Goal: Task Accomplishment & Management: Manage account settings

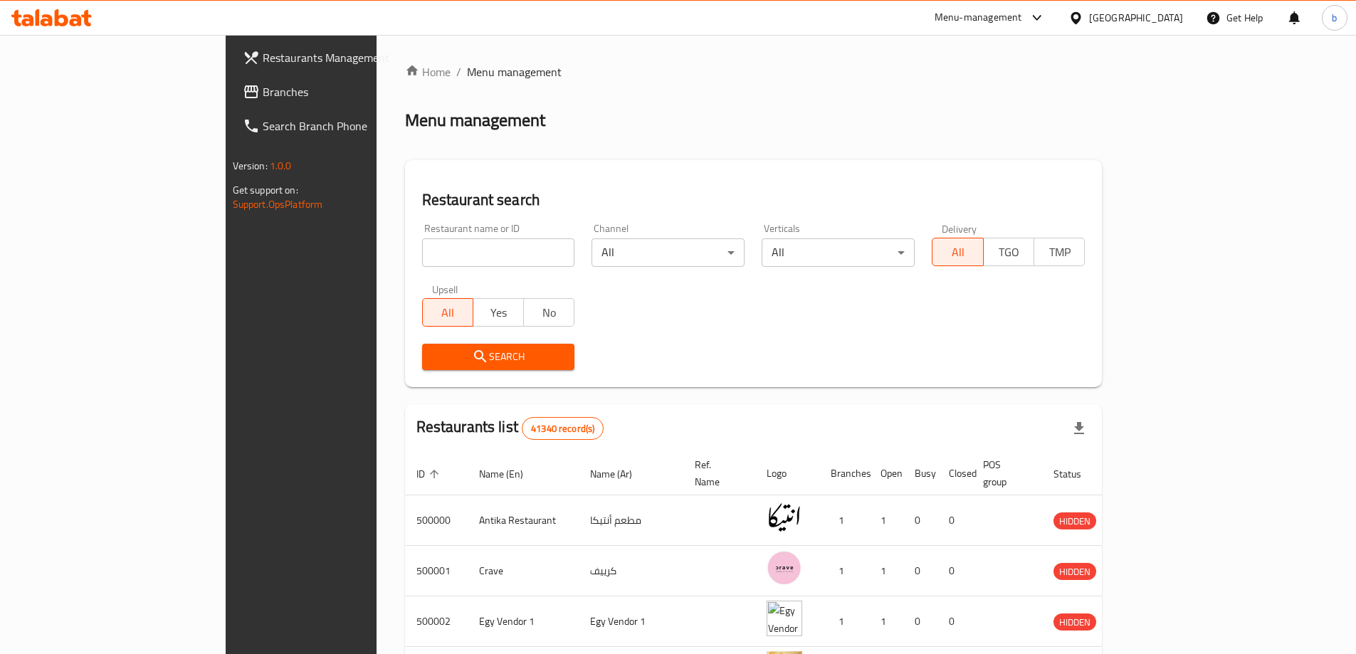
click at [1185, 14] on div "Egypt" at bounding box center [1125, 18] width 137 height 34
click at [1159, 5] on div "Egypt" at bounding box center [1125, 18] width 137 height 34
click at [1158, 19] on div "Egypt" at bounding box center [1136, 18] width 94 height 16
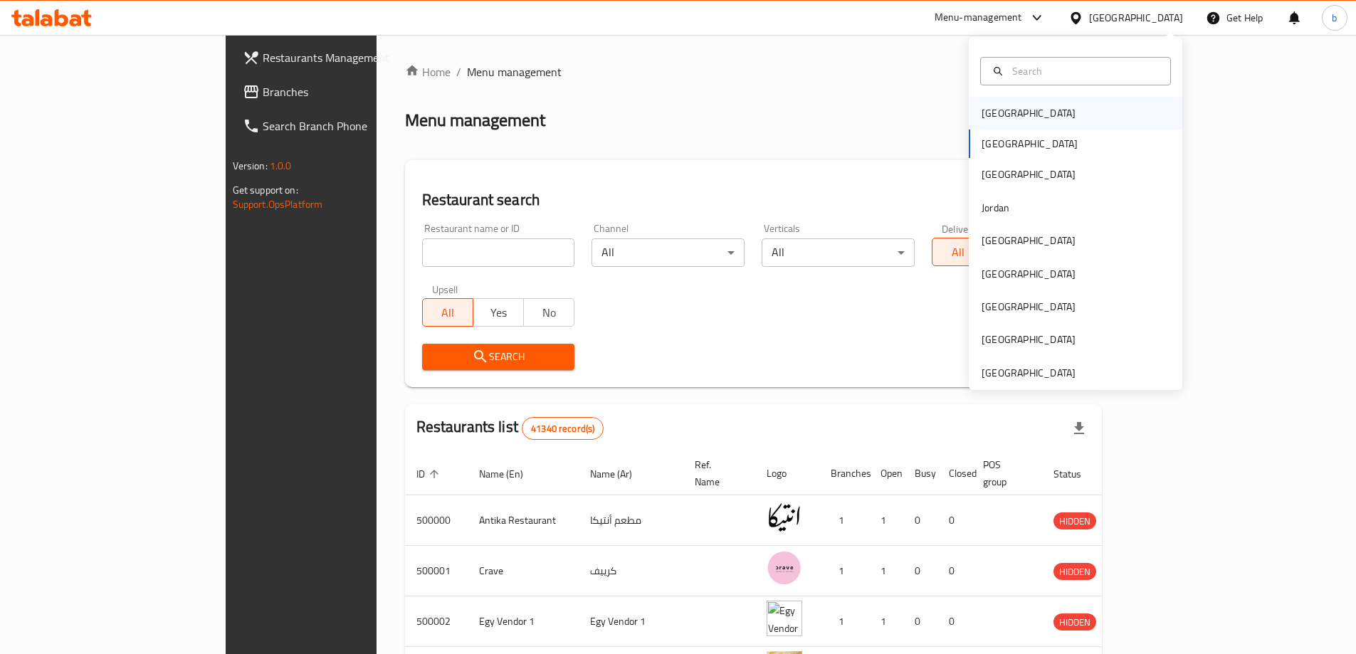
click at [1015, 120] on div "[GEOGRAPHIC_DATA]" at bounding box center [1028, 113] width 117 height 33
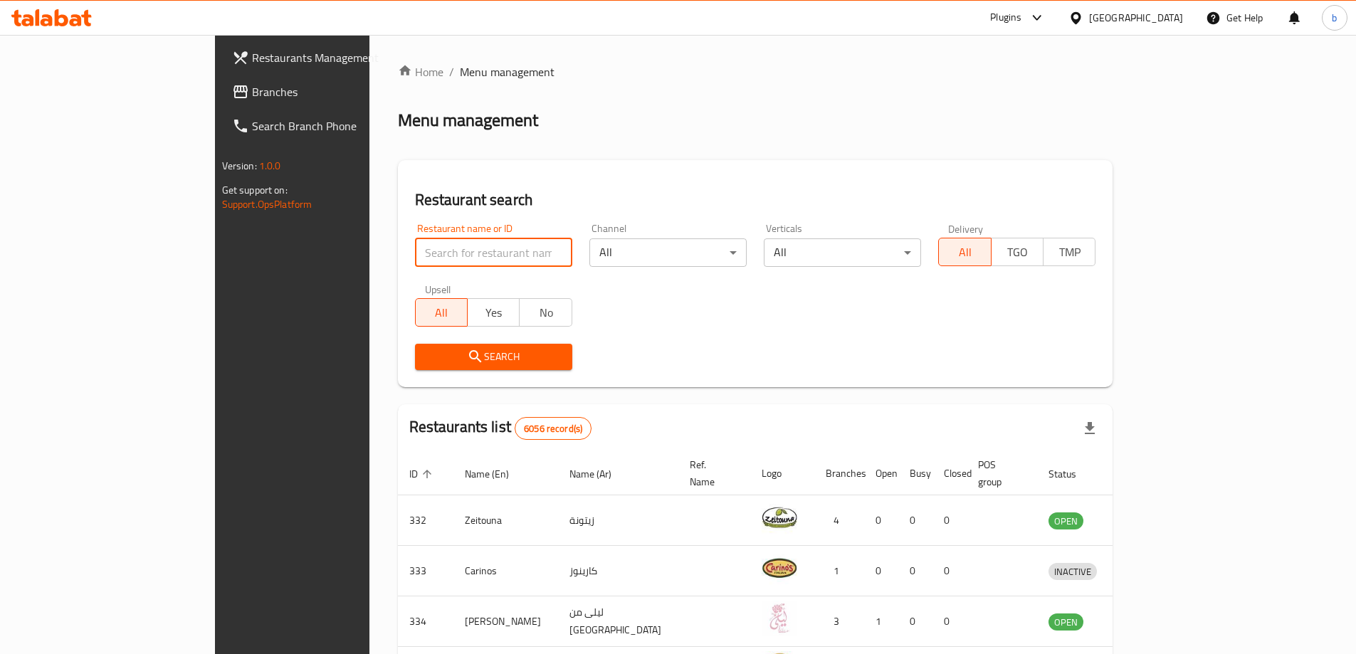
click at [417, 246] on input "search" at bounding box center [493, 253] width 157 height 28
paste input "778684"
type input "778684"
click at [252, 90] on span "Branches" at bounding box center [341, 91] width 178 height 17
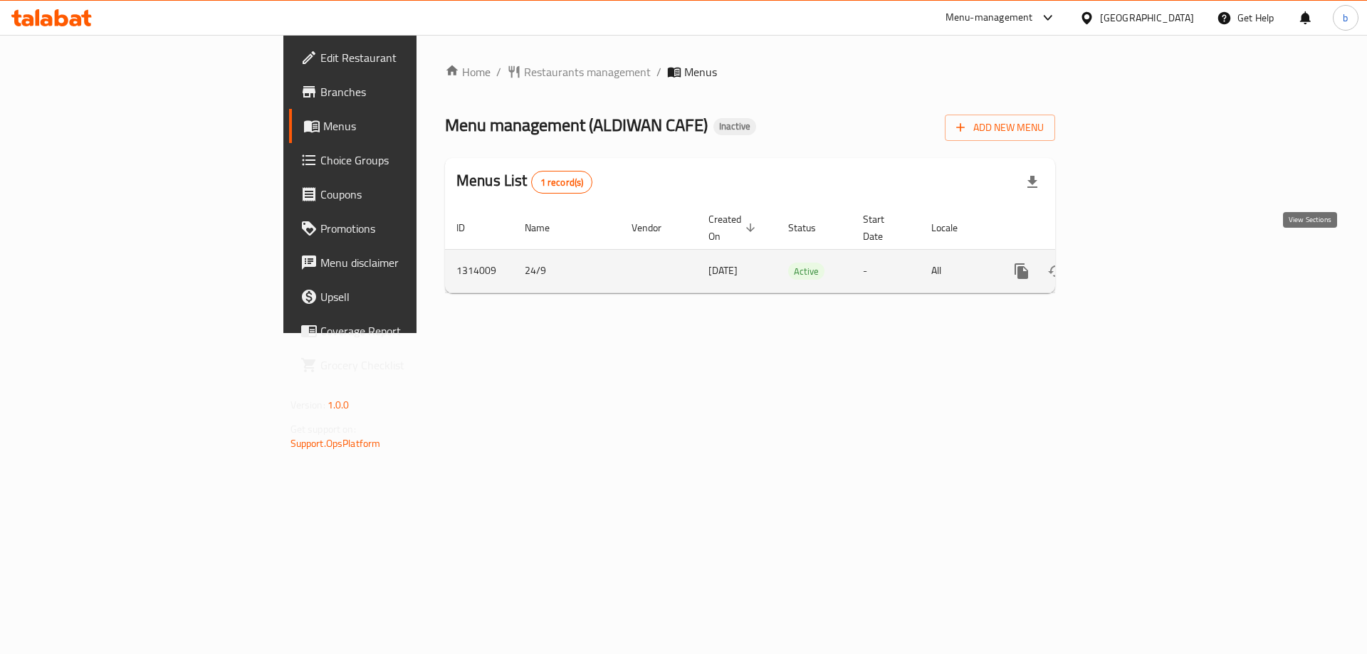
click at [1131, 265] on icon "enhanced table" at bounding box center [1124, 271] width 13 height 13
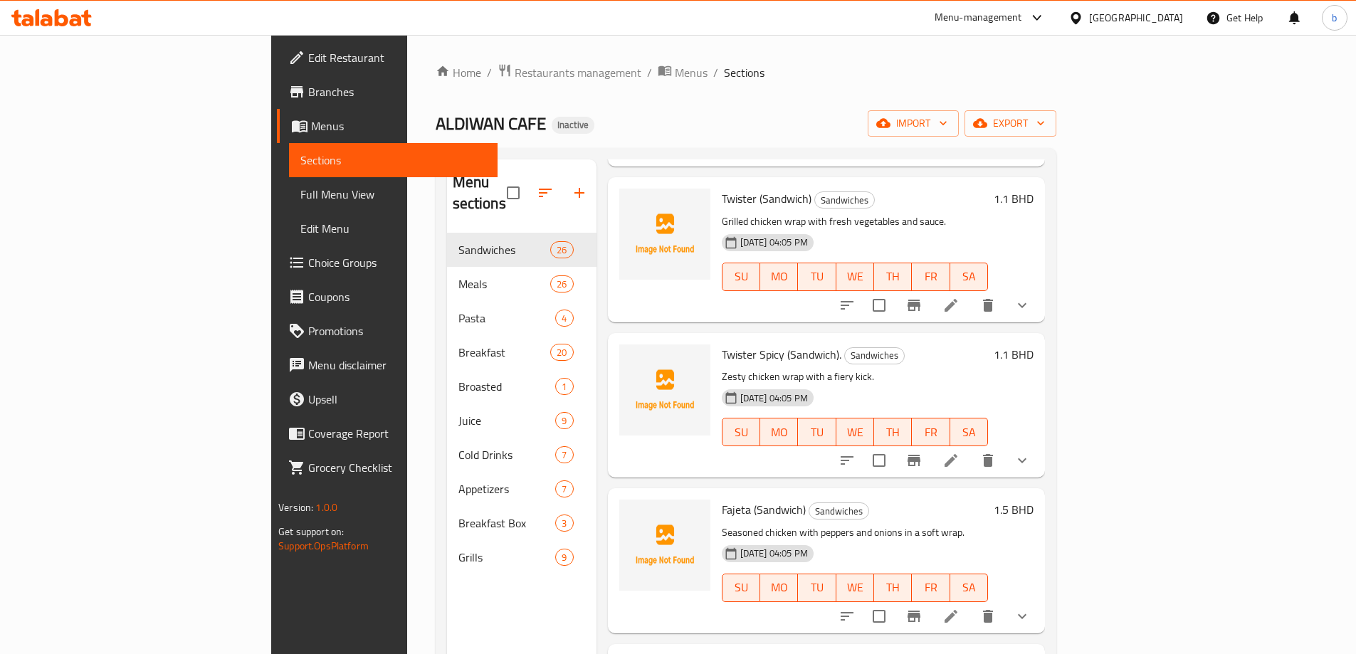
scroll to position [1139, 0]
click at [971, 295] on li at bounding box center [951, 305] width 40 height 26
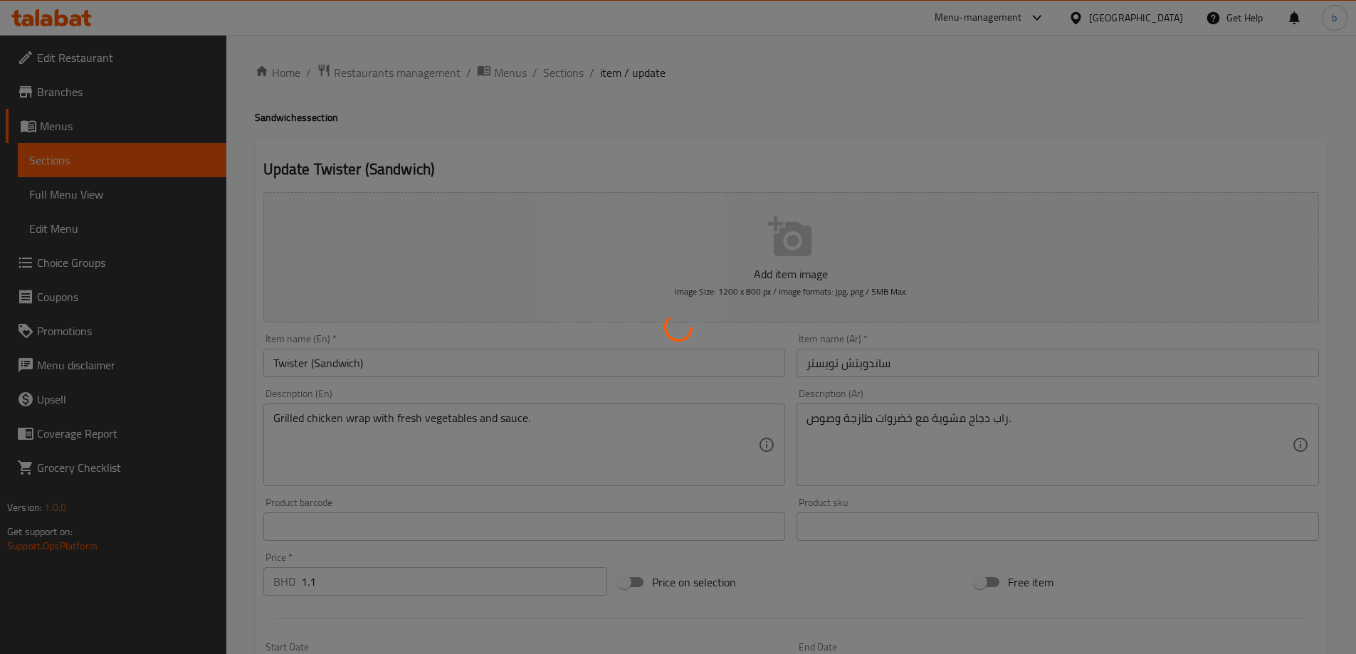
type input "الإضافات"
type input "0"
type input "1"
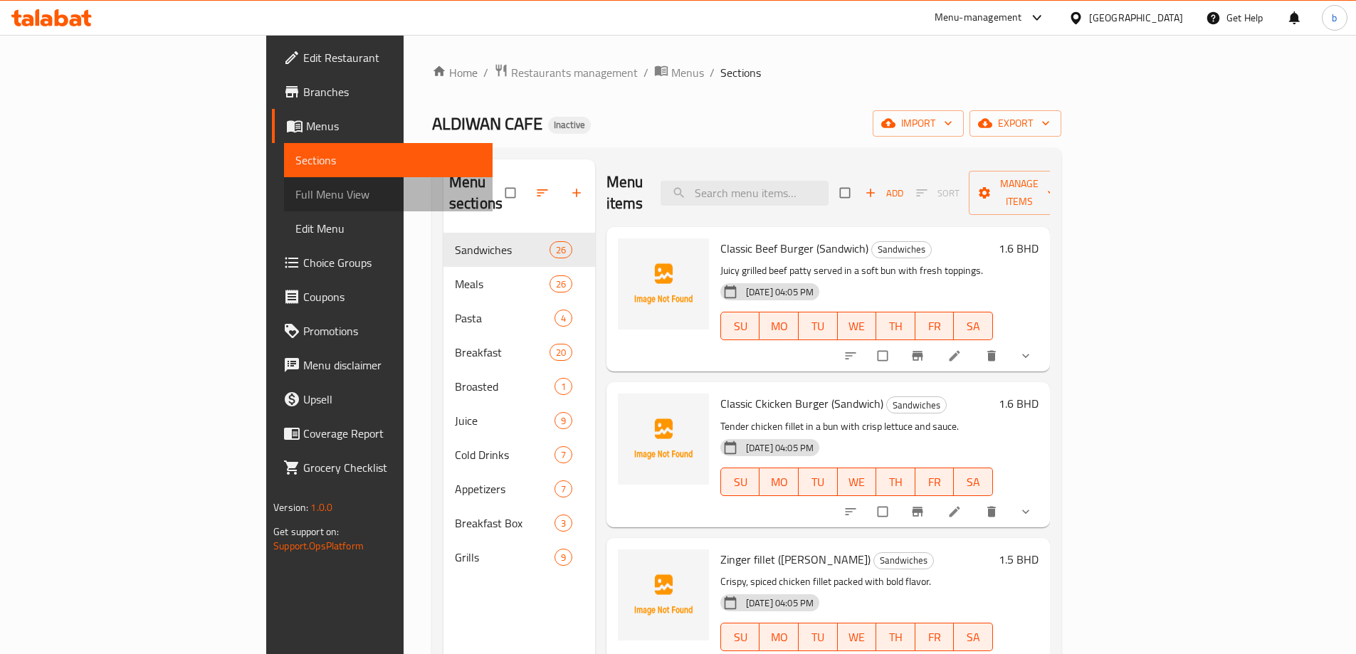
click at [295, 192] on span "Full Menu View" at bounding box center [388, 194] width 186 height 17
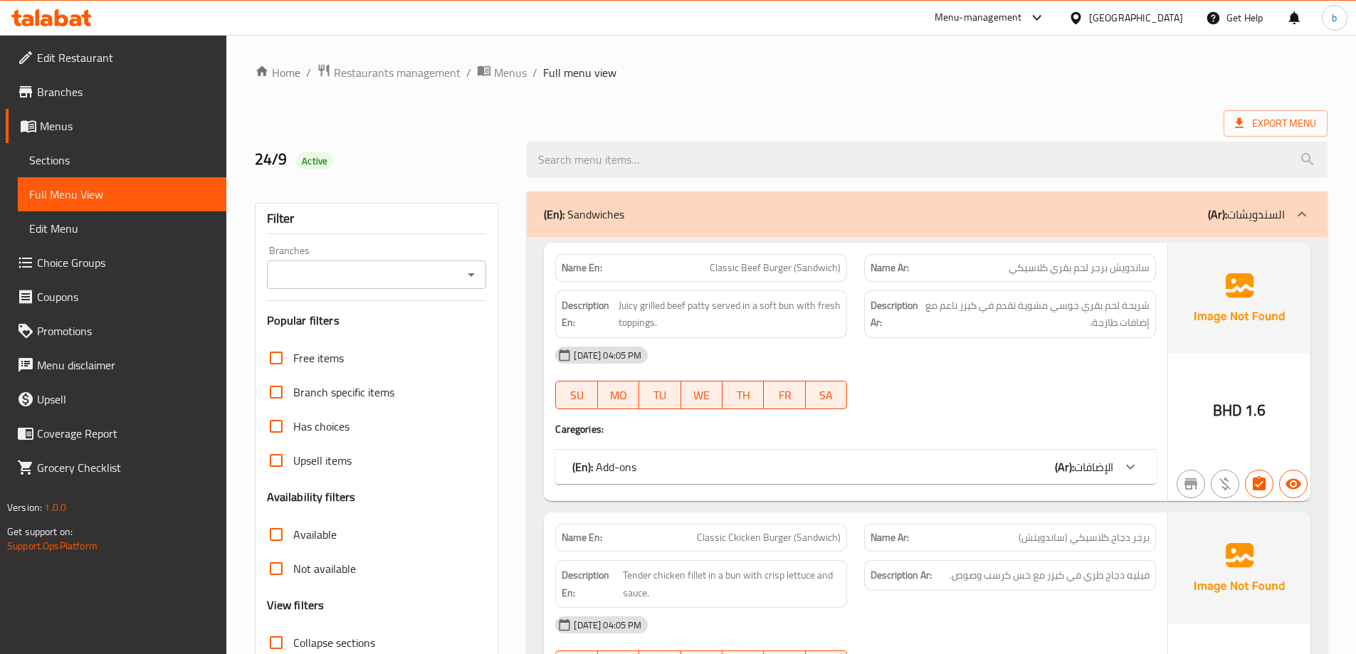
scroll to position [285, 0]
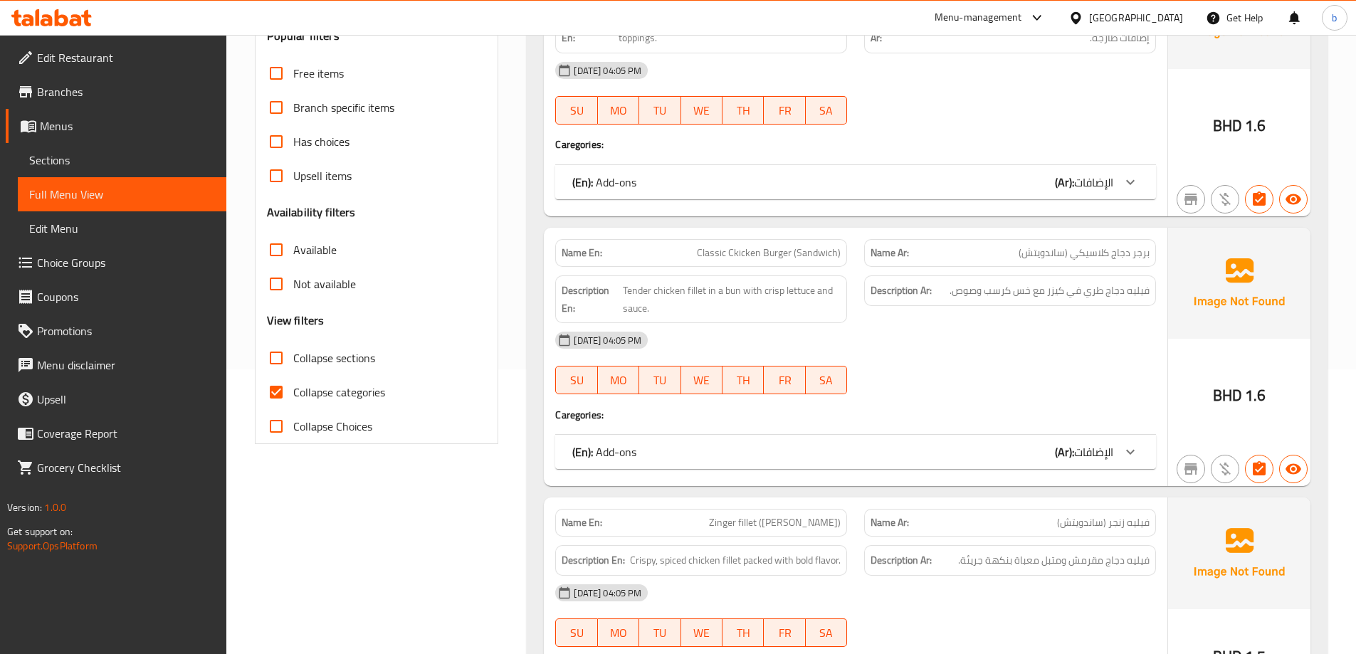
click at [278, 382] on input "Collapse categories" at bounding box center [276, 392] width 34 height 34
checkbox input "false"
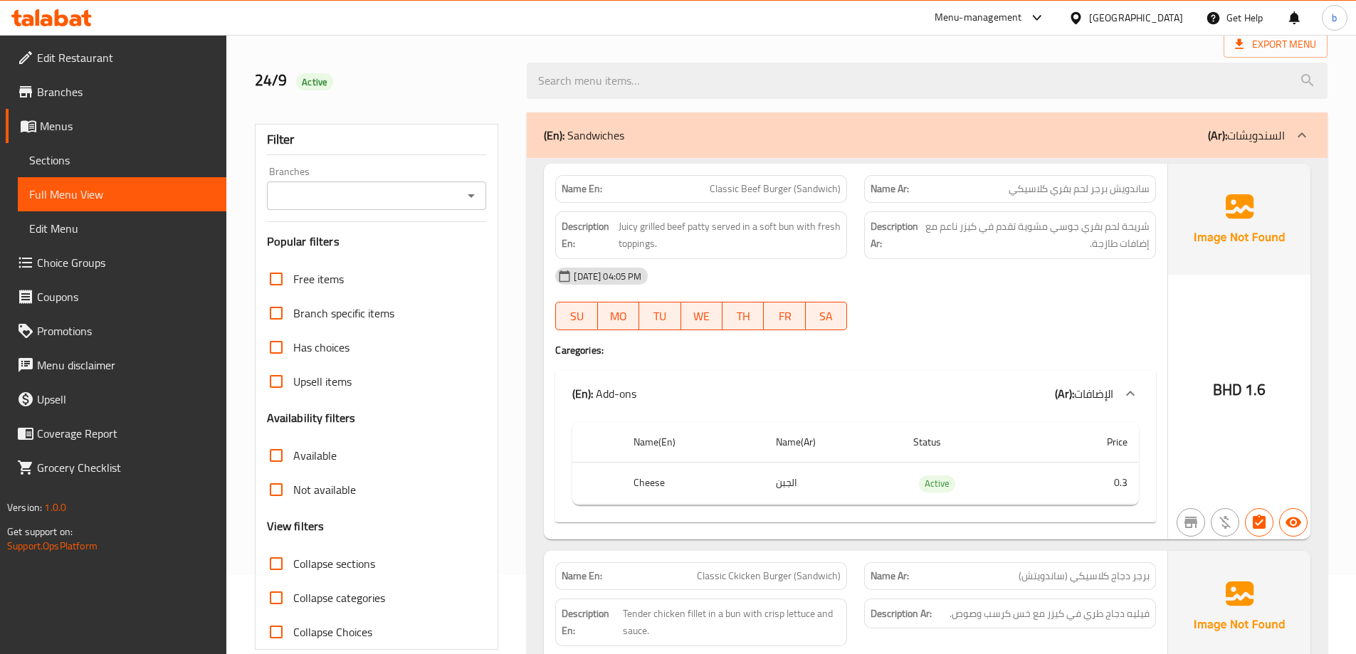
scroll to position [71, 0]
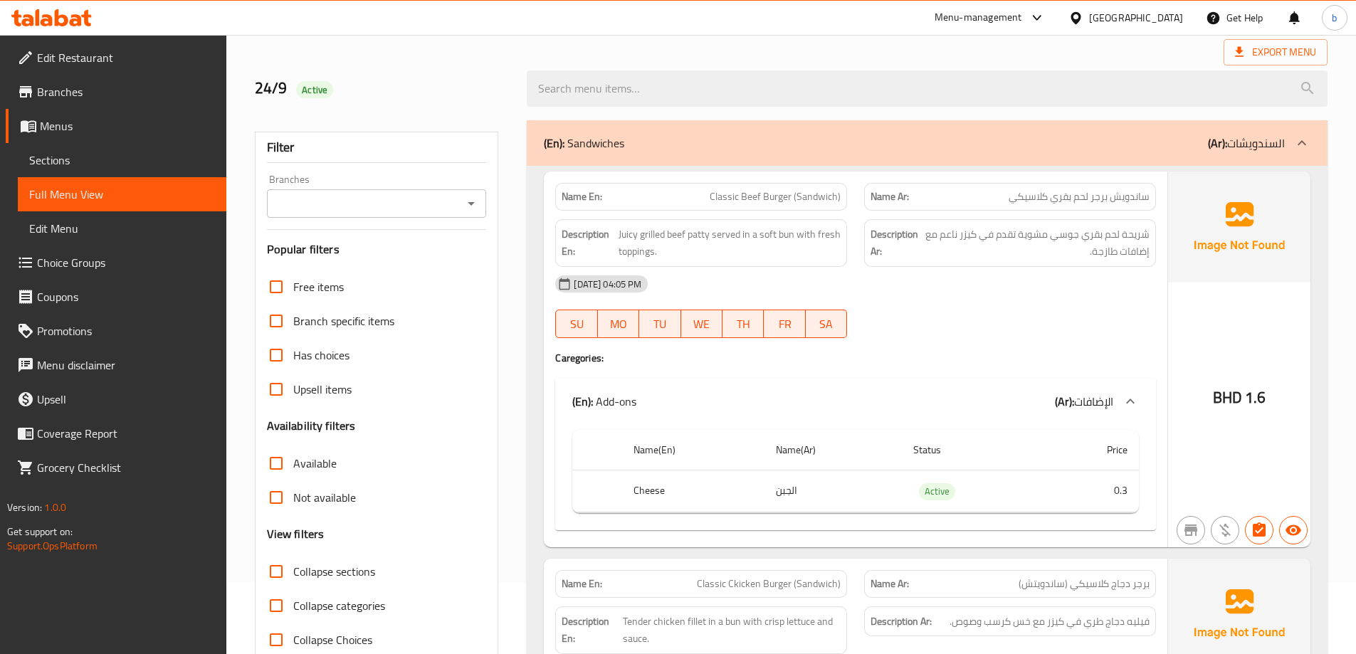
click at [137, 194] on span "Full Menu View" at bounding box center [122, 194] width 186 height 17
click at [117, 124] on span "Menus" at bounding box center [127, 125] width 175 height 17
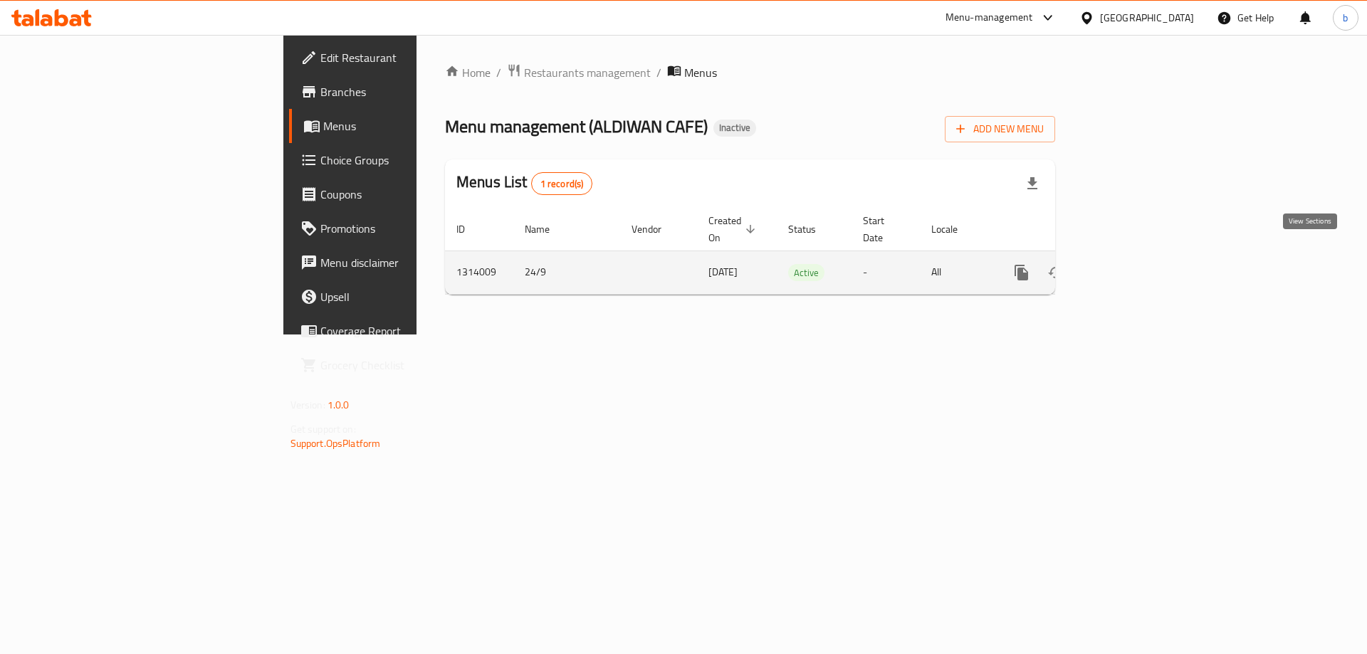
click at [1133, 264] on icon "enhanced table" at bounding box center [1124, 272] width 17 height 17
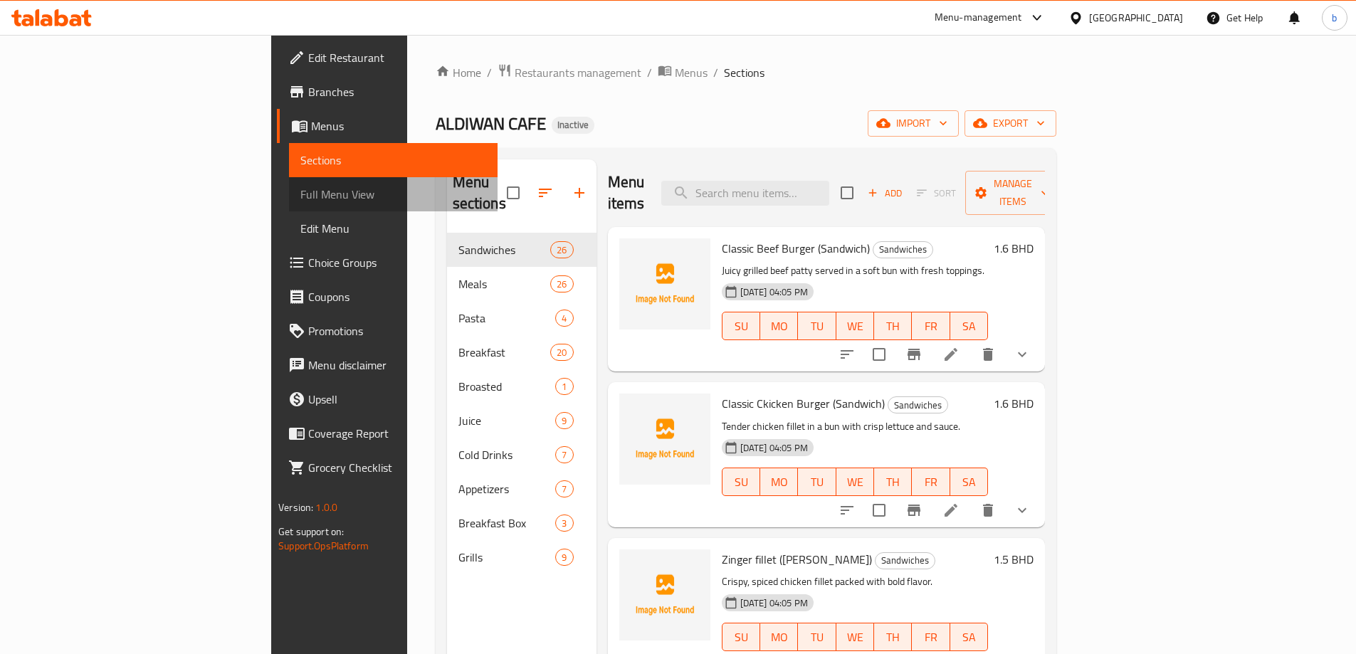
click at [300, 191] on span "Full Menu View" at bounding box center [393, 194] width 186 height 17
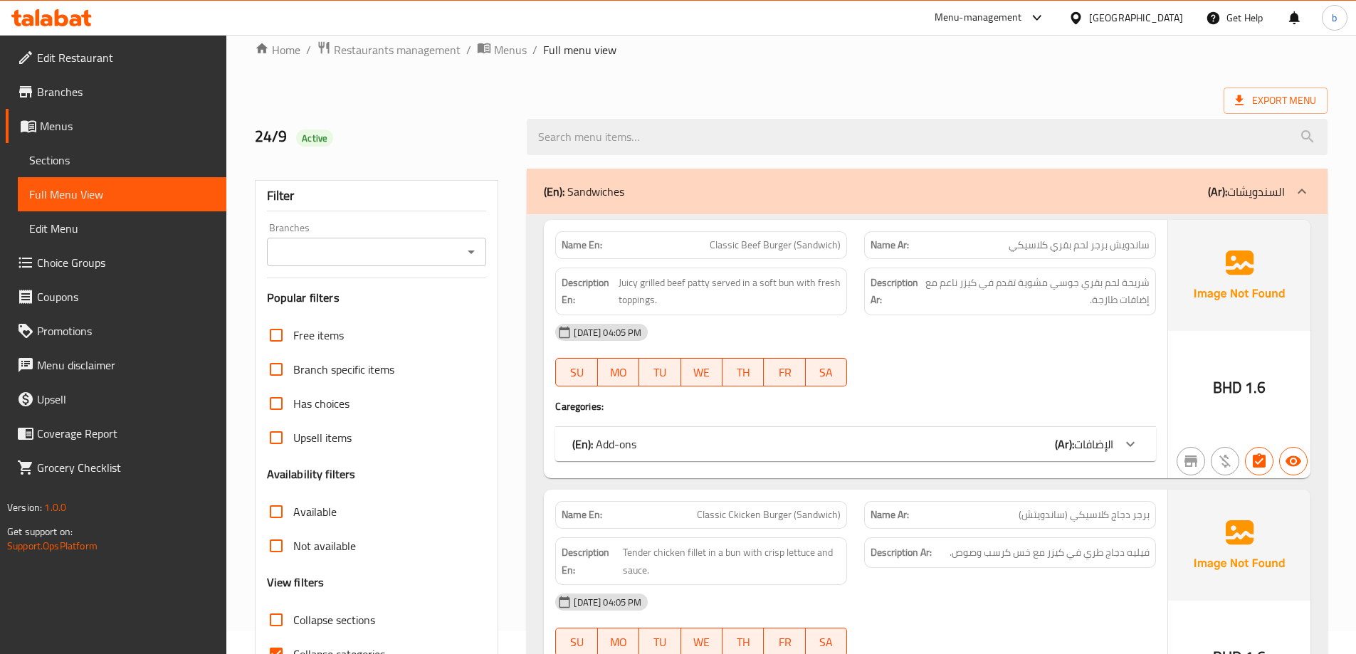
scroll to position [214, 0]
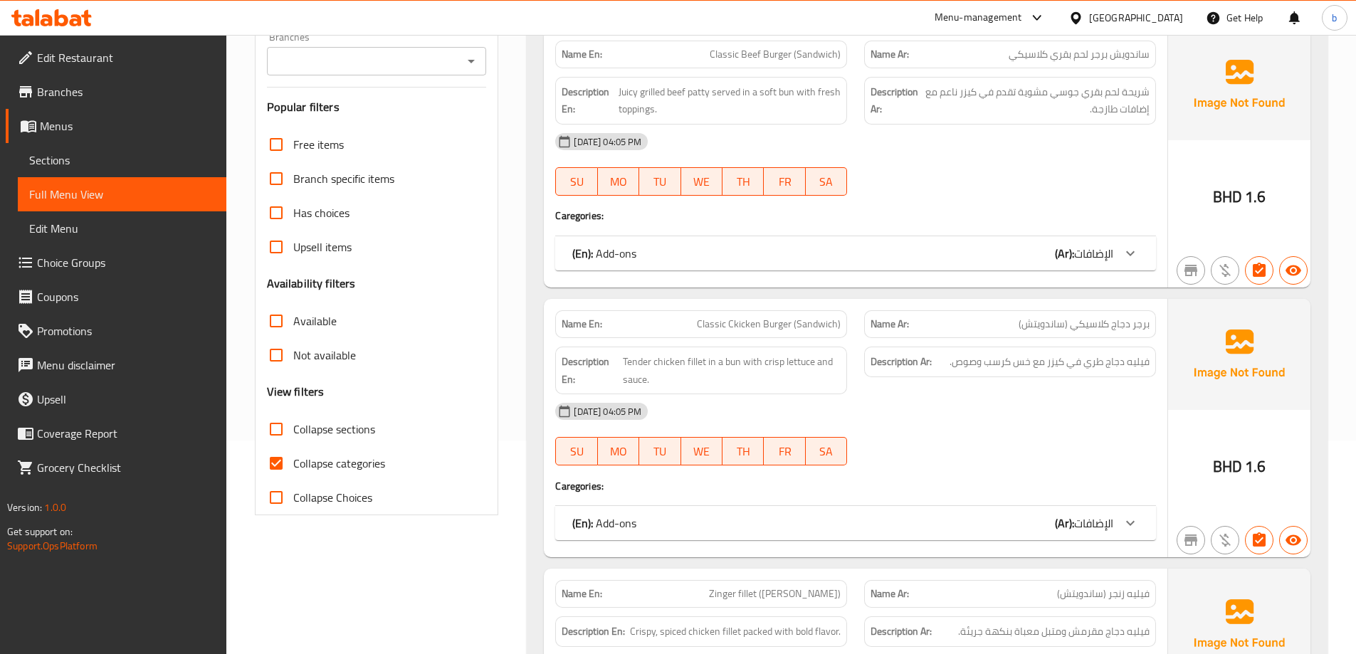
click at [277, 459] on input "Collapse categories" at bounding box center [276, 463] width 34 height 34
checkbox input "false"
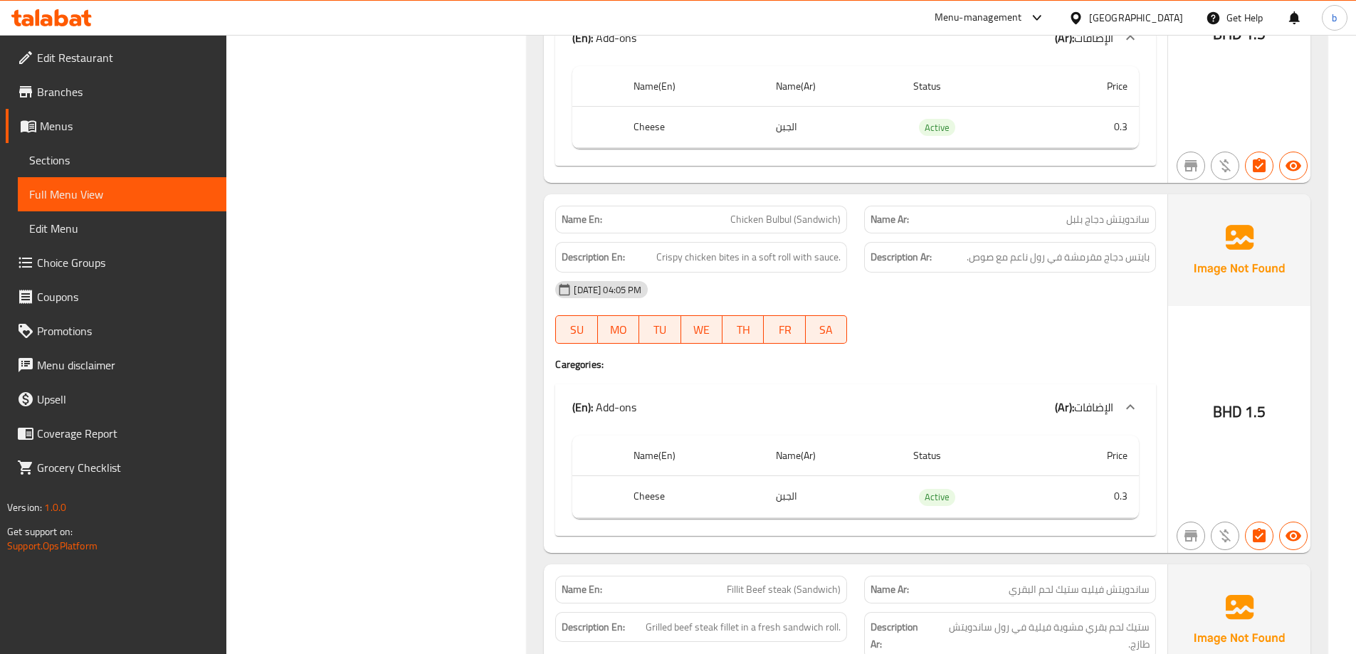
scroll to position [4869, 0]
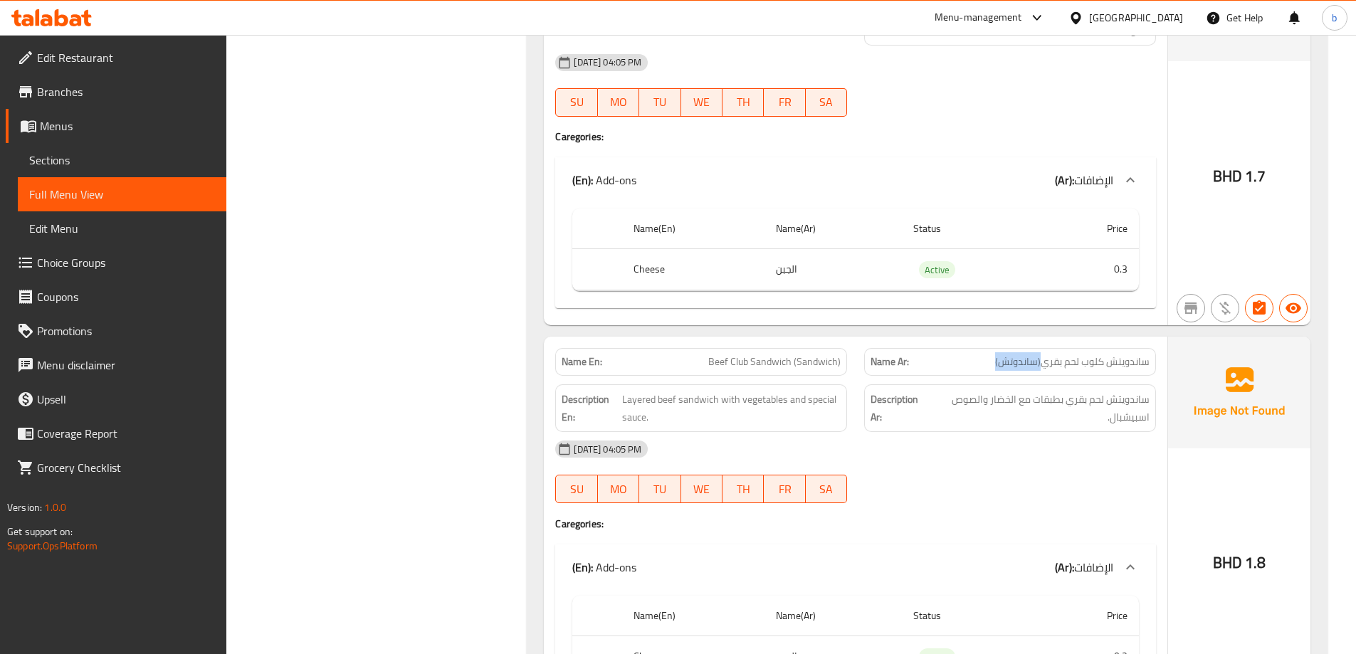
drag, startPoint x: 990, startPoint y: 328, endPoint x: 1045, endPoint y: 340, distance: 56.1
click at [1045, 348] on div "Name Ar: ساندويتش كلوب لحم بقري(ساندوتش)" at bounding box center [1010, 362] width 292 height 28
copy span "(ساندوتش)"
drag, startPoint x: 976, startPoint y: 370, endPoint x: 1153, endPoint y: 375, distance: 176.7
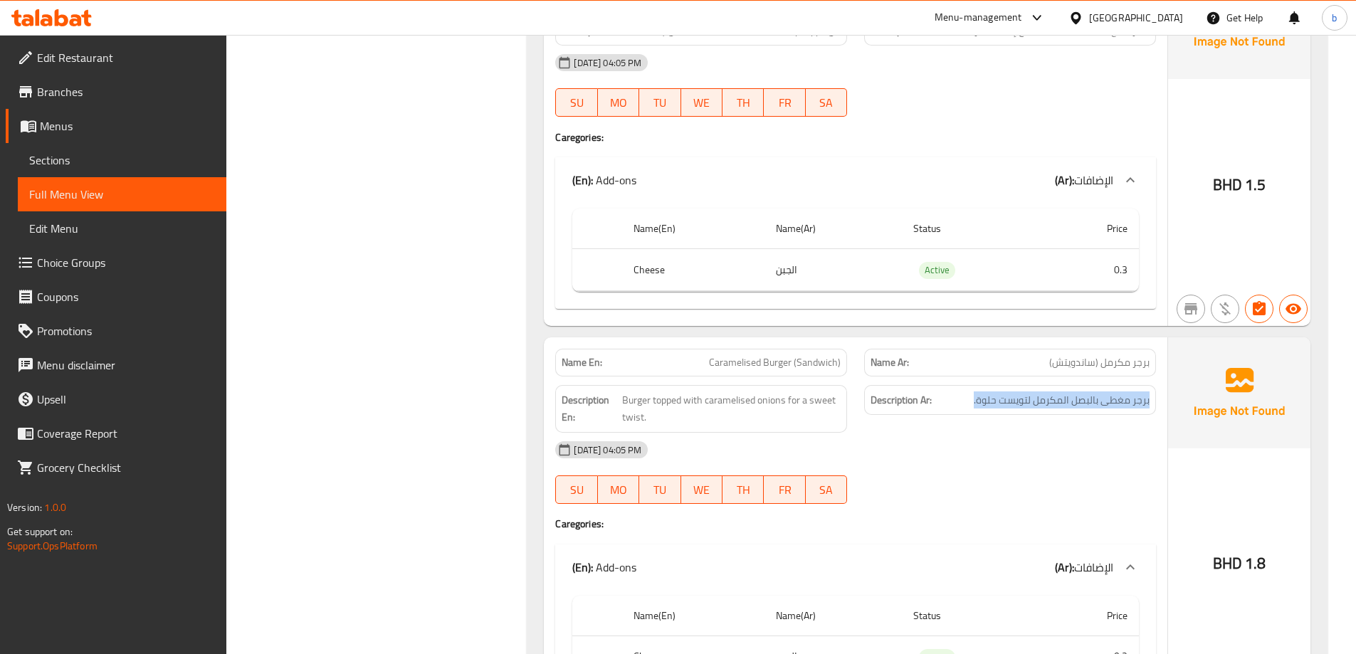
click at [1153, 385] on div "Description Ar: برجر مغطى بالبصل المكرمل لتويست حلوة." at bounding box center [1010, 400] width 292 height 31
copy span "برجر مغطى بالبصل المكرمل لتويست حلوة."
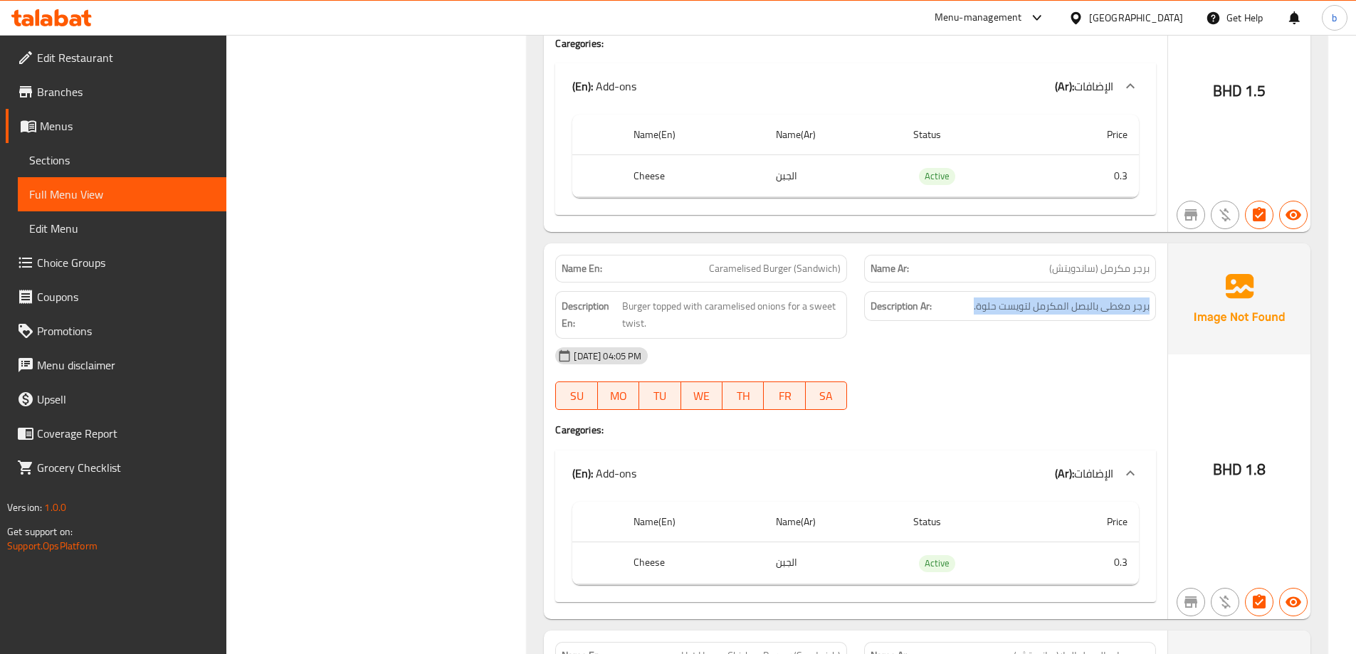
scroll to position [6649, 0]
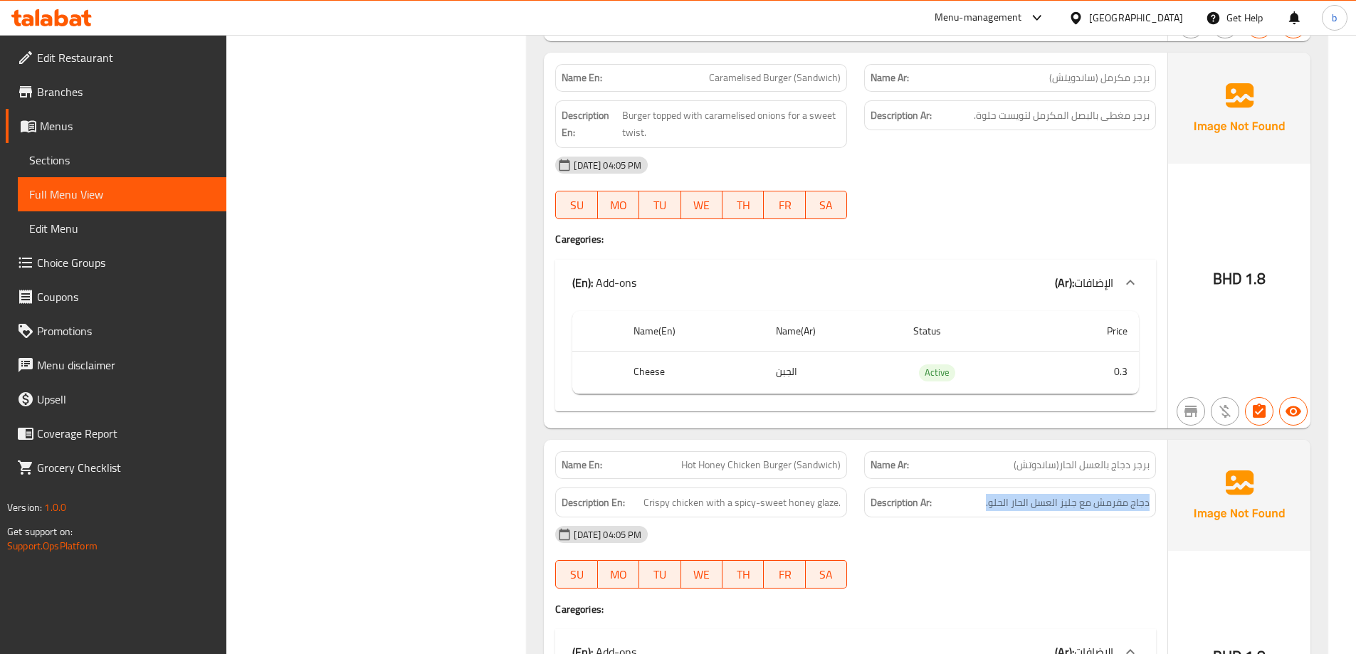
drag, startPoint x: 983, startPoint y: 466, endPoint x: 1158, endPoint y: 481, distance: 176.5
click at [1158, 481] on div "Description Ar: دجاج مقرمش مع جليز العسل الحار الحلو." at bounding box center [1010, 503] width 309 height 48
copy span "دجاج مقرمش مع جليز العسل الحار الحلو."
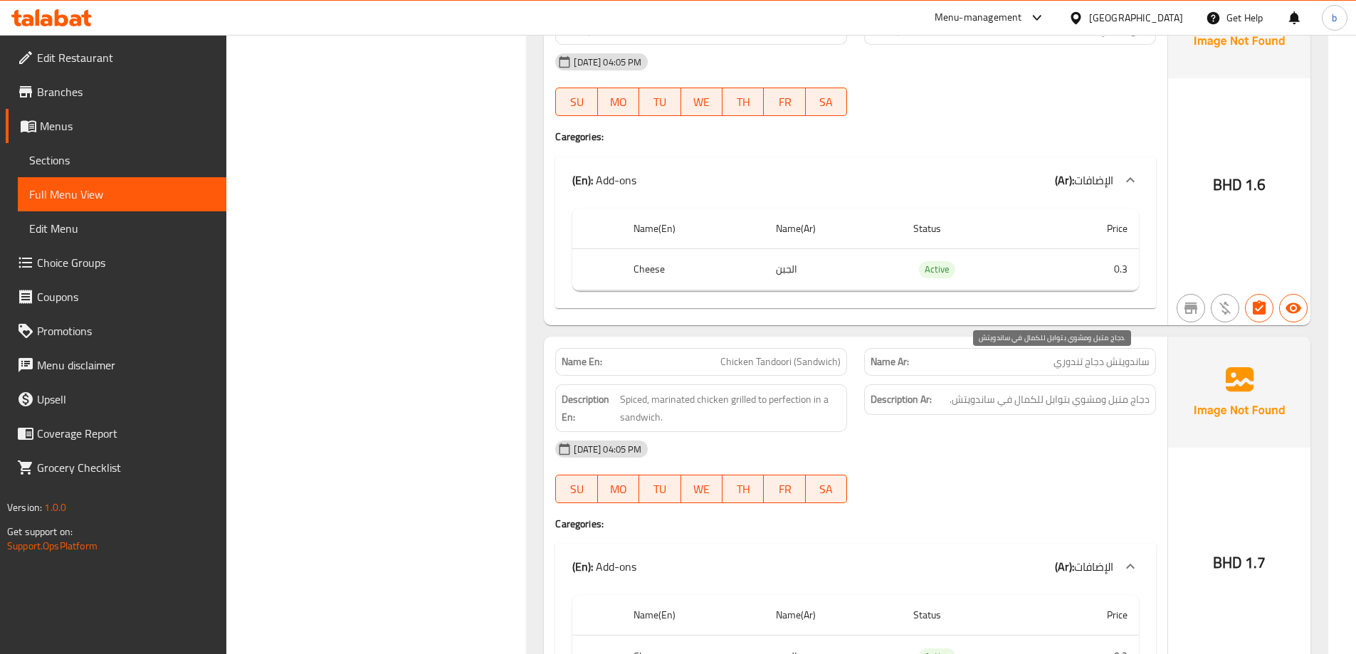
click at [1126, 391] on span "دجاج متبل ومشوي بتوابل للكمال في ساندويتش." at bounding box center [1050, 400] width 200 height 18
copy div "دجاج متبل ومشوي بتوابل للكمال في ساندويتش."
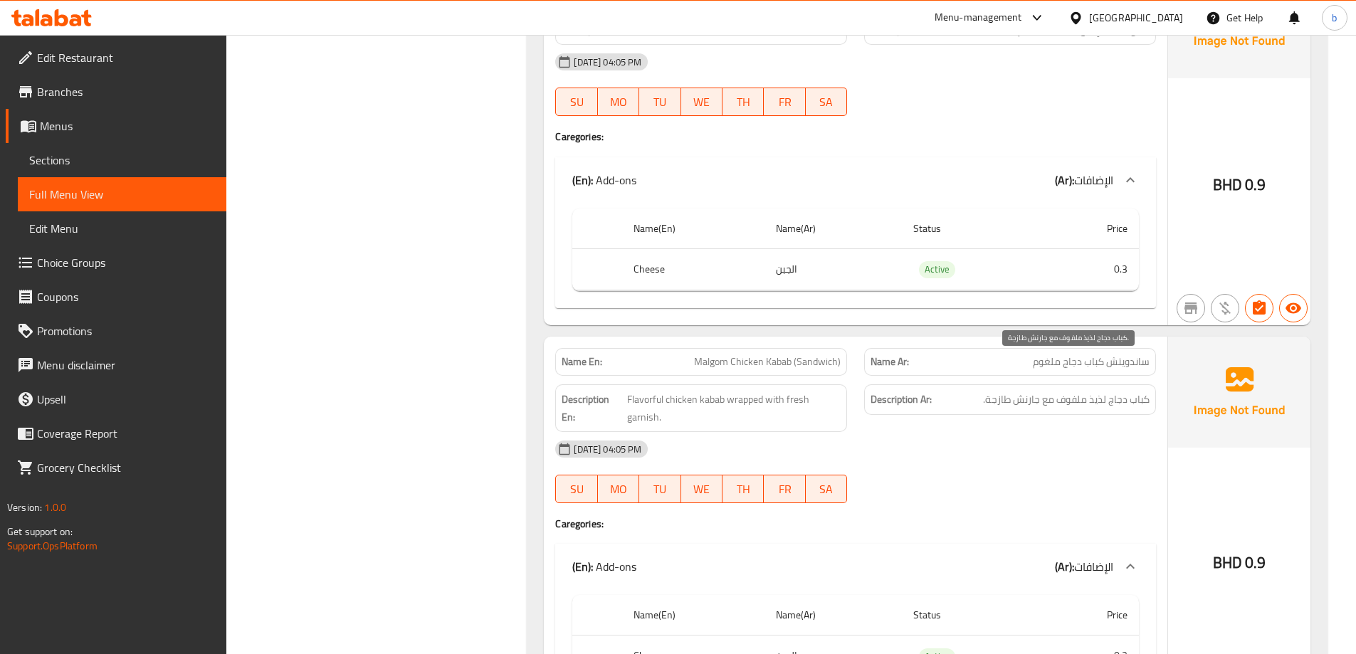
click at [1073, 391] on span "كباب دجاج لذيذ ملفوف مع جارنش طازجة." at bounding box center [1066, 400] width 167 height 18
copy div "كباب دجاج لذيذ ملفوف مع جارنش طازجة."
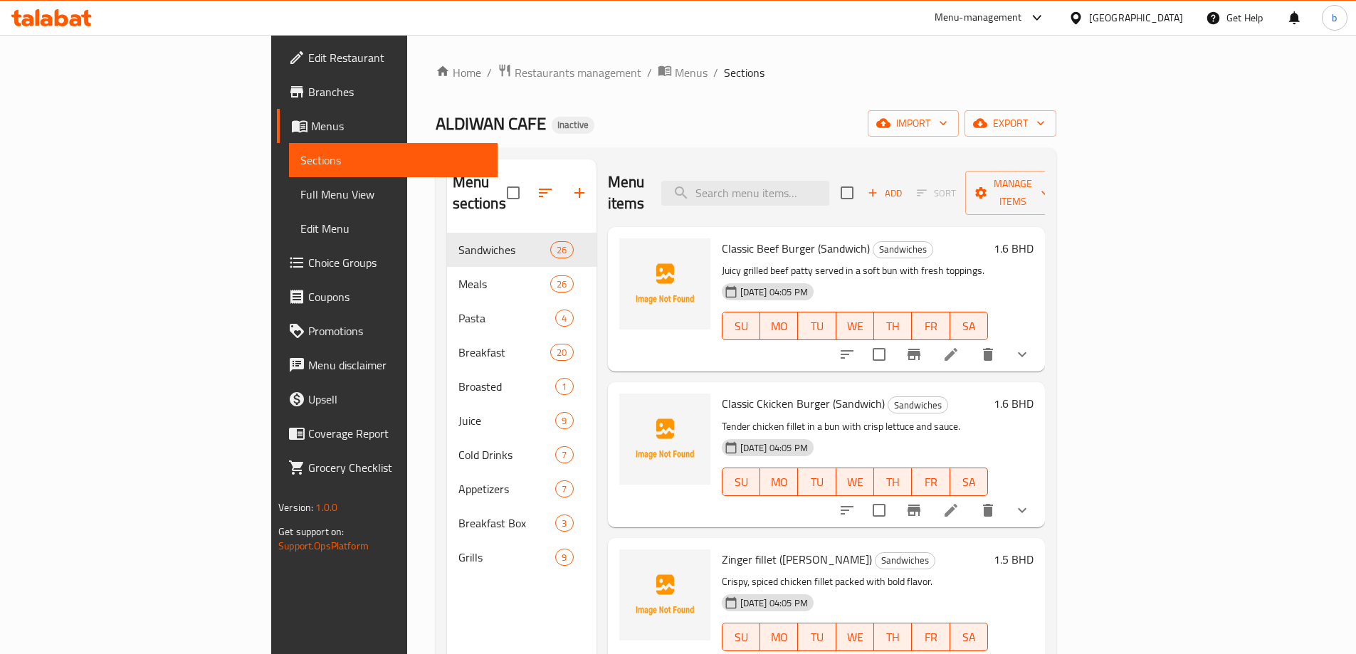
click at [300, 193] on span "Full Menu View" at bounding box center [393, 194] width 186 height 17
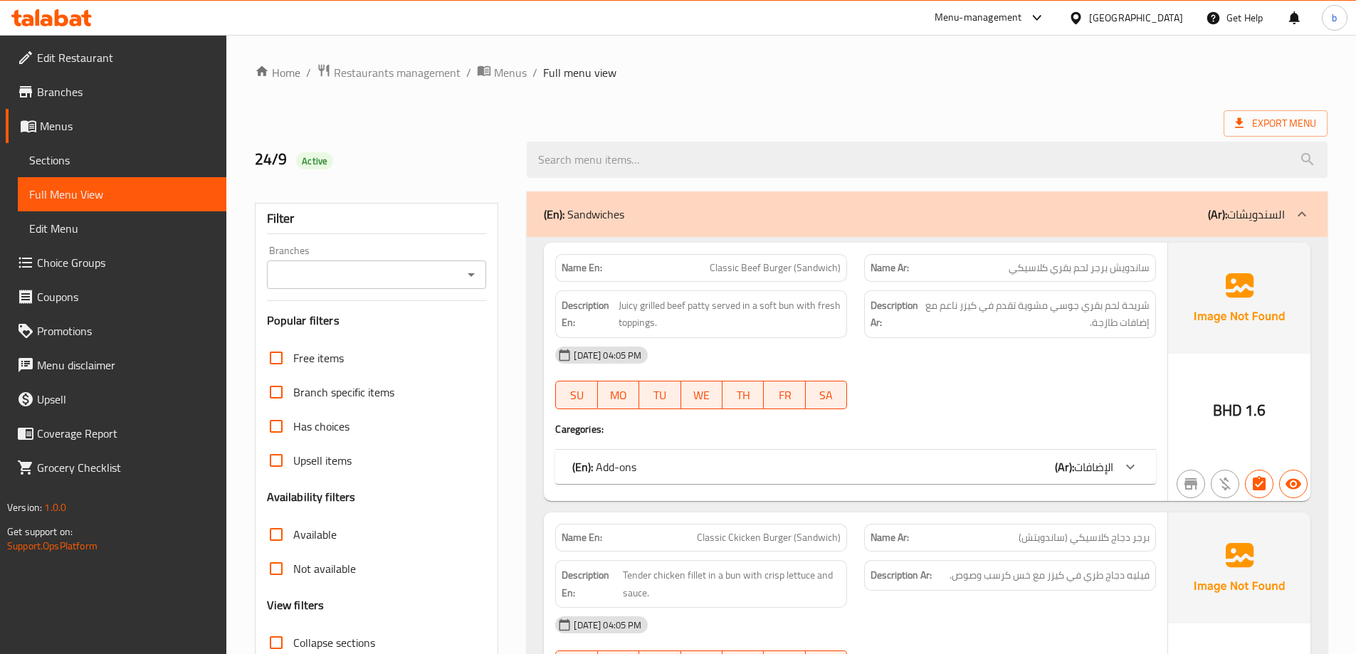
click at [66, 189] on span "Full Menu View" at bounding box center [122, 194] width 186 height 17
click at [88, 129] on span "Menus" at bounding box center [127, 125] width 175 height 17
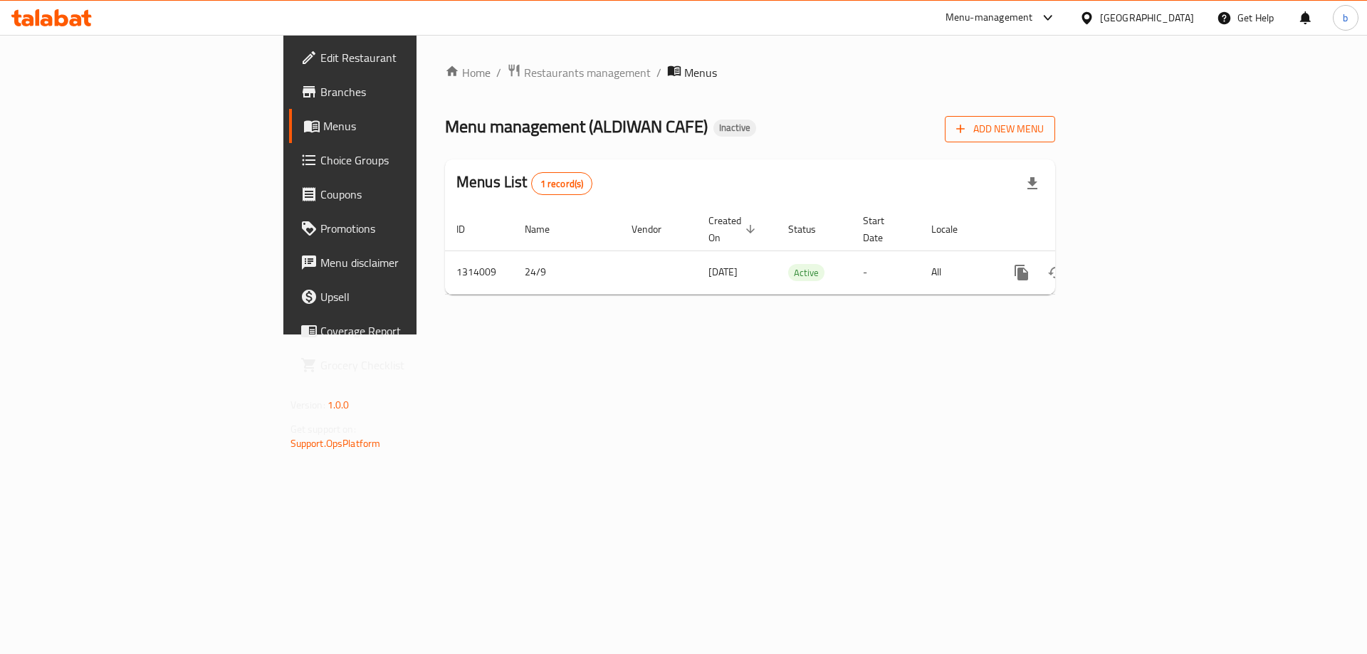
click at [1044, 130] on span "Add New Menu" at bounding box center [1000, 129] width 88 height 18
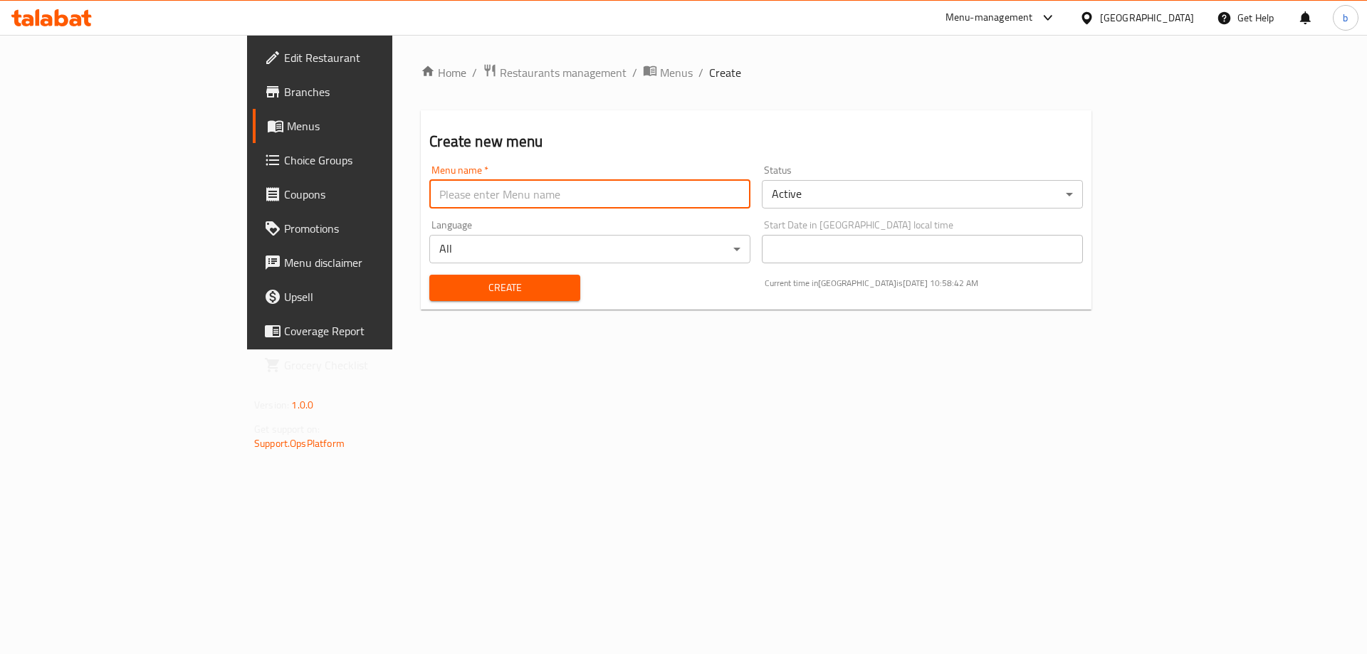
click at [517, 198] on input "text" at bounding box center [589, 194] width 321 height 28
type input "[DATE]"
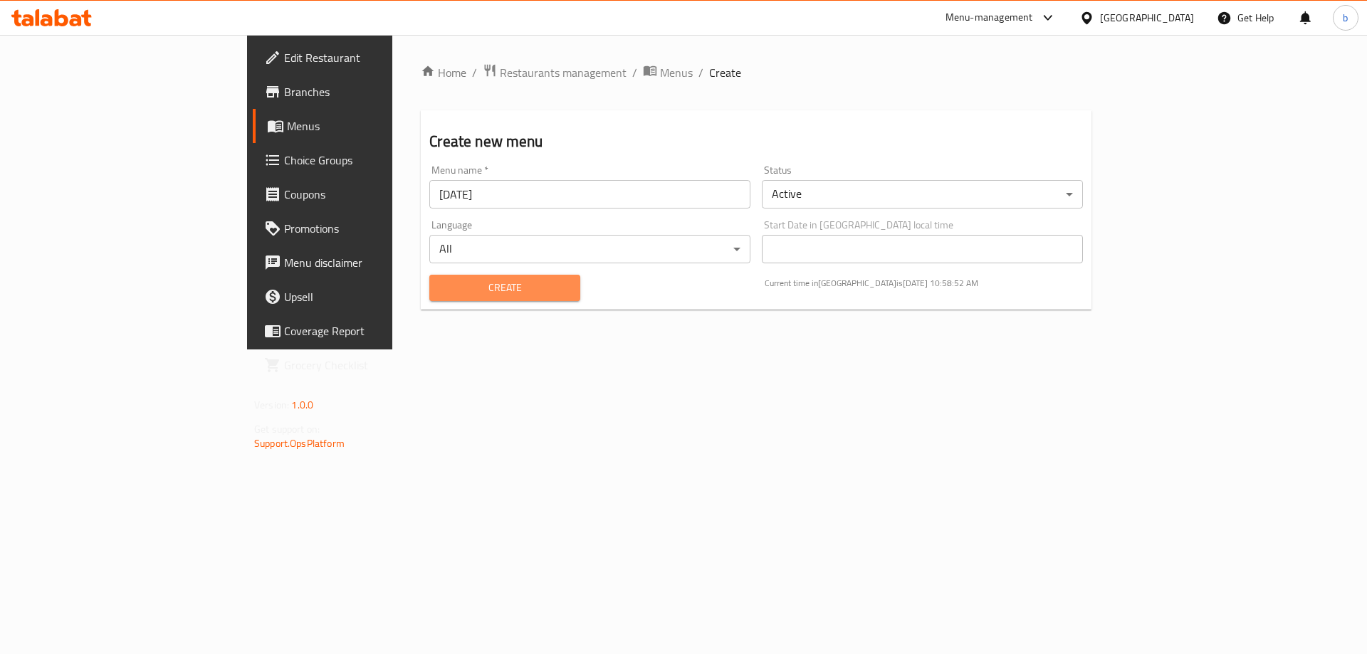
click at [441, 279] on span "Create" at bounding box center [504, 288] width 127 height 18
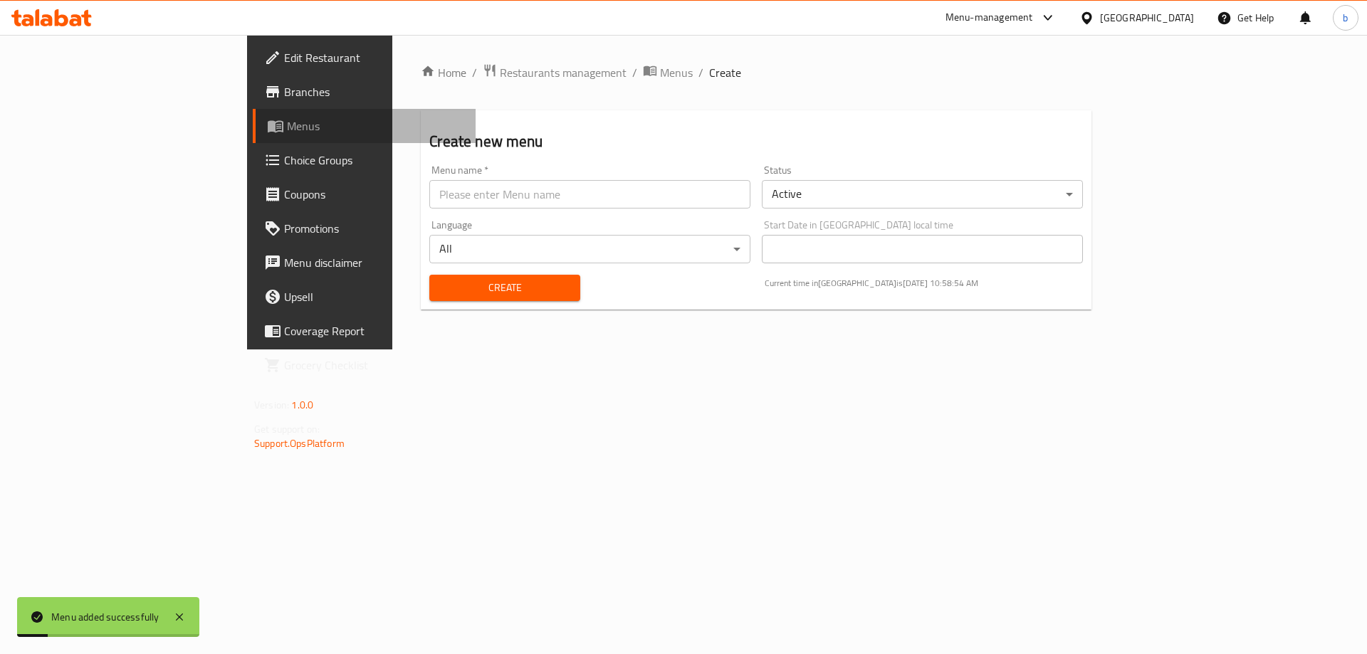
click at [287, 128] on span "Menus" at bounding box center [375, 125] width 177 height 17
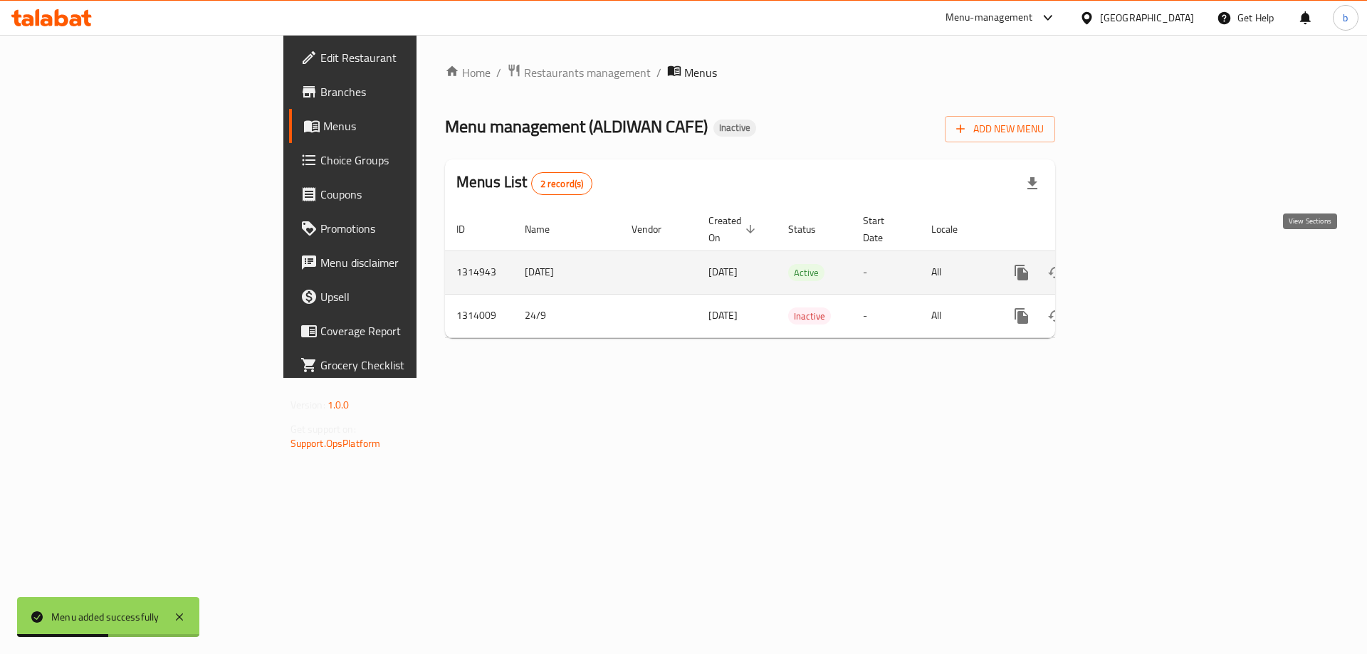
click at [1133, 264] on icon "enhanced table" at bounding box center [1124, 272] width 17 height 17
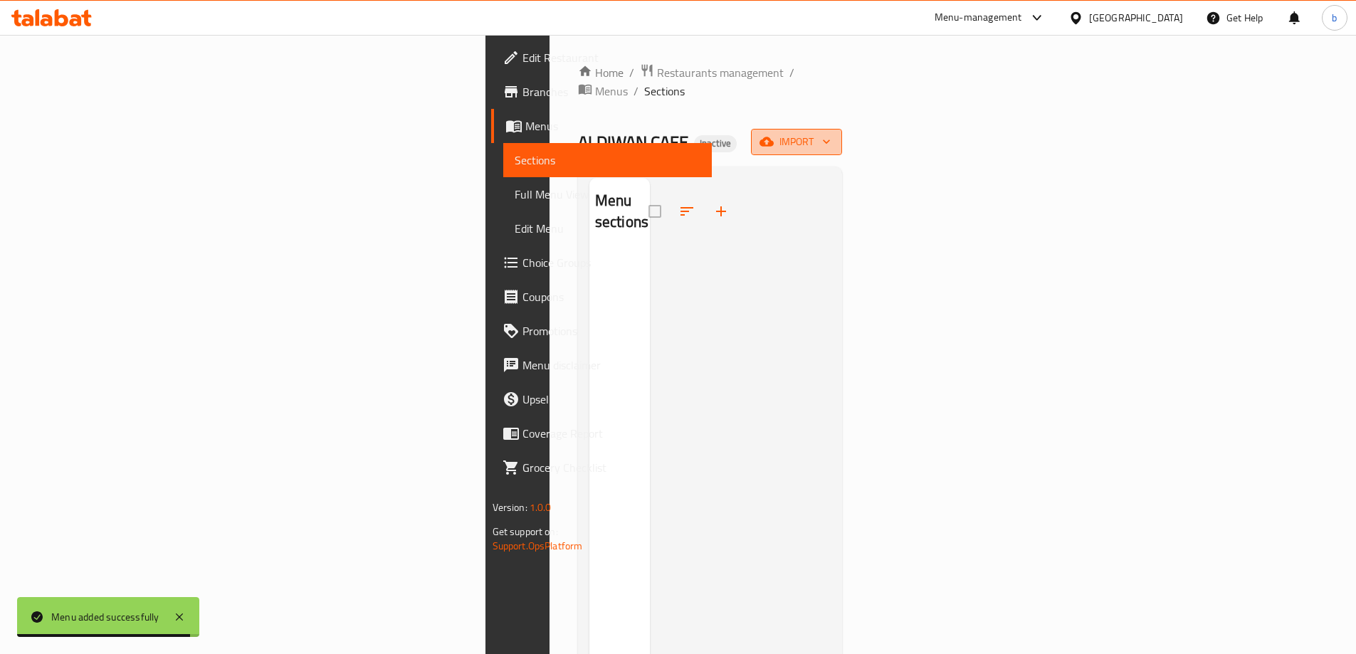
click at [831, 133] on span "import" at bounding box center [797, 142] width 68 height 18
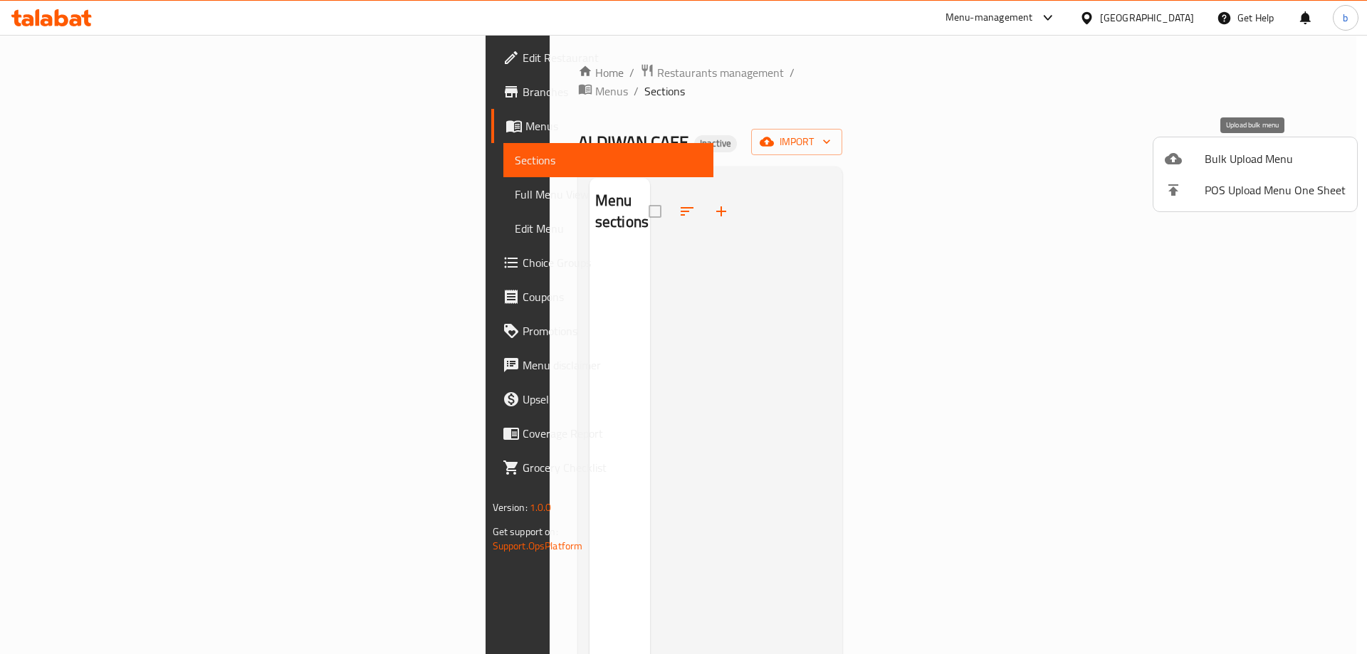
click at [1184, 150] on div at bounding box center [1185, 158] width 40 height 17
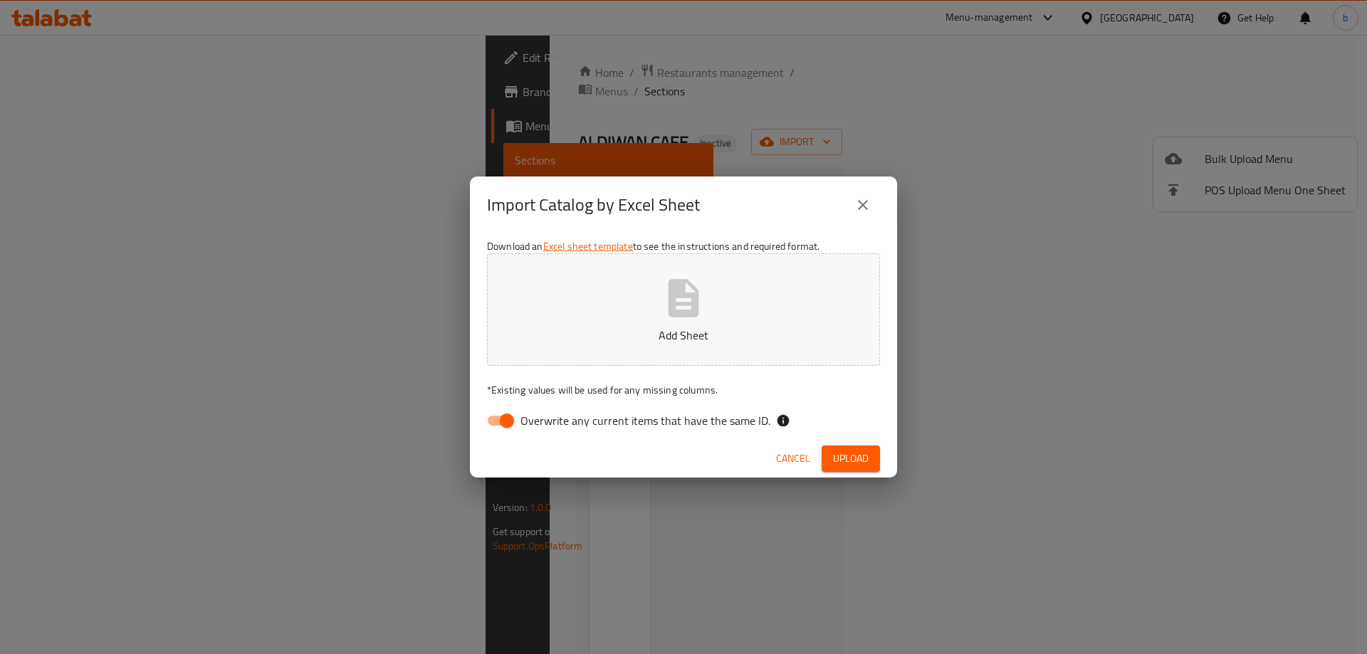
click at [496, 421] on input "Overwrite any current items that have the same ID." at bounding box center [506, 420] width 81 height 27
checkbox input "false"
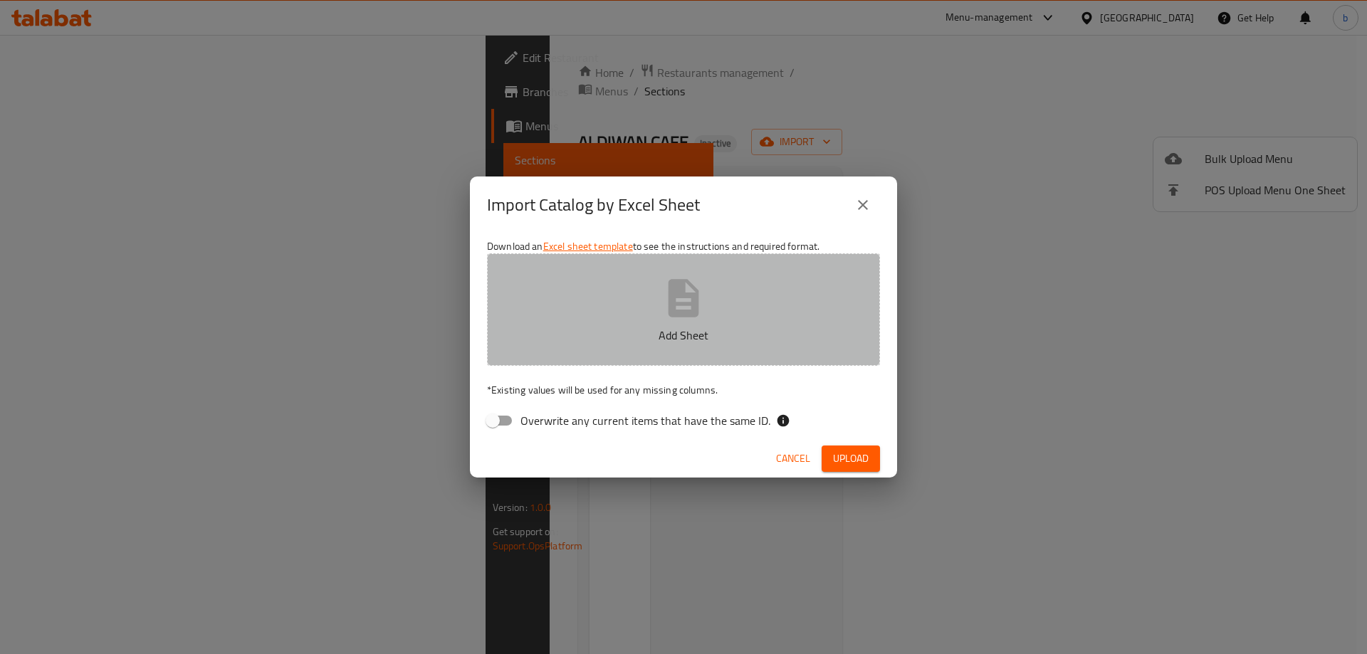
click at [585, 330] on p "Add Sheet" at bounding box center [683, 335] width 349 height 17
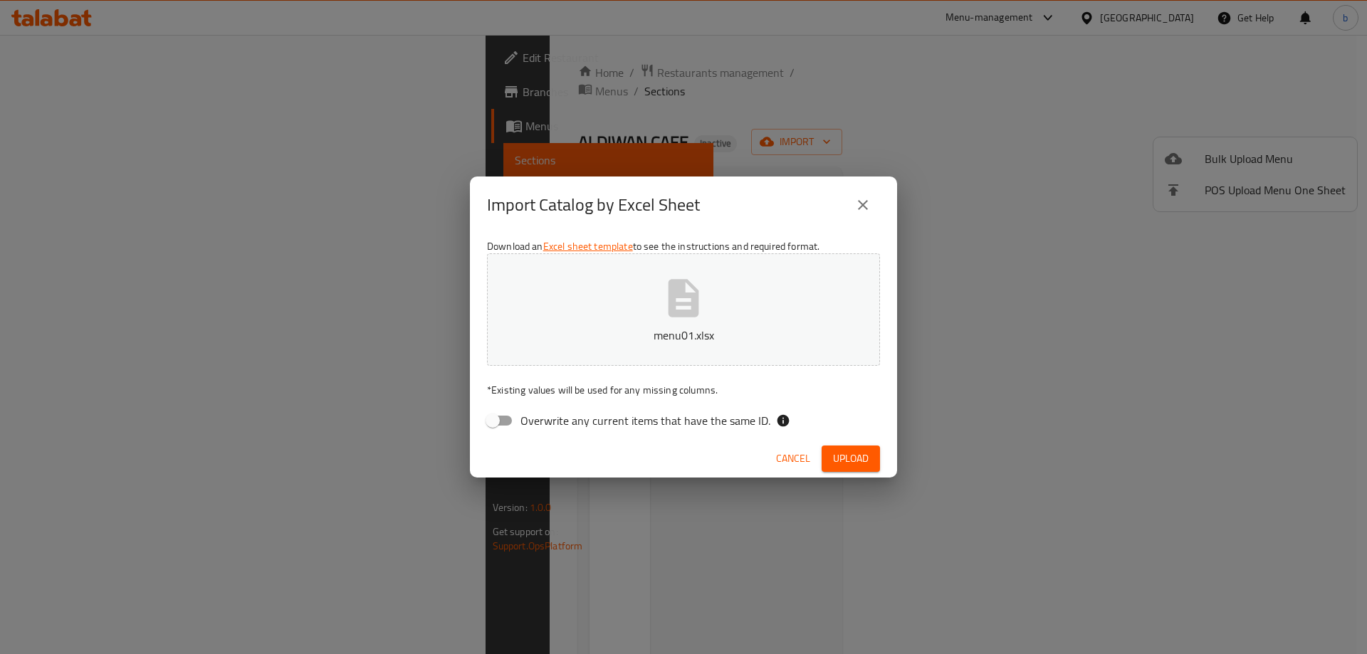
click at [843, 465] on span "Upload" at bounding box center [851, 459] width 36 height 18
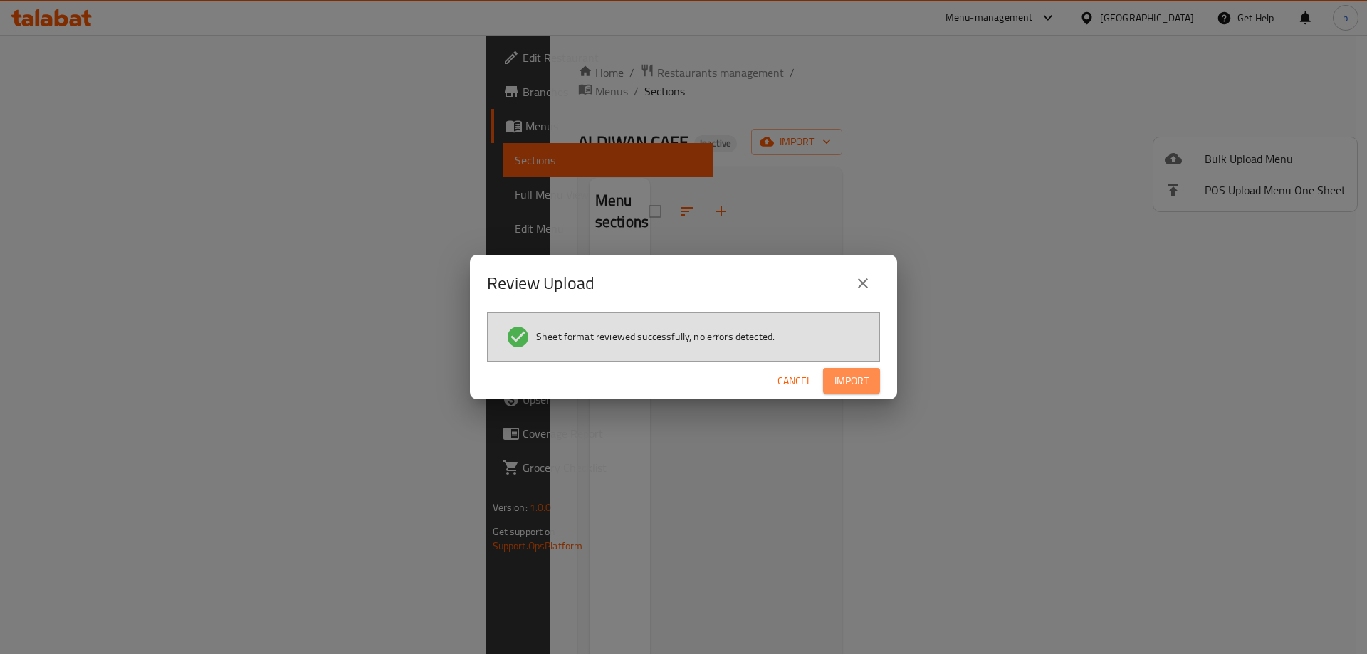
click at [850, 380] on span "Import" at bounding box center [851, 381] width 34 height 18
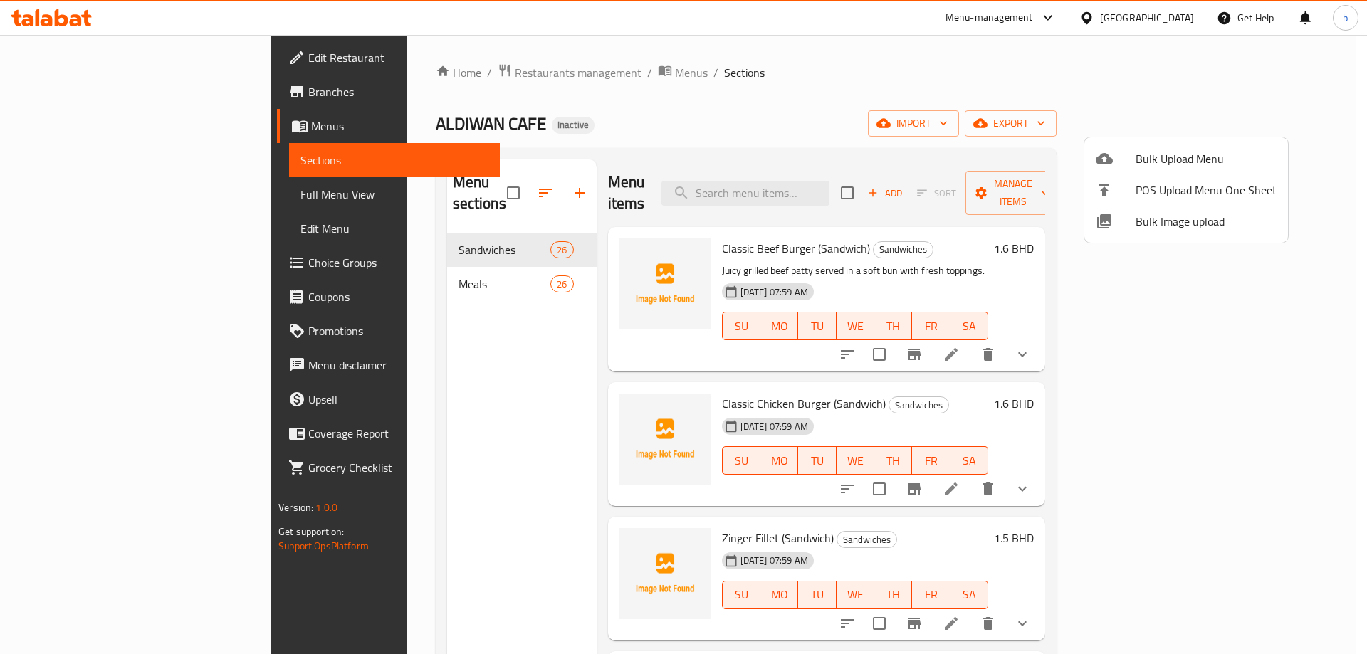
click at [100, 197] on div at bounding box center [683, 327] width 1367 height 654
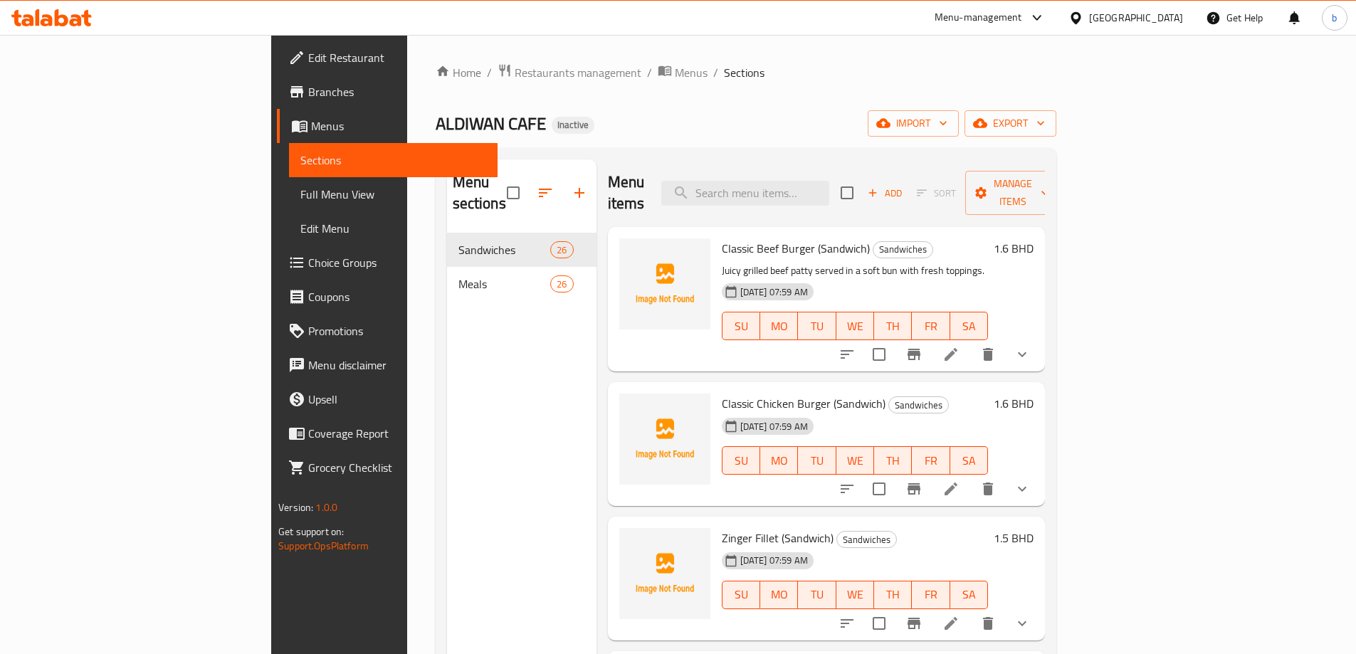
click at [300, 196] on span "Full Menu View" at bounding box center [393, 194] width 186 height 17
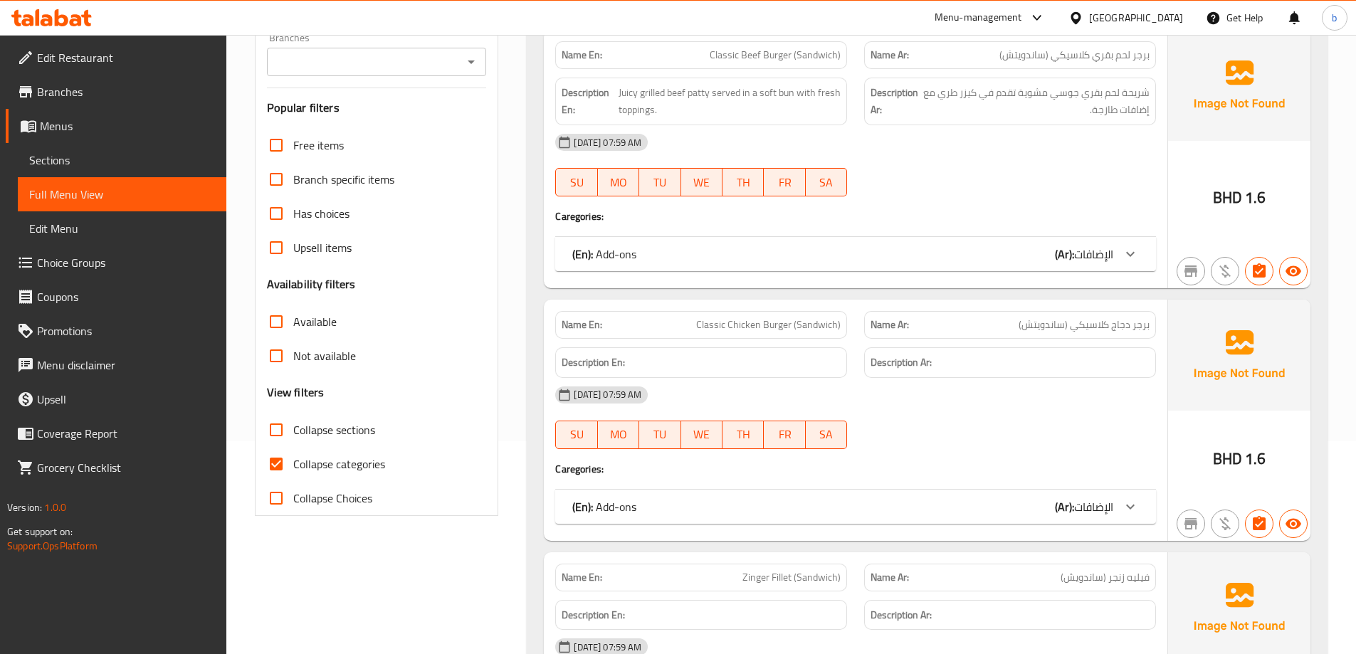
scroll to position [214, 0]
click at [268, 464] on input "Collapse categories" at bounding box center [276, 463] width 34 height 34
checkbox input "false"
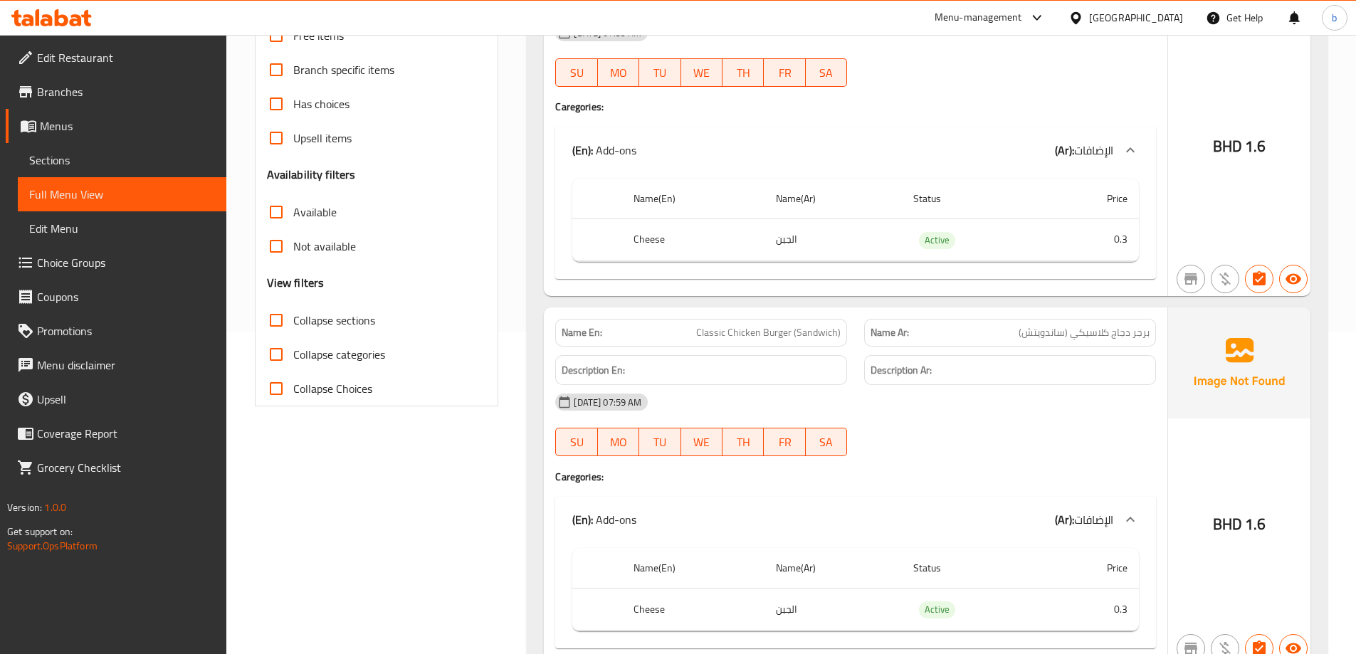
scroll to position [356, 0]
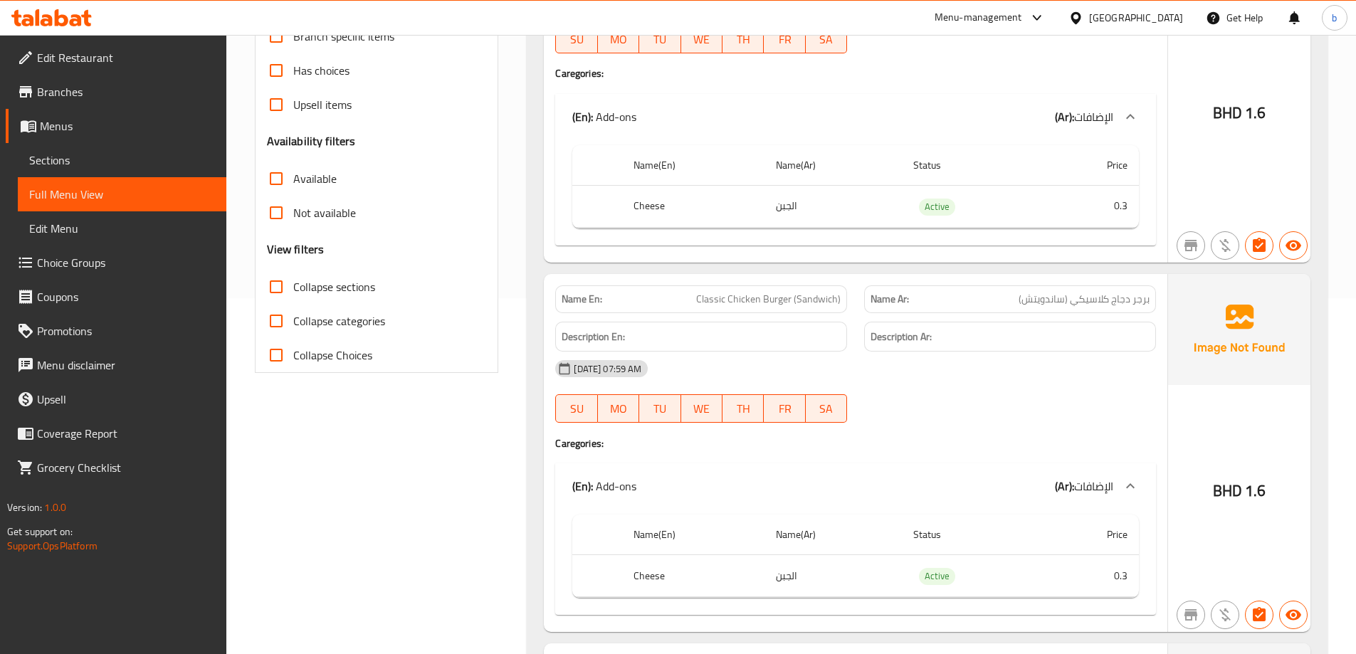
click at [1002, 88] on div "Name En: Classic Beef Burger (Sandwich) Name Ar: برجر لحم بقري كلاسيكي (ساندويت…" at bounding box center [856, 75] width 624 height 376
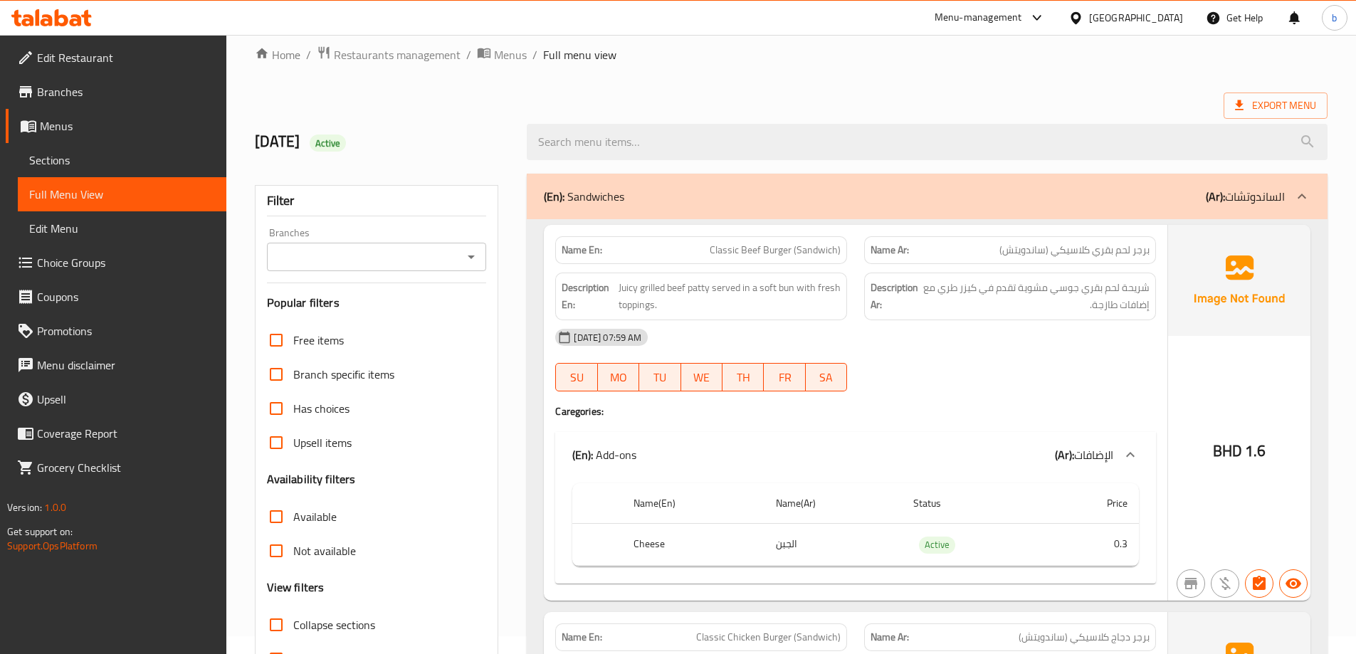
scroll to position [0, 0]
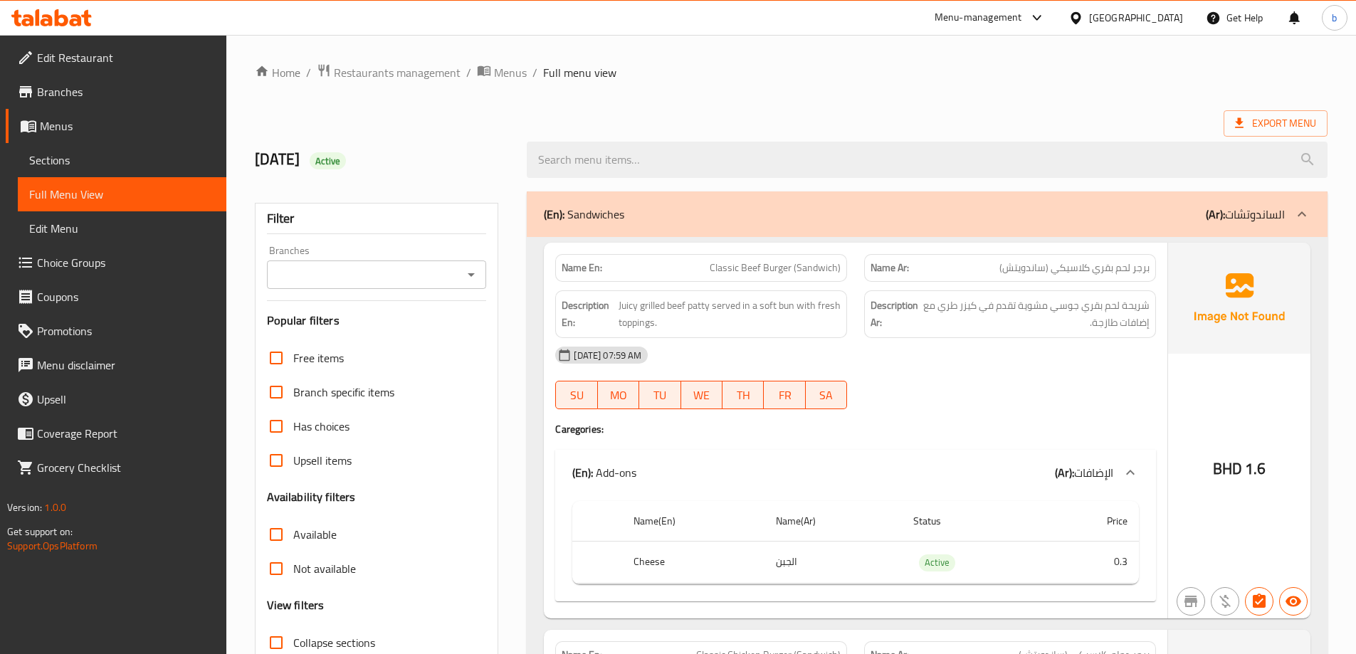
click at [123, 191] on span "Full Menu View" at bounding box center [122, 194] width 186 height 17
click at [72, 126] on span "Menus" at bounding box center [127, 125] width 175 height 17
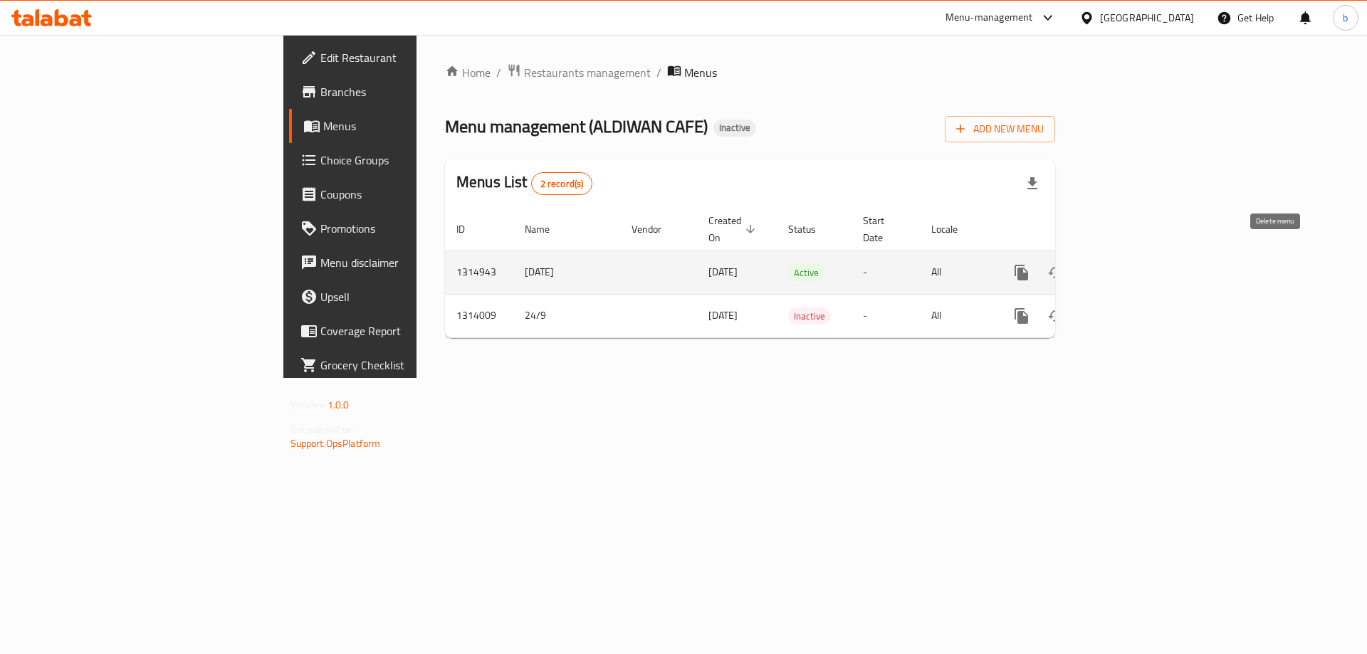
click at [1099, 264] on icon "enhanced table" at bounding box center [1090, 272] width 17 height 17
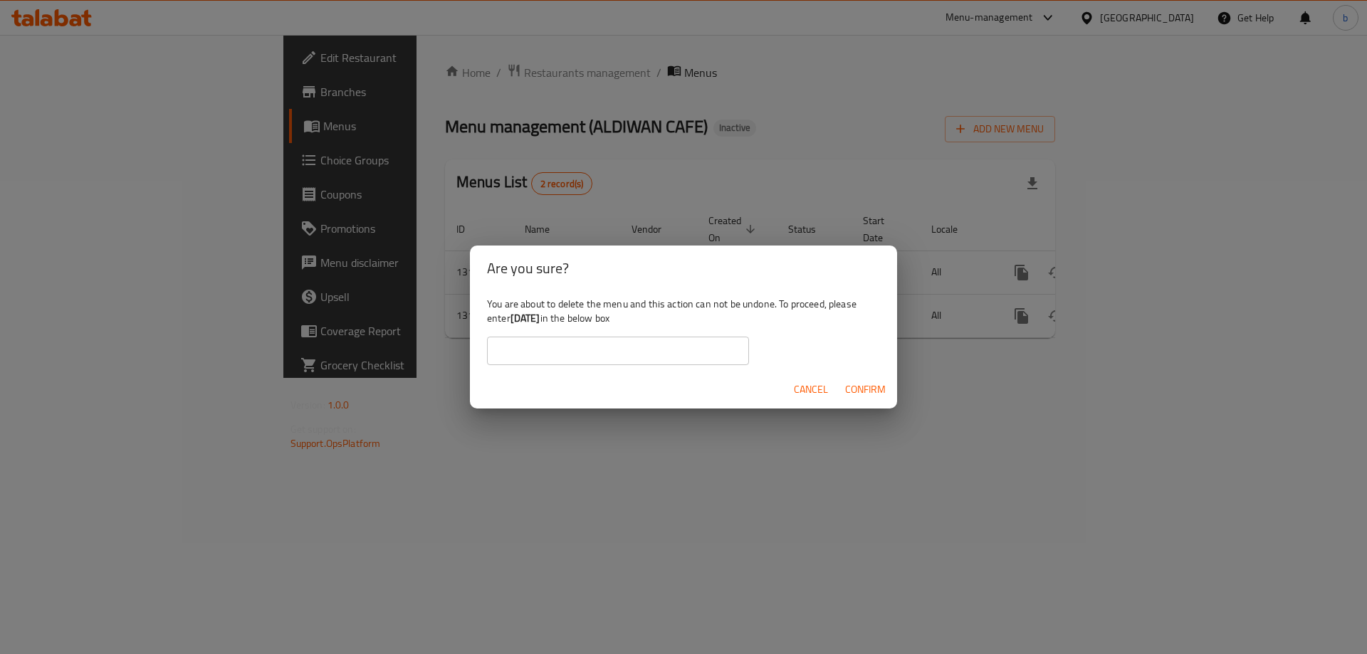
drag, startPoint x: 513, startPoint y: 318, endPoint x: 558, endPoint y: 325, distance: 45.4
click at [540, 325] on b "[DATE]" at bounding box center [525, 318] width 30 height 19
copy b "[DATE]"
click at [592, 355] on input "text" at bounding box center [618, 351] width 262 height 28
paste input "[DATE]"
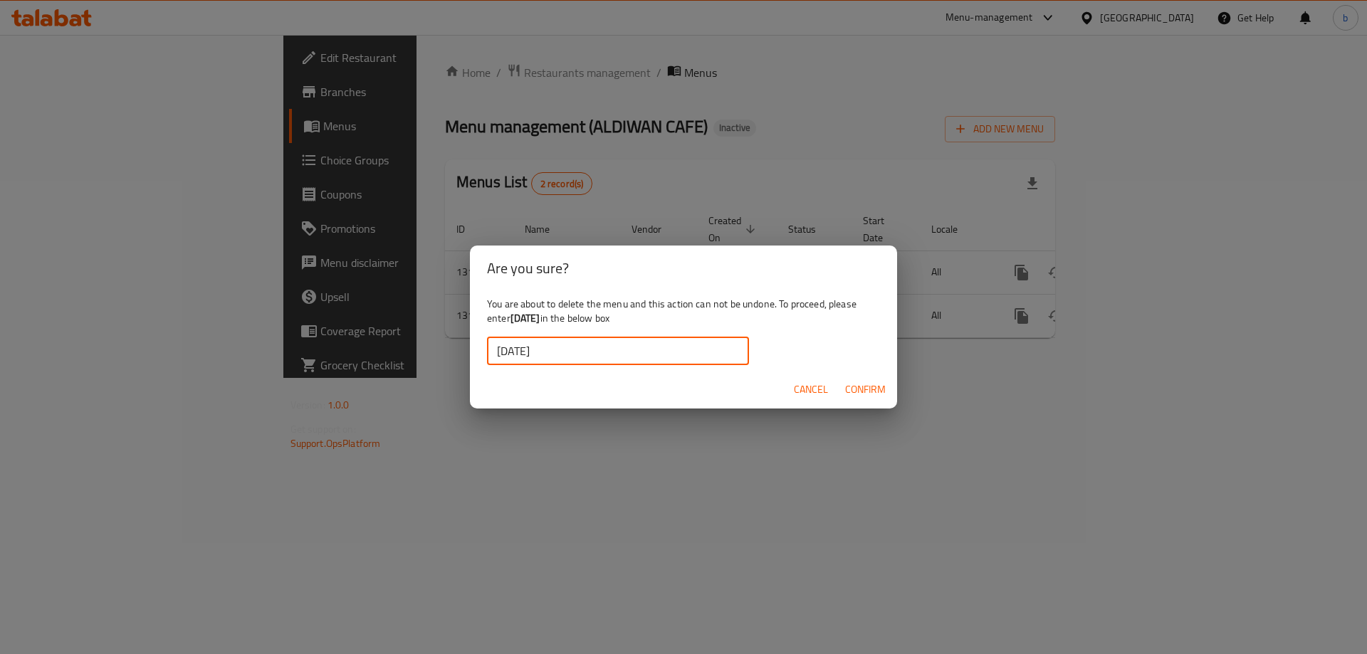
type input "[DATE]"
click at [852, 384] on span "Confirm" at bounding box center [865, 390] width 41 height 18
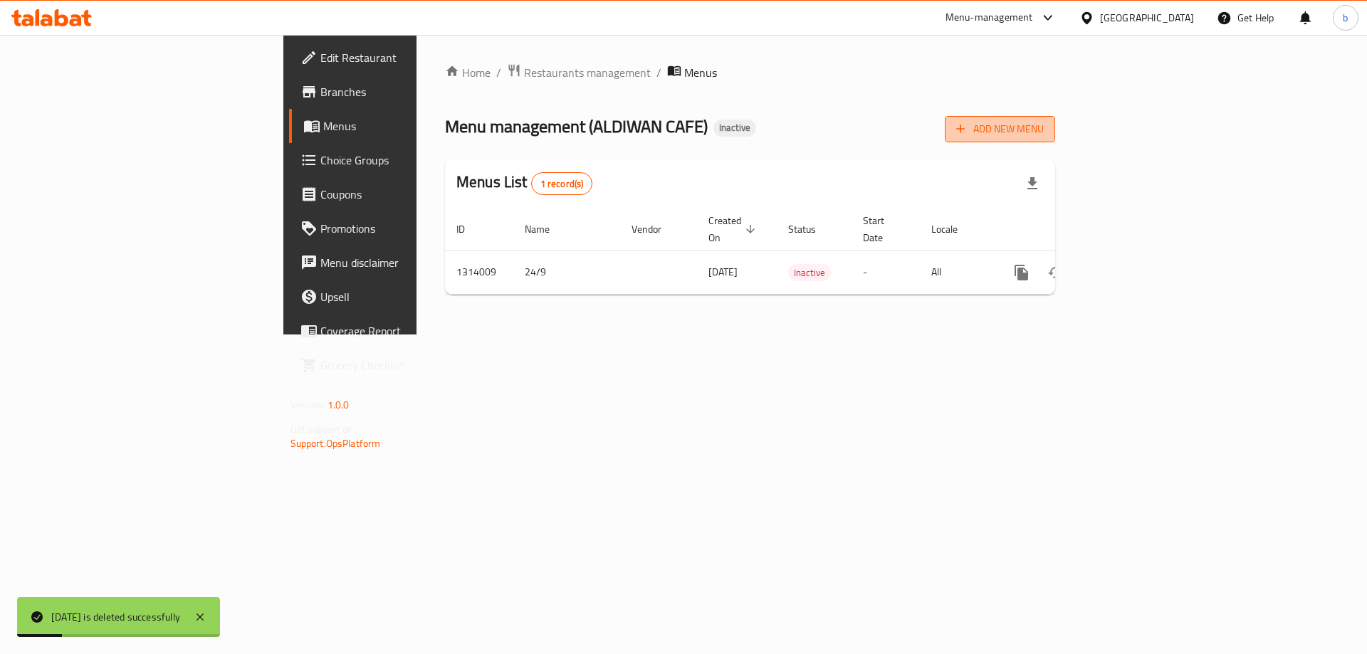
click at [1044, 135] on span "Add New Menu" at bounding box center [1000, 129] width 88 height 18
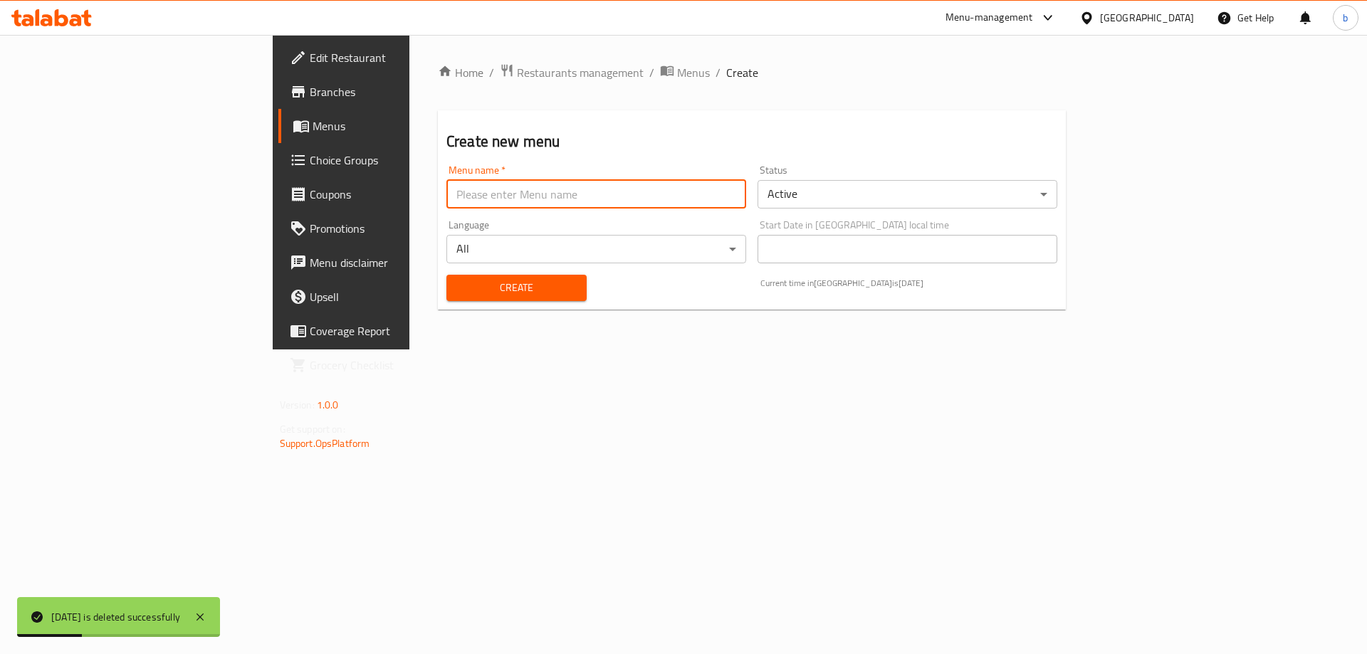
click at [487, 194] on input "text" at bounding box center [596, 194] width 300 height 28
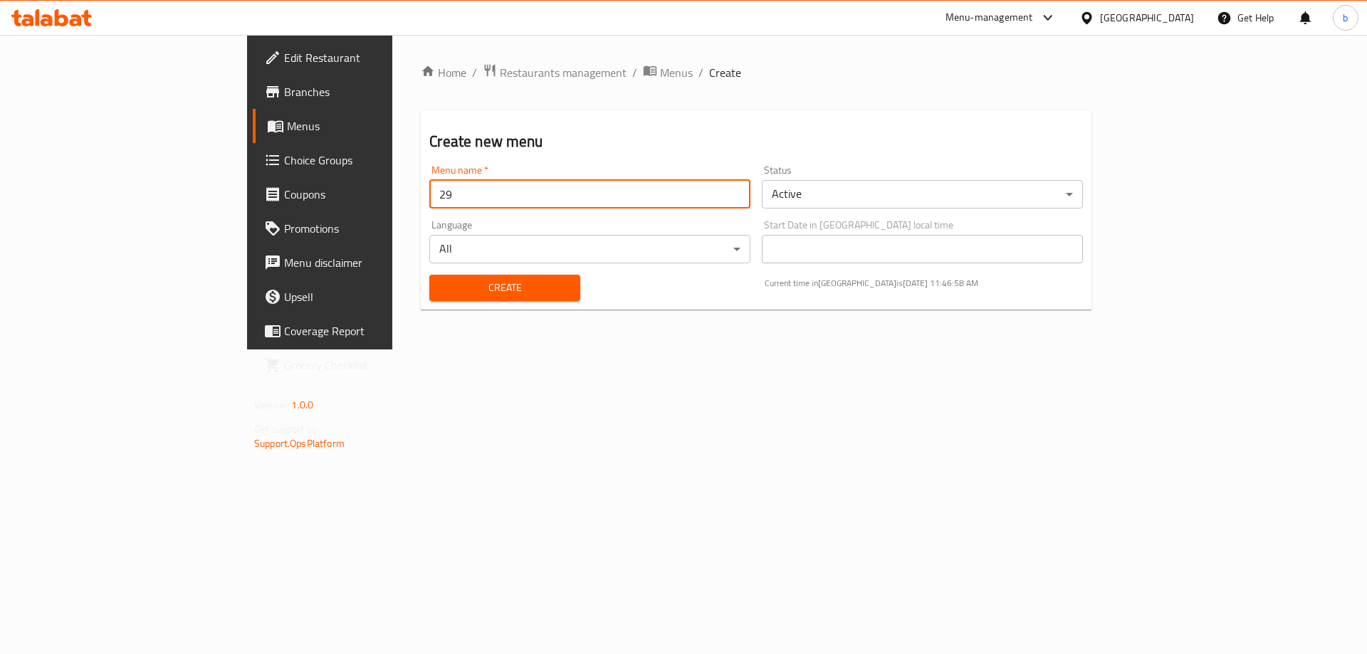
type input "[DATE]"
click at [468, 286] on span "Create" at bounding box center [504, 288] width 127 height 18
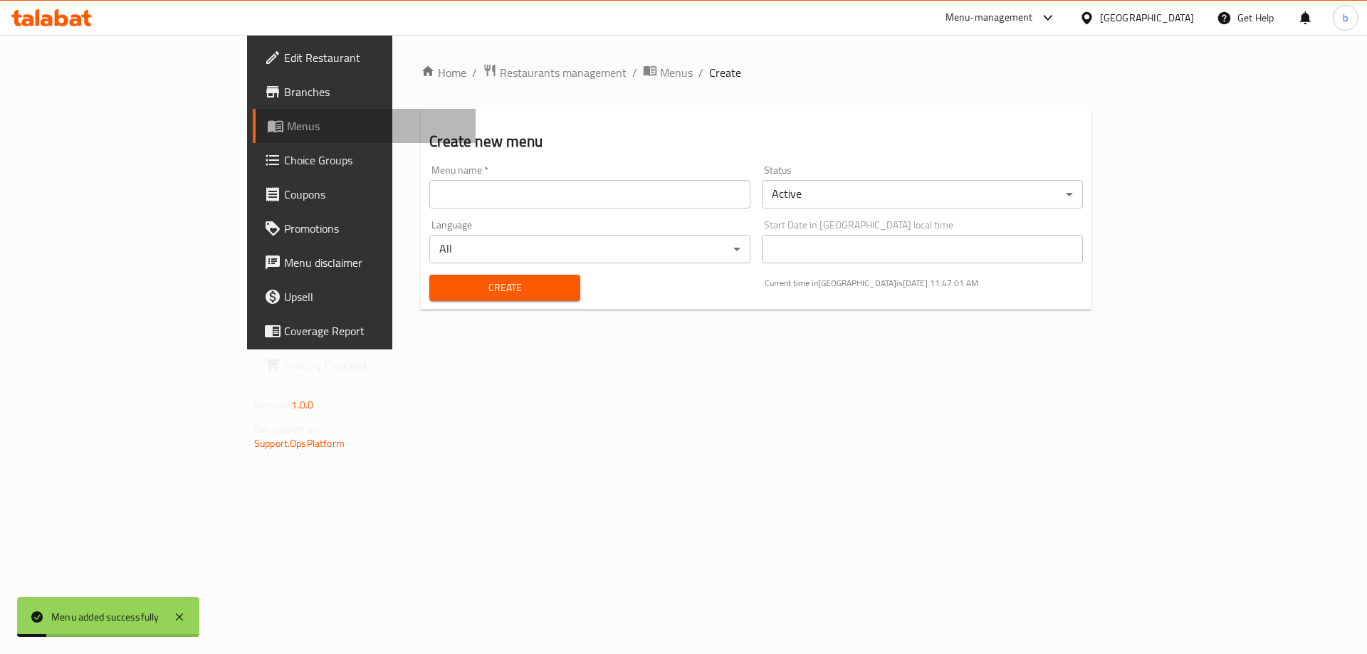
click at [287, 122] on span "Menus" at bounding box center [375, 125] width 177 height 17
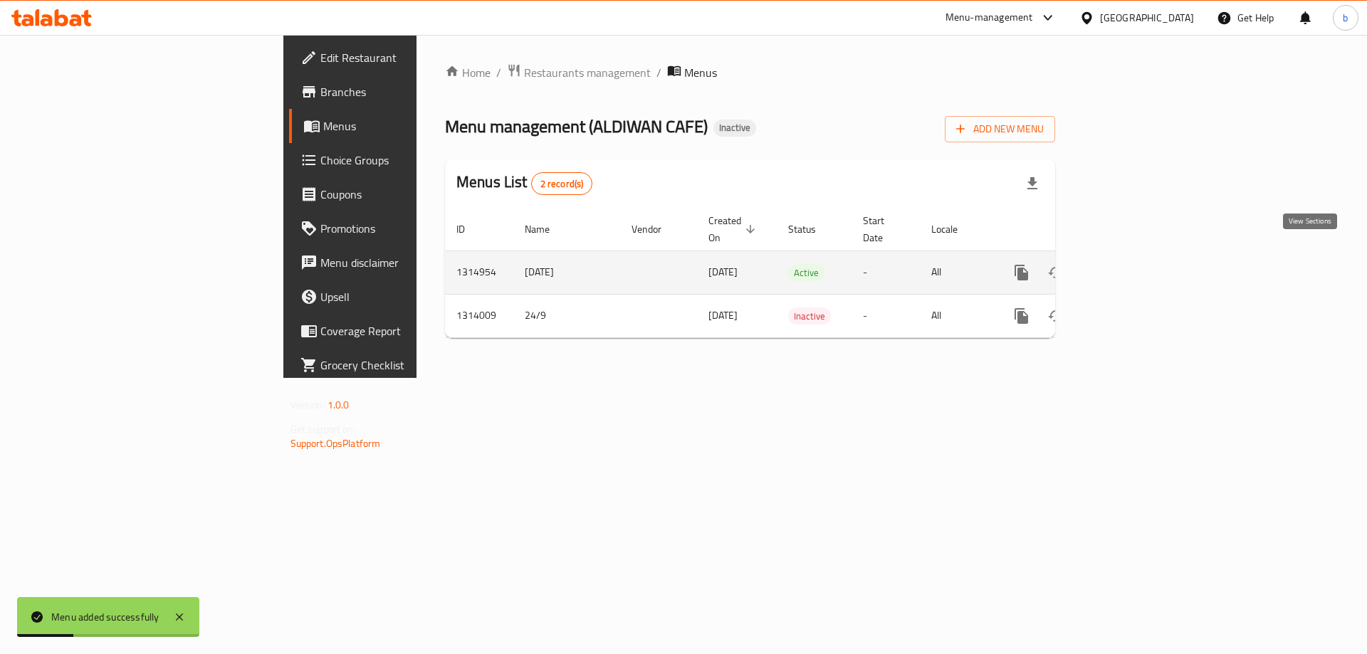
click at [1141, 261] on link "enhanced table" at bounding box center [1124, 273] width 34 height 34
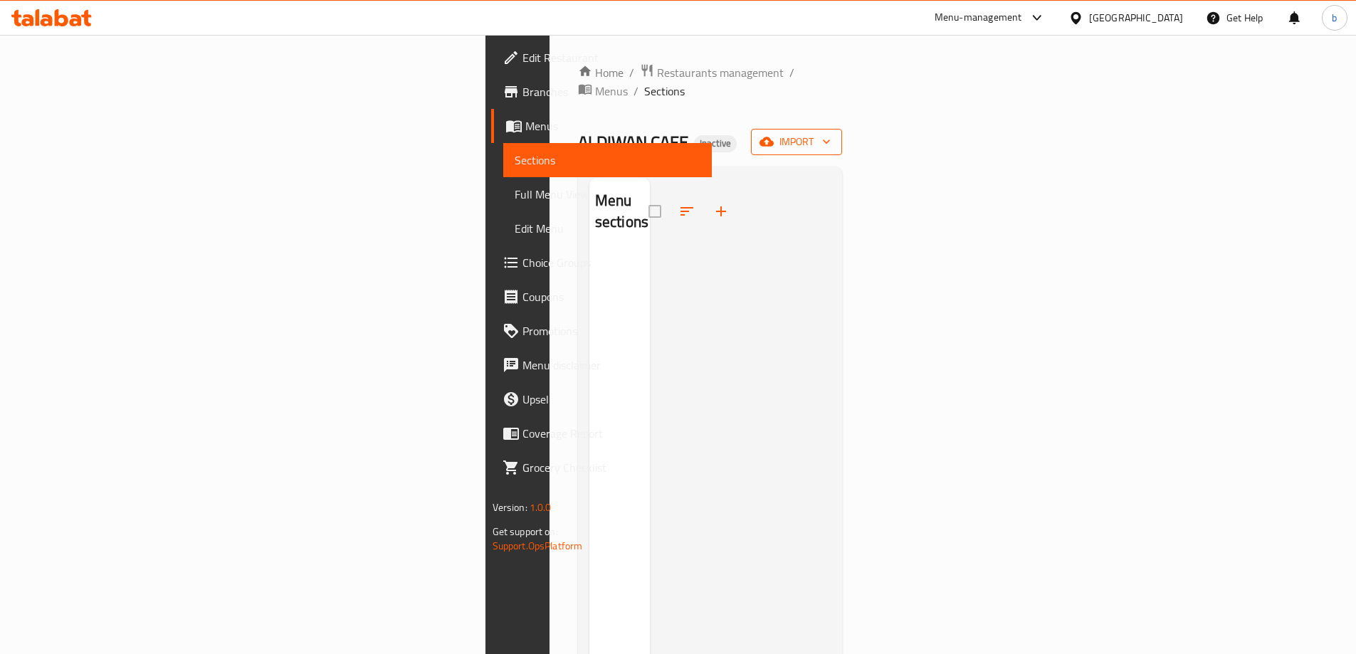
click at [831, 133] on span "import" at bounding box center [797, 142] width 68 height 18
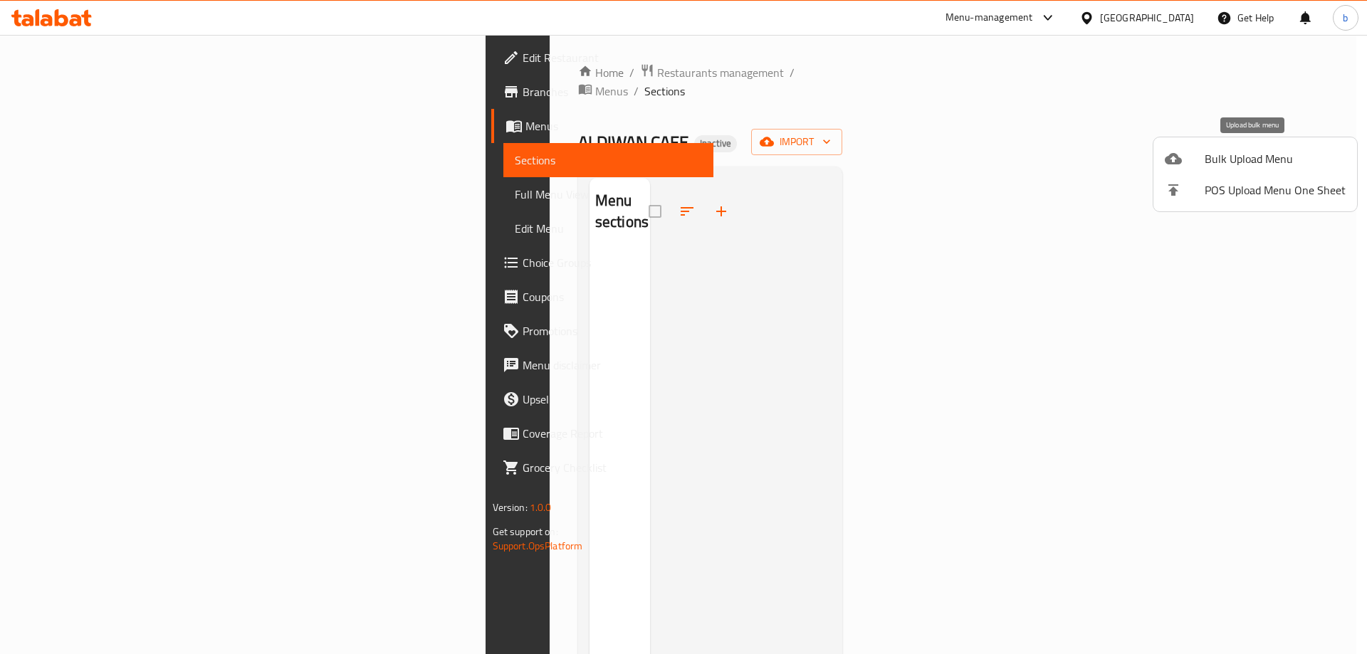
click at [1187, 154] on div at bounding box center [1185, 158] width 40 height 17
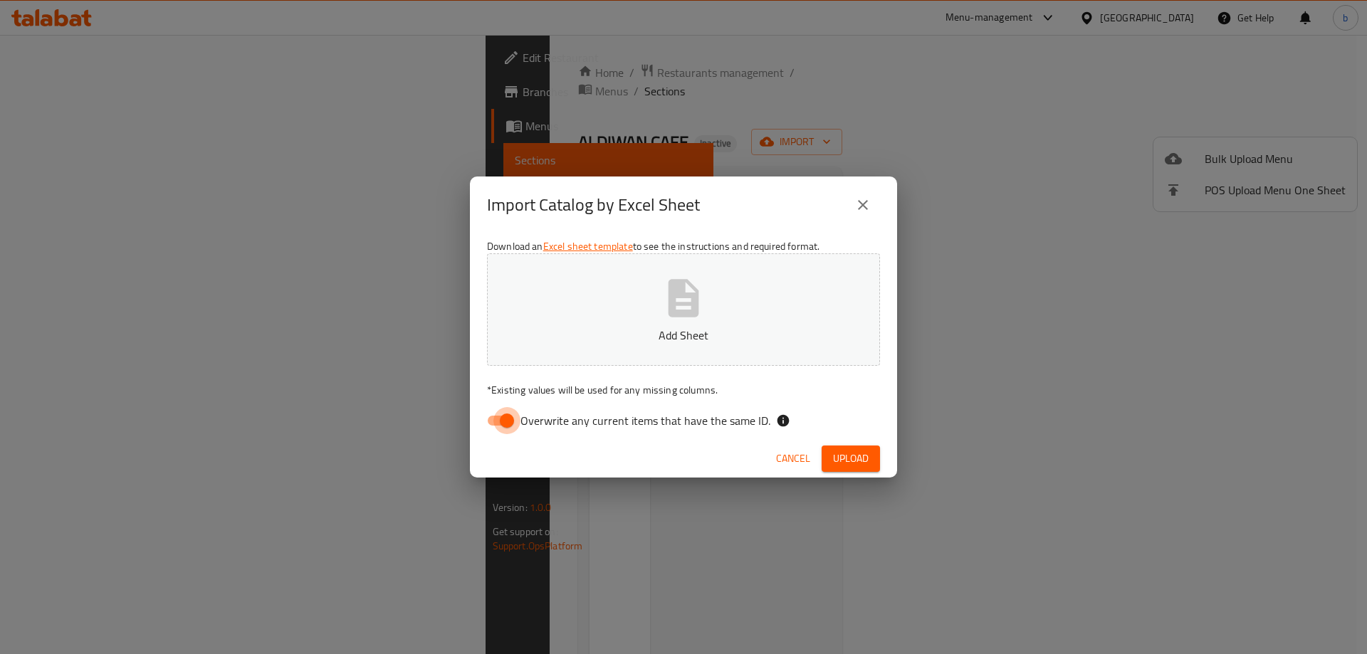
click at [502, 419] on input "Overwrite any current items that have the same ID." at bounding box center [506, 420] width 81 height 27
checkbox input "false"
click at [671, 272] on button "Add Sheet" at bounding box center [683, 309] width 393 height 112
click at [837, 460] on span "Upload" at bounding box center [851, 459] width 36 height 18
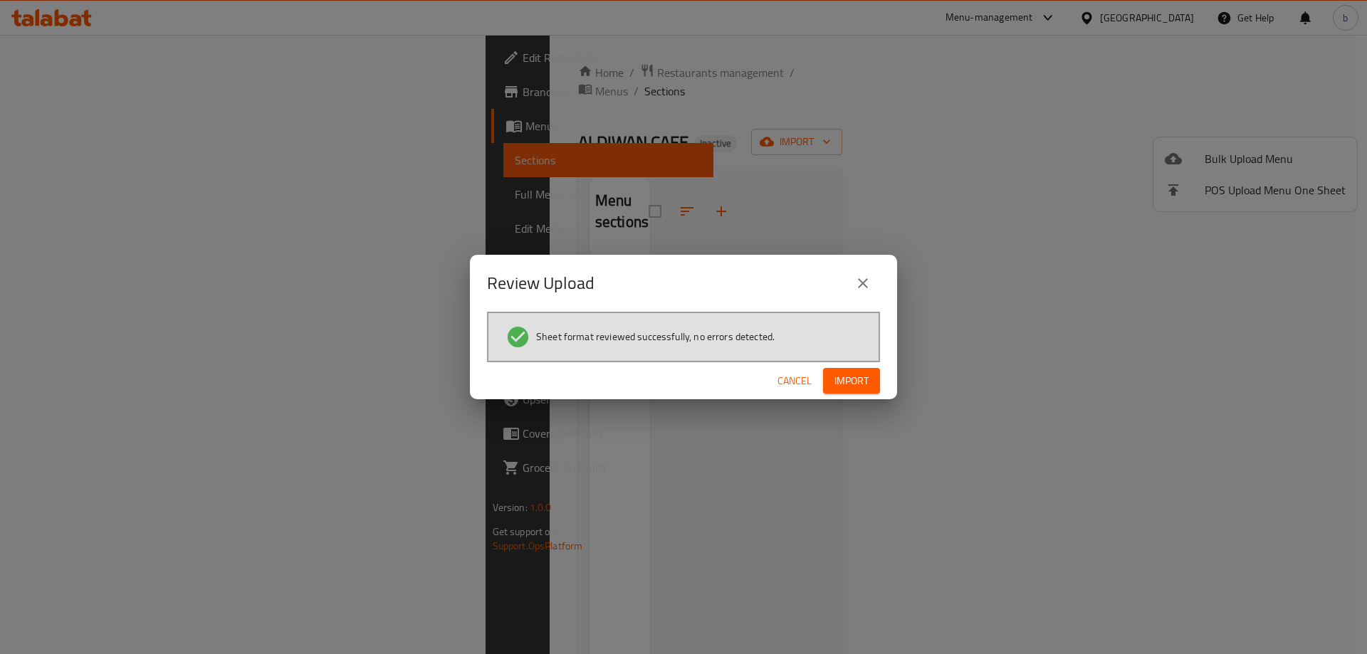
click at [848, 378] on span "Import" at bounding box center [851, 381] width 34 height 18
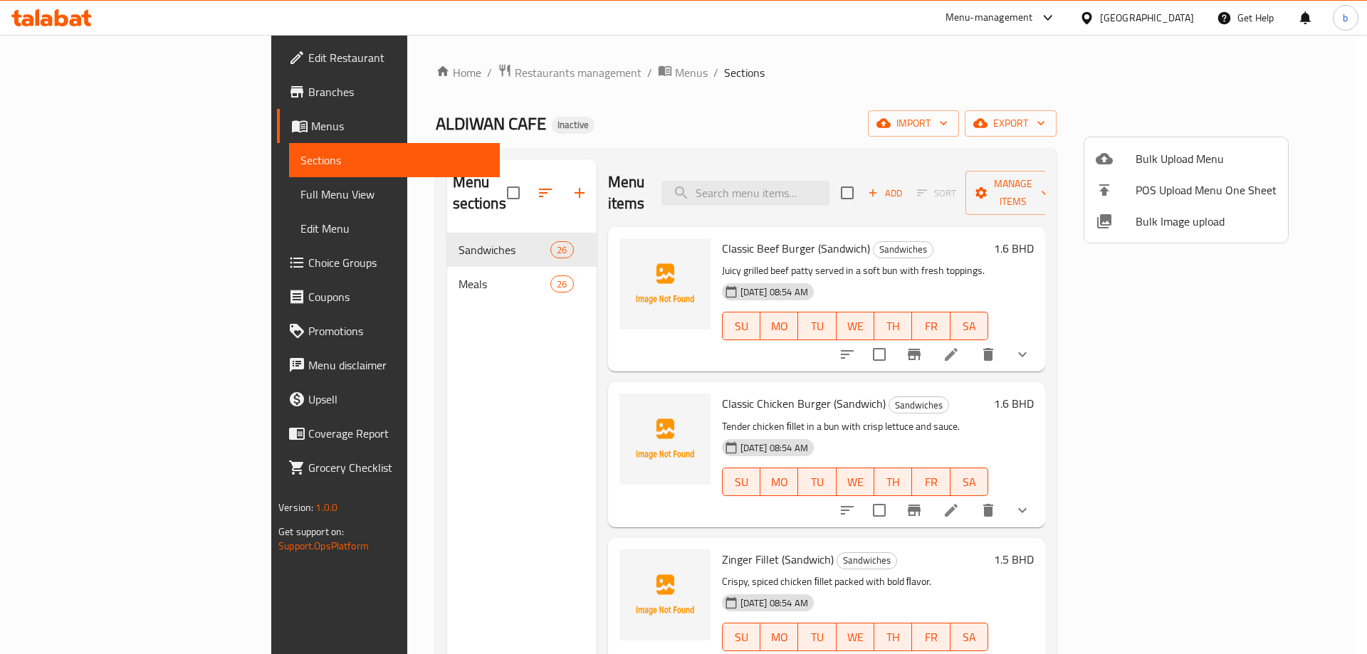
click at [86, 192] on div at bounding box center [683, 327] width 1367 height 654
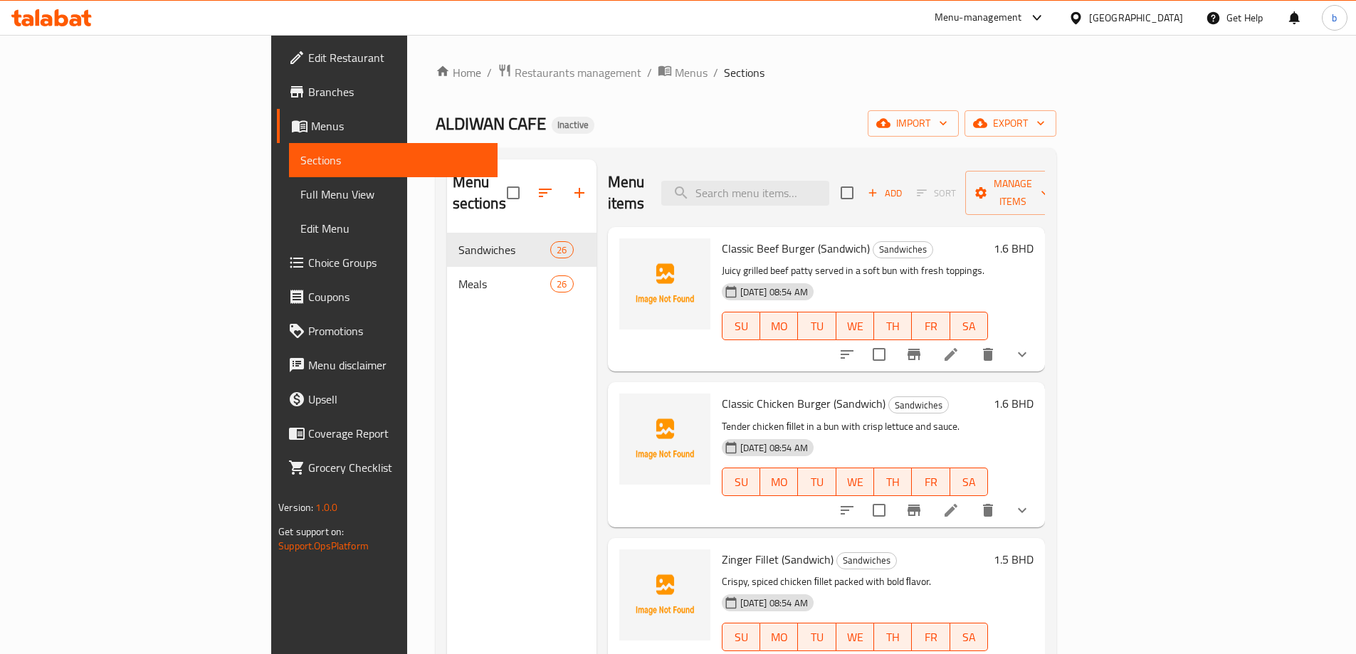
click at [300, 192] on span "Full Menu View" at bounding box center [393, 194] width 186 height 17
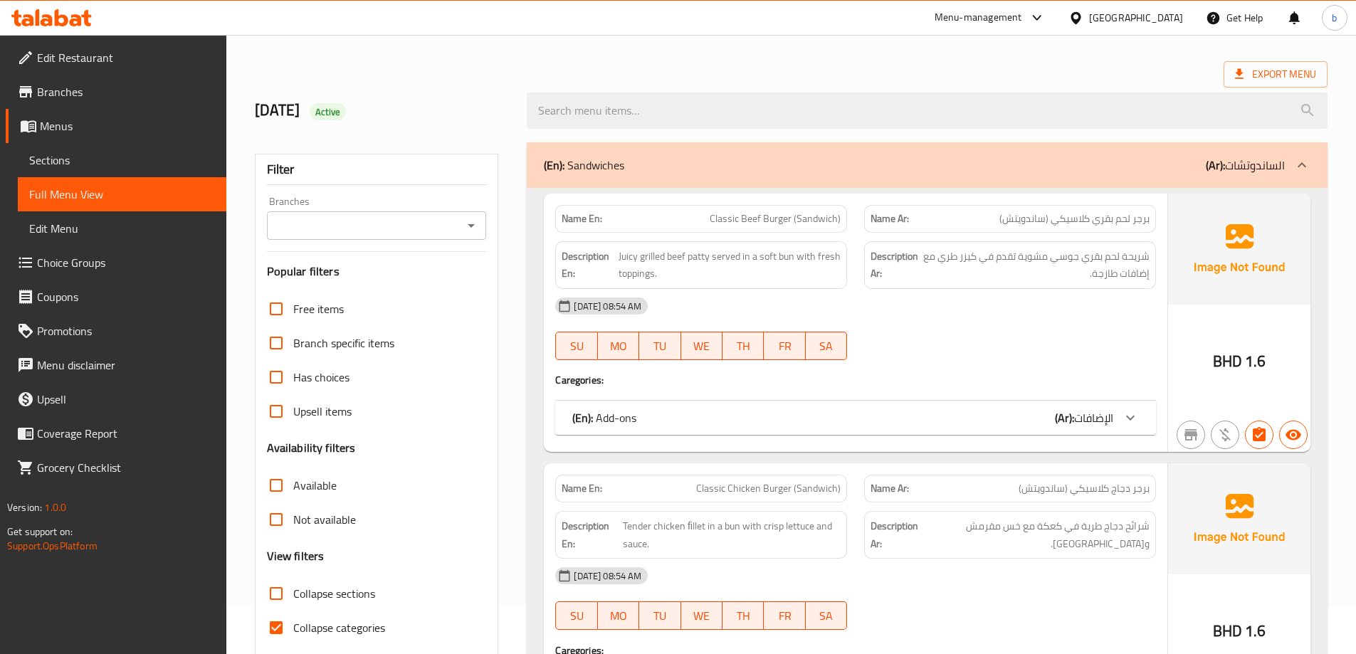
scroll to position [142, 0]
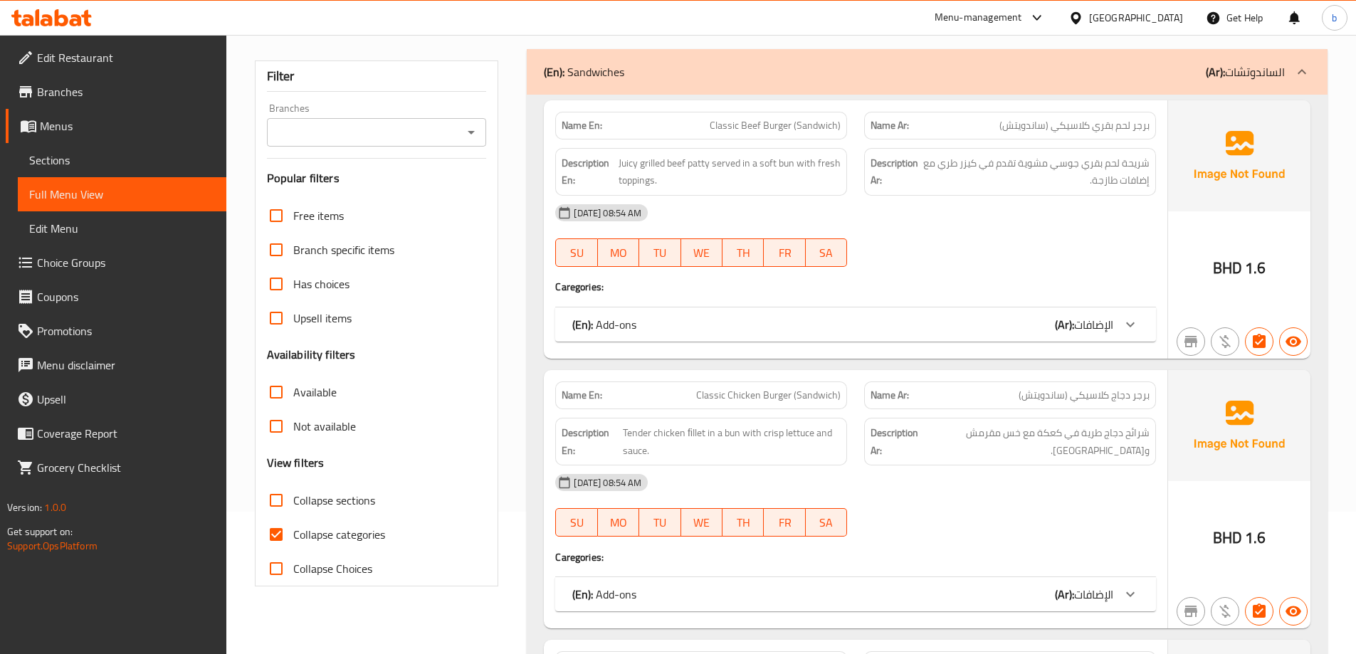
click at [325, 530] on span "Collapse categories" at bounding box center [339, 534] width 92 height 17
click at [293, 530] on input "Collapse categories" at bounding box center [276, 535] width 34 height 34
checkbox input "false"
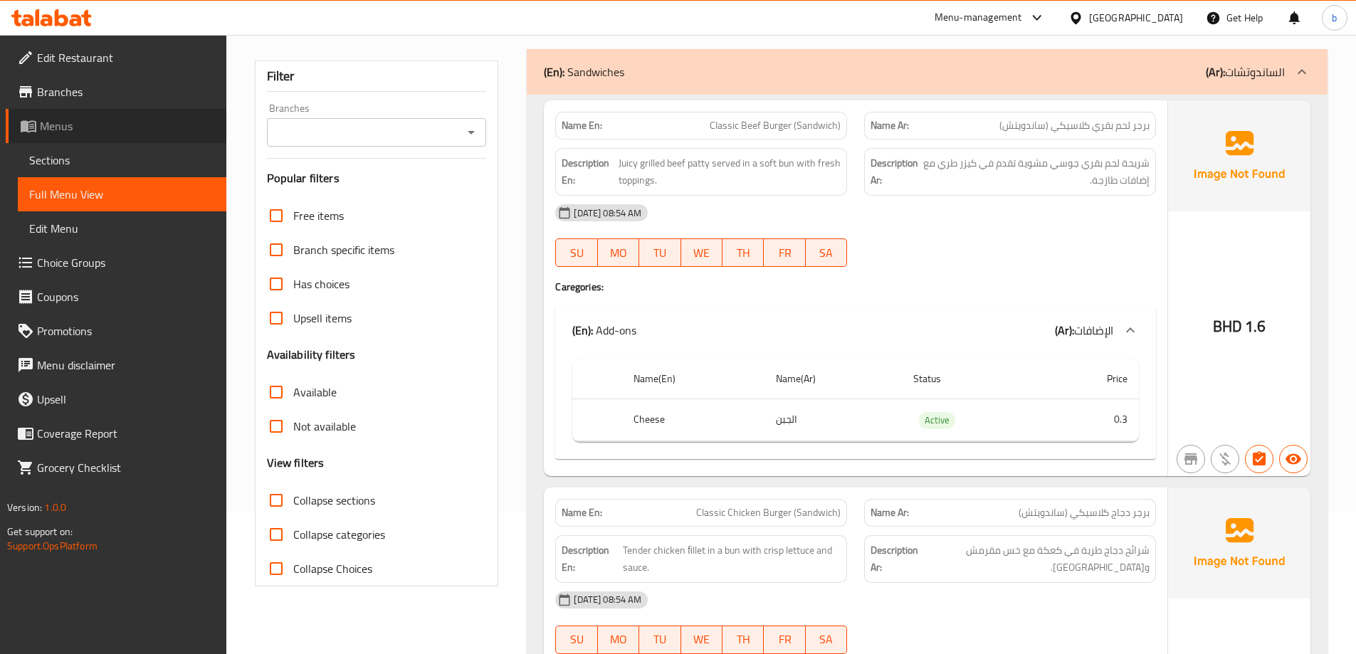
click at [54, 115] on link "Menus" at bounding box center [116, 126] width 221 height 34
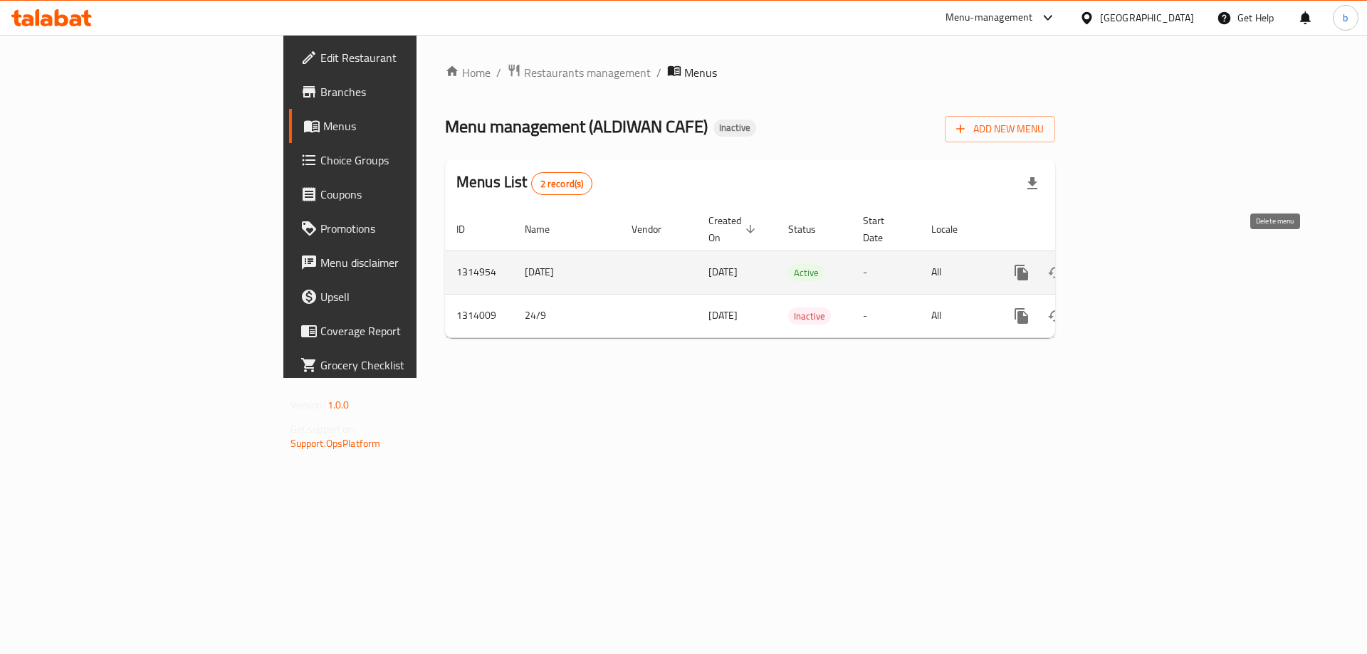
click at [1099, 264] on icon "enhanced table" at bounding box center [1090, 272] width 17 height 17
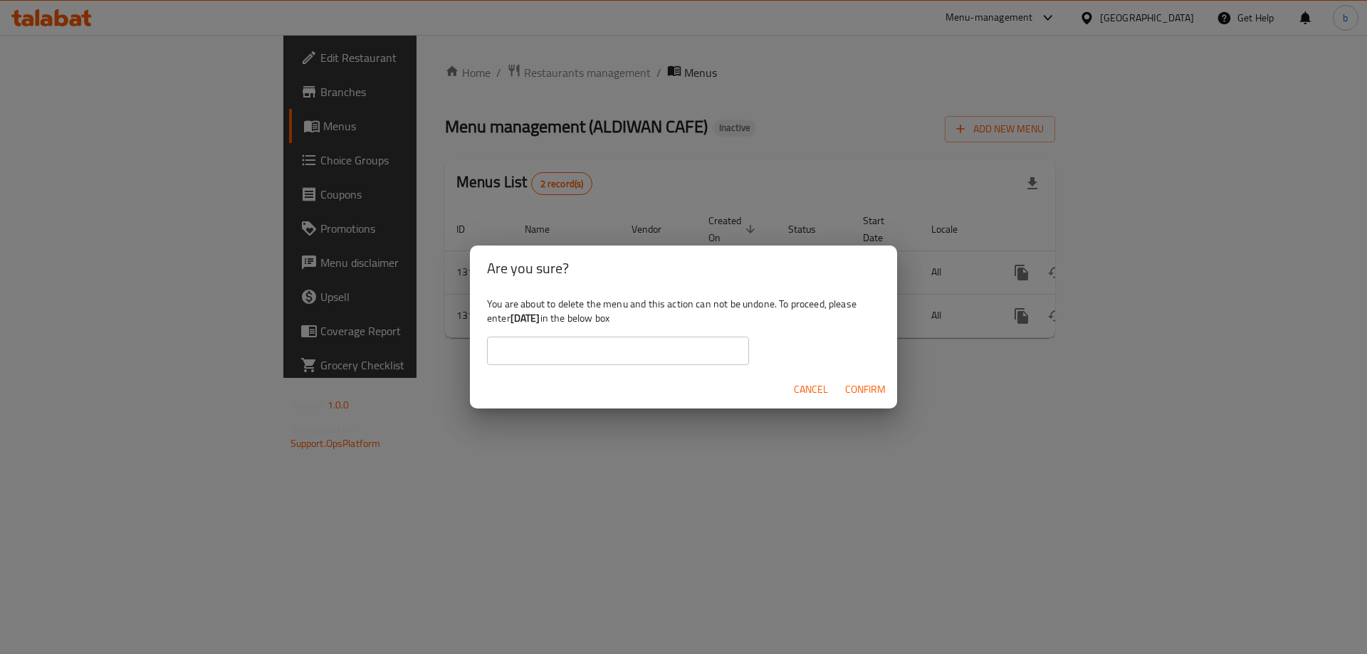
drag, startPoint x: 512, startPoint y: 318, endPoint x: 559, endPoint y: 323, distance: 47.3
click at [540, 323] on b "[DATE]" at bounding box center [525, 318] width 30 height 19
copy b "[DATE]"
click at [566, 353] on input "text" at bounding box center [618, 351] width 262 height 28
paste input "29/9/2025"
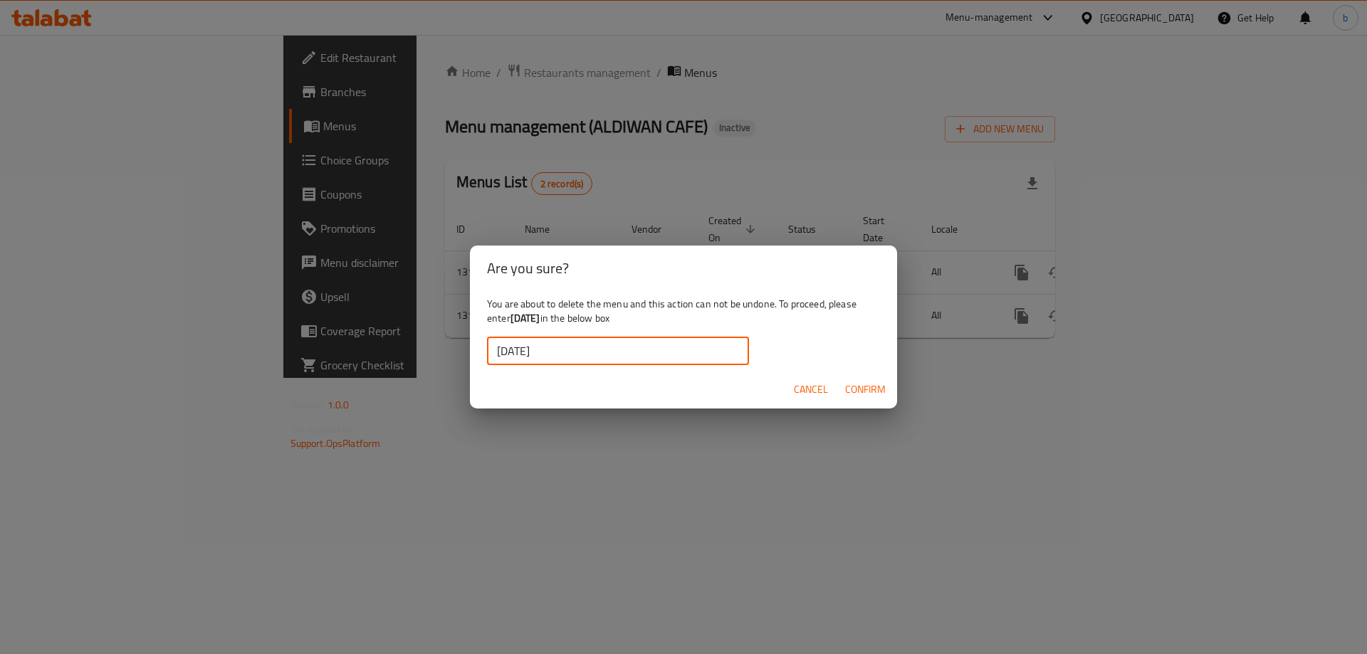
type input "29/9/2025"
click at [857, 387] on span "Confirm" at bounding box center [865, 390] width 41 height 18
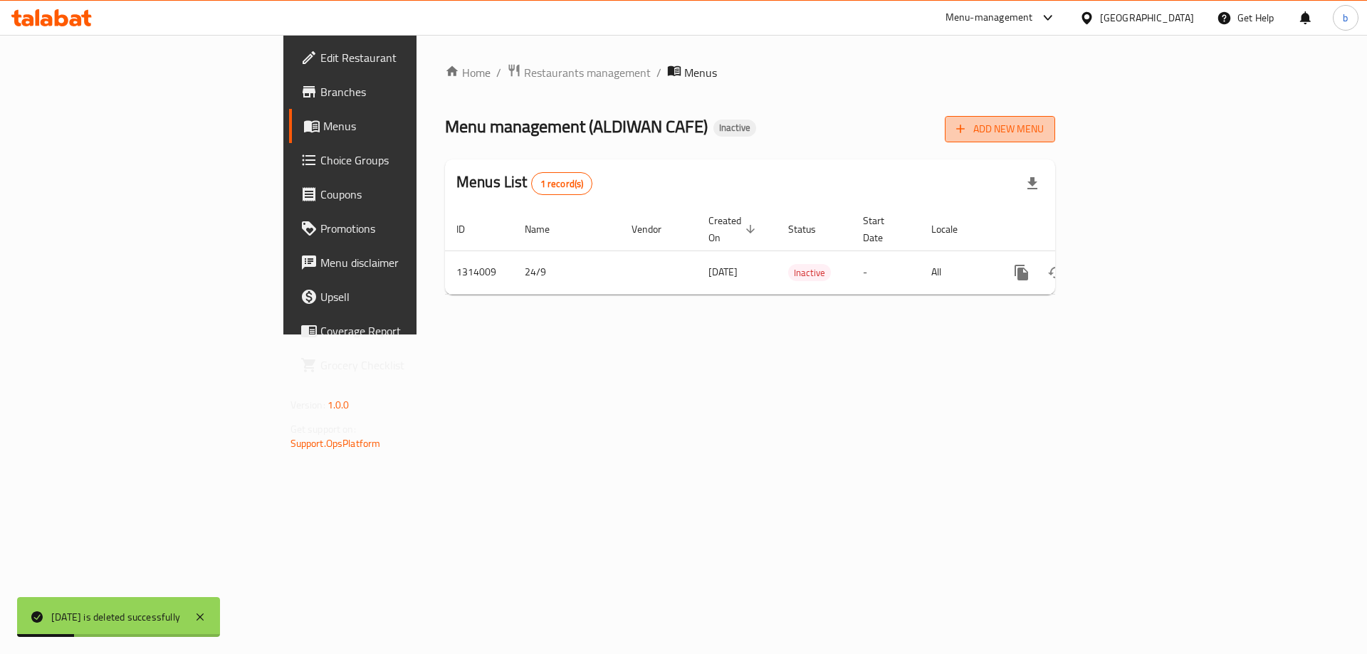
click at [1044, 137] on span "Add New Menu" at bounding box center [1000, 129] width 88 height 18
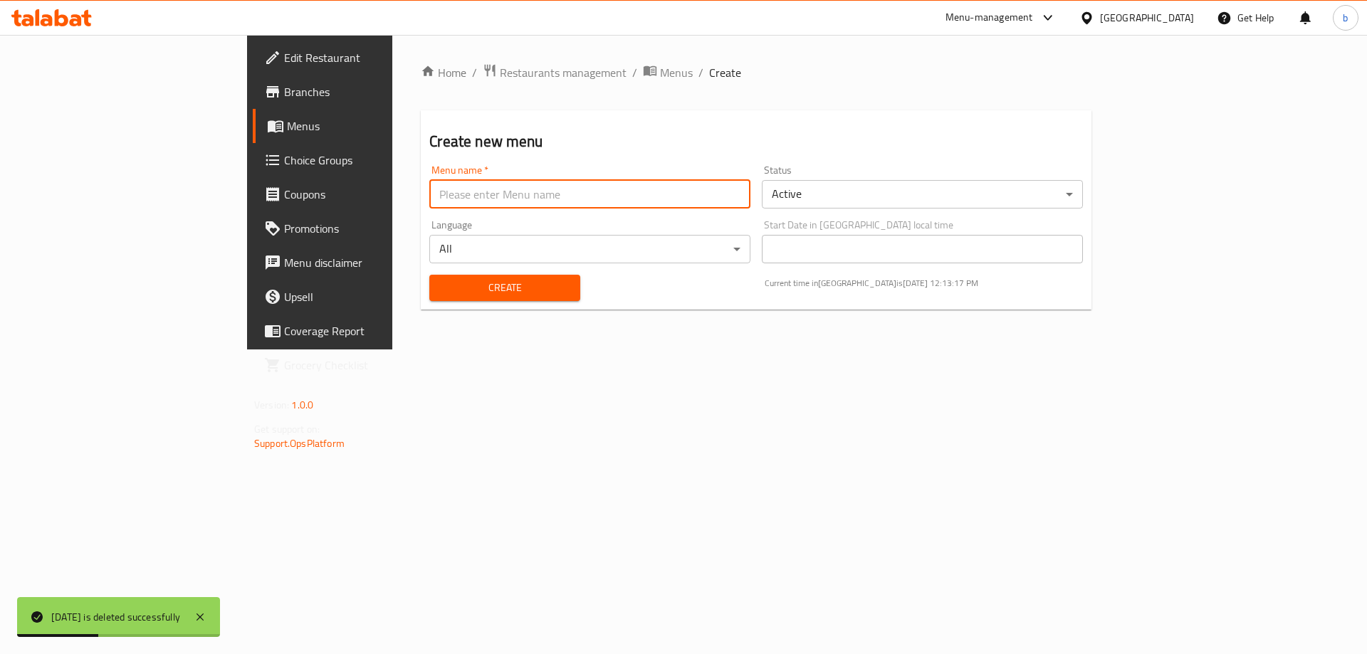
click at [430, 203] on input "text" at bounding box center [589, 194] width 321 height 28
paste input "29/9/2025"
type input "29/9/2025"
click at [443, 292] on span "Create" at bounding box center [504, 288] width 127 height 18
click at [287, 120] on span "Menus" at bounding box center [375, 125] width 177 height 17
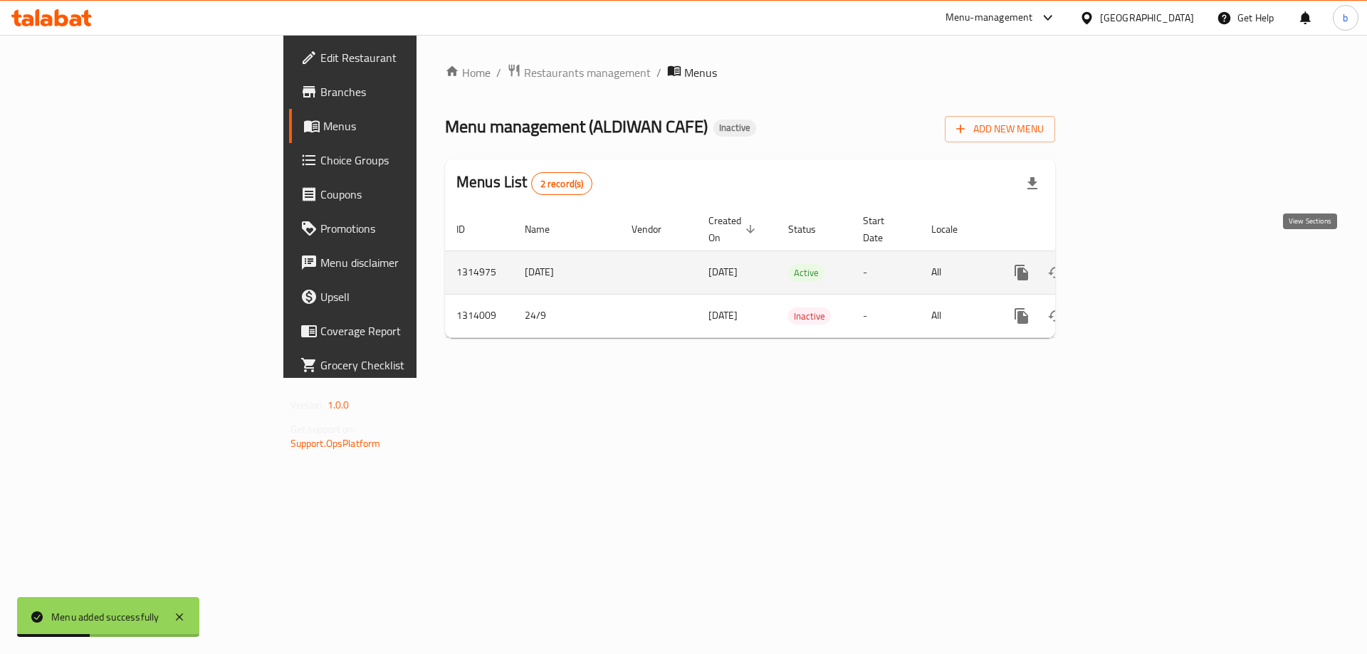
click at [1133, 264] on icon "enhanced table" at bounding box center [1124, 272] width 17 height 17
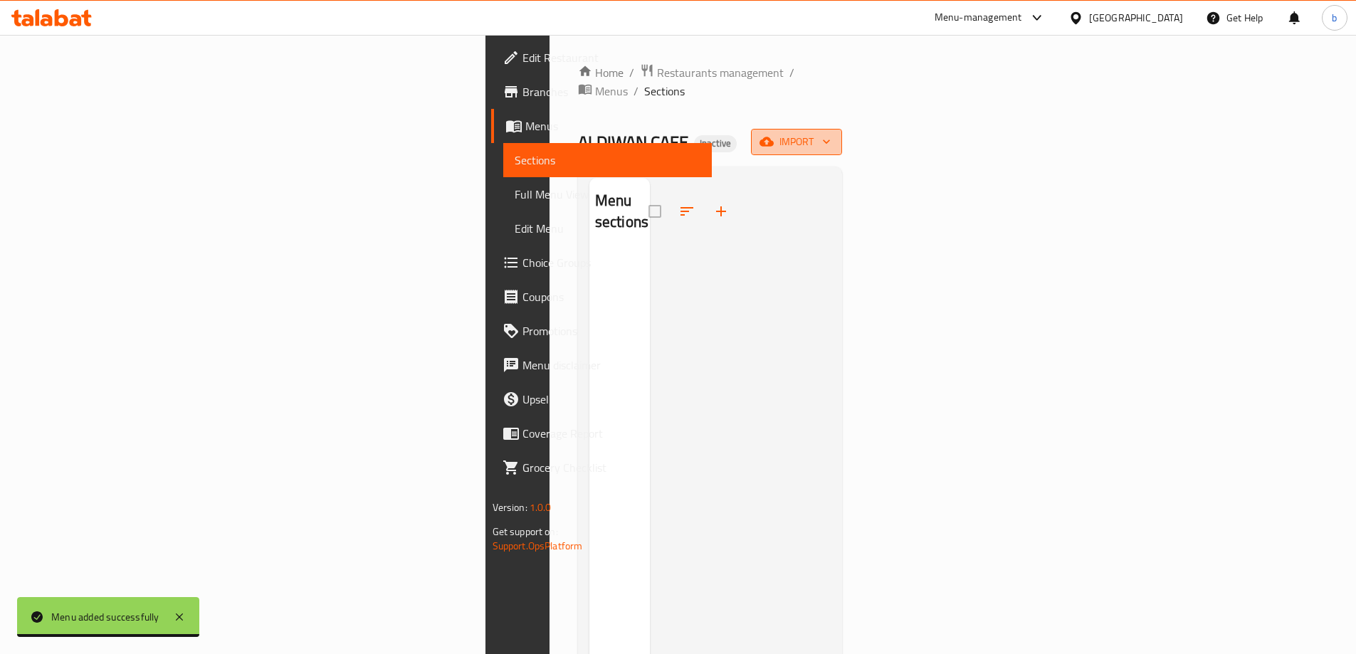
click at [834, 135] on icon "button" at bounding box center [826, 142] width 14 height 14
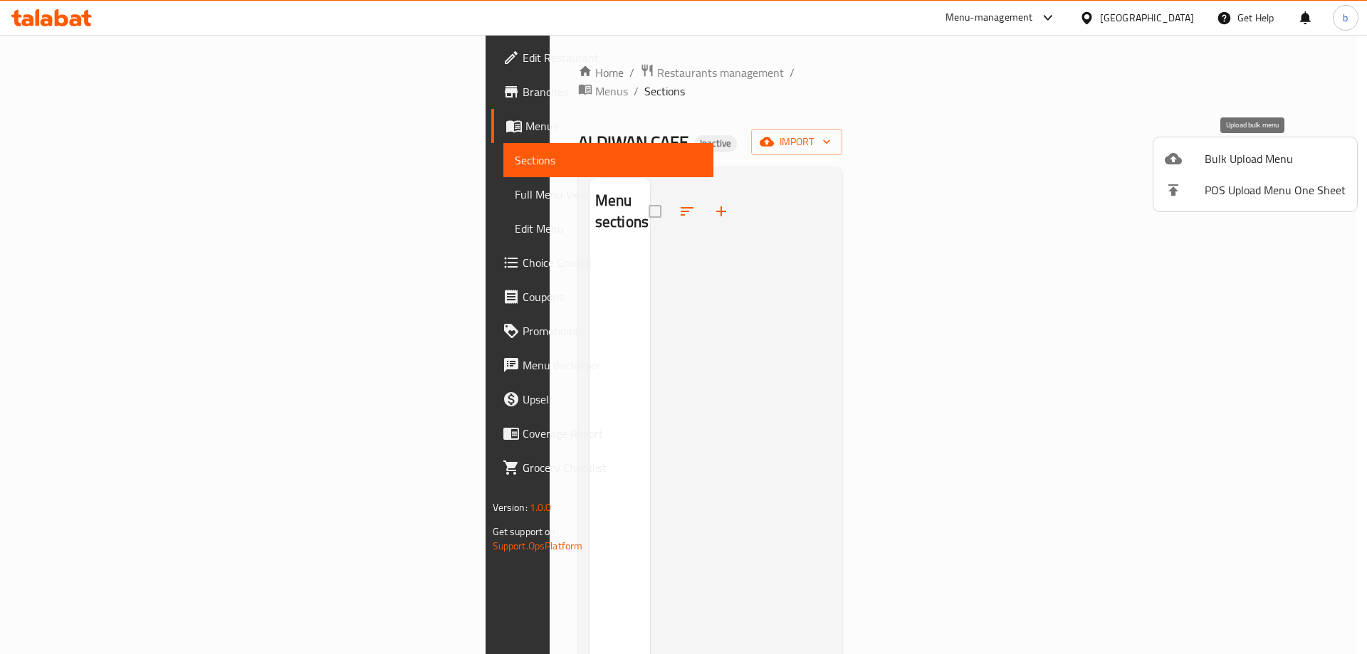
click at [1222, 164] on span "Bulk Upload Menu" at bounding box center [1275, 158] width 141 height 17
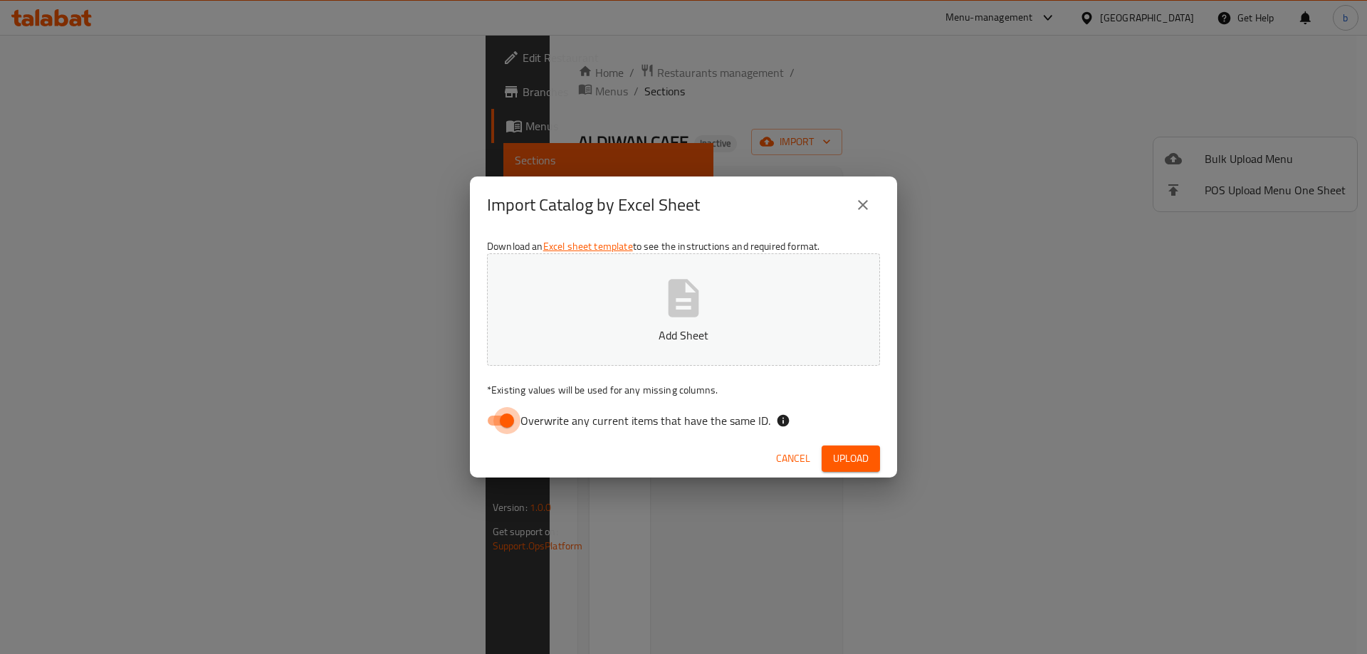
click at [498, 424] on input "Overwrite any current items that have the same ID." at bounding box center [506, 420] width 81 height 27
checkbox input "false"
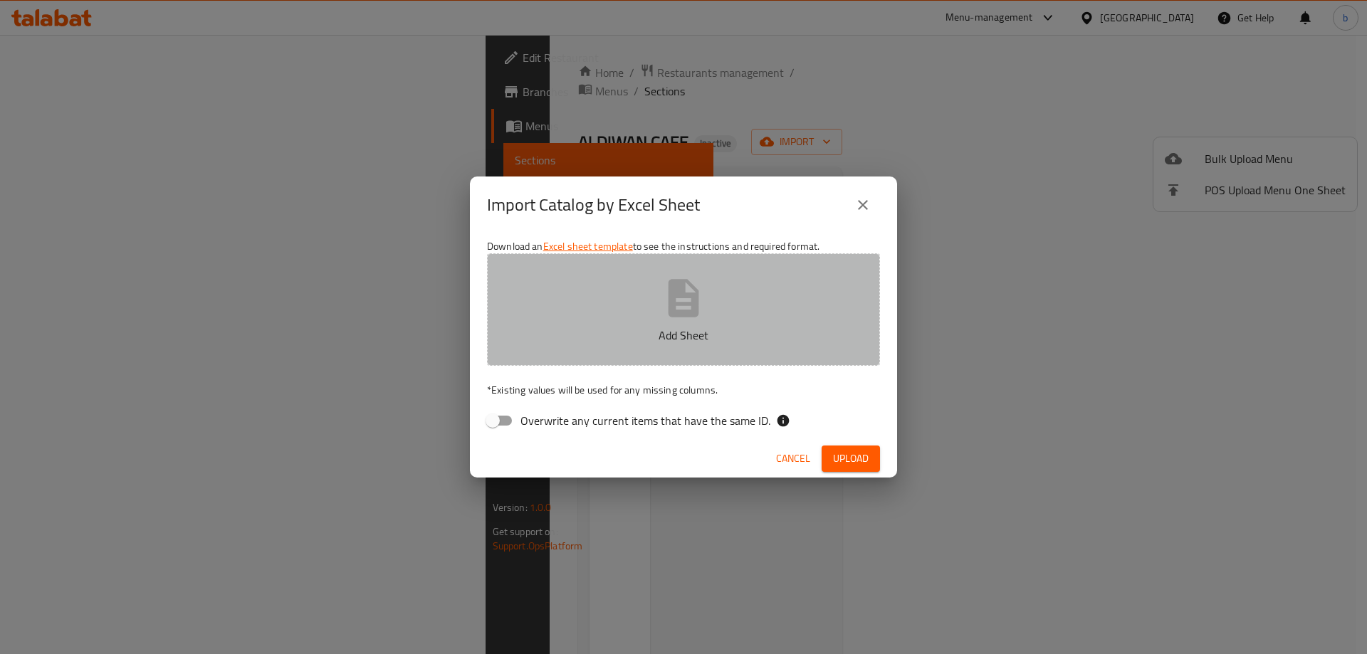
click at [567, 353] on button "Add Sheet" at bounding box center [683, 309] width 393 height 112
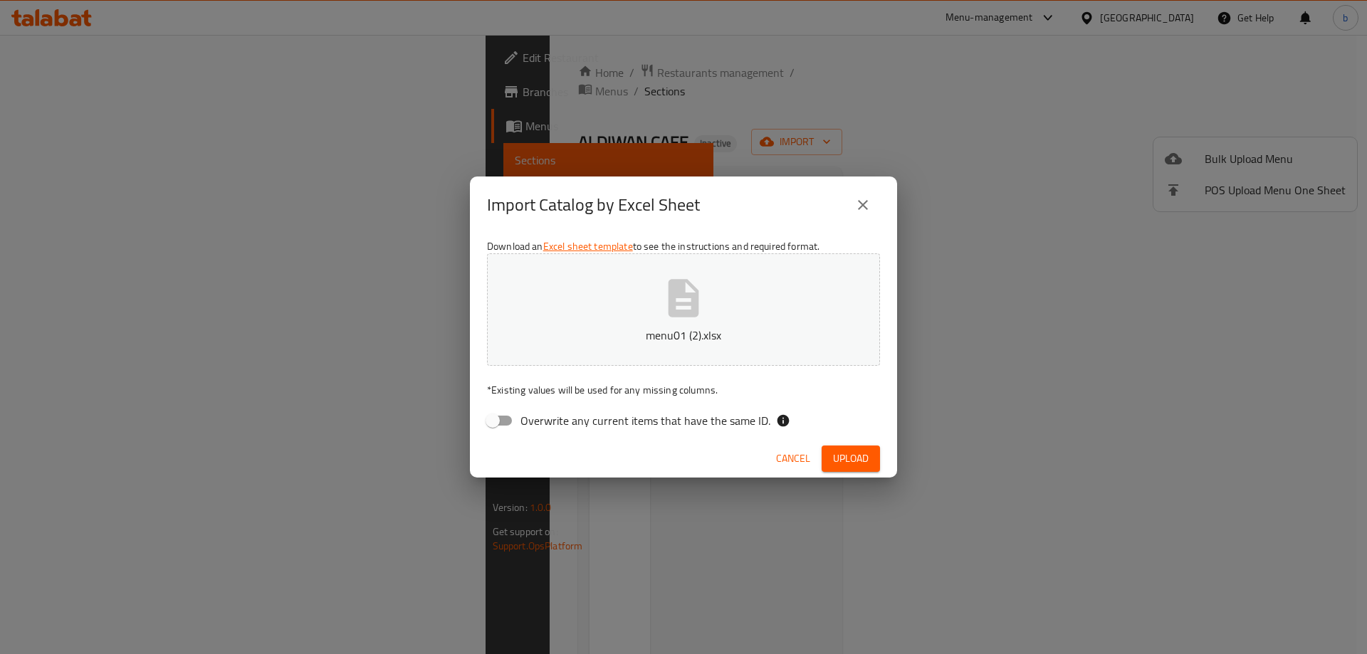
click at [847, 469] on button "Upload" at bounding box center [851, 459] width 58 height 26
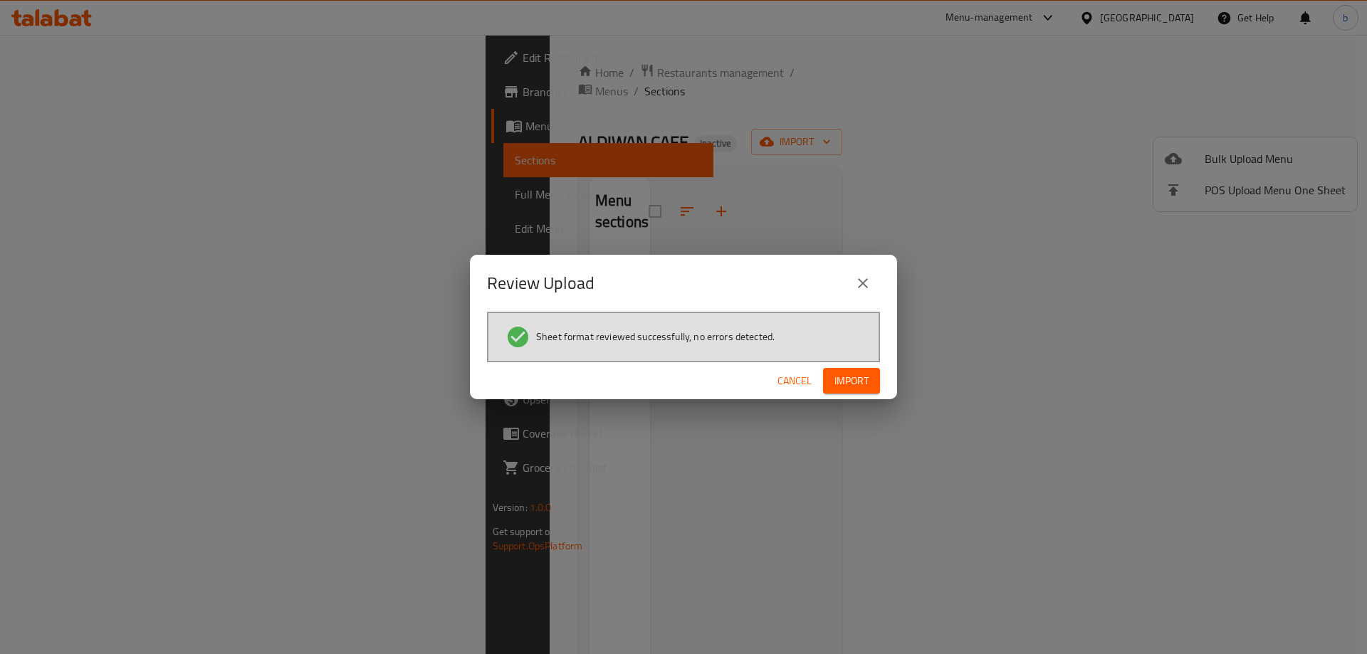
click at [835, 387] on span "Import" at bounding box center [851, 381] width 34 height 18
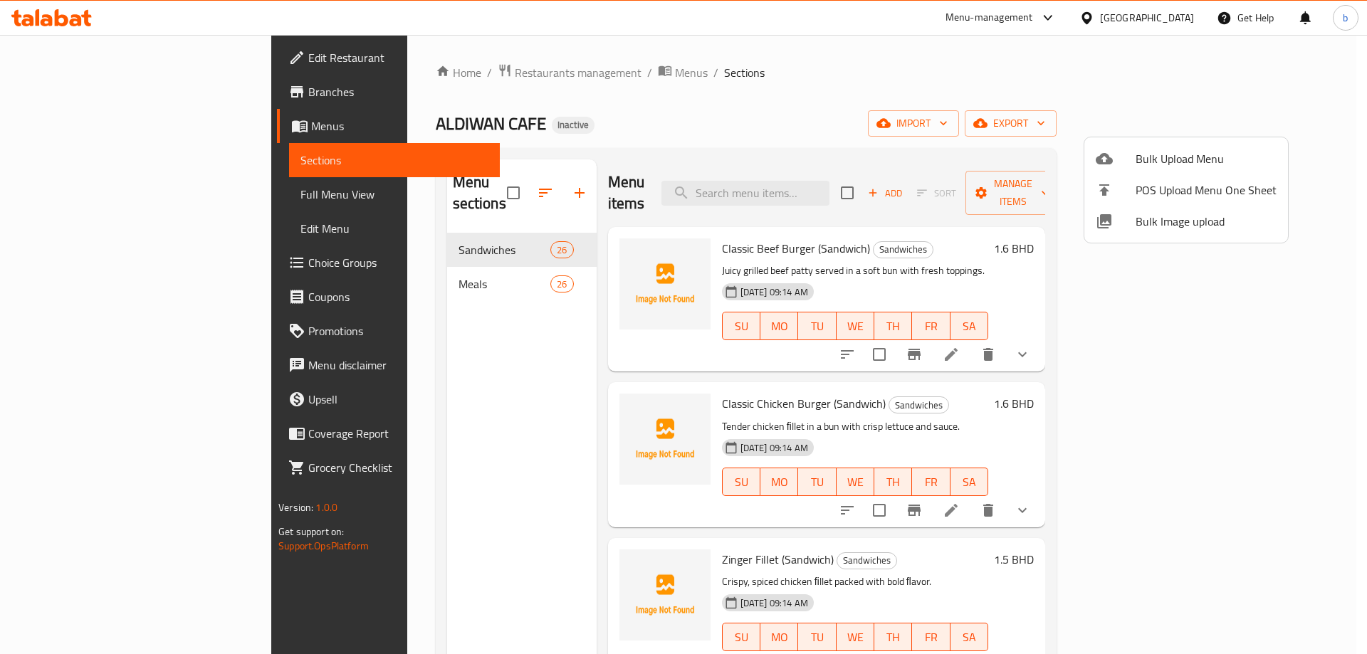
click at [112, 204] on div at bounding box center [683, 327] width 1367 height 654
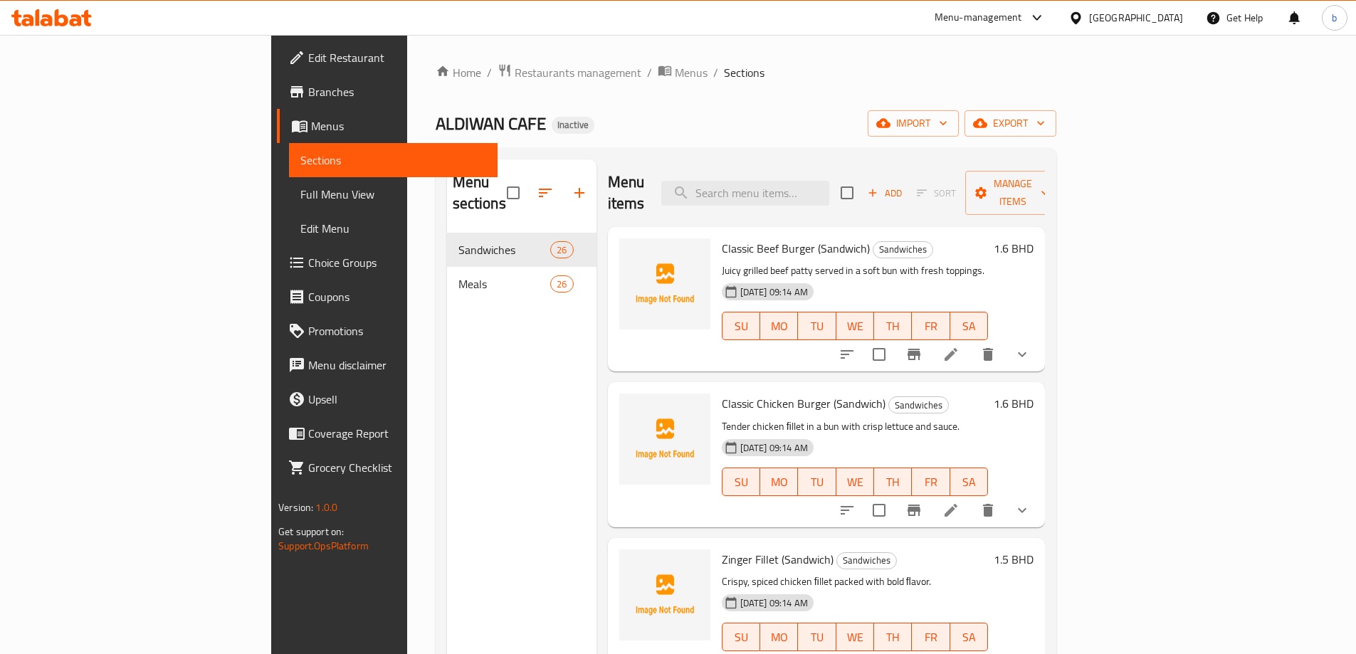
click at [300, 190] on span "Full Menu View" at bounding box center [393, 194] width 186 height 17
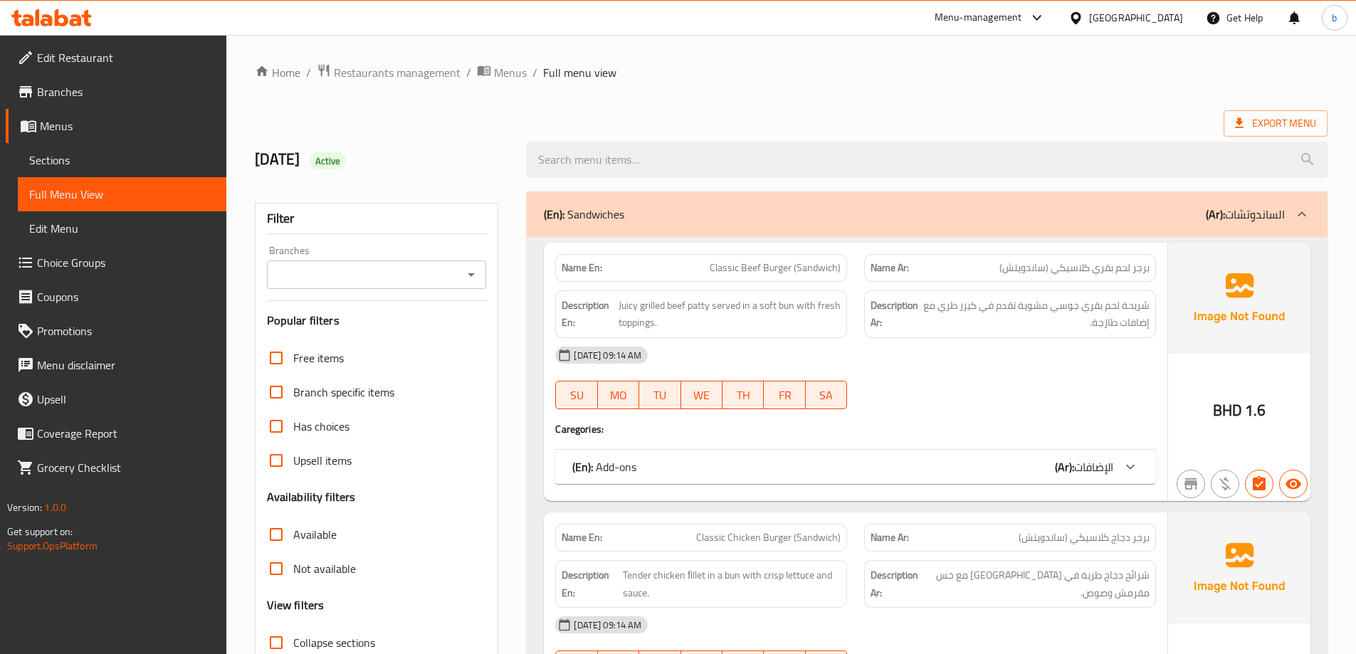
scroll to position [142, 0]
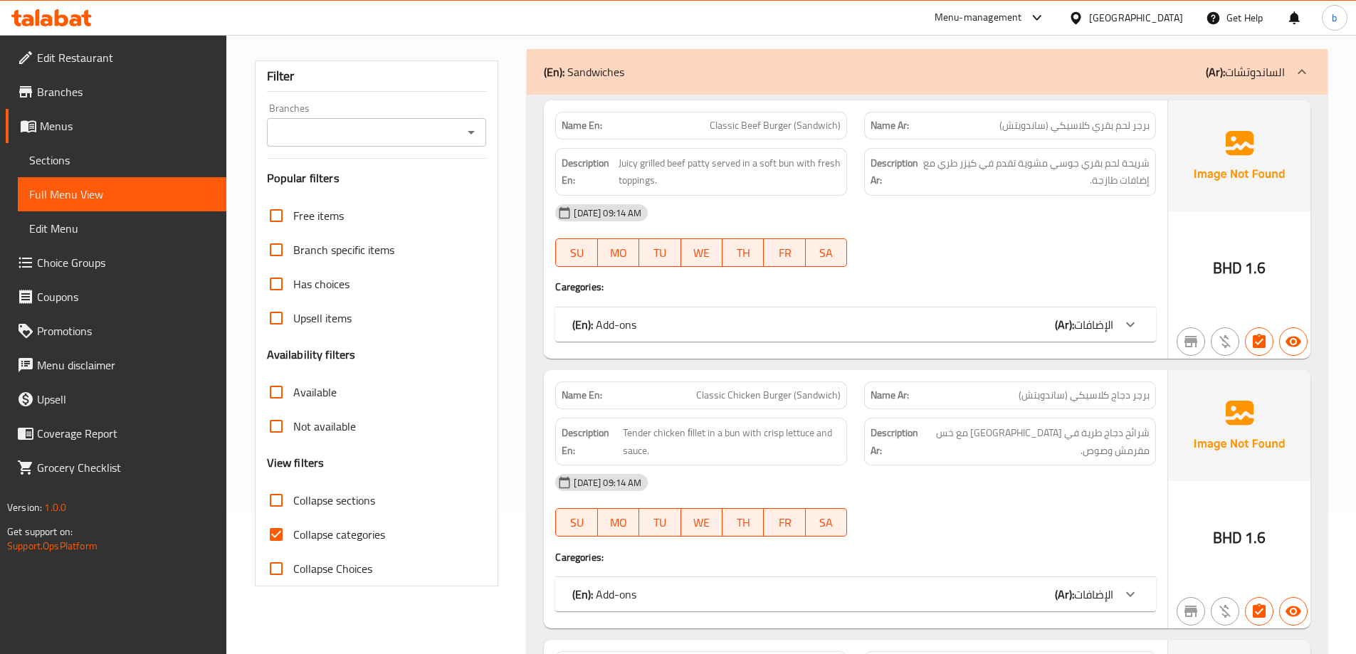
click at [330, 529] on span "Collapse categories" at bounding box center [339, 534] width 92 height 17
click at [293, 529] on input "Collapse categories" at bounding box center [276, 535] width 34 height 34
checkbox input "false"
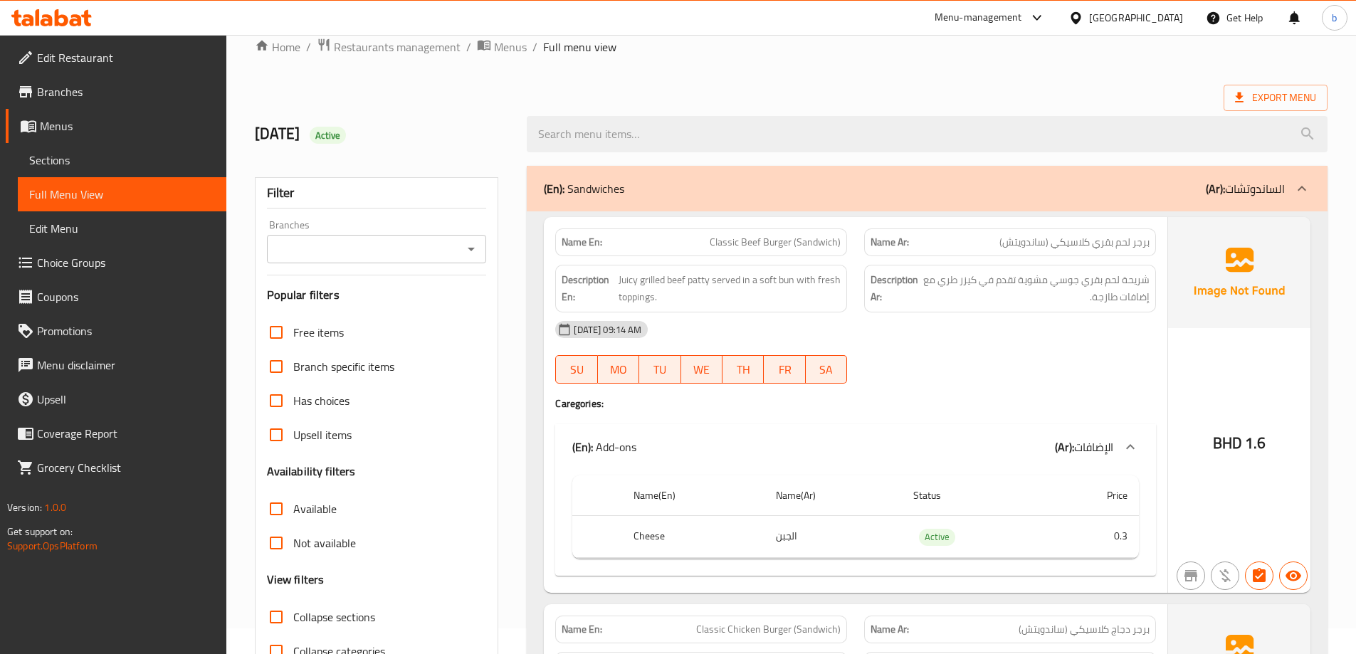
scroll to position [0, 0]
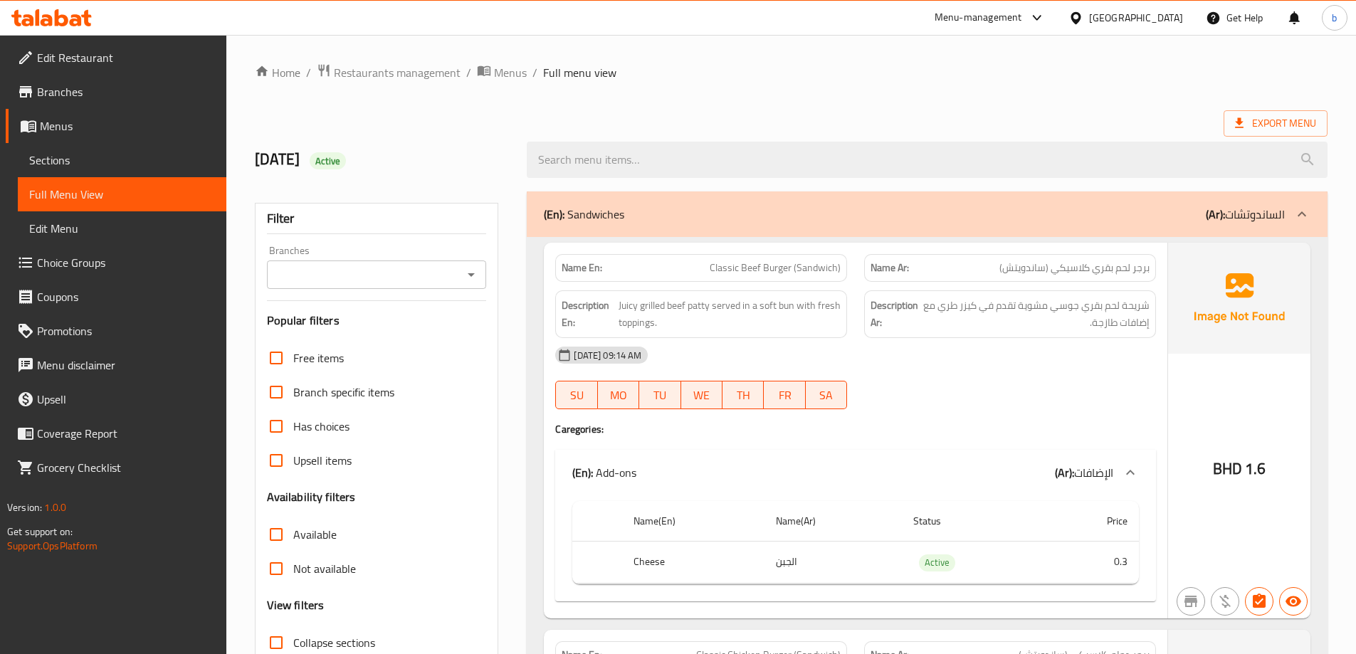
click at [968, 401] on div at bounding box center [1010, 409] width 309 height 17
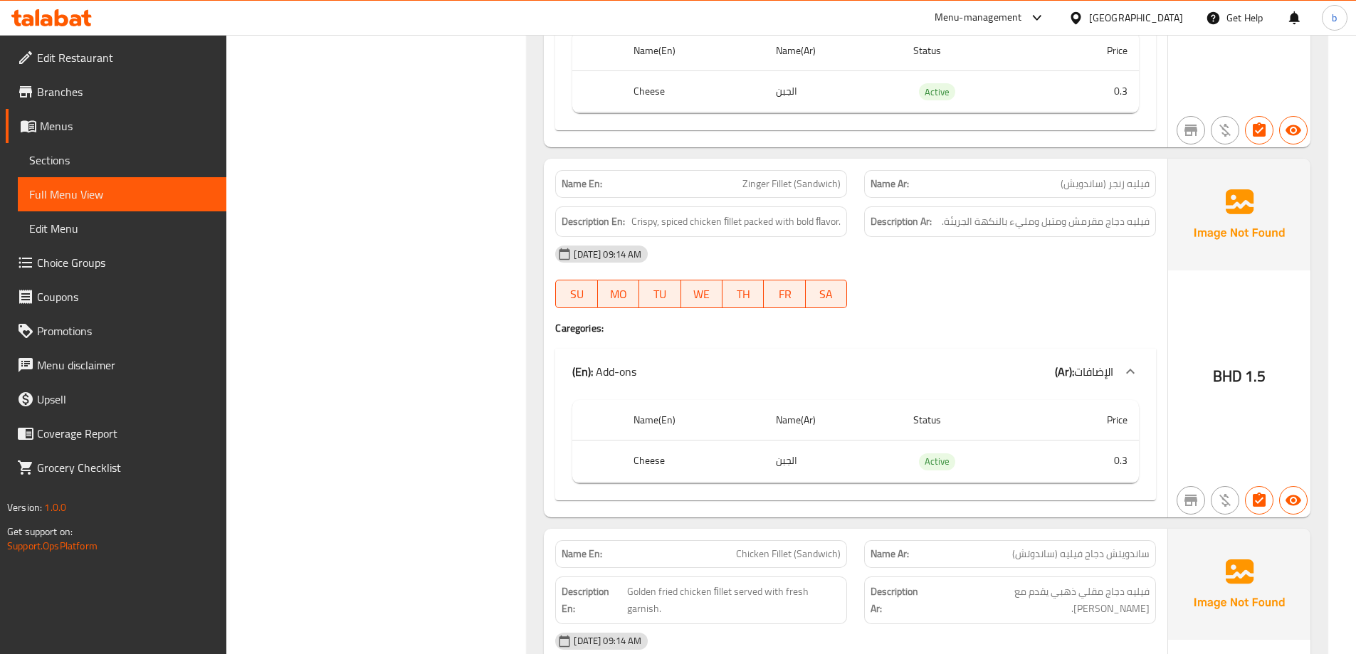
scroll to position [883, 0]
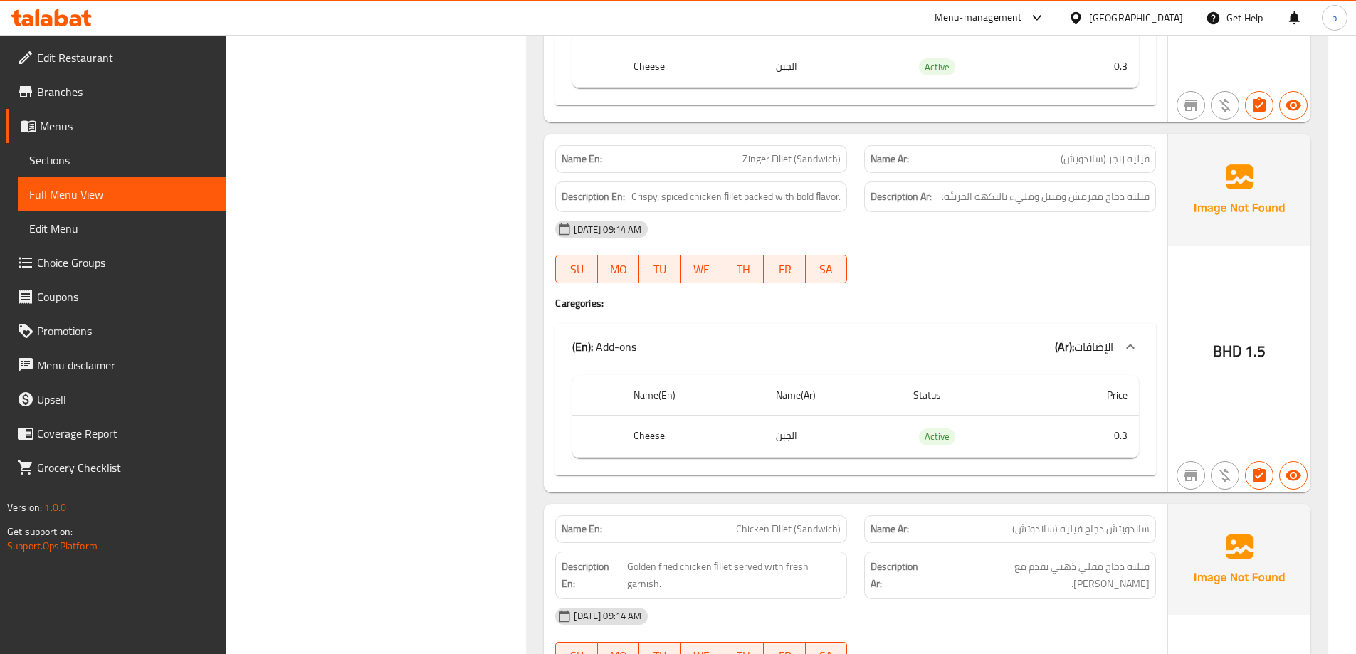
click at [984, 344] on div "(En): Add-ons (Ar): الإضافات" at bounding box center [842, 346] width 541 height 17
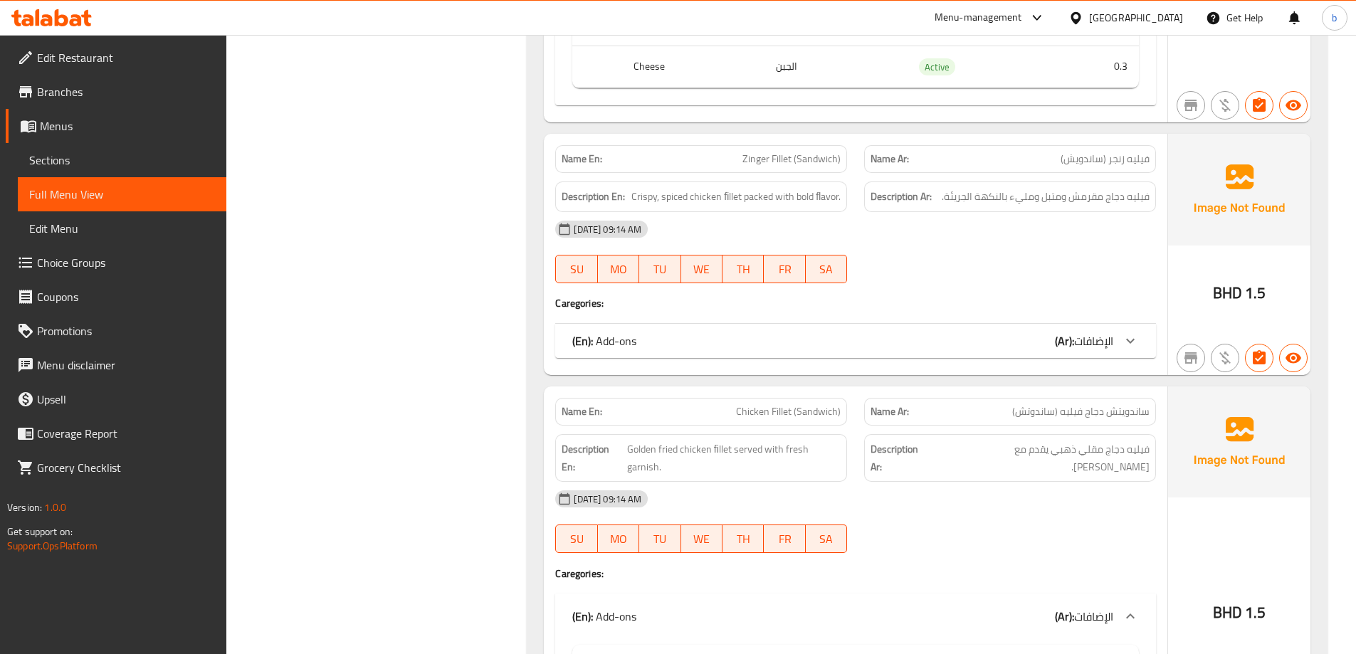
click at [1027, 355] on div "(En): Add-ons (Ar): الإضافات" at bounding box center [855, 341] width 601 height 34
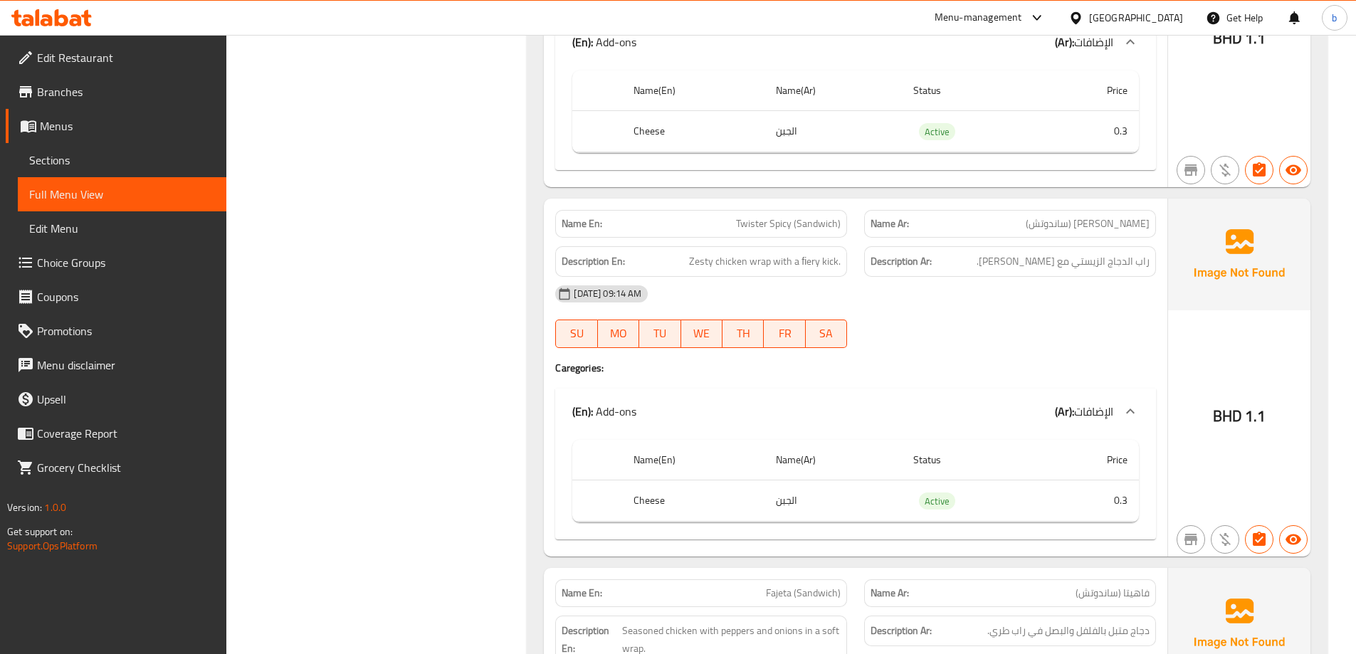
scroll to position [3090, 0]
drag, startPoint x: 1089, startPoint y: 229, endPoint x: 1158, endPoint y: 218, distance: 69.9
click at [1158, 218] on div "Name Ar: تويستر سبايسي (ساندوتش)" at bounding box center [1010, 222] width 309 height 45
drag, startPoint x: 1098, startPoint y: 295, endPoint x: 1086, endPoint y: 295, distance: 11.4
click at [1096, 295] on div "29-09-2025 09:14 AM" at bounding box center [856, 293] width 618 height 34
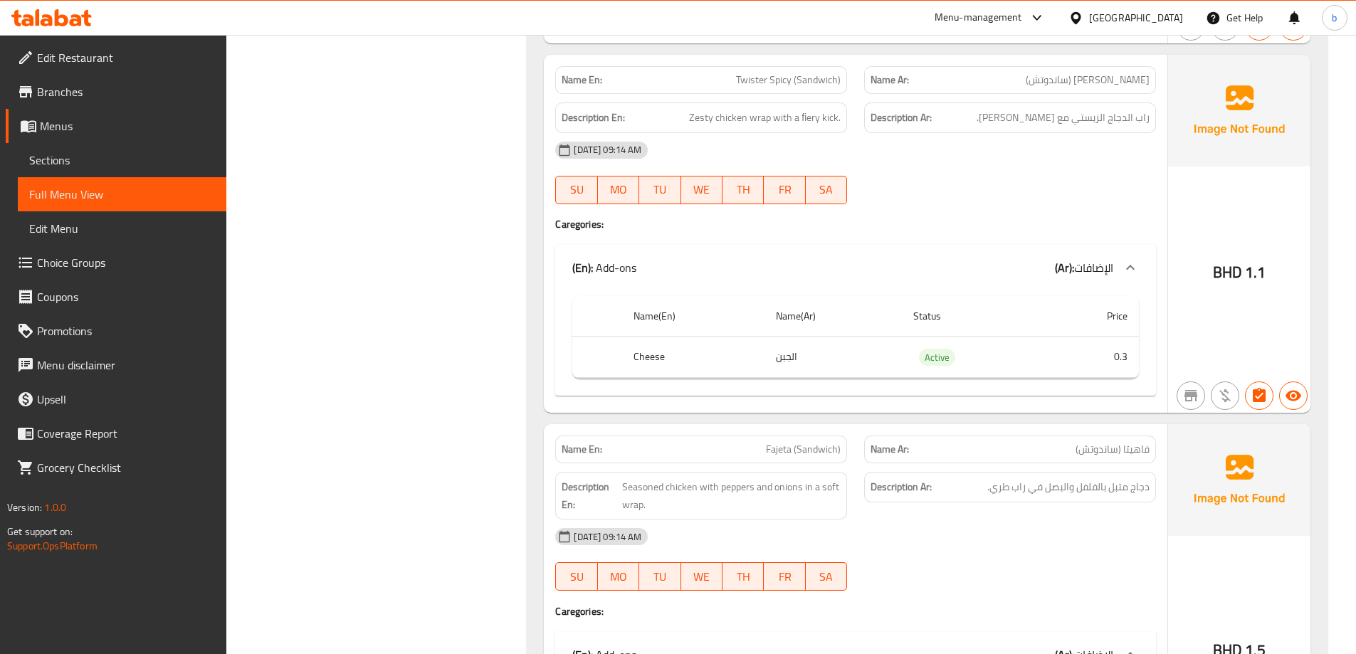
scroll to position [3161, 0]
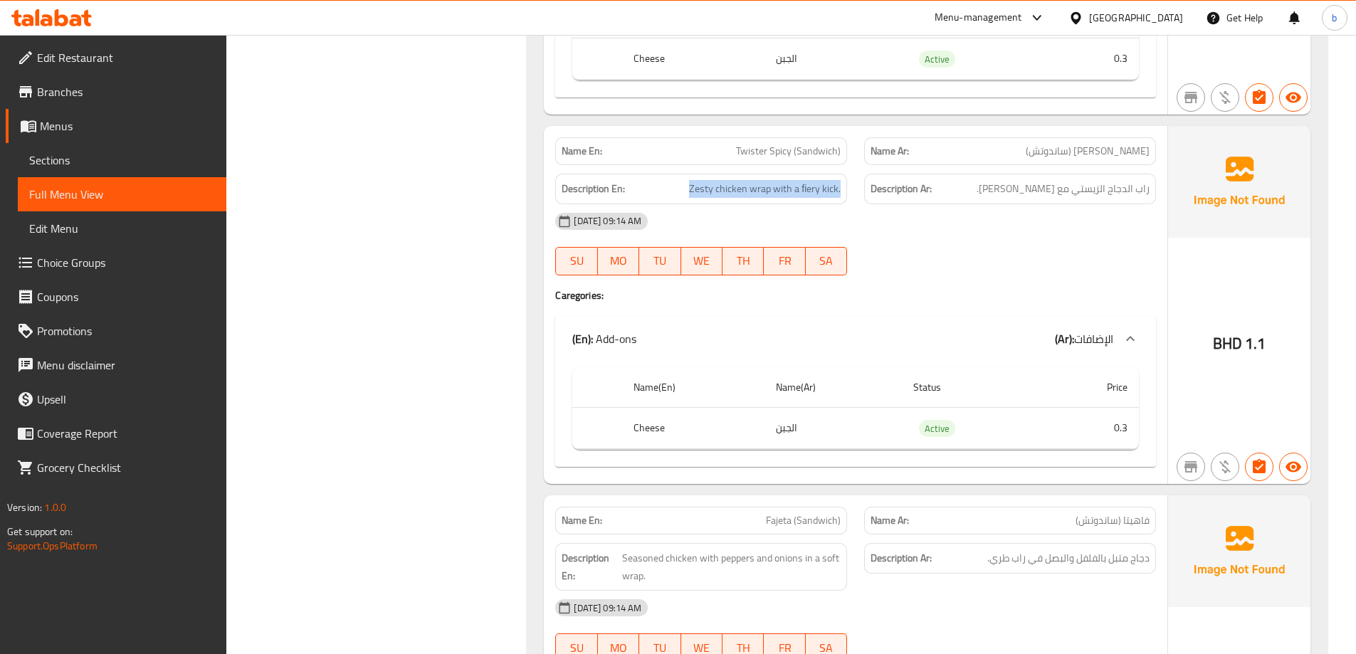
drag, startPoint x: 758, startPoint y: 189, endPoint x: 843, endPoint y: 201, distance: 85.6
click at [843, 201] on div "Description En: Zesty chicken wrap with a ﬁery kick." at bounding box center [701, 189] width 292 height 31
click at [1015, 191] on span "راب الدجاج الزيستي مع فايري كييك." at bounding box center [1063, 189] width 173 height 18
click at [829, 194] on span "Zesty chicken wrap with a ﬁery kick." at bounding box center [765, 189] width 152 height 18
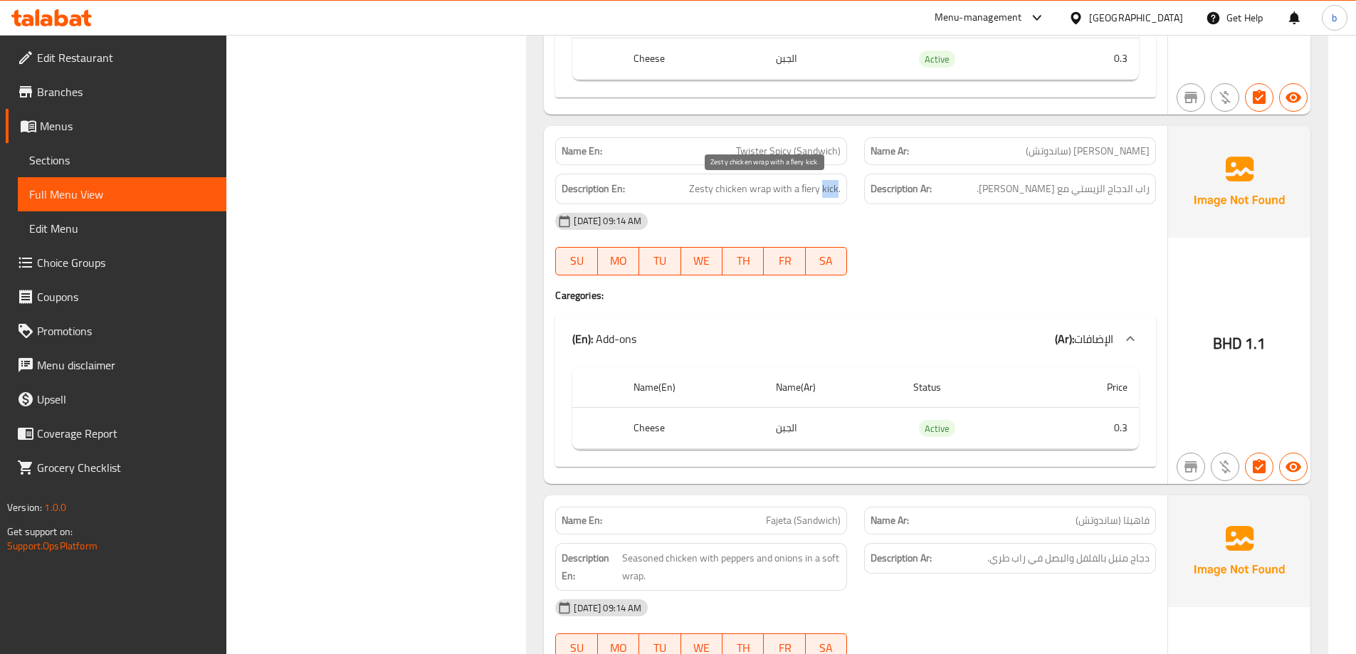
click at [829, 194] on span "Zesty chicken wrap with a ﬁery kick." at bounding box center [765, 189] width 152 height 18
click at [1015, 192] on span "راب الدجاج الزيستي مع فايري كييك." at bounding box center [1063, 189] width 173 height 18
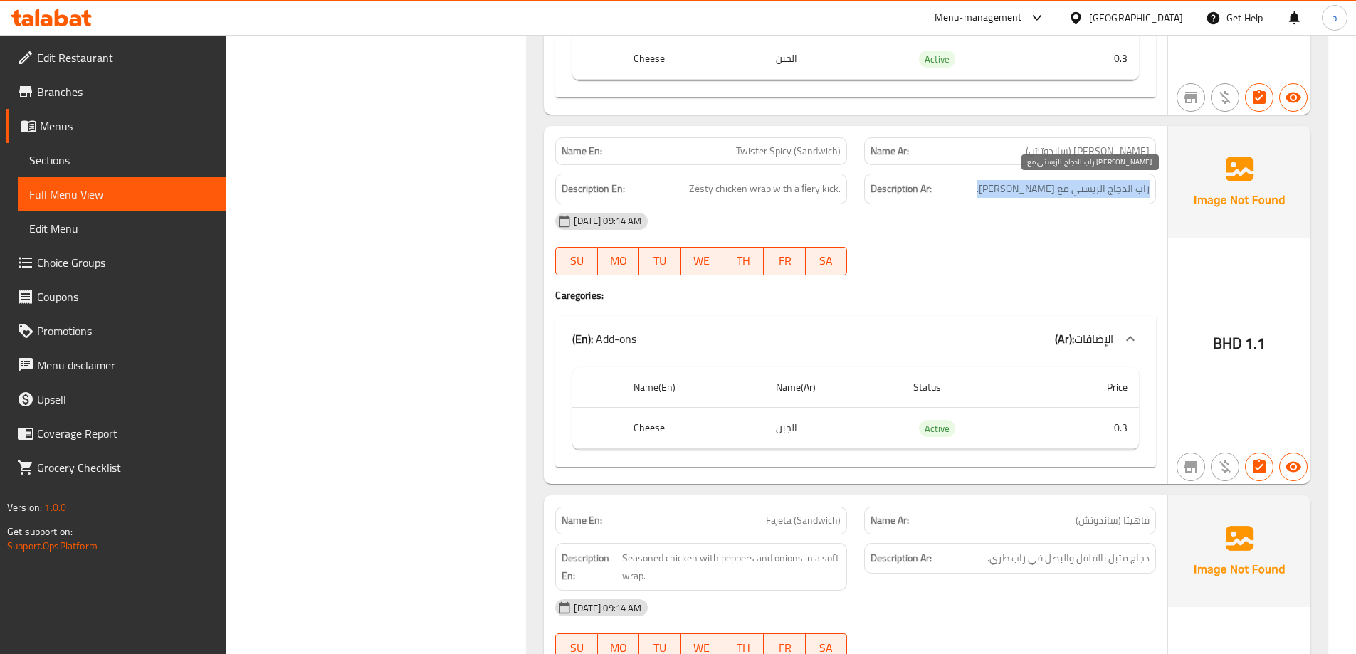
click at [1015, 192] on span "راب الدجاج الزيستي مع فايري كييك." at bounding box center [1063, 189] width 173 height 18
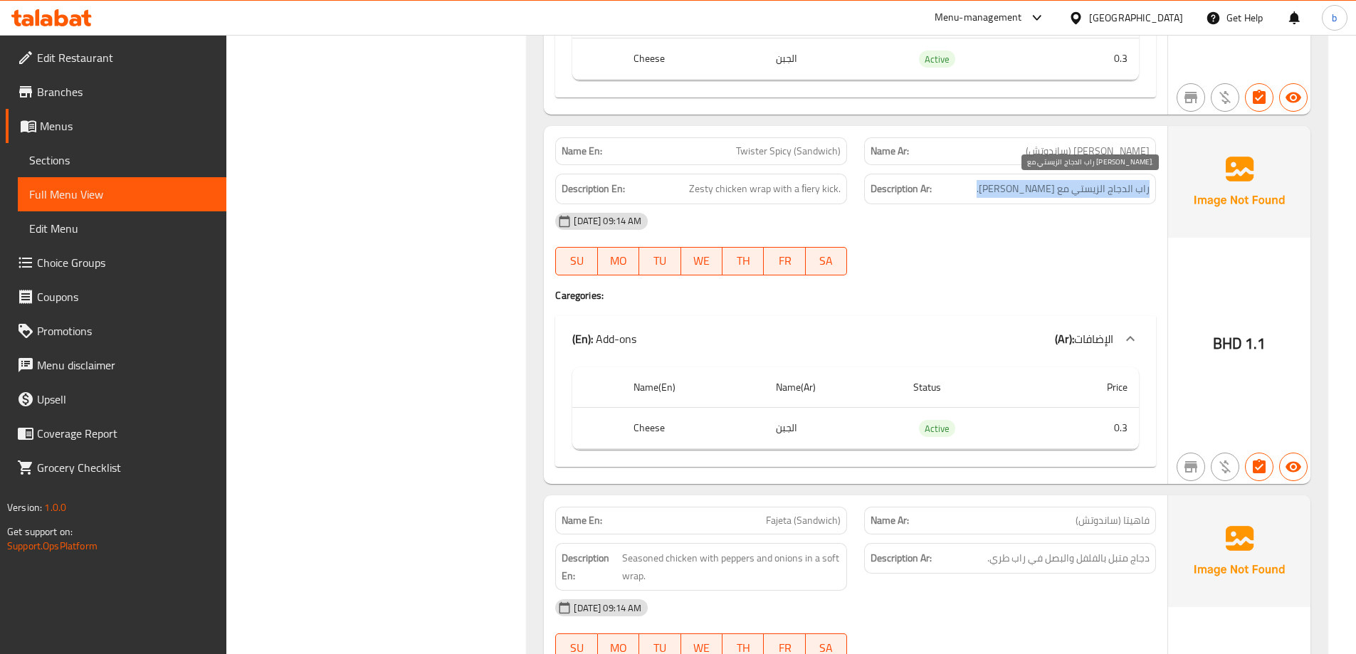
click at [1033, 189] on span "راب الدجاج الزيستي مع فايري كييك." at bounding box center [1063, 189] width 173 height 18
click at [1005, 186] on h6 "Description Ar: راب الدجاج الزيستي مع فايري كييك." at bounding box center [1010, 189] width 279 height 18
click at [1022, 186] on span "راب الدجاج الزيستي مع فايري كييك." at bounding box center [1063, 189] width 173 height 18
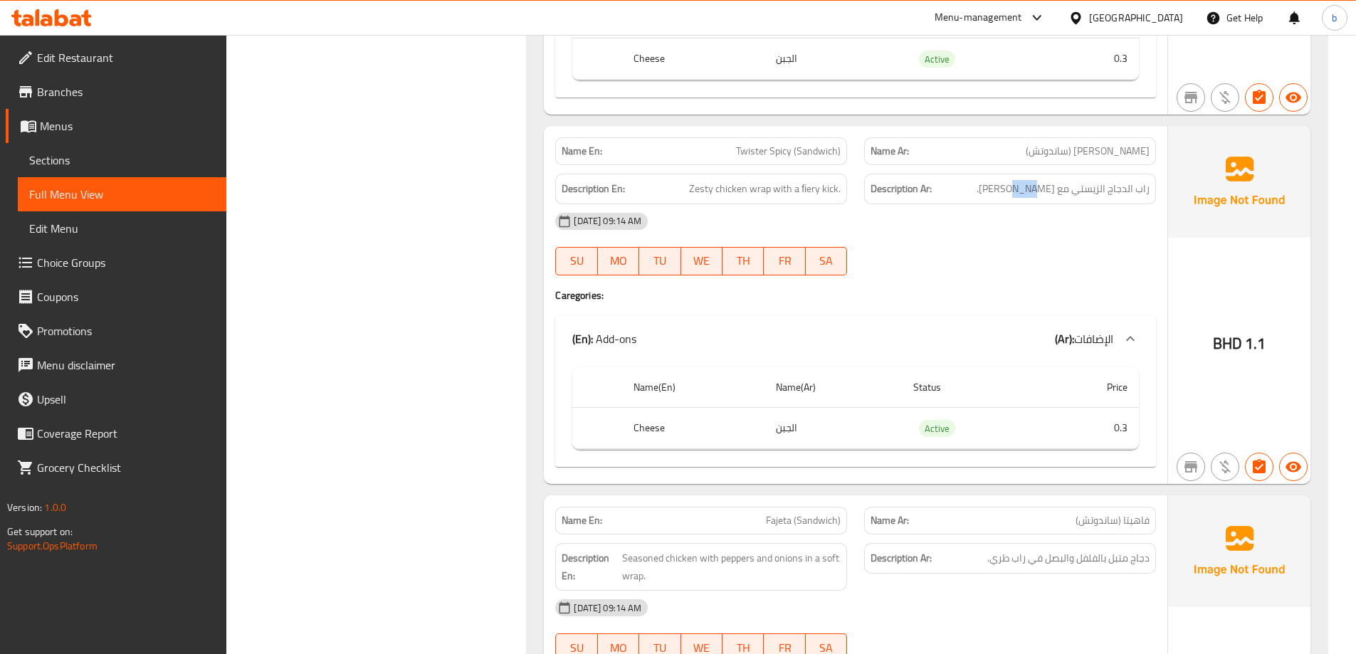
click at [1016, 201] on div "Description Ar: راب الدجاج الزيستي مع فايري كييك." at bounding box center [1010, 189] width 292 height 31
click at [1017, 193] on span "راب الدجاج الزيستي مع فايري كييك." at bounding box center [1063, 189] width 173 height 18
click at [987, 254] on div "29-09-2025 09:14 AM SU MO TU WE TH FR SA" at bounding box center [856, 244] width 618 height 80
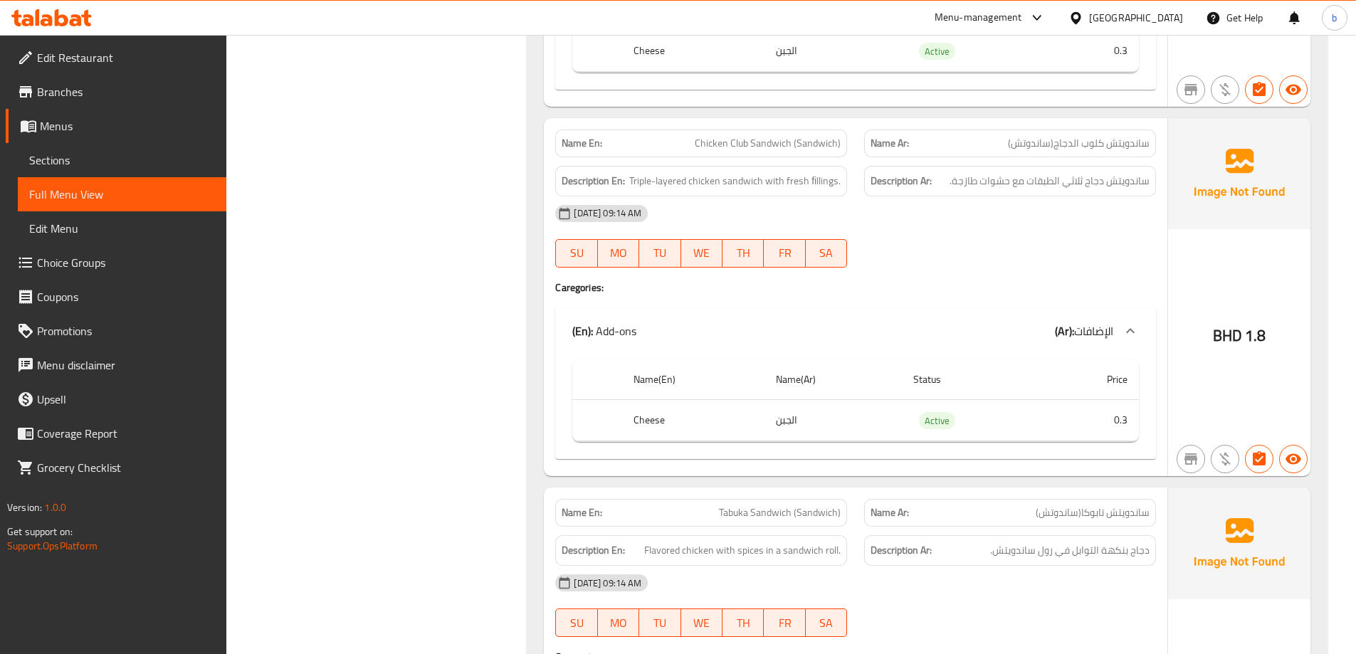
scroll to position [5582, 0]
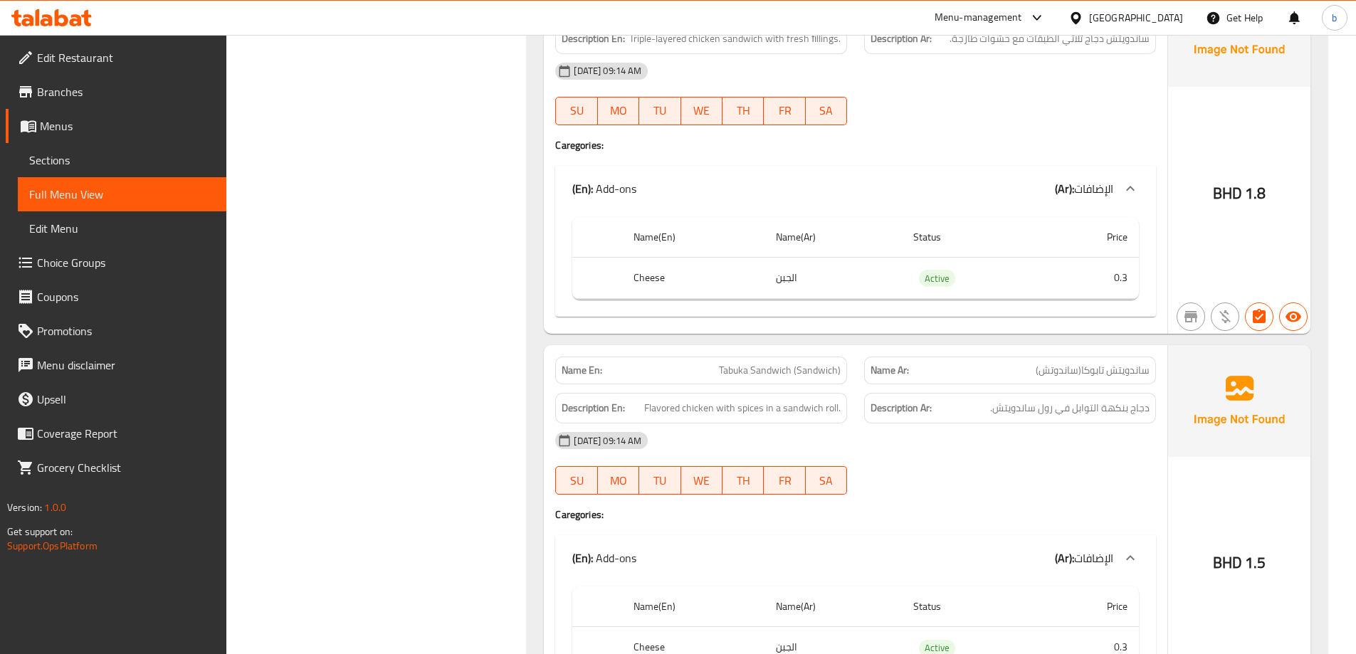
click at [807, 138] on h4 "Caregories:" at bounding box center [855, 145] width 601 height 14
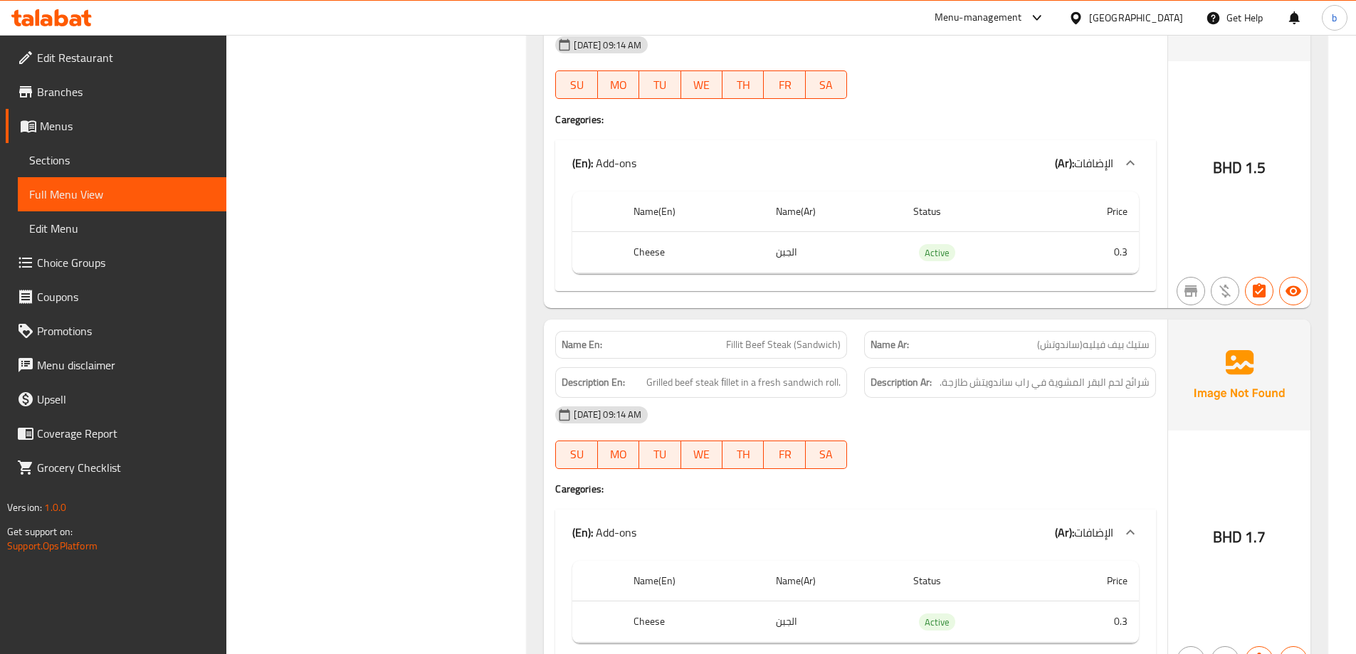
click at [776, 337] on span "Fillit Beef Steak (Sandwich)" at bounding box center [783, 344] width 115 height 15
copy span "Fillit Beef Steak (Sandwich)"
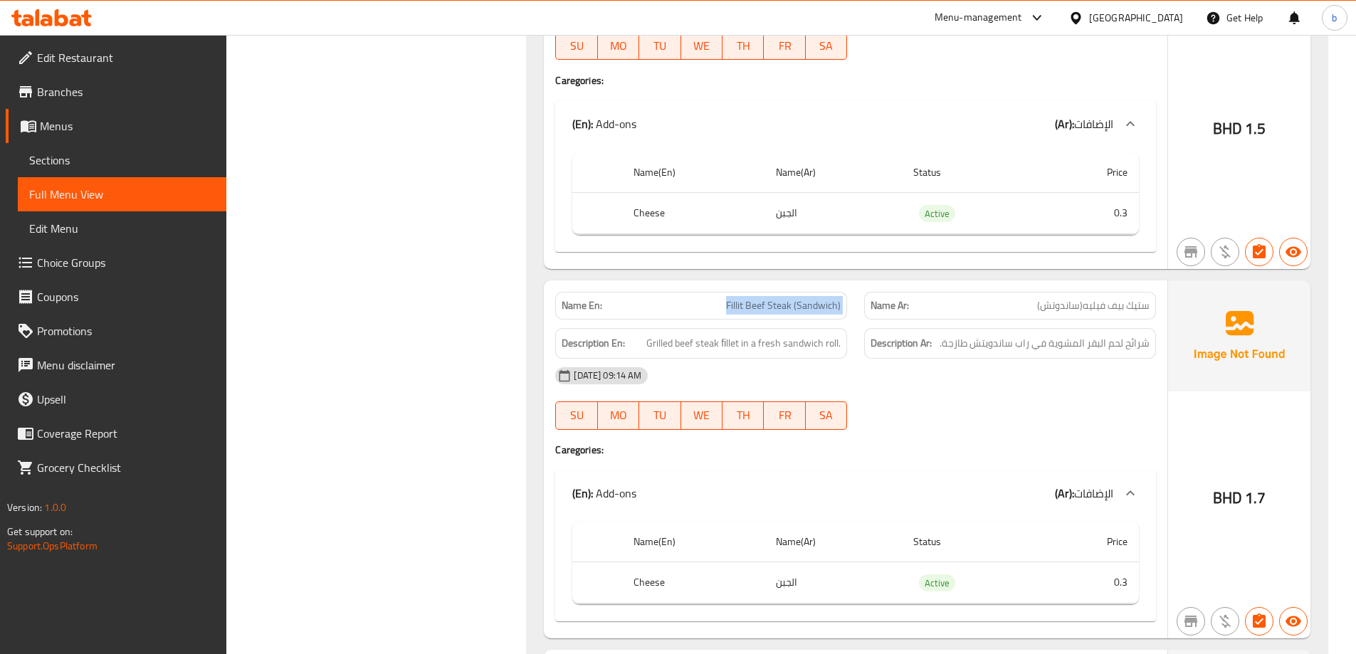
scroll to position [4552, 0]
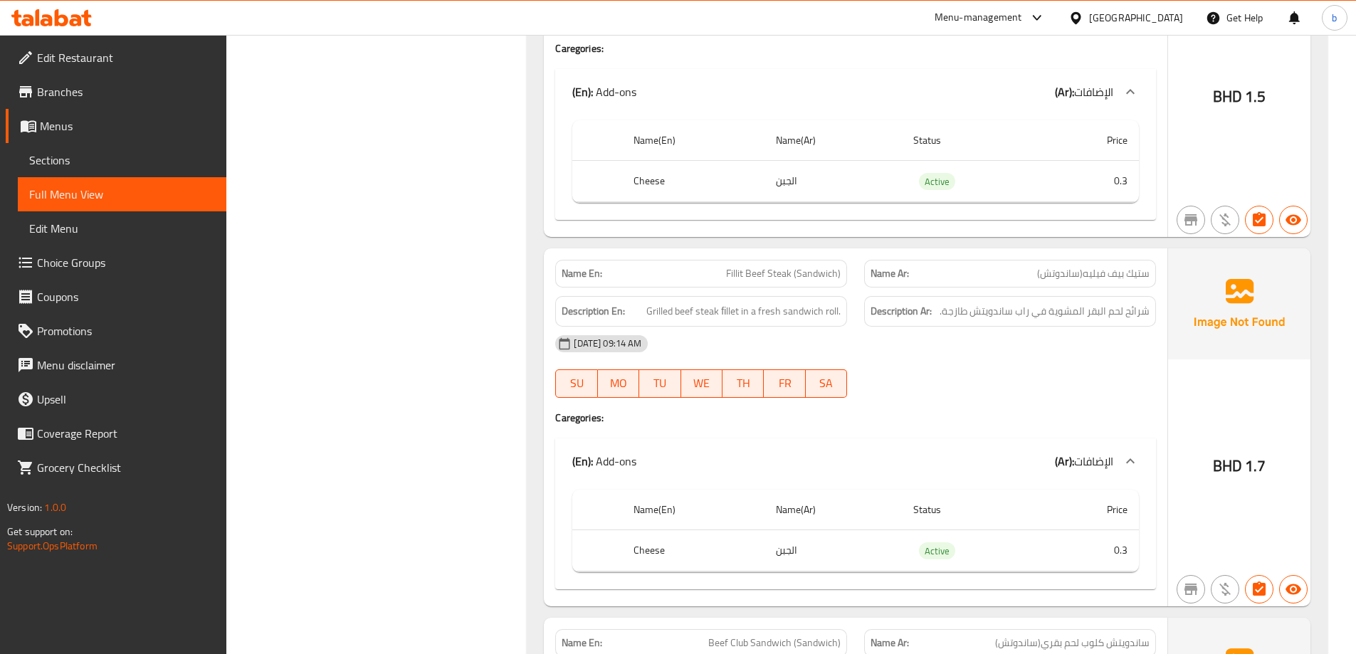
click at [976, 342] on div "29-09-2025 09:14 AM" at bounding box center [856, 344] width 618 height 34
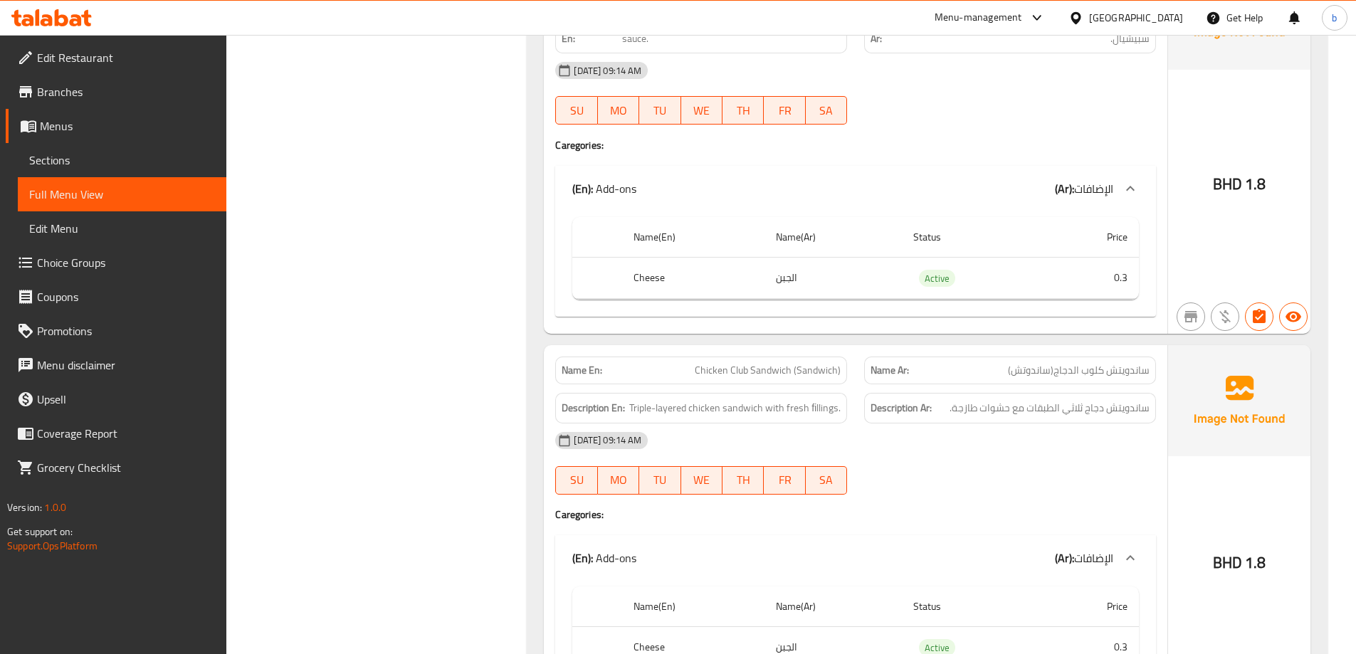
scroll to position [5336, 0]
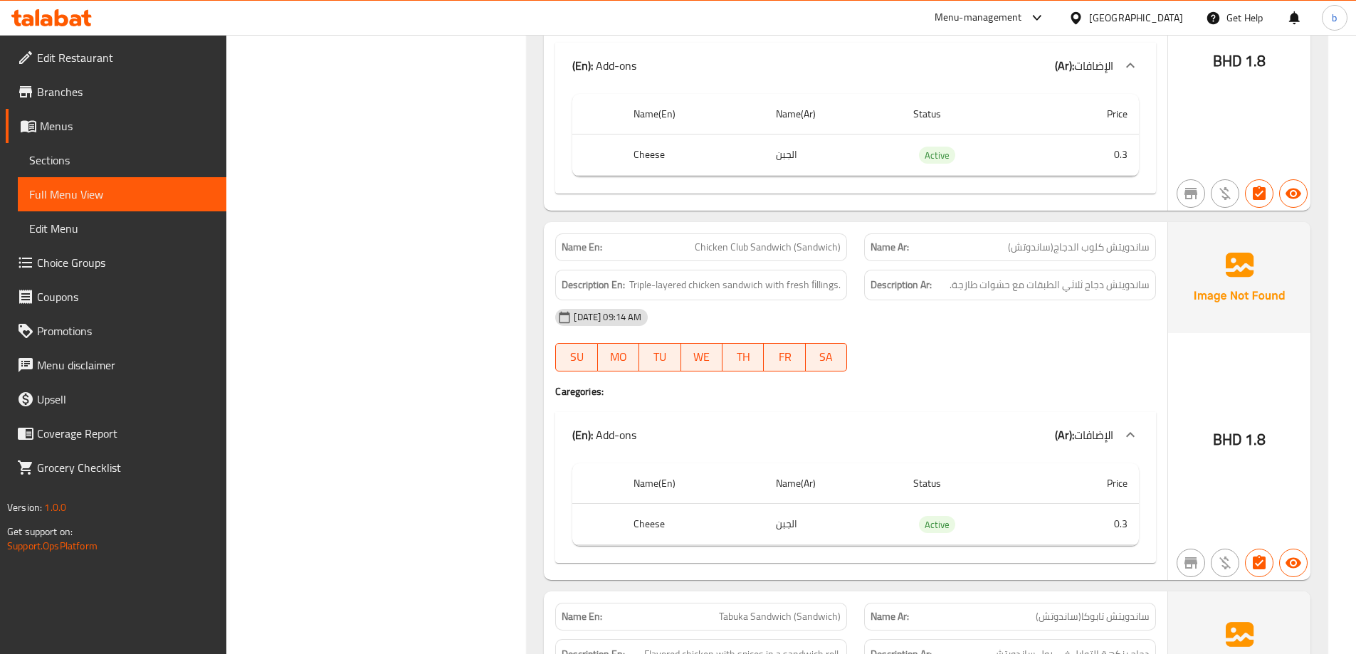
click at [961, 240] on p "Name Ar: ساندويتش كلوب الدجاج(ساندوتش)" at bounding box center [1010, 247] width 279 height 15
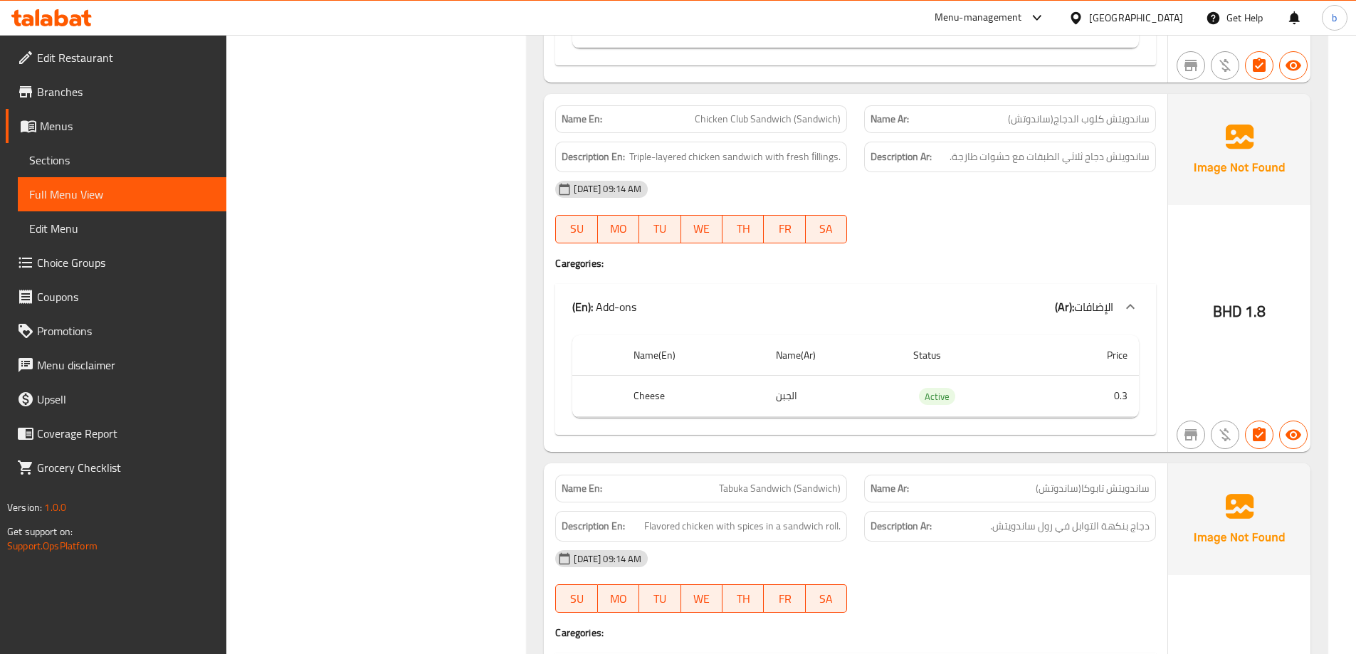
scroll to position [5478, 0]
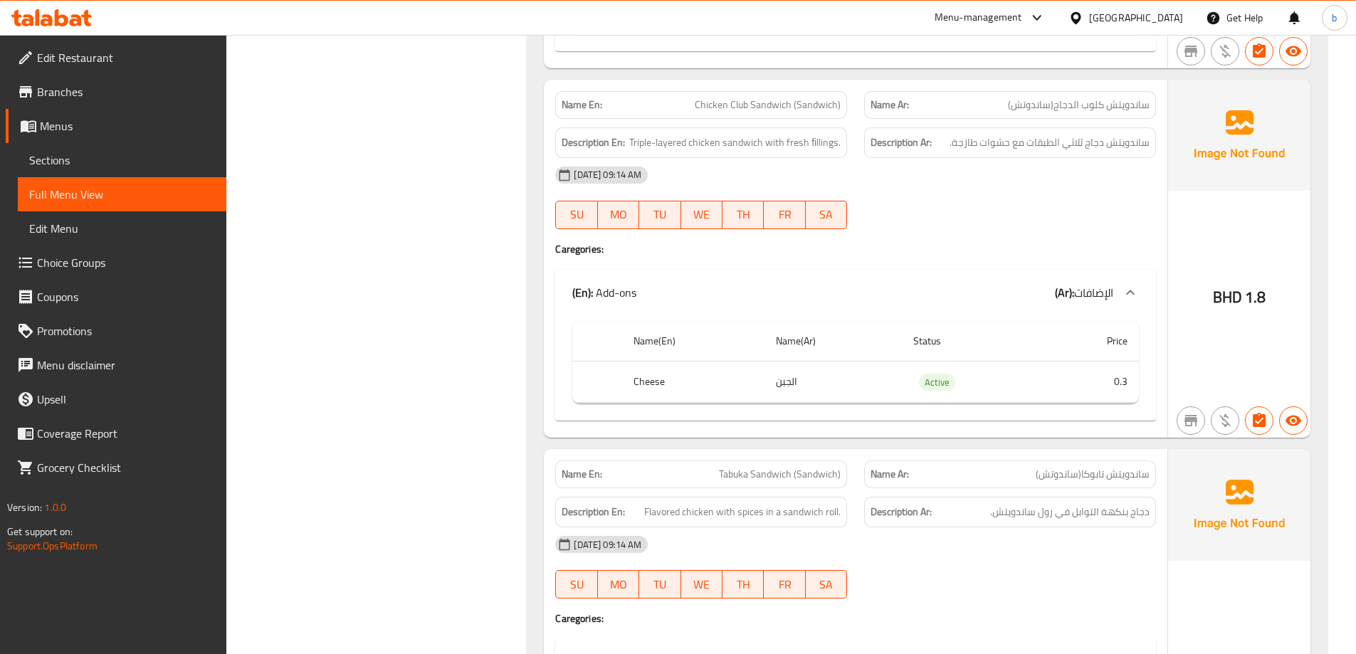
click at [789, 98] on span "Chicken Club Sandwich (Sandwich)" at bounding box center [768, 105] width 146 height 15
copy span "Chicken Club Sandwich (Sandwich)"
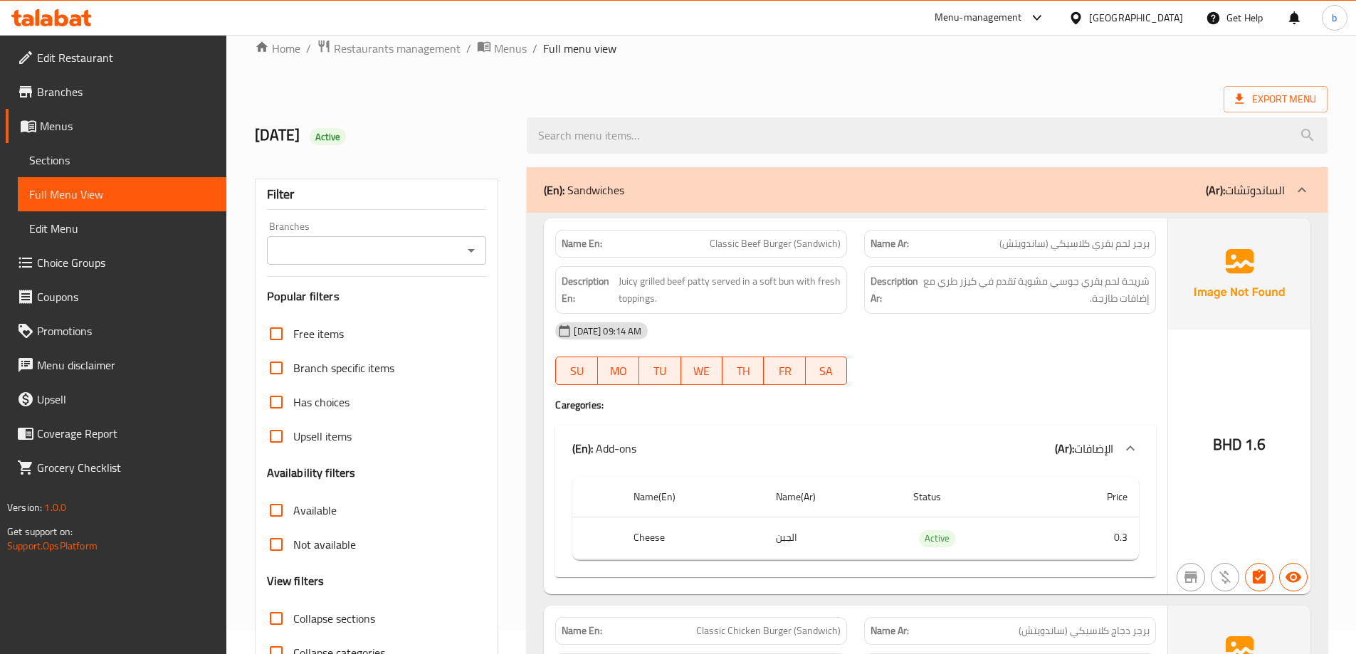
scroll to position [0, 0]
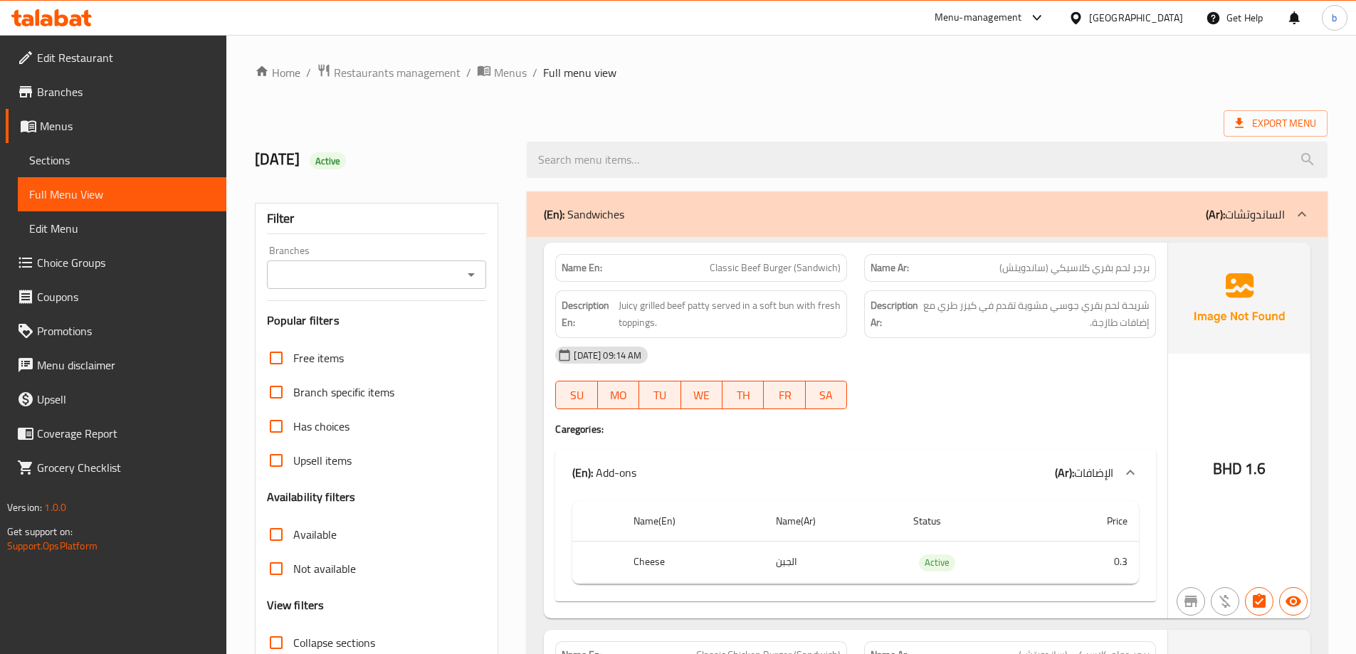
click at [97, 147] on link "Sections" at bounding box center [122, 160] width 209 height 34
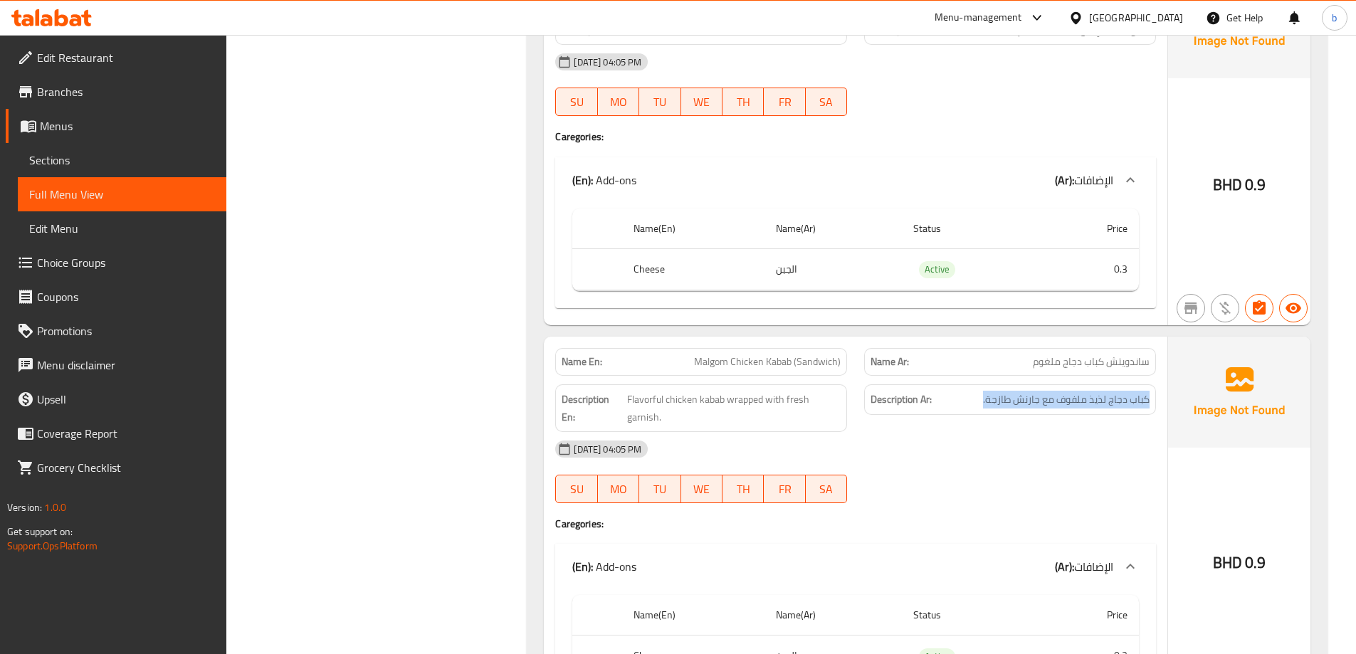
scroll to position [8248, 0]
click at [59, 152] on span "Sections" at bounding box center [122, 160] width 186 height 17
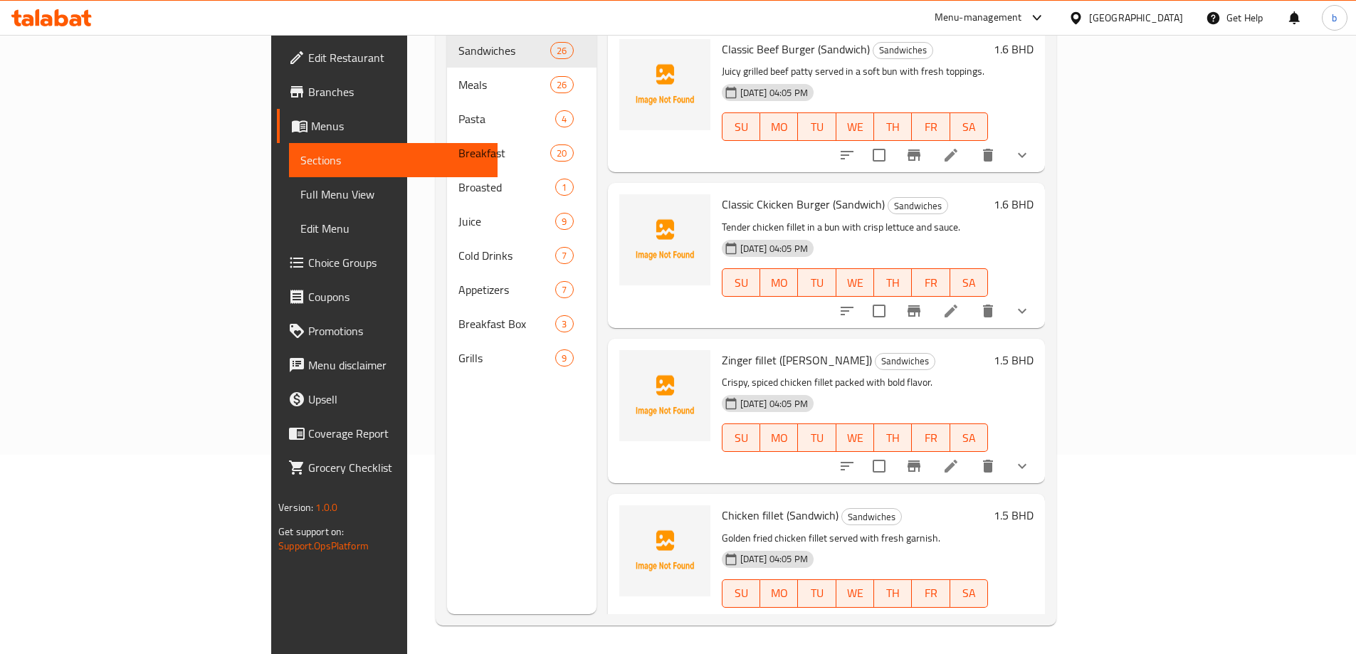
click at [311, 131] on span "Menus" at bounding box center [398, 125] width 175 height 17
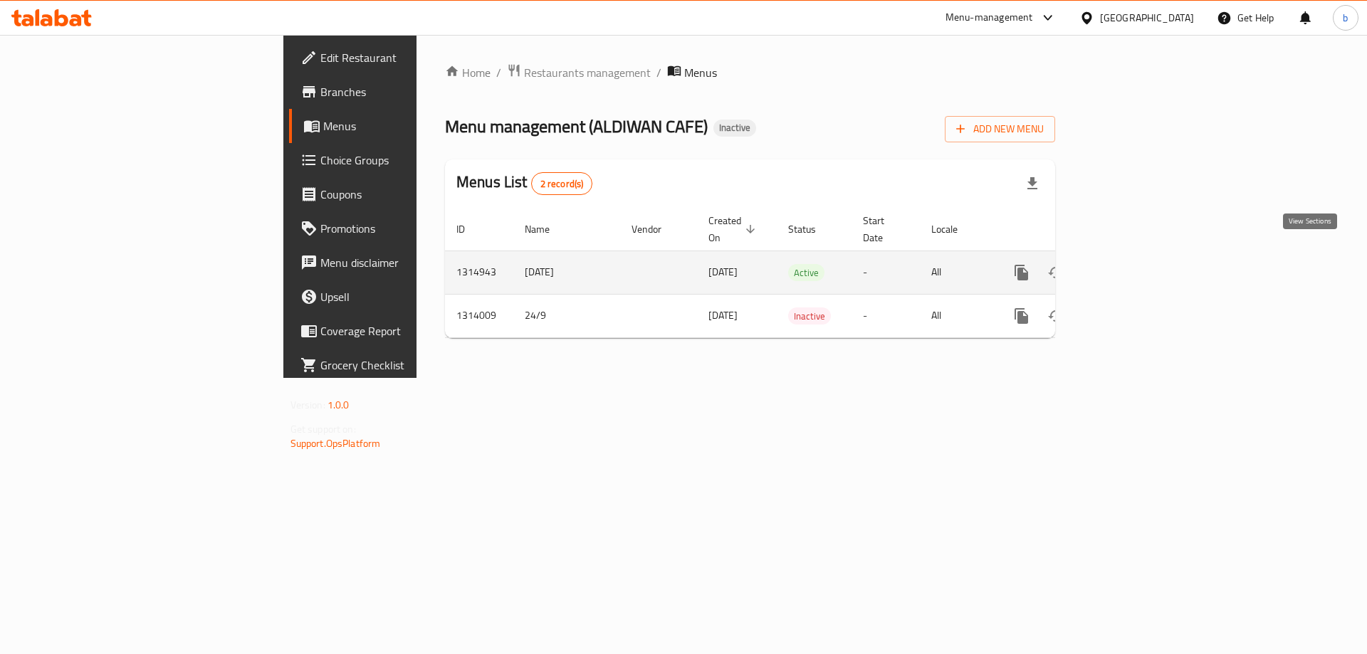
click at [1133, 264] on icon "enhanced table" at bounding box center [1124, 272] width 17 height 17
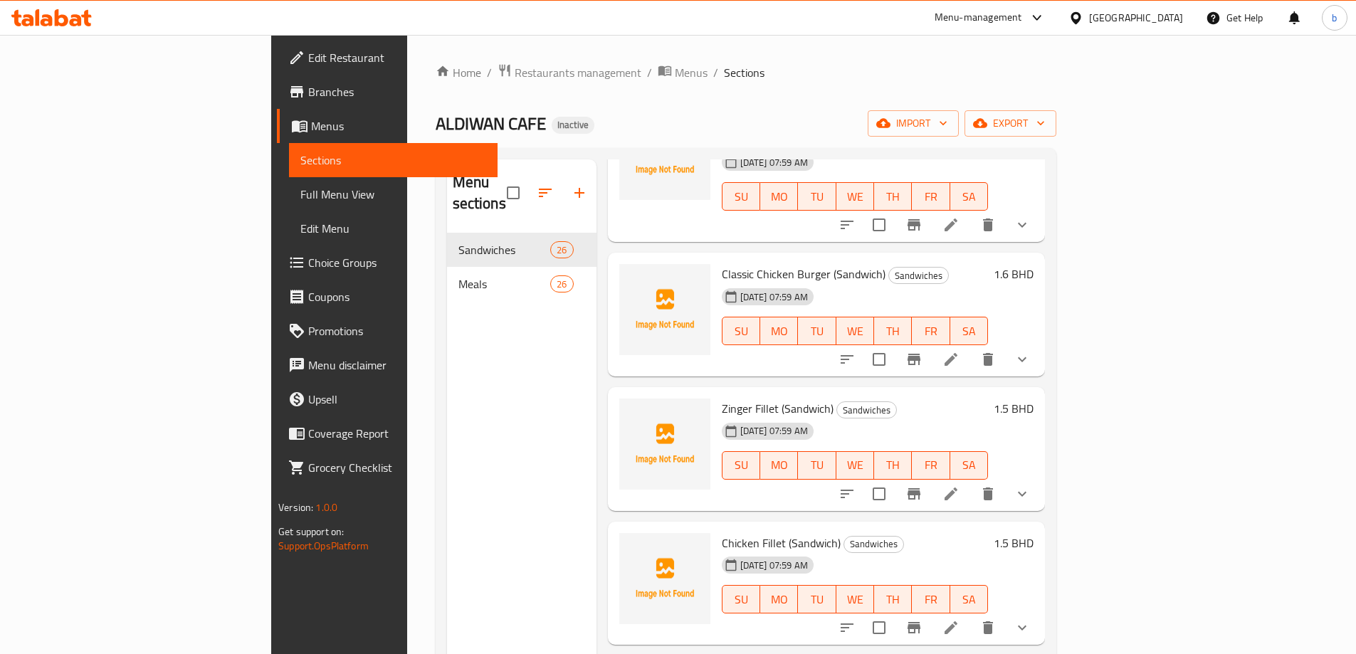
scroll to position [71, 0]
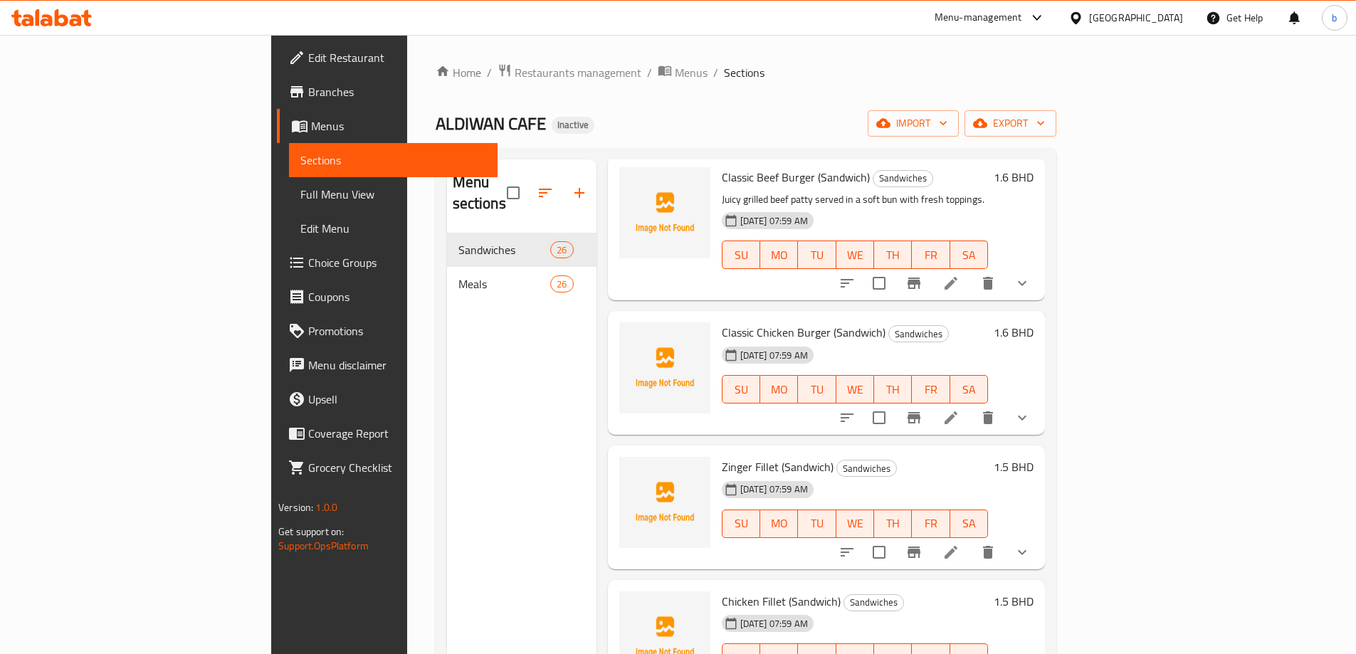
click at [958, 412] on icon at bounding box center [951, 418] width 13 height 13
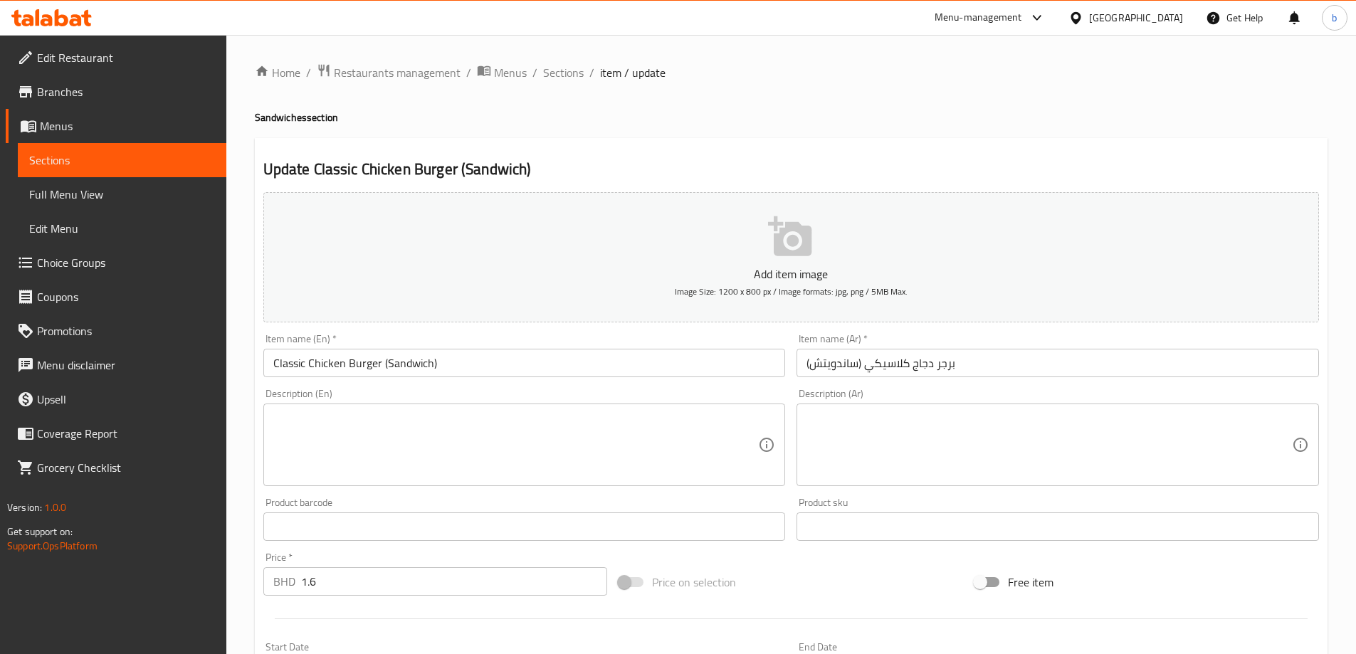
click at [393, 450] on textarea at bounding box center [516, 446] width 486 height 68
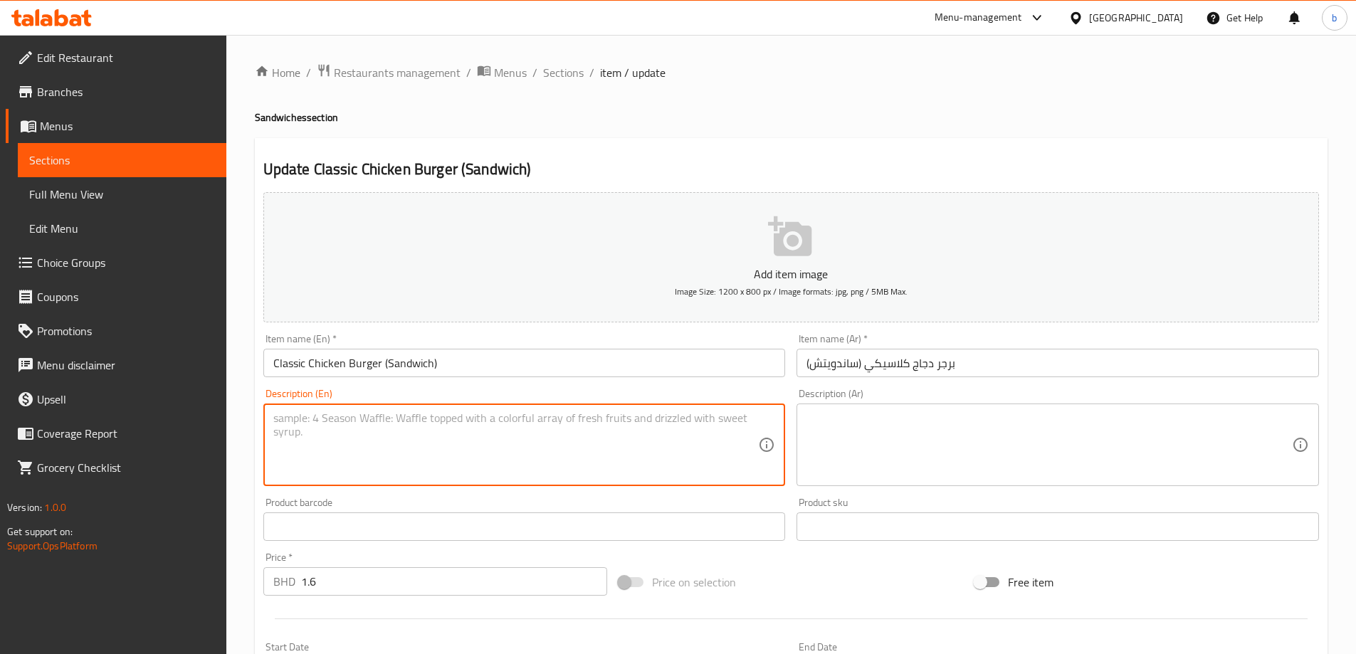
click at [404, 446] on textarea at bounding box center [516, 446] width 486 height 68
paste textarea "Tender chicken ﬁllet in a bun with crisp lettuce and sauce."
type textarea "Tender chicken ﬁllet in a bun with crisp lettuce and sauce."
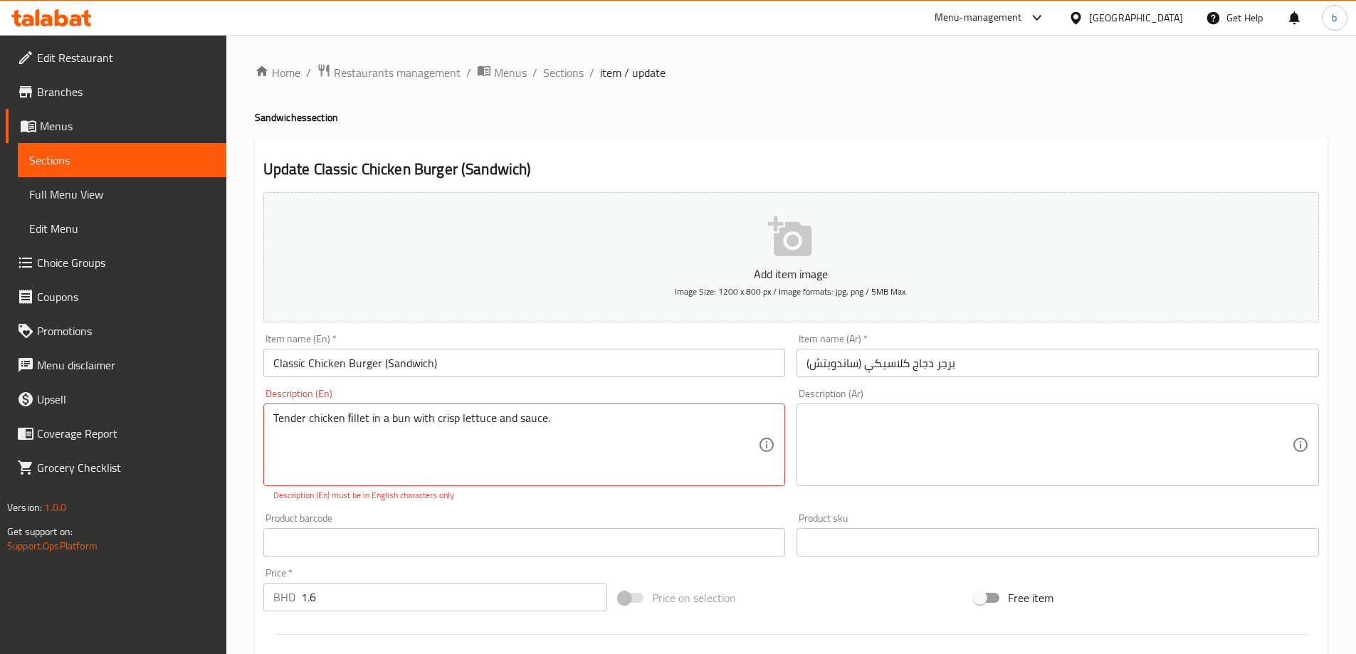
click at [1017, 451] on textarea at bounding box center [1050, 446] width 486 height 68
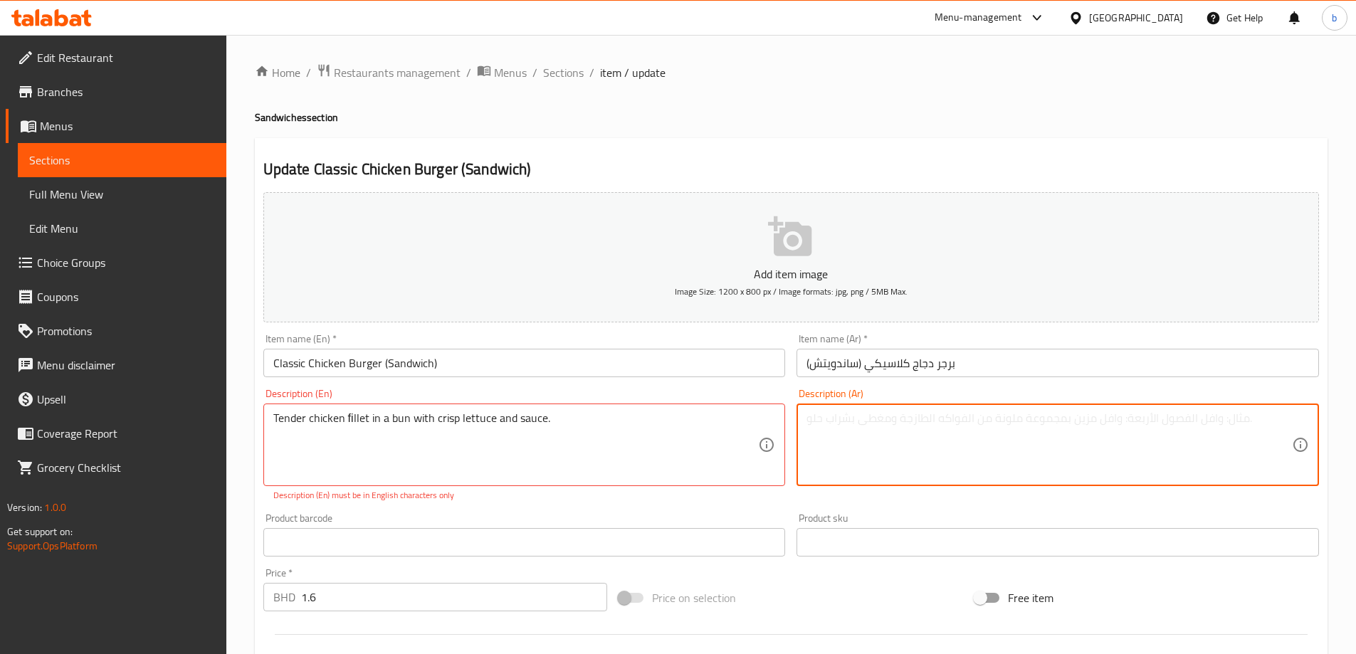
paste textarea "شرائح دجاج طرية في كعكة مع خس مقرمش وصلصة."
click at [928, 424] on textarea "شرائح دجاج طرية في كعكة مع خس مقرمش وصلصة." at bounding box center [1050, 446] width 486 height 68
click at [948, 421] on textarea "شرائح دجاج طرية في كعكة مع خس مقرمش وصلصة." at bounding box center [1050, 446] width 486 height 68
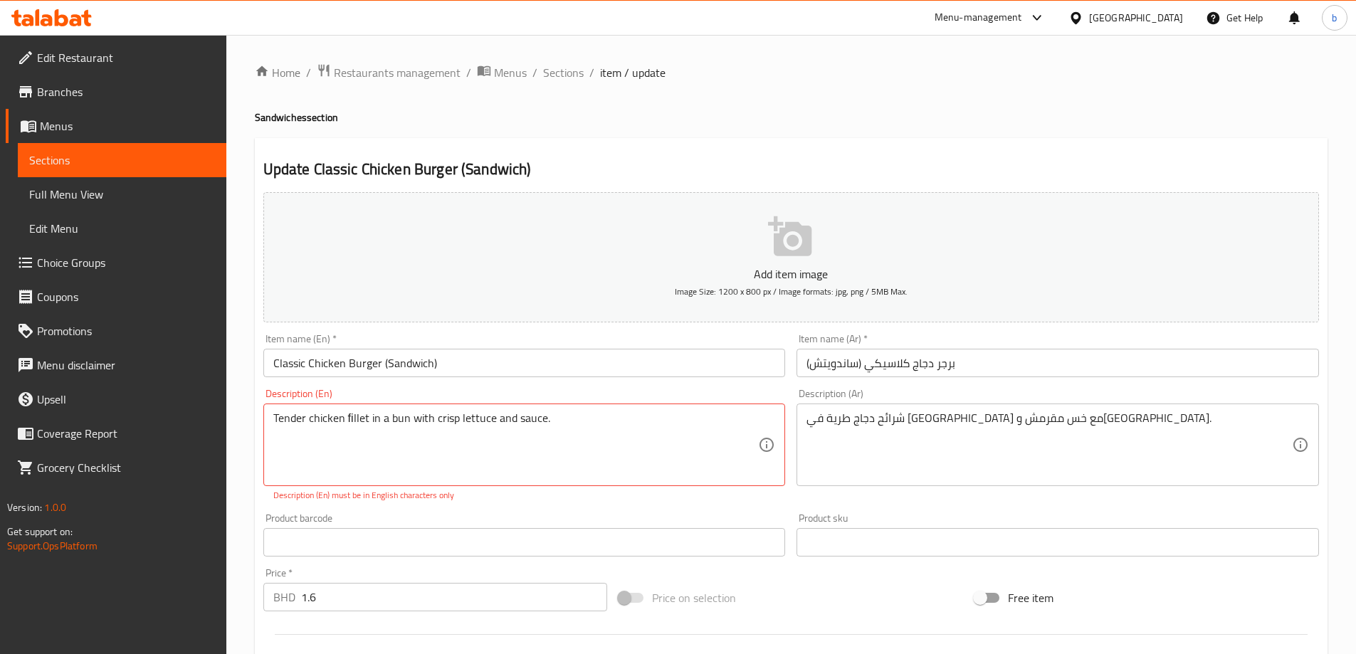
click at [634, 510] on div "Product barcode Product barcode" at bounding box center [525, 535] width 534 height 55
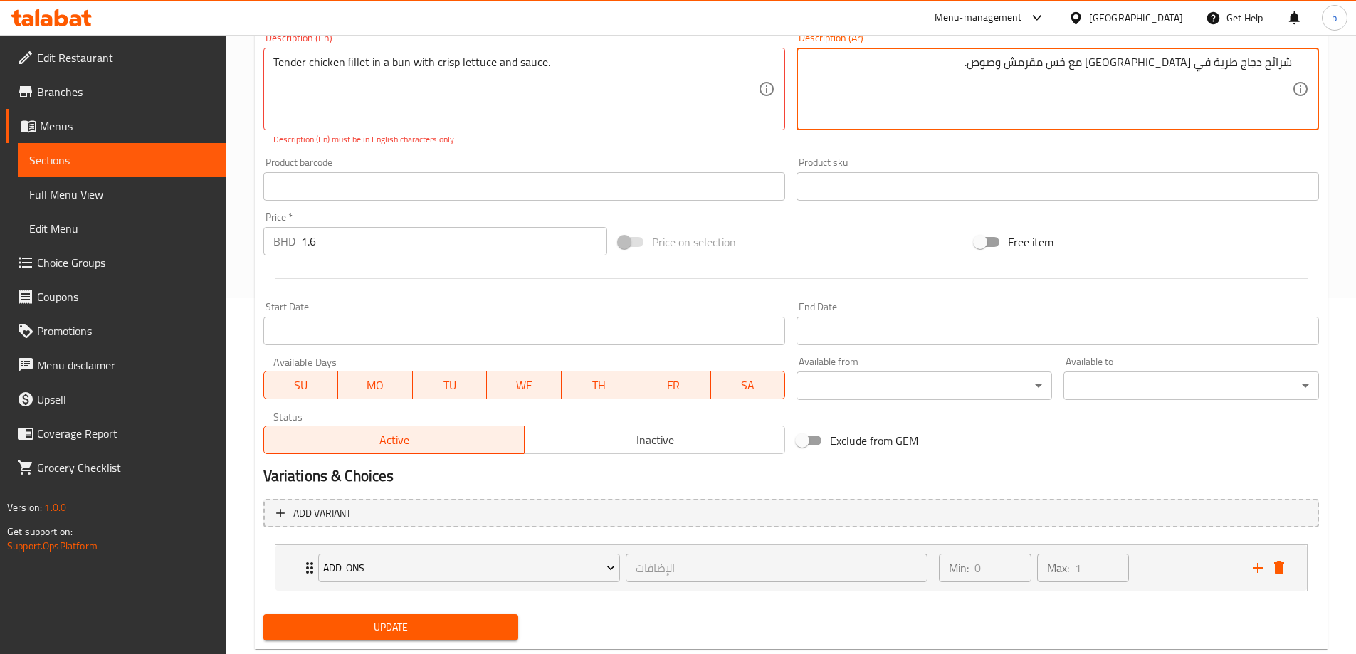
scroll to position [391, 0]
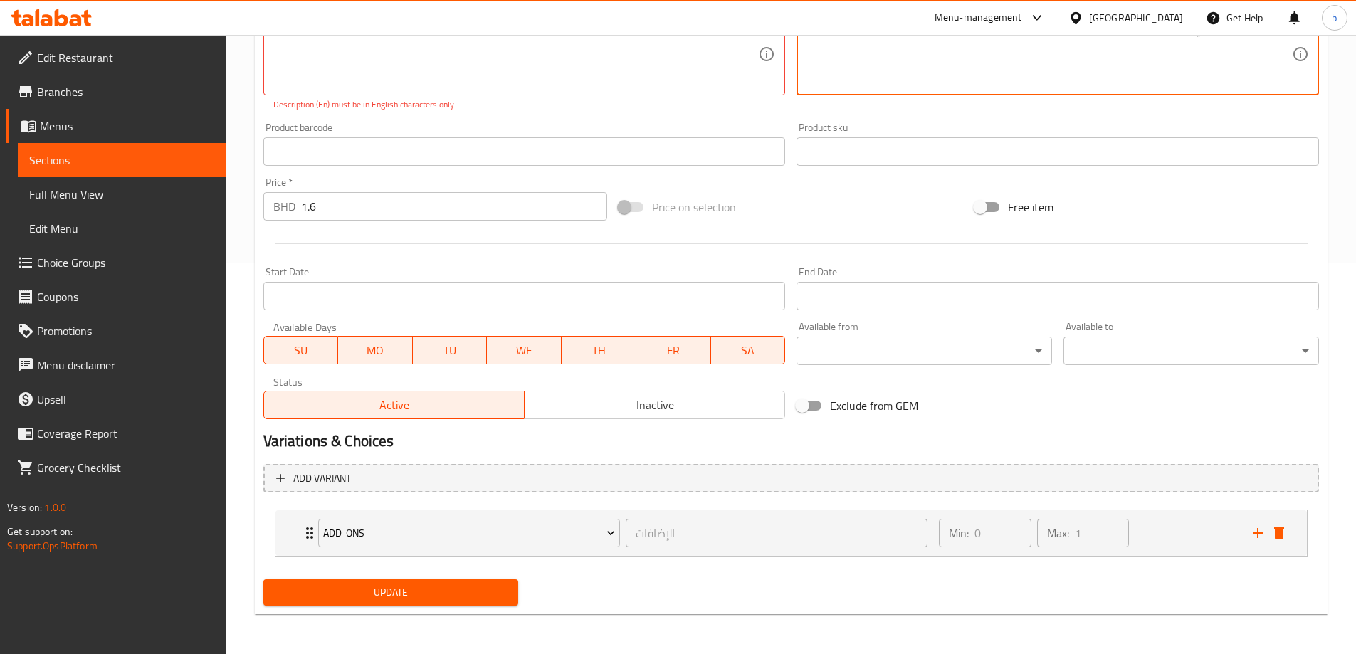
type textarea "شرائح دجاج طرية في [GEOGRAPHIC_DATA] مع خس مقرمش وصوص."
click at [437, 587] on span "Update" at bounding box center [391, 593] width 233 height 18
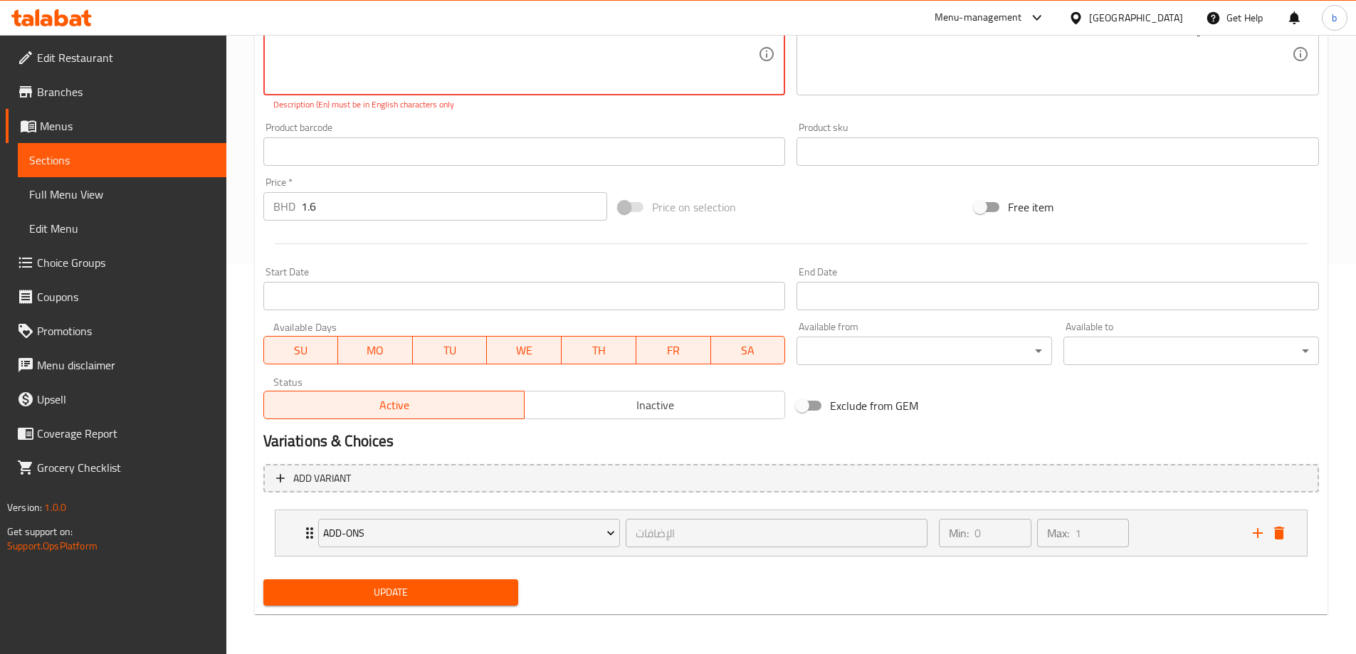
click at [403, 601] on span "Update" at bounding box center [391, 593] width 233 height 18
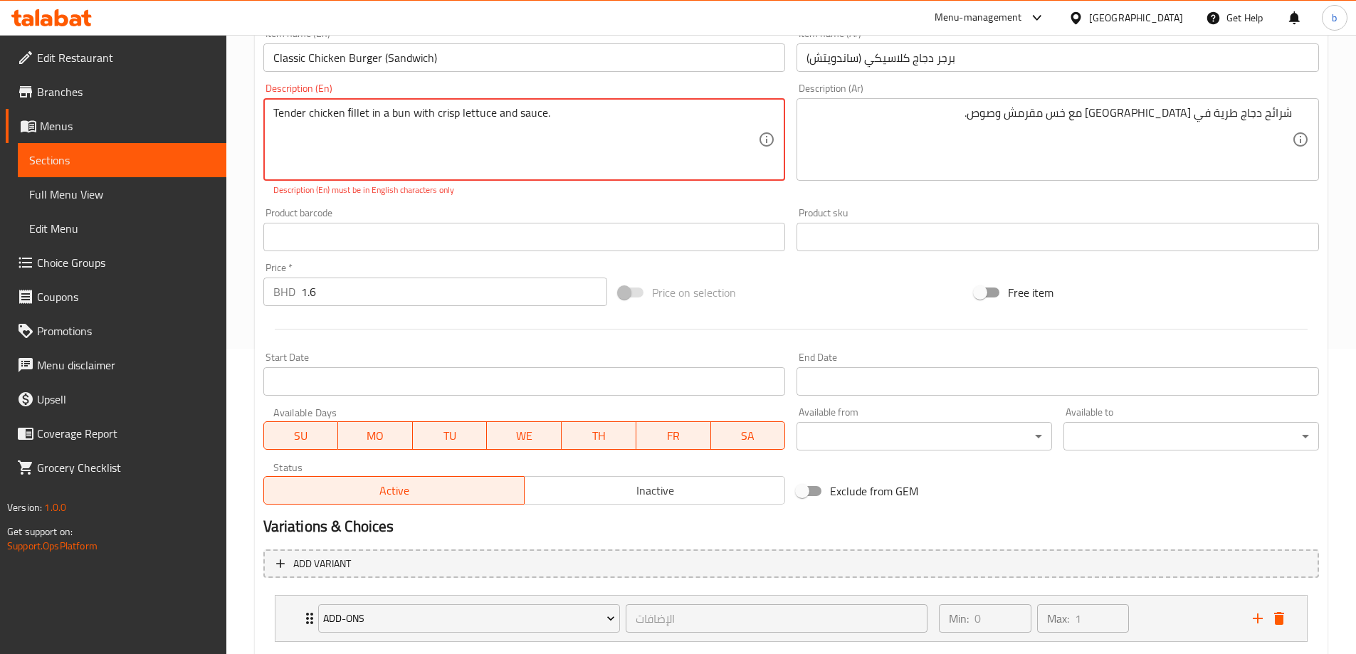
scroll to position [35, 0]
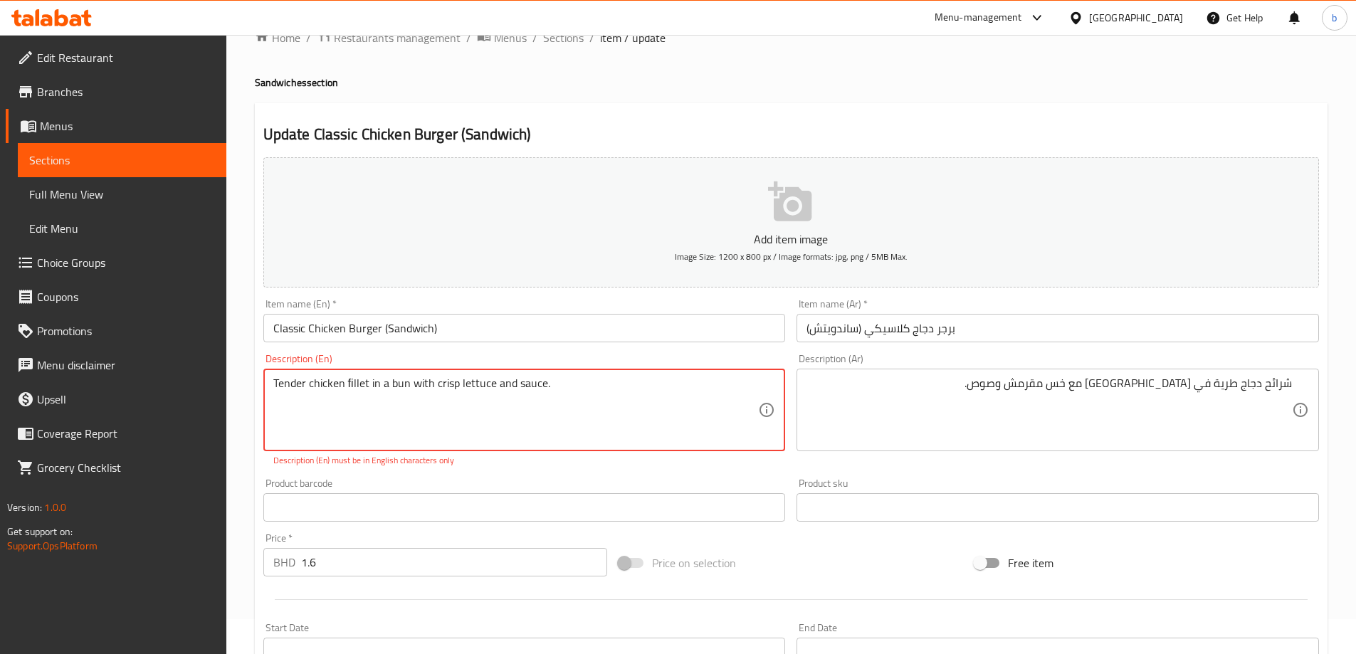
click at [571, 393] on textarea "Tender chicken ﬁllet in a bun with crisp lettuce and sauce." at bounding box center [516, 411] width 486 height 68
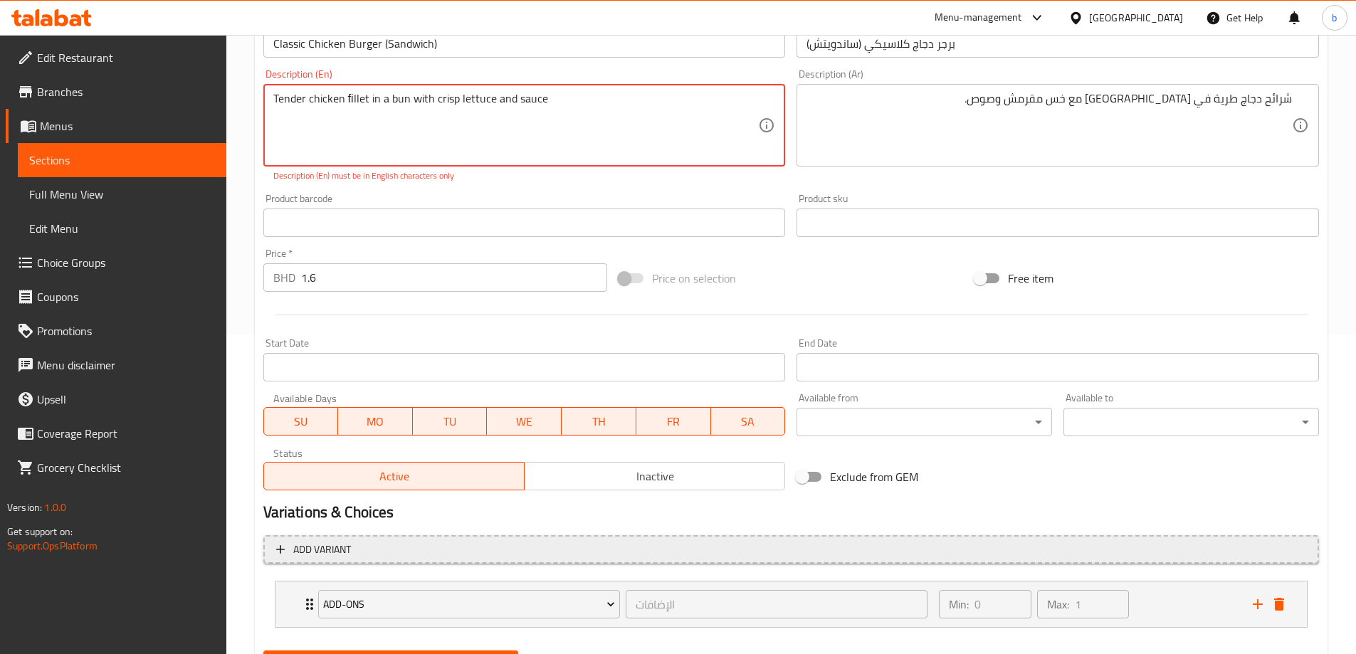
scroll to position [391, 0]
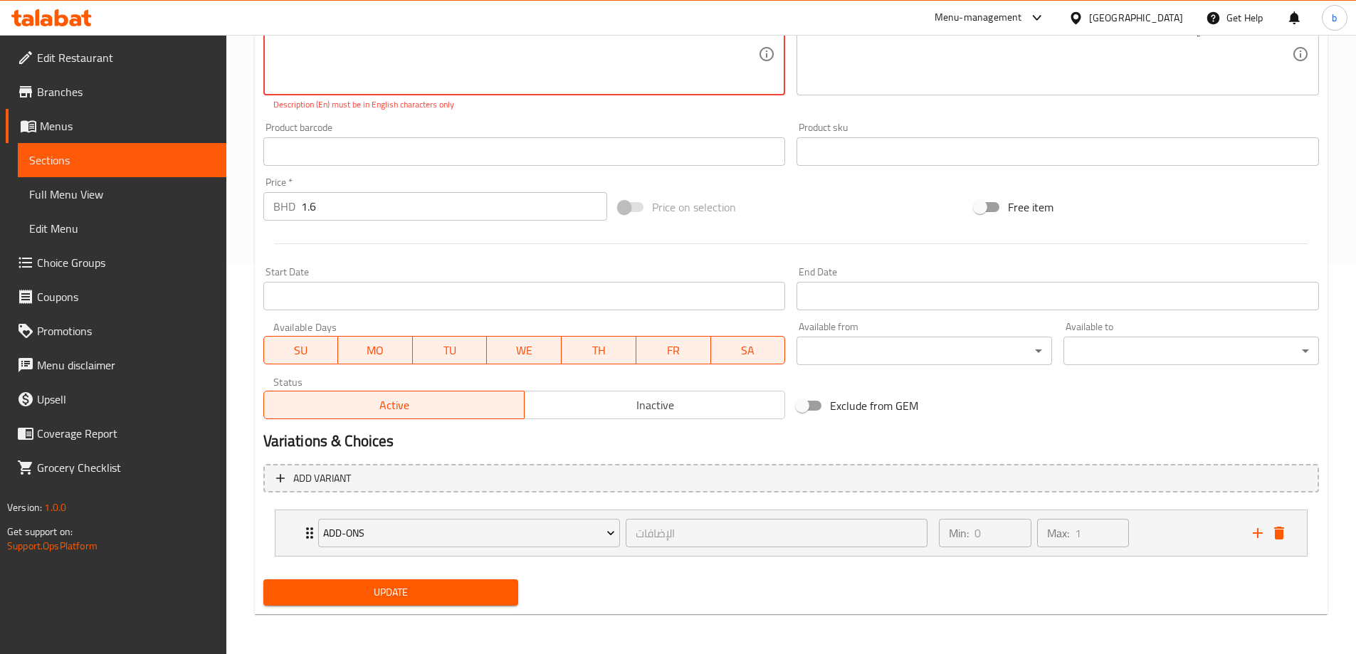
click at [379, 589] on span "Update" at bounding box center [391, 593] width 233 height 18
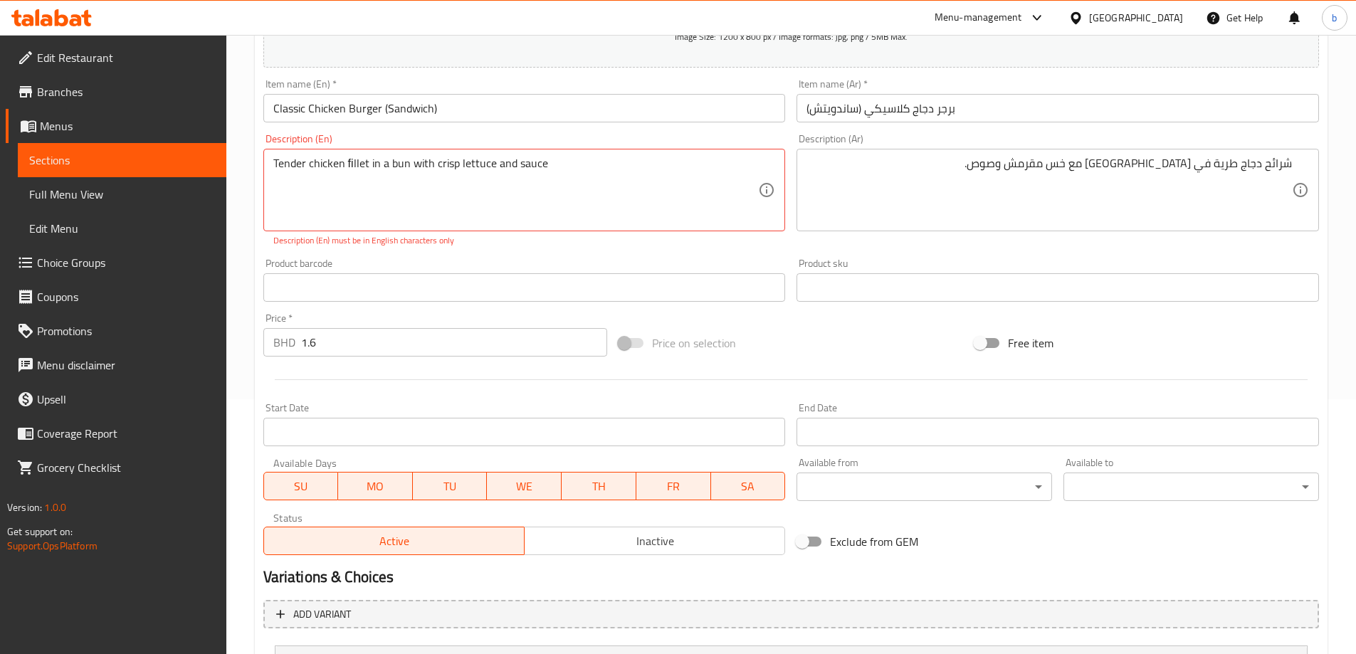
scroll to position [35, 0]
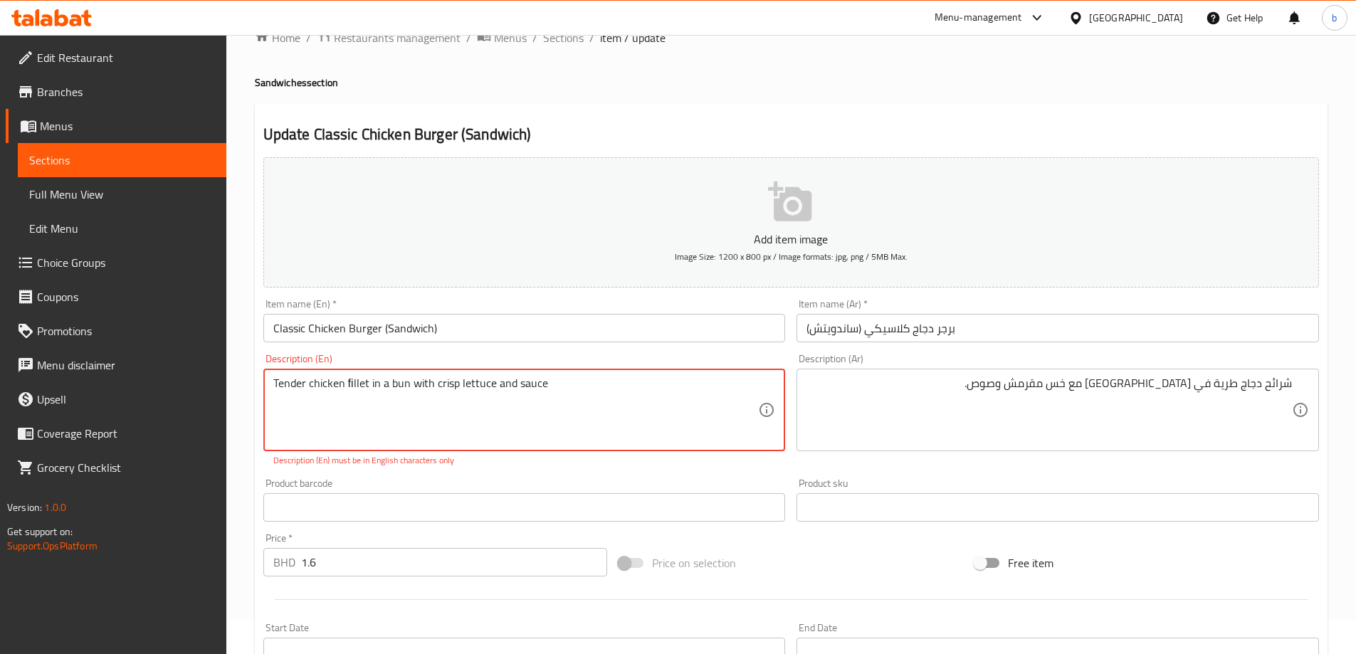
click at [490, 414] on textarea "Tender chicken ﬁllet in a bun with crisp lettuce and sauce" at bounding box center [516, 411] width 486 height 68
click at [487, 408] on textarea "Tender chicken ﬁllet in a bun with crisp lettuce and sauce" at bounding box center [516, 411] width 486 height 68
paste textarea "."
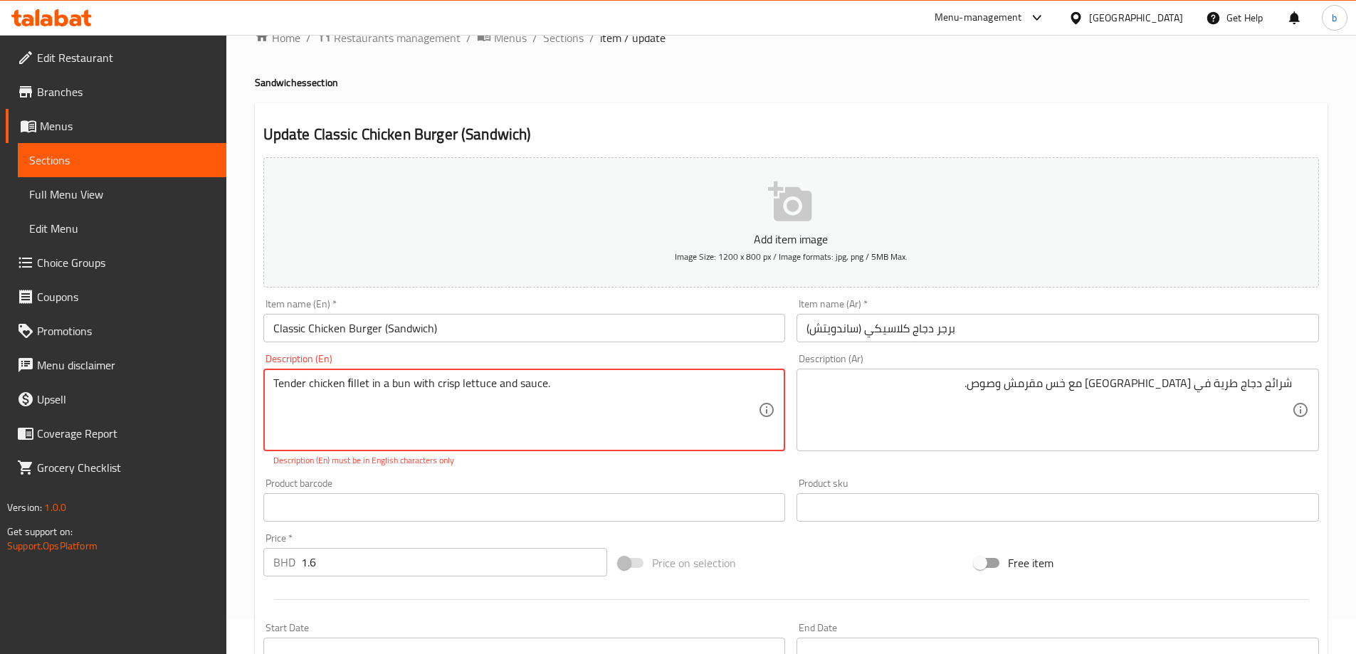
click at [575, 398] on textarea "Tender chicken ﬁllet in a bun with crisp lettuce and sauce." at bounding box center [516, 411] width 486 height 68
type textarea "Tender chicken ﬁllet in a bun with crisp lettuce and sauce."
click at [766, 406] on icon at bounding box center [766, 410] width 17 height 17
click at [765, 411] on icon at bounding box center [766, 410] width 17 height 17
click at [676, 467] on p "Description (En) must be in English characters only" at bounding box center [524, 460] width 503 height 13
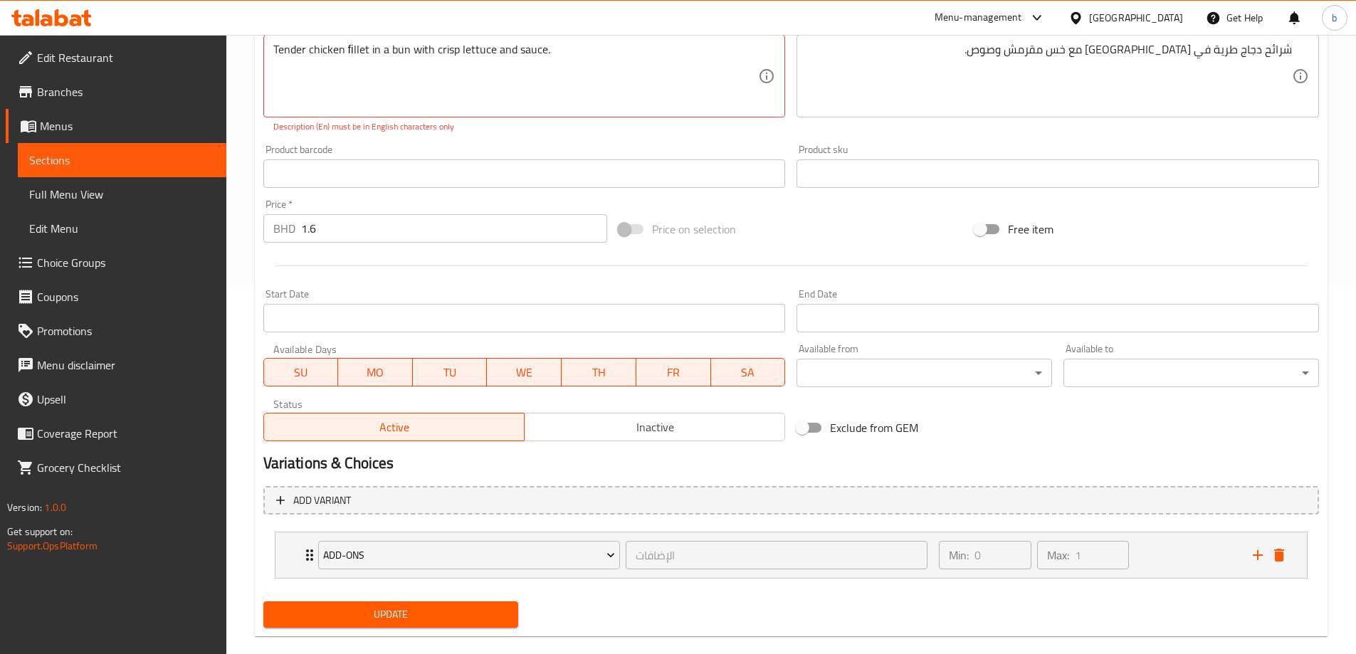
scroll to position [391, 0]
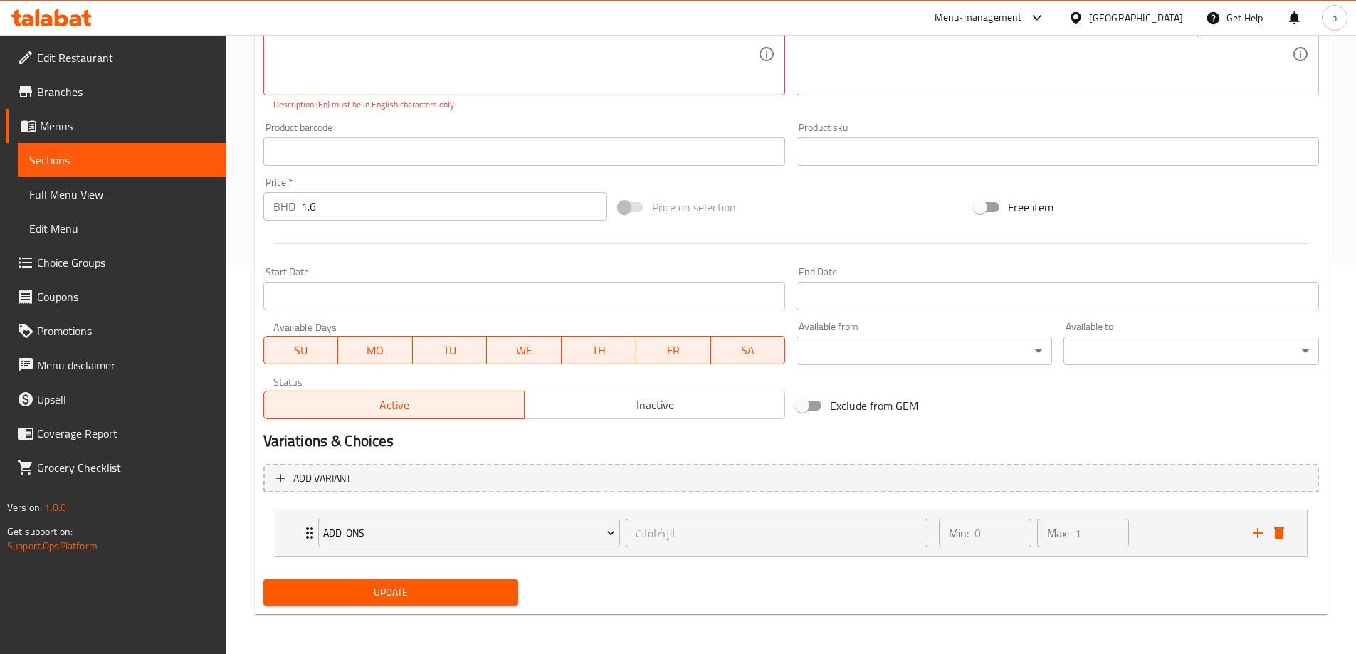
click at [419, 587] on span "Update" at bounding box center [391, 593] width 233 height 18
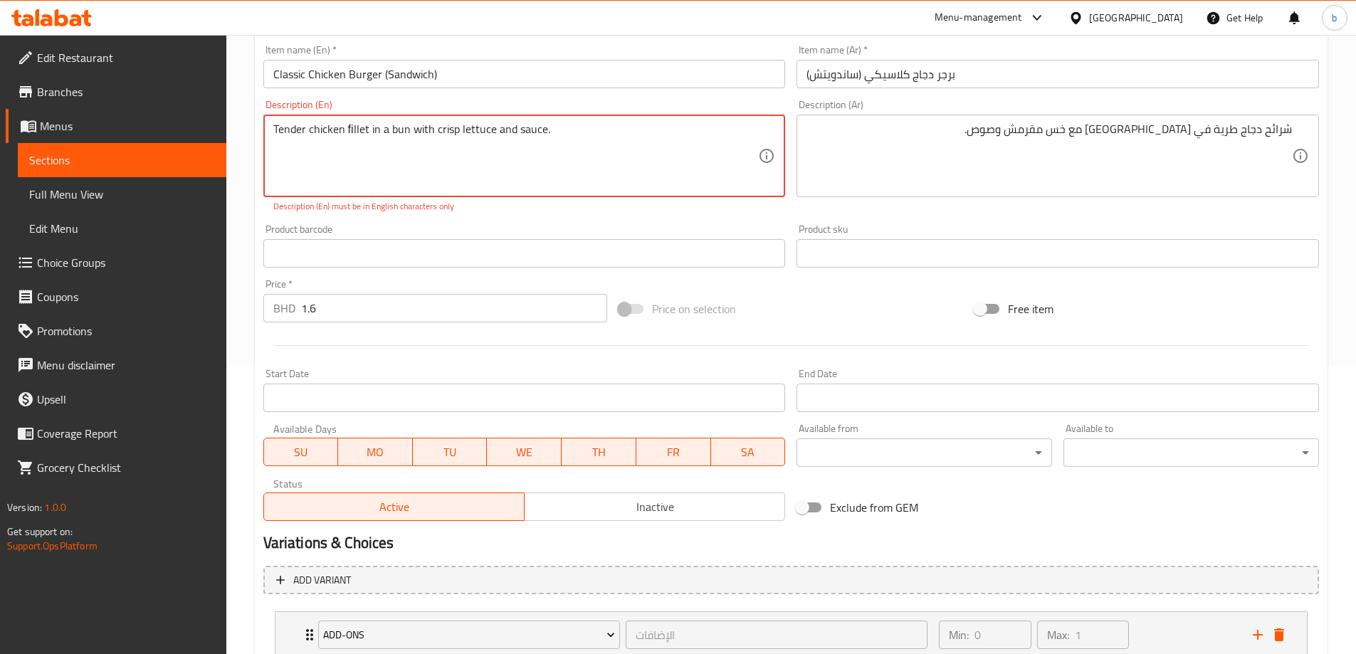
scroll to position [106, 0]
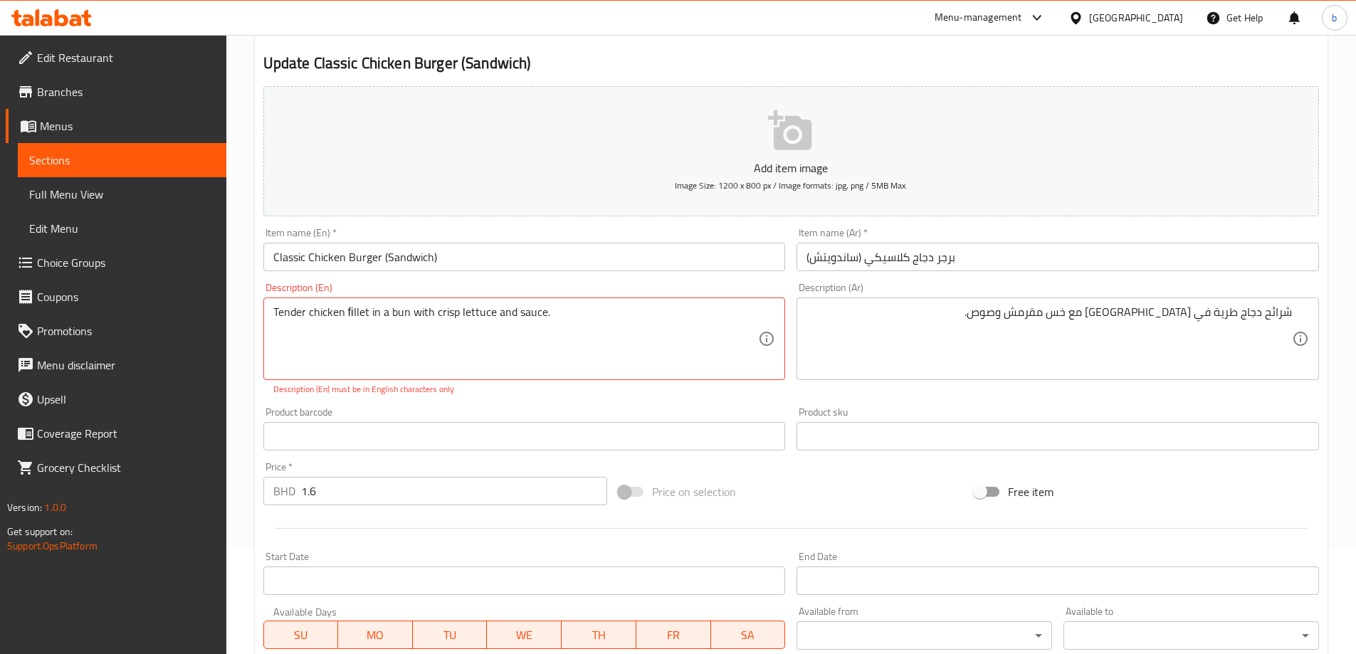
click at [618, 323] on textarea "Tender chicken ﬁllet in a bun with crisp lettuce and sauce." at bounding box center [516, 339] width 486 height 68
drag, startPoint x: 610, startPoint y: 310, endPoint x: 573, endPoint y: 329, distance: 41.7
click at [573, 329] on textarea "Tender chicken ﬁllet in a bun with crisp lettuce and sauce." at bounding box center [516, 339] width 486 height 68
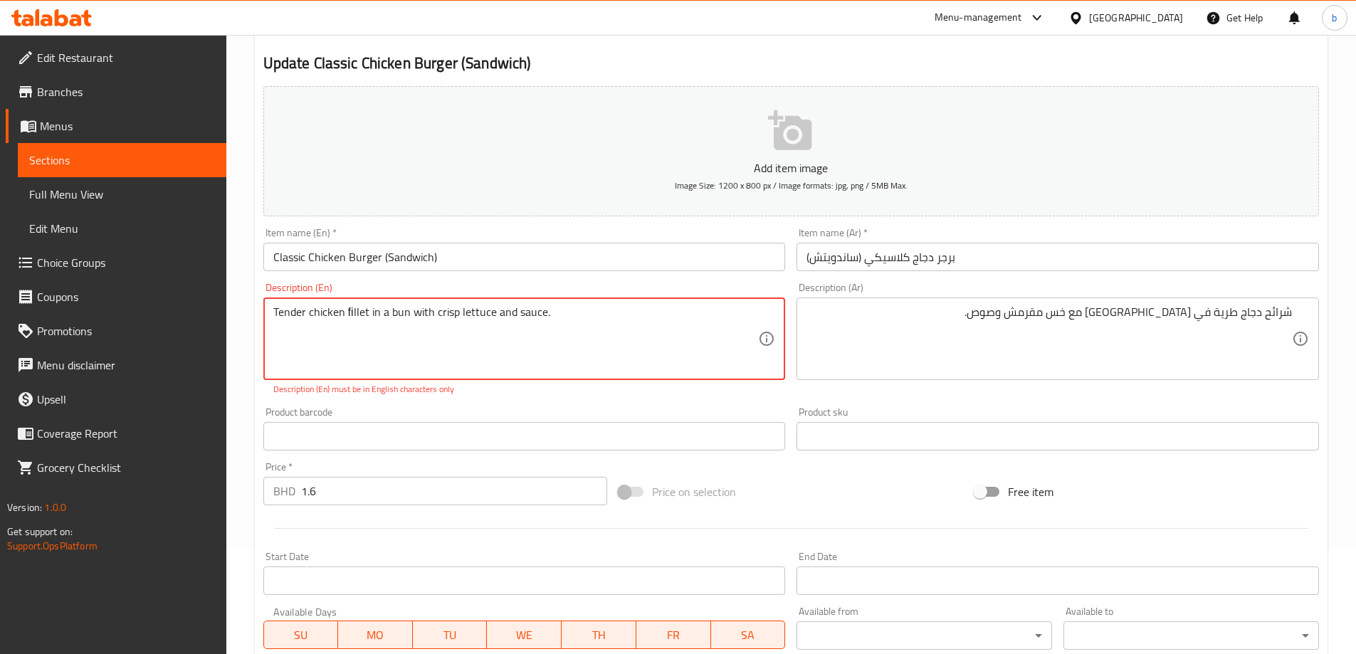
click at [573, 329] on textarea "Tender chicken ﬁllet in a bun with crisp lettuce and sauce." at bounding box center [516, 339] width 486 height 68
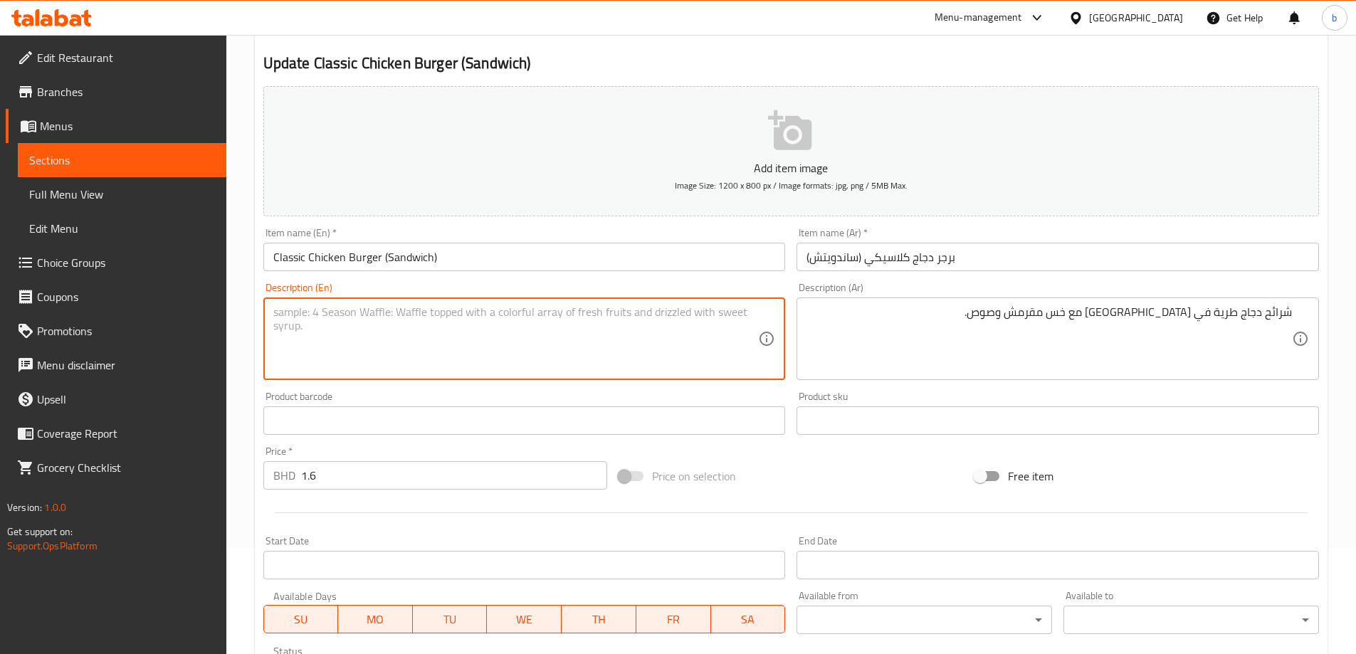
paste textarea "Tender chicken ﬁllet in a bun with crisp lettuce and sauce."
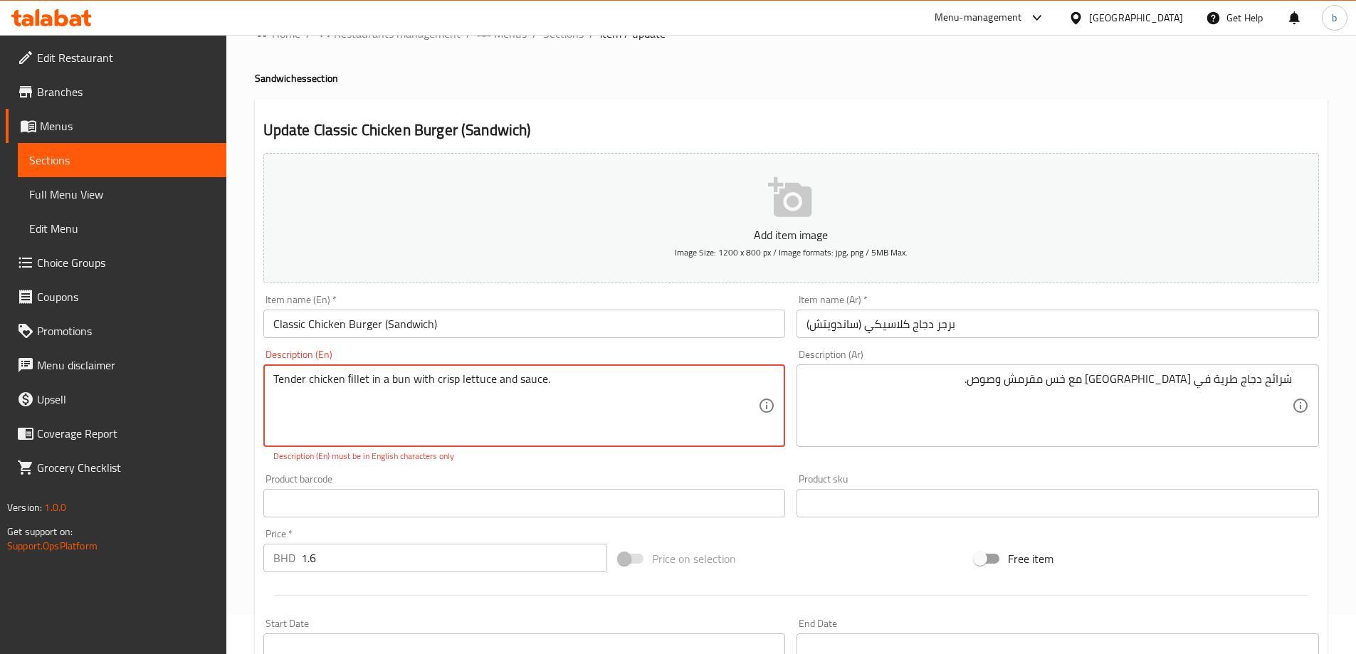
scroll to position [35, 0]
click at [548, 387] on textarea "Tender chicken ﬁllet in a bun with crisp lettuce and sauce." at bounding box center [516, 411] width 486 height 68
type textarea "Tender chicken ﬁllet in a bun with crisp lettuce and sauce"
click at [380, 380] on textarea "Tender chicken ﬁllet in a bun with crisp lettuce and sauce" at bounding box center [516, 411] width 486 height 68
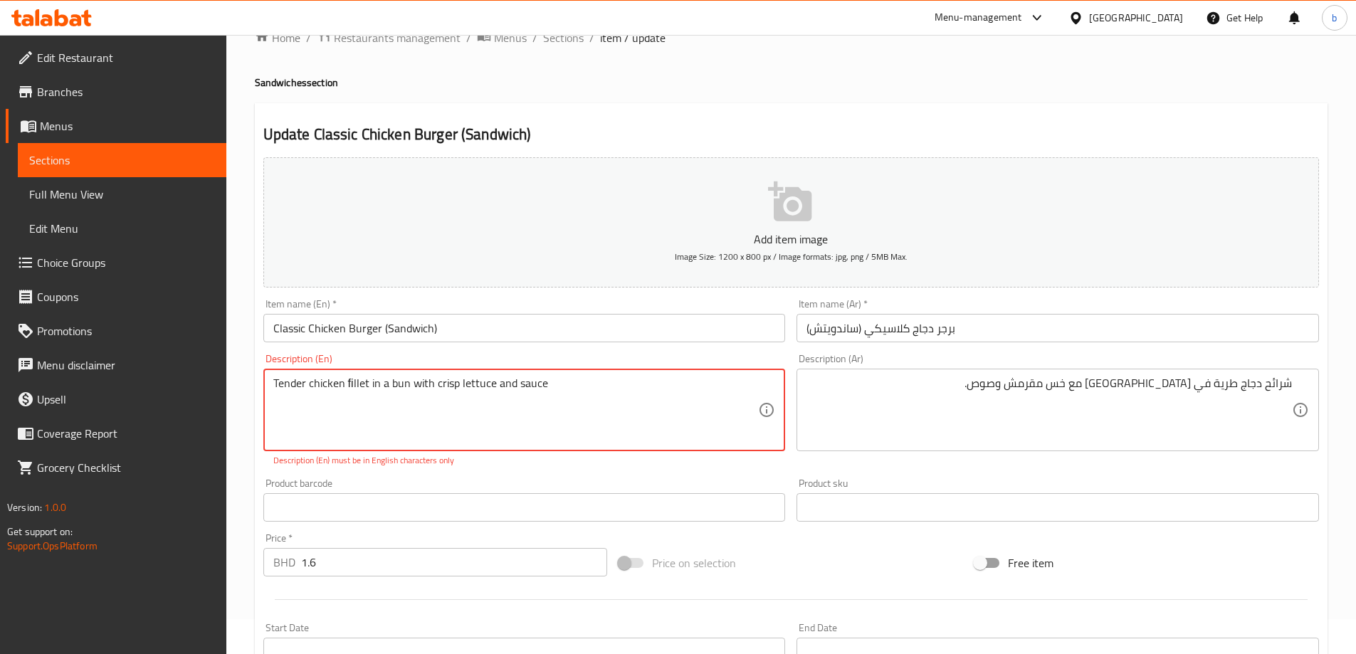
click at [380, 380] on textarea "Tender chicken ﬁllet in a bun with crisp lettuce and sauce" at bounding box center [516, 411] width 486 height 68
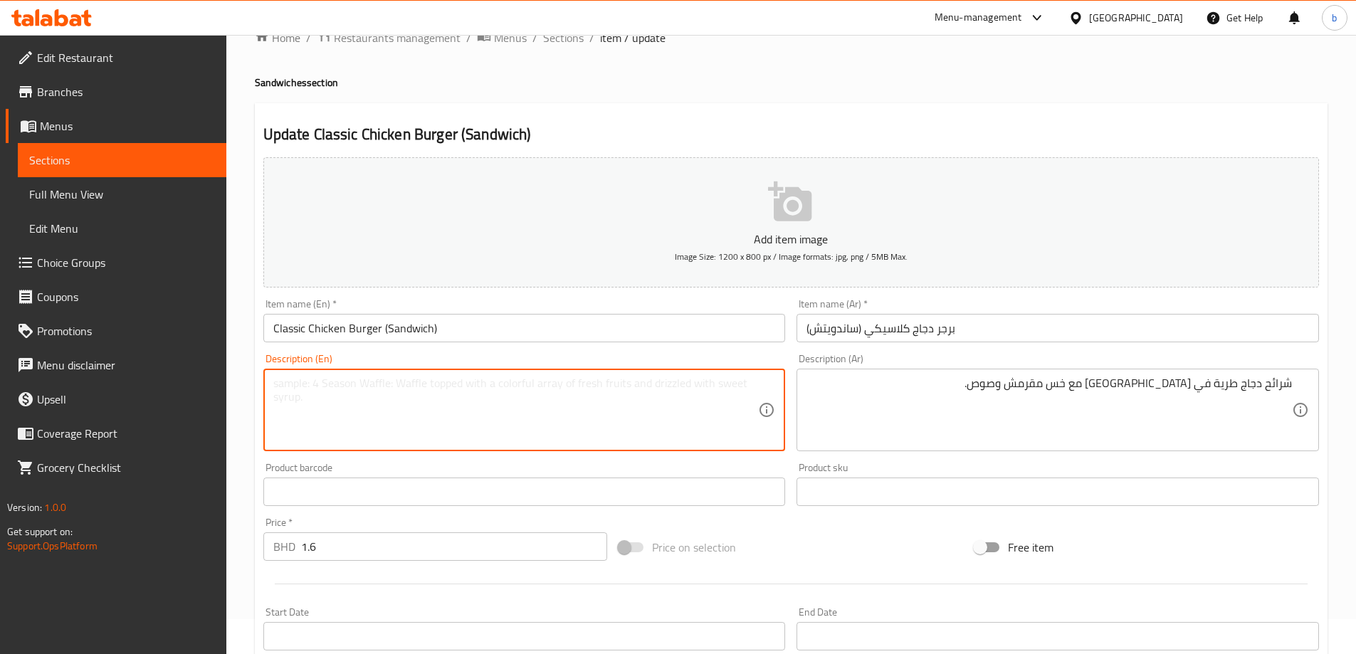
paste textarea "sauce"
type textarea "sauce"
paste textarea "sauce"
click at [272, 395] on div "sauce Description (En)" at bounding box center [524, 410] width 523 height 83
click at [273, 382] on div "sauce Description (En)" at bounding box center [524, 410] width 523 height 83
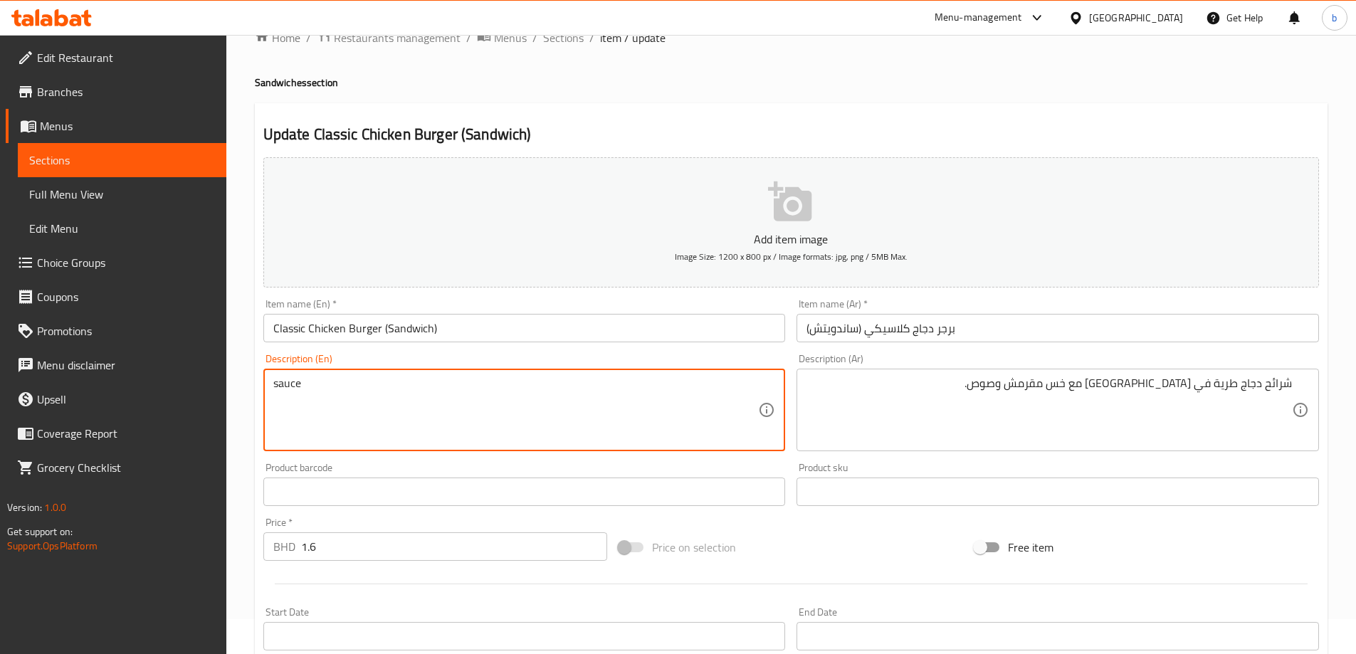
paste textarea "Tender chicken ﬁllet in a bun with crisp lettuce and"
click at [275, 383] on textarea "sauce" at bounding box center [516, 411] width 486 height 68
paste textarea "Tender chicken ﬁllet in a bun with crisp lettuce and"
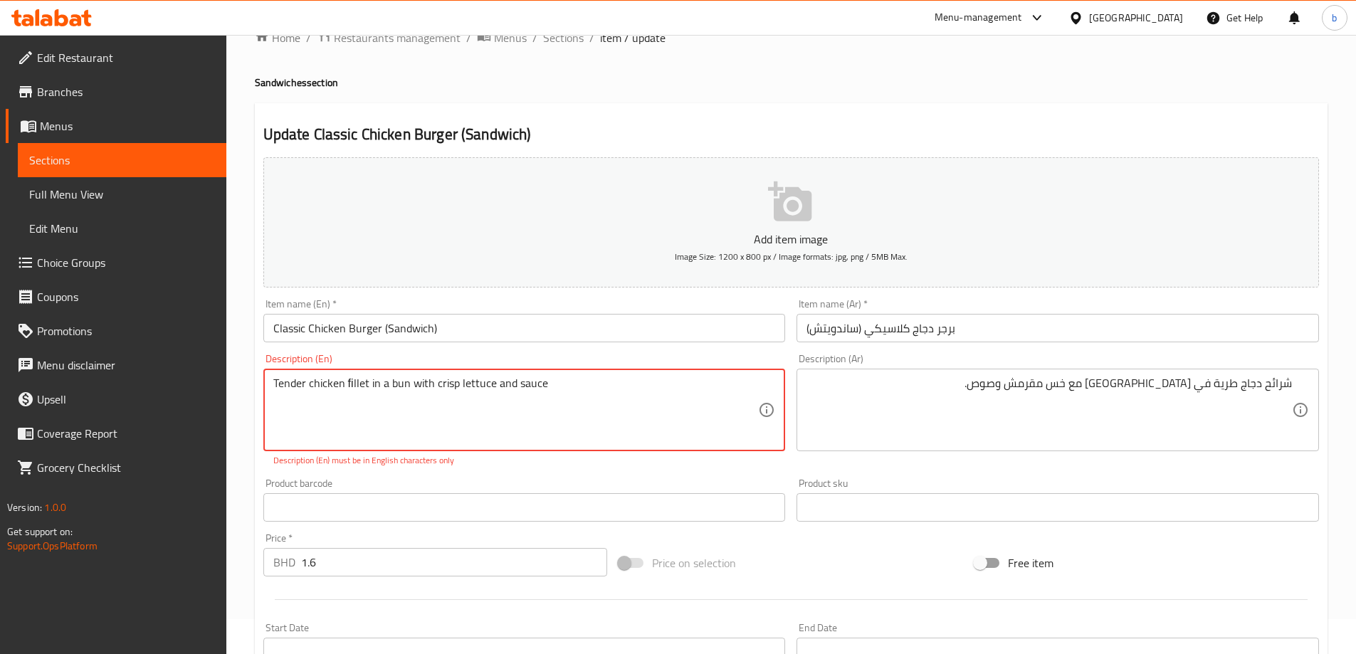
click at [384, 398] on textarea "Tender chicken ﬁllet in a bun with crisp lettuce and sauce" at bounding box center [516, 411] width 486 height 68
click at [304, 394] on textarea "Tender chicken ﬁllet in a bun with crisp lettuce and sauce" at bounding box center [516, 411] width 486 height 68
click at [273, 377] on textarea "Tender chicken ﬁllet in a bun with crisp lettuce and sauce" at bounding box center [516, 411] width 486 height 68
click at [303, 382] on textarea "Tender chicken ﬁllet in a bun with crisp lettuce and sauce" at bounding box center [516, 411] width 486 height 68
click at [306, 383] on textarea "Tender chicken ﬁllet in a bun with crisp lettuce and sauce" at bounding box center [516, 411] width 486 height 68
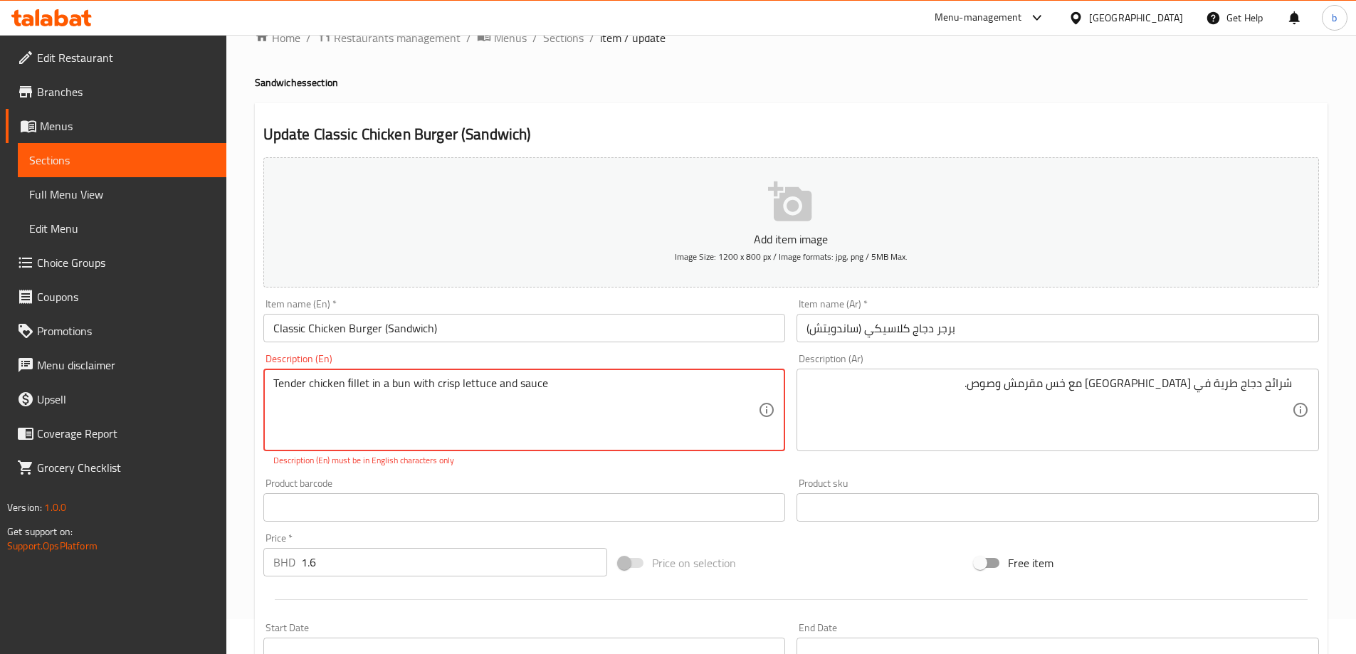
type textarea "Tender chicken ﬁllet in a bun with crisp lettuce and sauce"
drag, startPoint x: 268, startPoint y: 387, endPoint x: 258, endPoint y: 387, distance: 10.0
click at [258, 387] on div "Description (En) Tender chicken ﬁllet in a bun with crisp lettuce and sauce Des…" at bounding box center [525, 410] width 534 height 125
click at [269, 382] on div "Tender chicken ﬁllet in a bun with crisp lettuce and sauce Description (En)" at bounding box center [524, 410] width 523 height 83
click at [277, 382] on textarea "Tender chicken ﬁllet in a bun with crisp lettuce and sauce" at bounding box center [516, 411] width 486 height 68
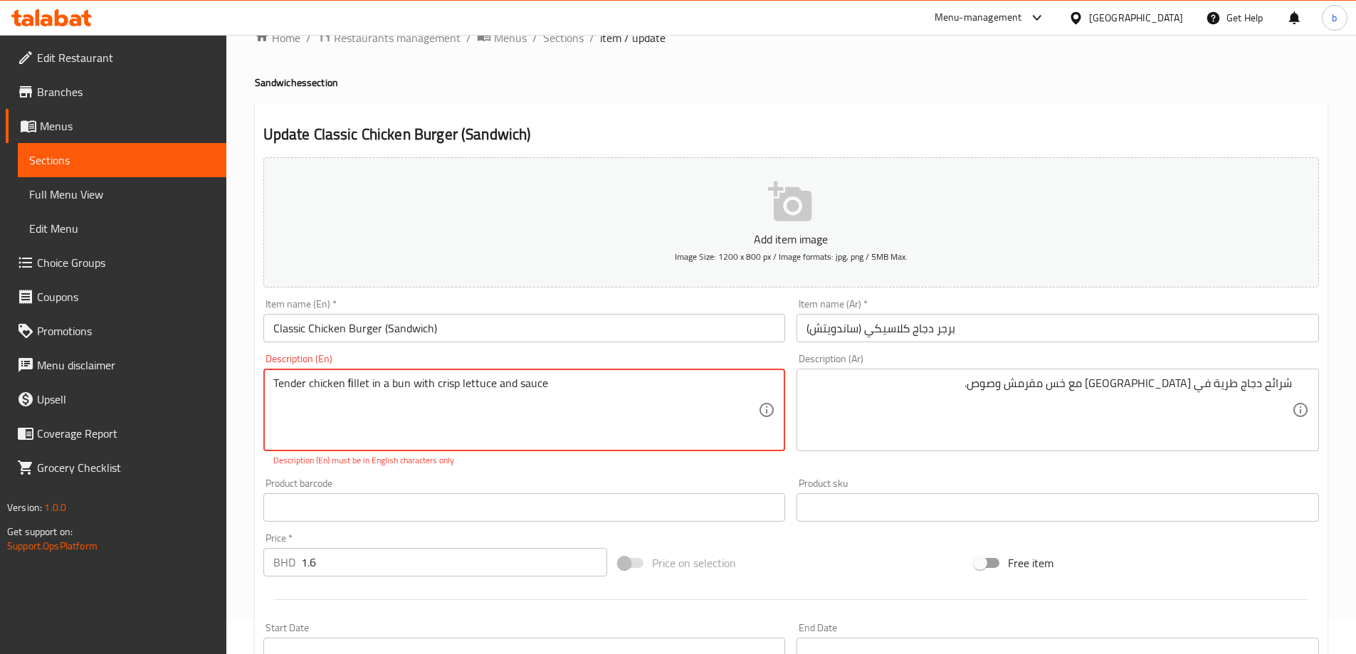
click at [302, 383] on textarea "Tender chicken ﬁllet in a bun with crisp lettuce and sauce" at bounding box center [516, 411] width 486 height 68
click at [550, 381] on textarea "Tender chicken ﬁllet in a bun with crisp lettuce and sauce" at bounding box center [516, 411] width 486 height 68
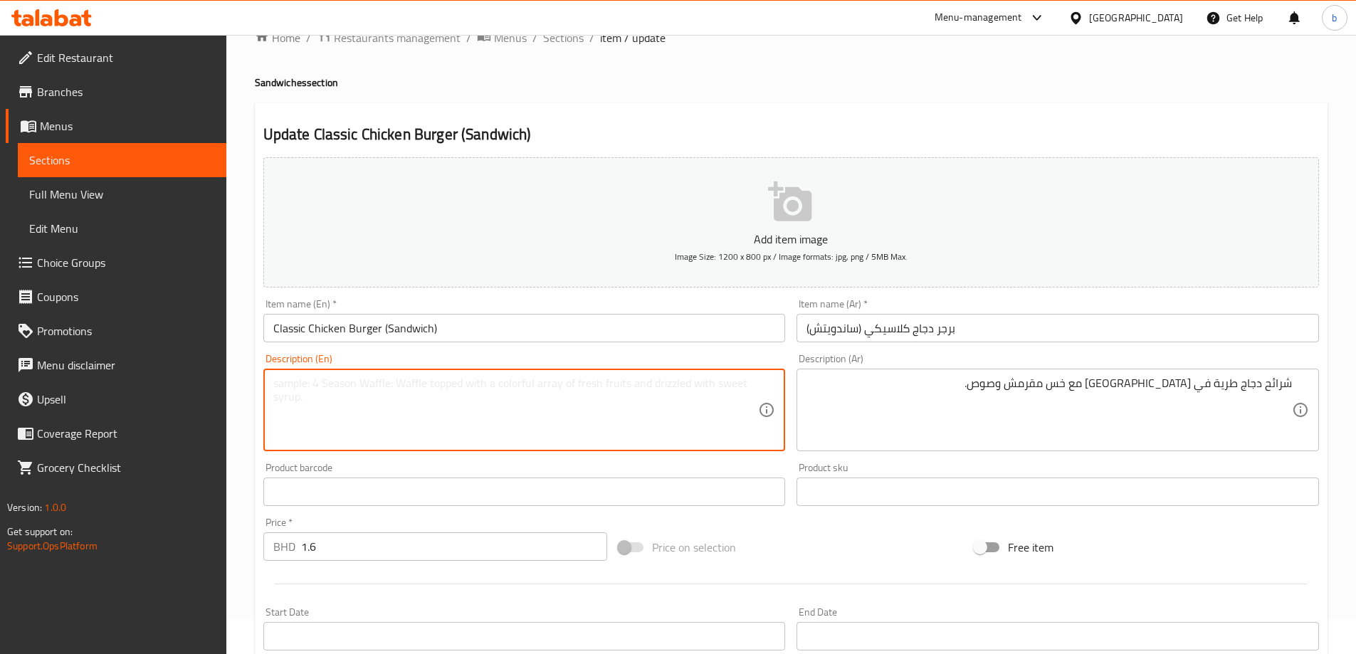
click at [421, 422] on textarea at bounding box center [516, 411] width 486 height 68
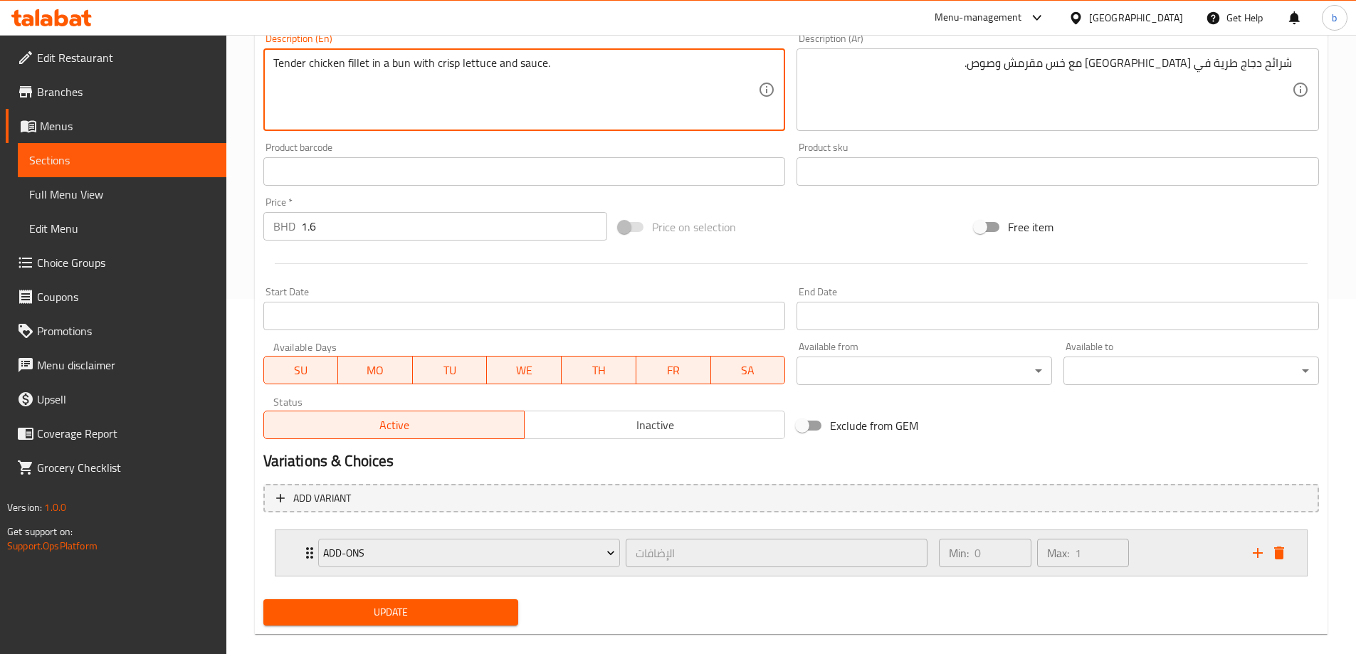
scroll to position [375, 0]
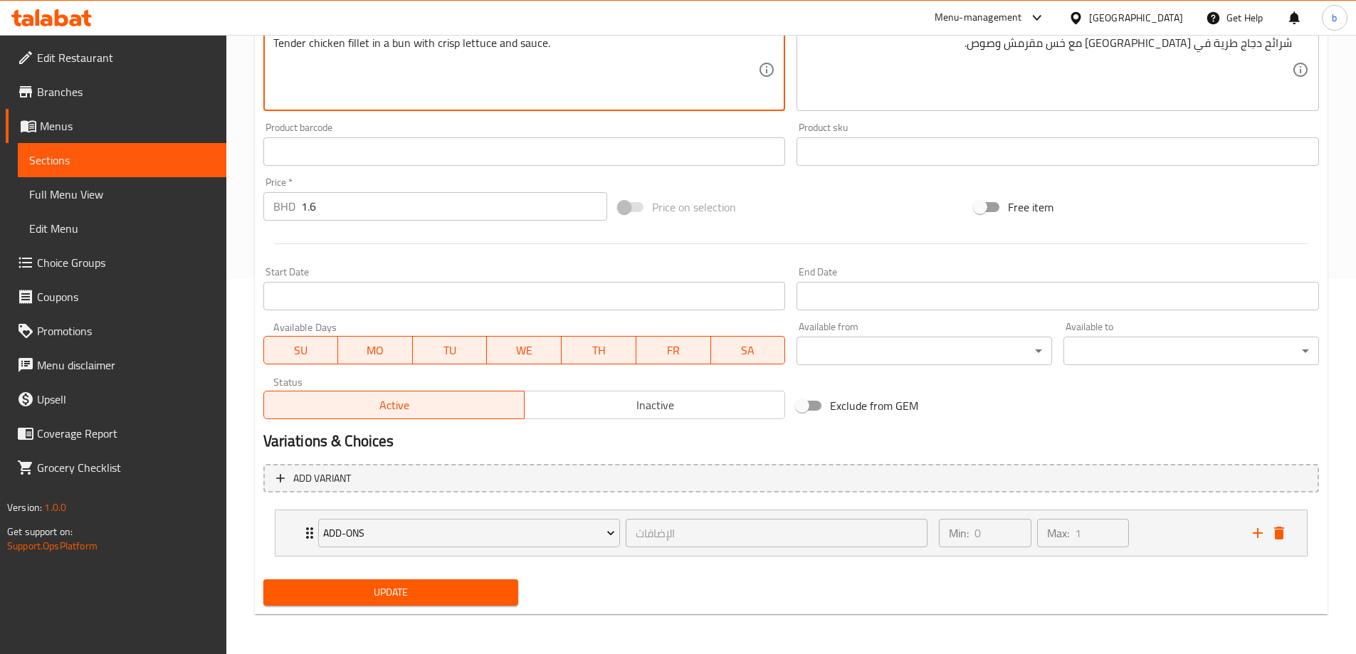
type textarea "Tender chicken fillet in a bun with crisp lettuce and sauce."
click at [468, 597] on span "Update" at bounding box center [391, 593] width 233 height 18
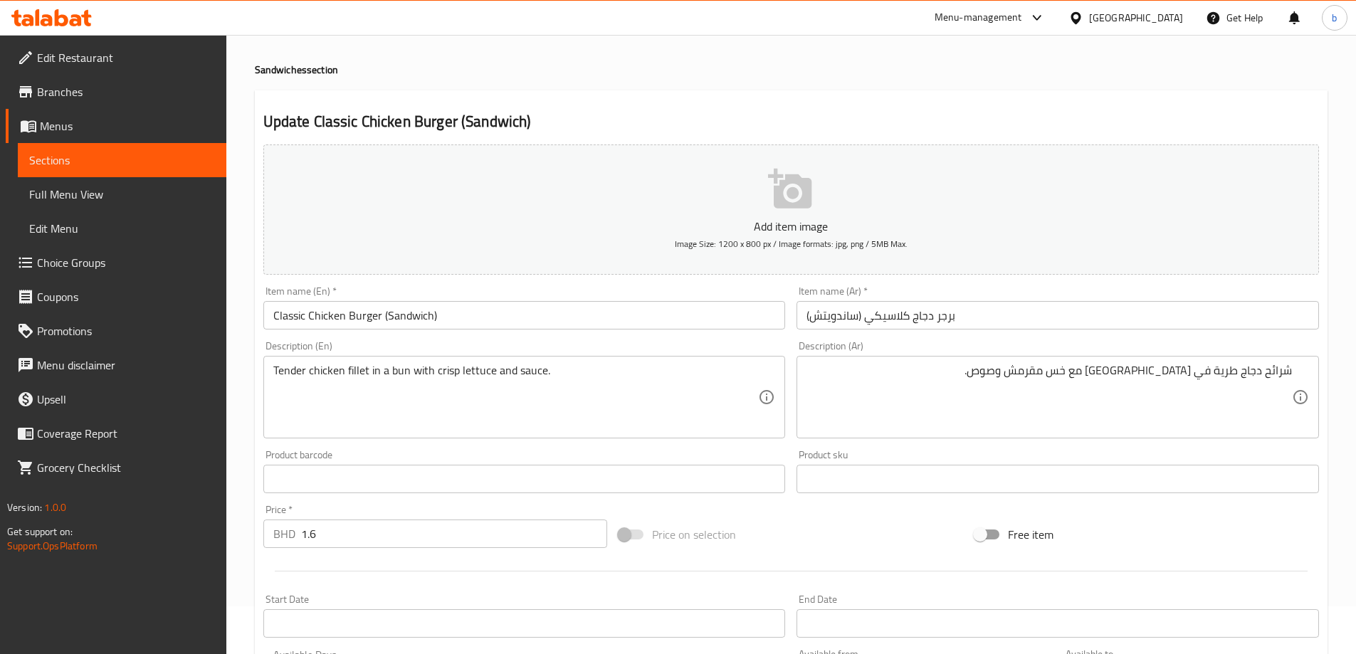
scroll to position [19, 0]
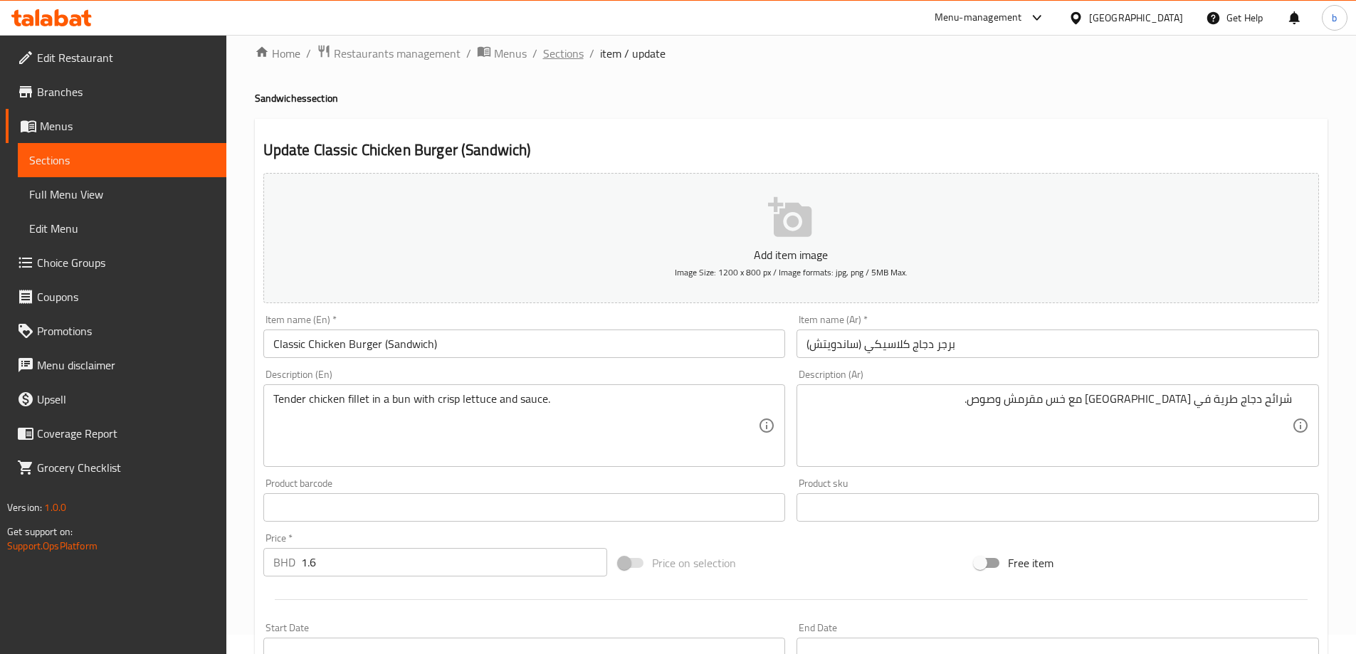
click at [570, 52] on span "Sections" at bounding box center [563, 53] width 41 height 17
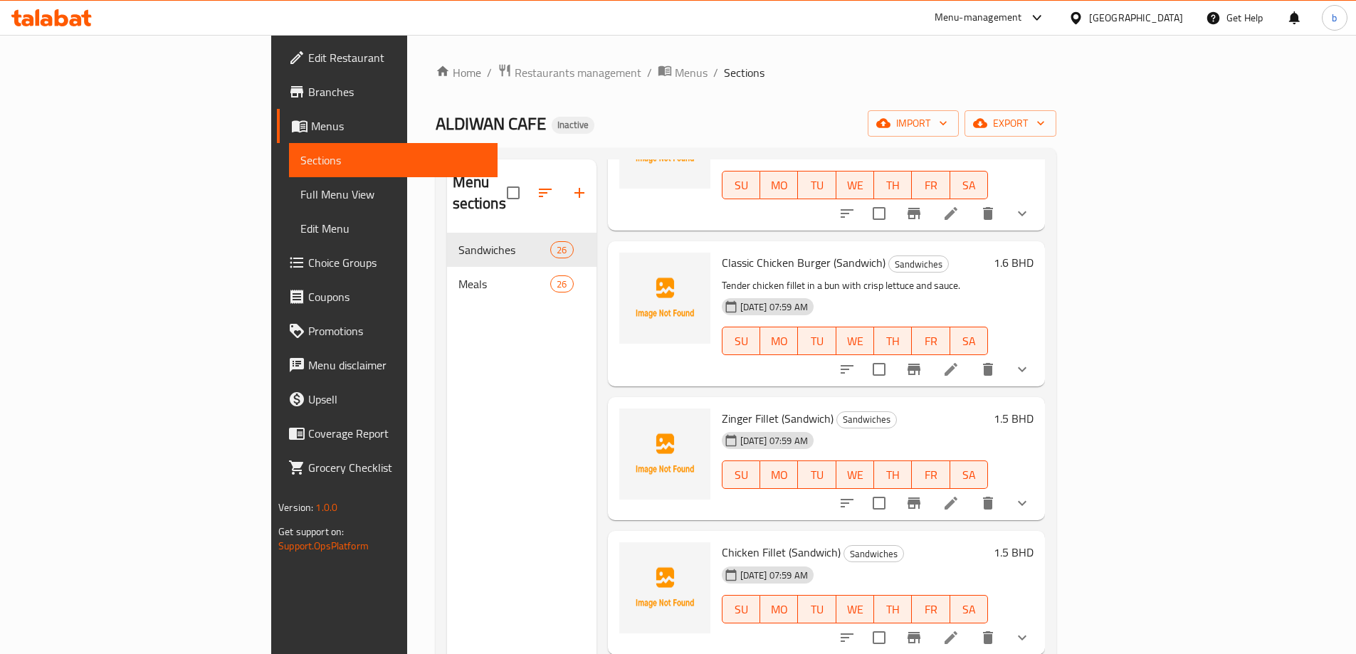
scroll to position [142, 0]
click at [958, 496] on icon at bounding box center [951, 502] width 13 height 13
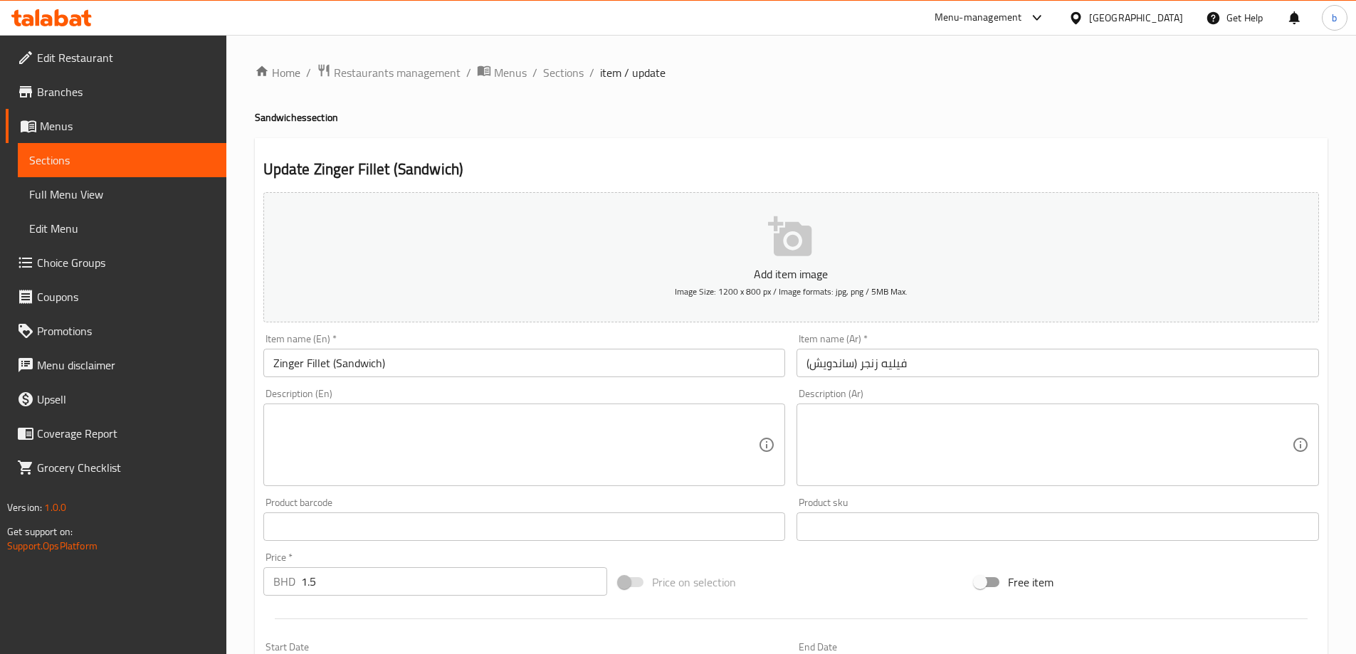
click at [442, 434] on textarea at bounding box center [516, 446] width 486 height 68
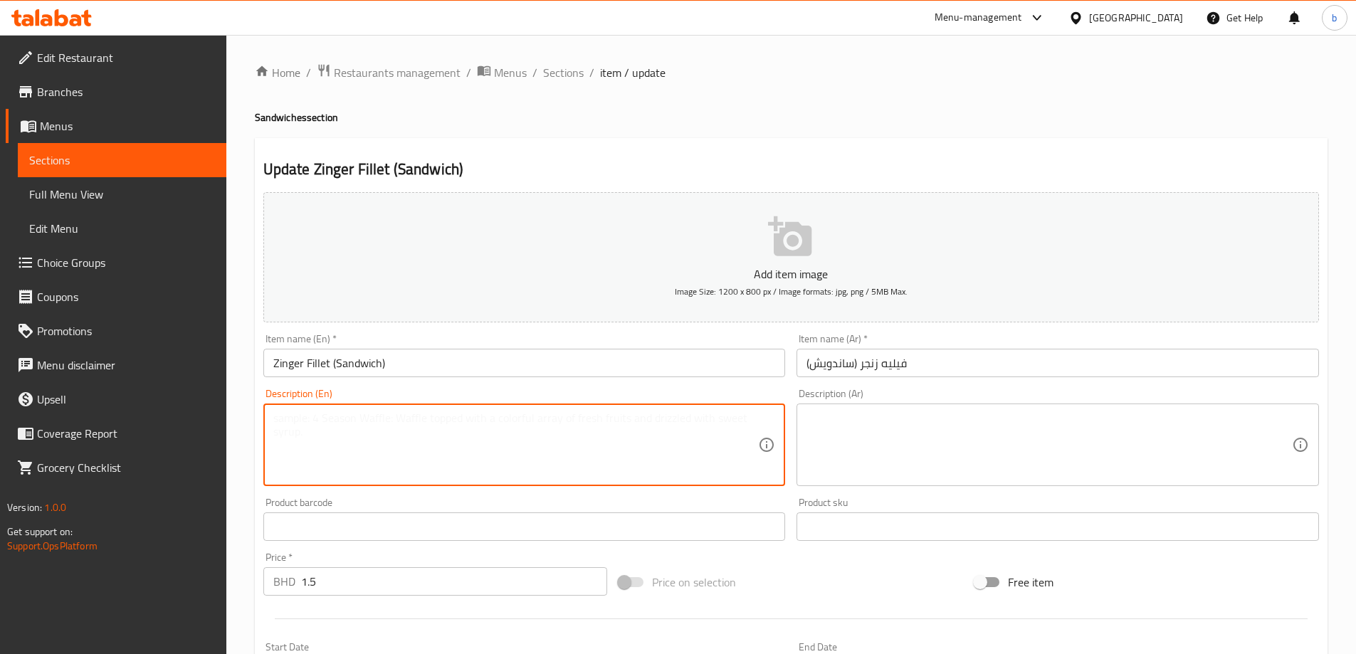
paste textarea "Crispy, spiced chicken ﬁllet packed with bold ﬂavor."
type textarea "Crispy, spiced chicken ﬁllet packed with bold ﬂavor."
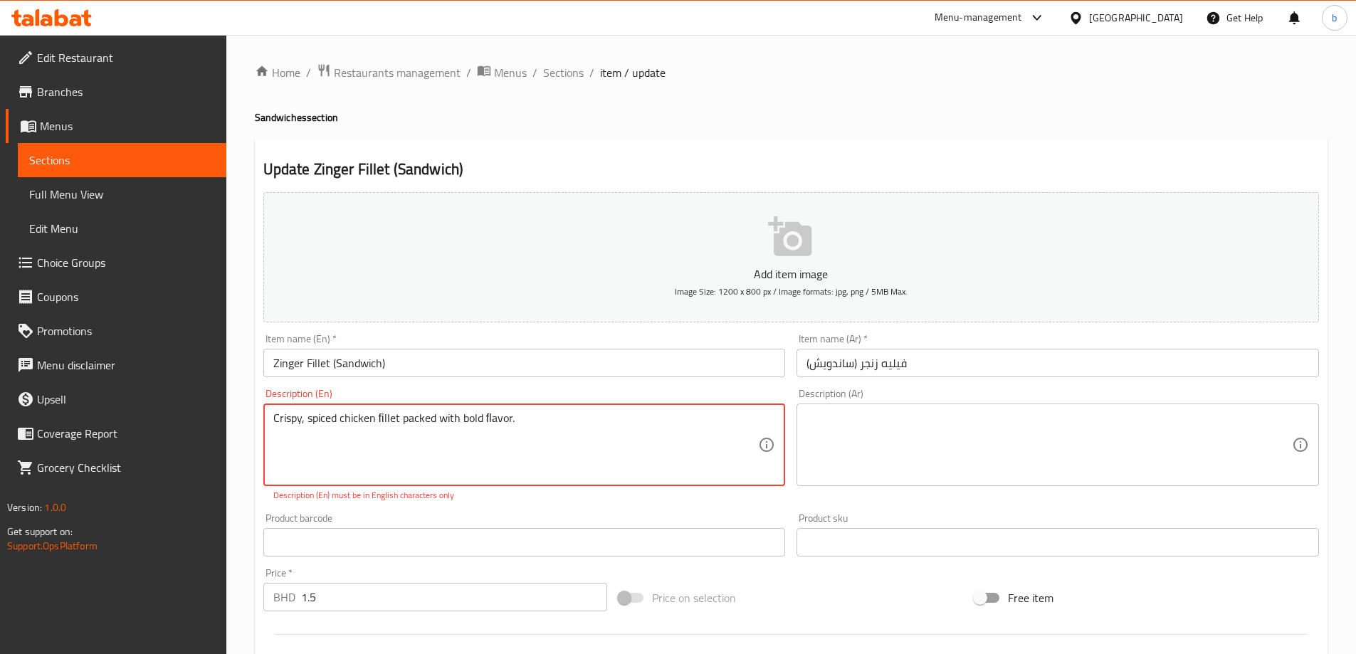
click at [907, 444] on textarea at bounding box center [1050, 446] width 486 height 68
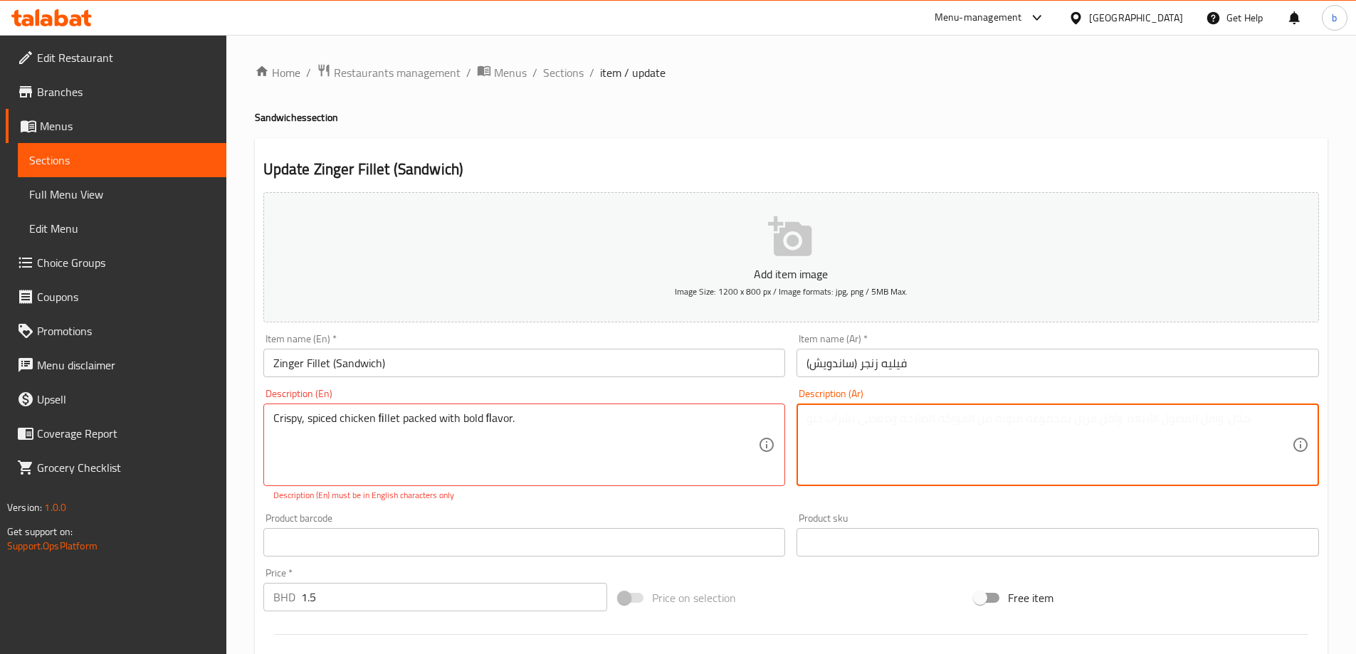
paste textarea "فيليه دجاج مقرمش ومتبل ومليء بالنكهة الجريئة."
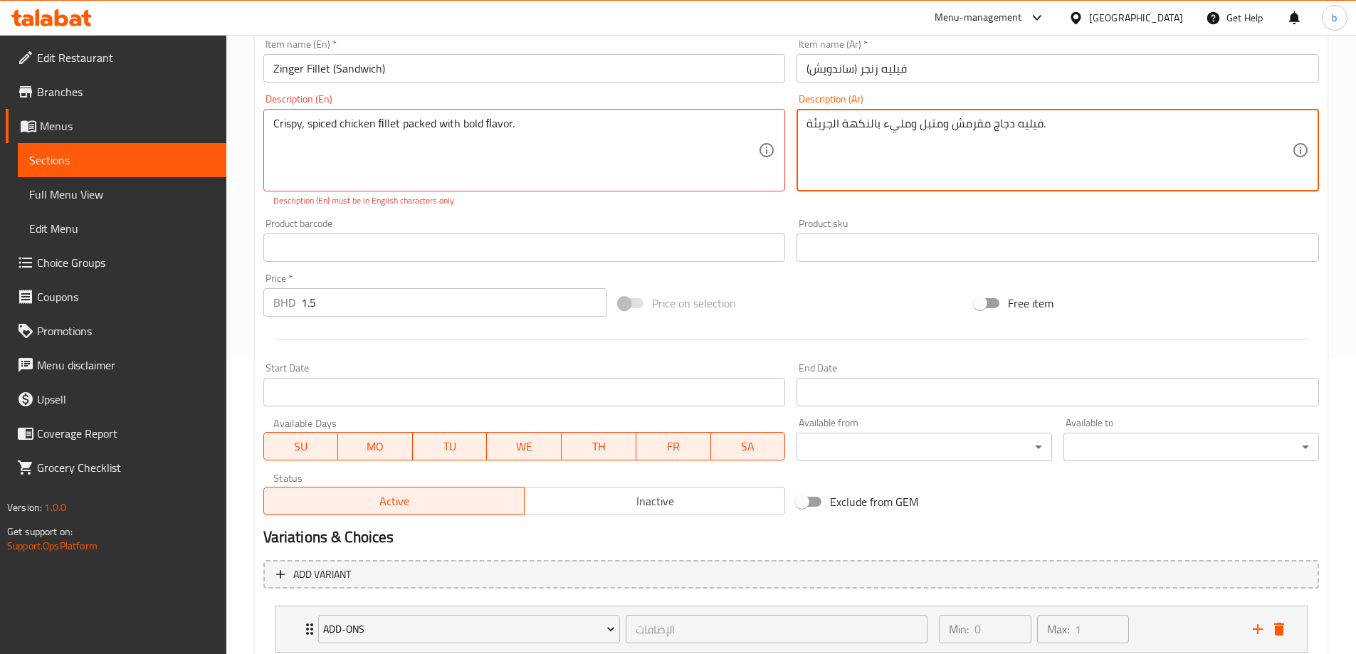
scroll to position [391, 0]
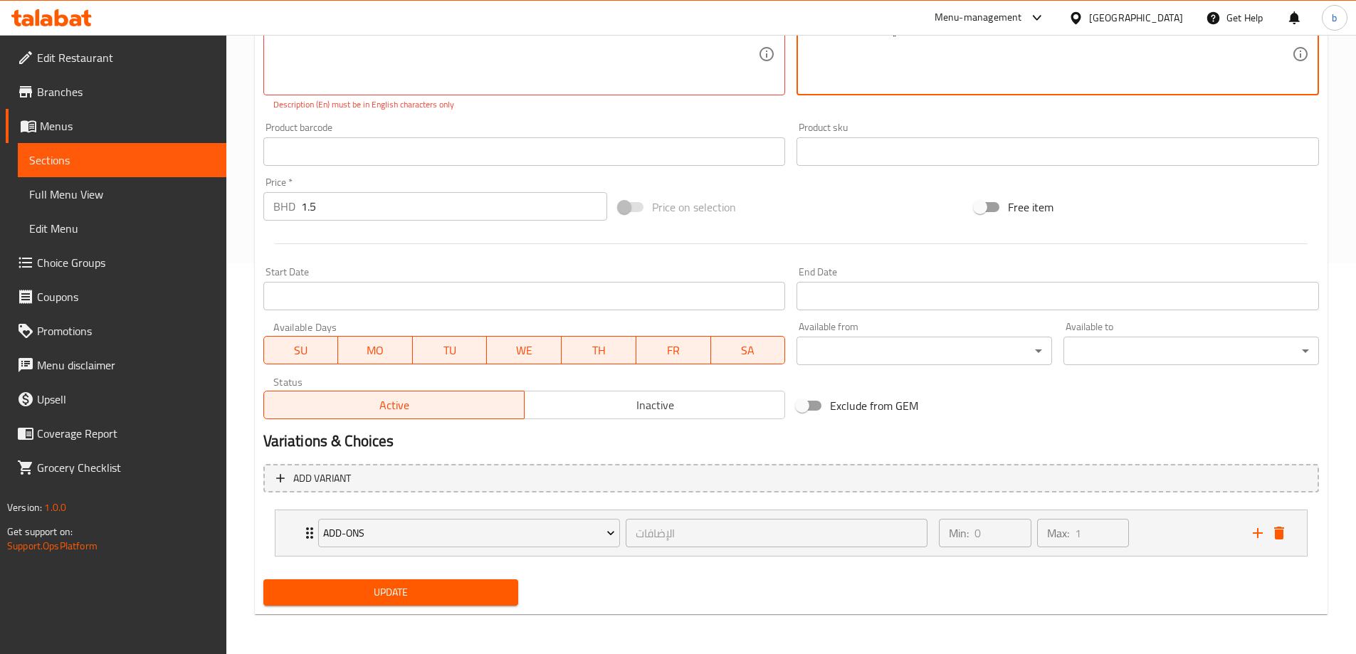
type textarea "فيليه دجاج مقرمش ومتبل ومليء بالنكهة الجريئة."
click at [454, 595] on span "Update" at bounding box center [391, 593] width 233 height 18
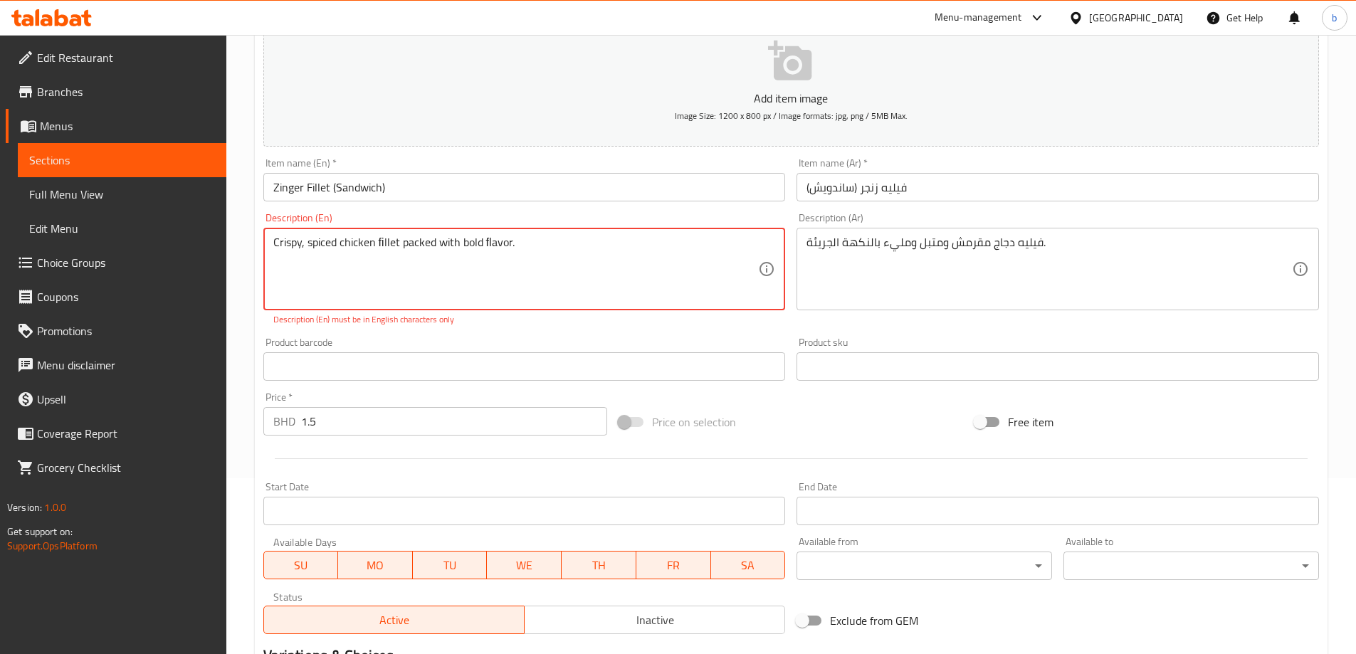
scroll to position [0, 0]
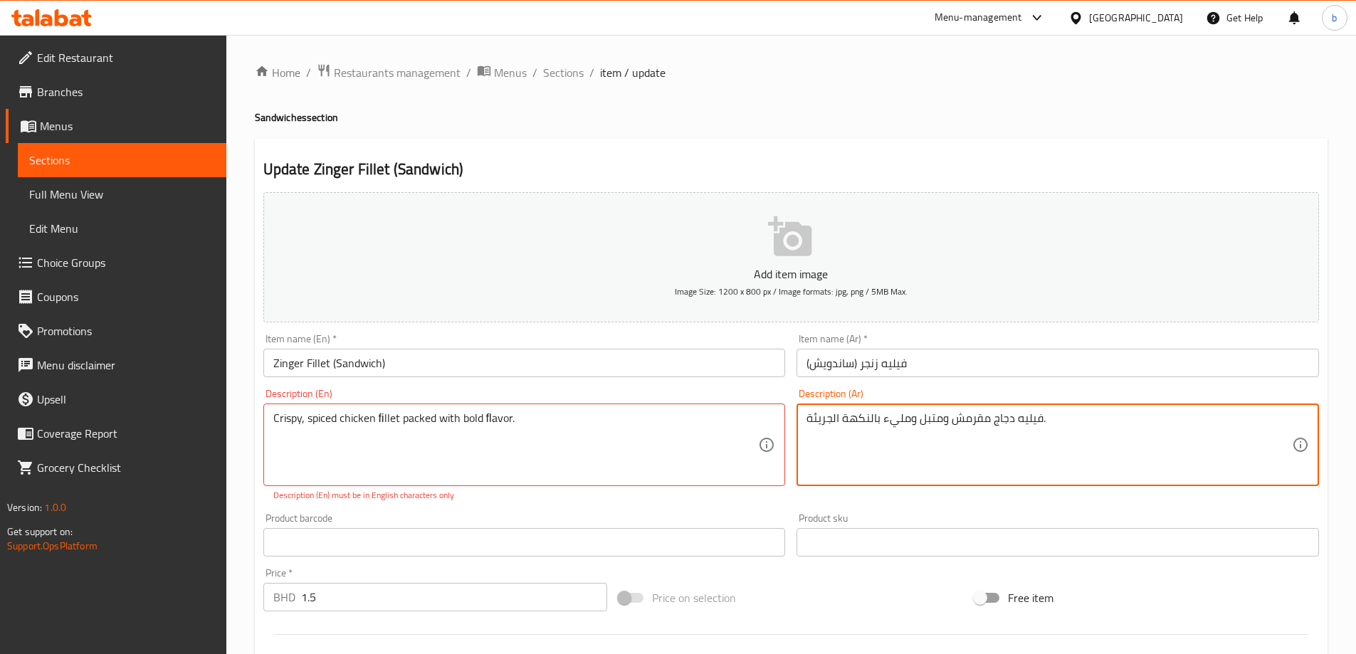
click at [862, 432] on textarea "فيليه دجاج مقرمش ومتبل ومليء بالنكهة الجريئة." at bounding box center [1050, 446] width 486 height 68
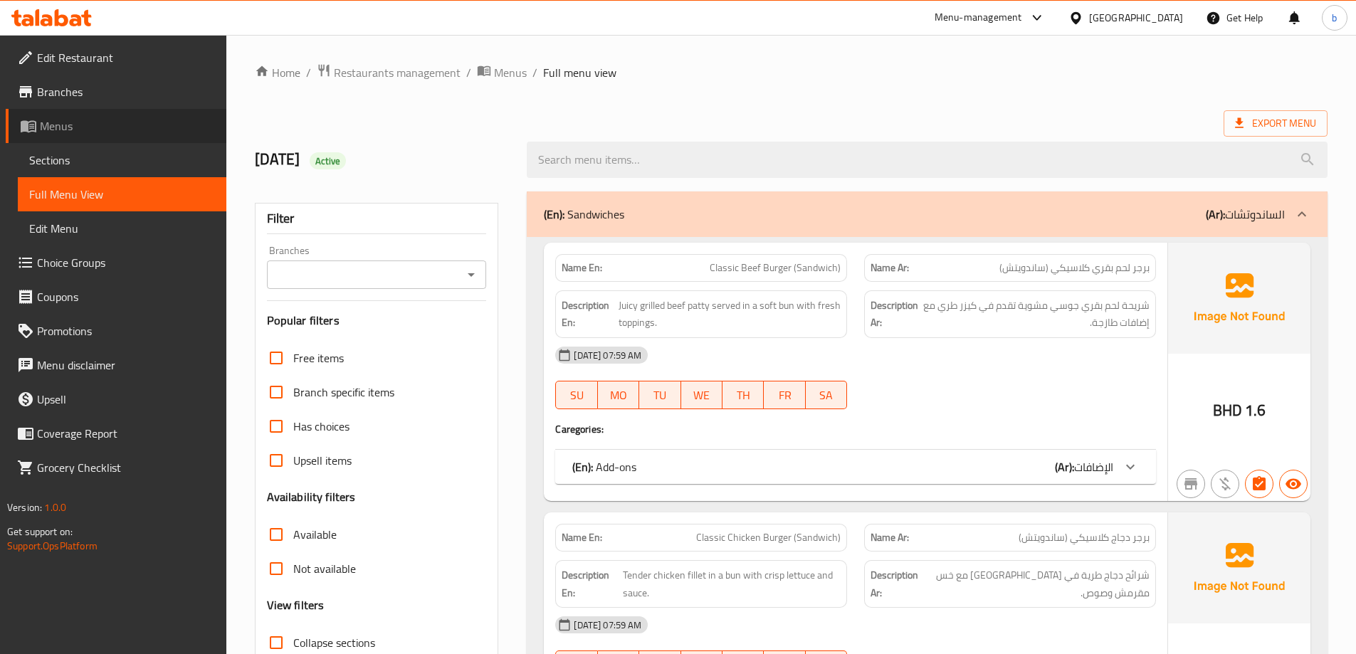
click at [76, 125] on span "Menus" at bounding box center [127, 125] width 175 height 17
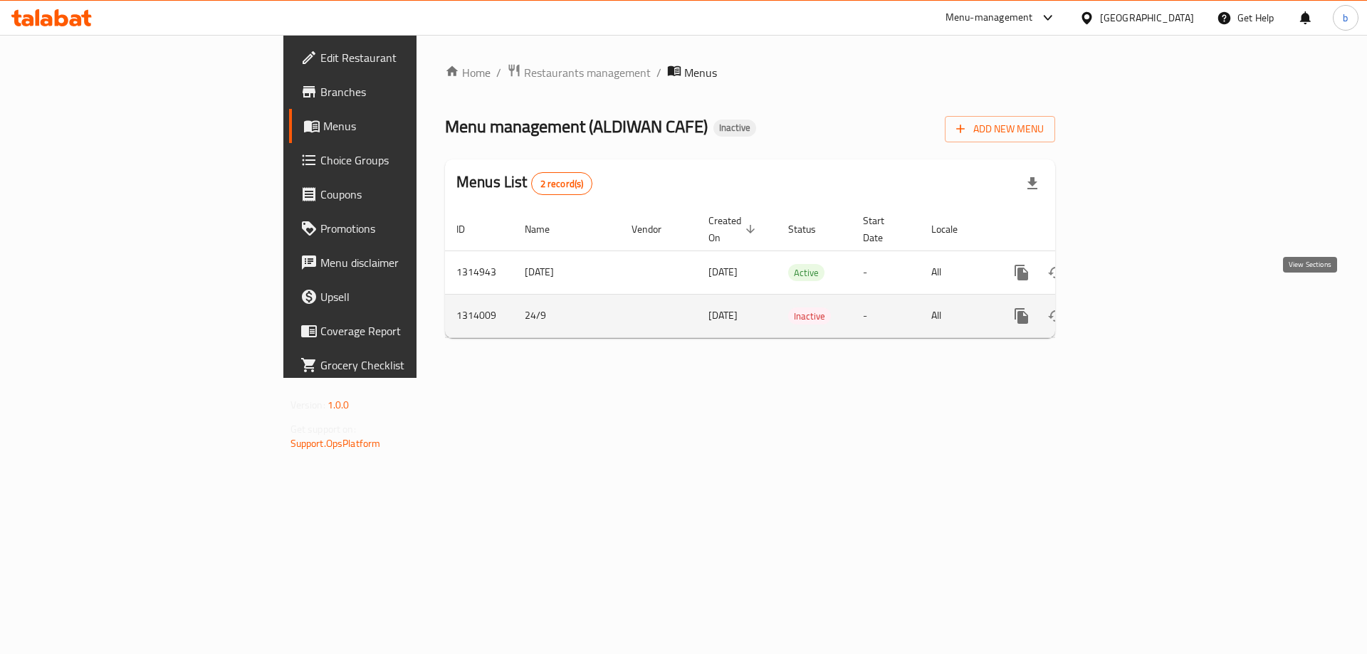
click at [1133, 308] on icon "enhanced table" at bounding box center [1124, 316] width 17 height 17
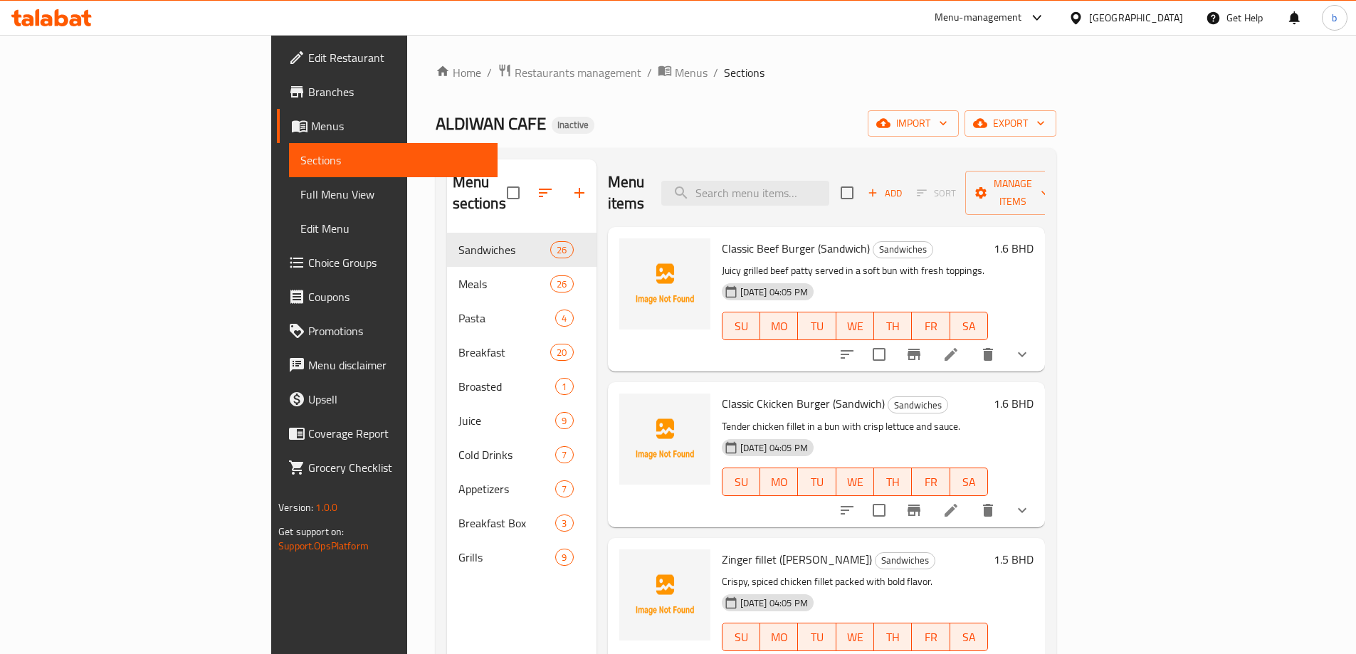
click at [1055, 134] on div "ALDIWAN CAFE Inactive import export" at bounding box center [746, 123] width 621 height 26
click at [1053, 122] on div "ALDIWAN CAFE Inactive import export" at bounding box center [746, 123] width 621 height 26
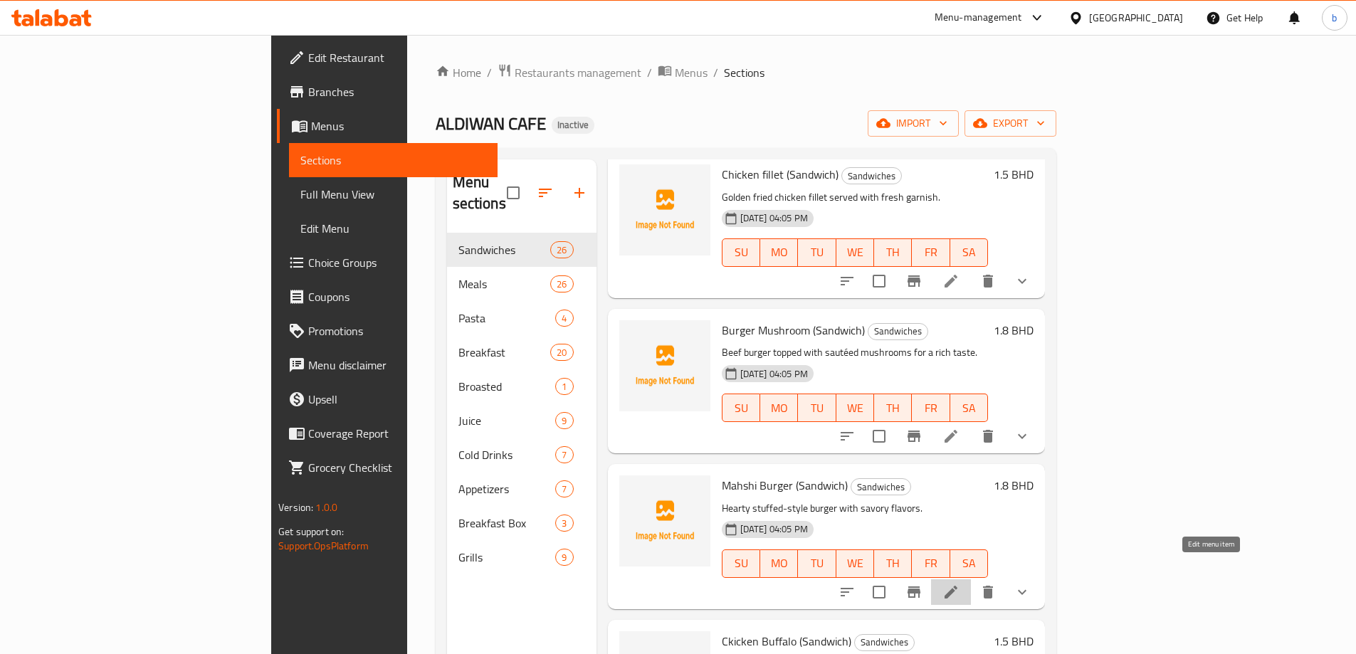
click at [960, 584] on icon at bounding box center [951, 592] width 17 height 17
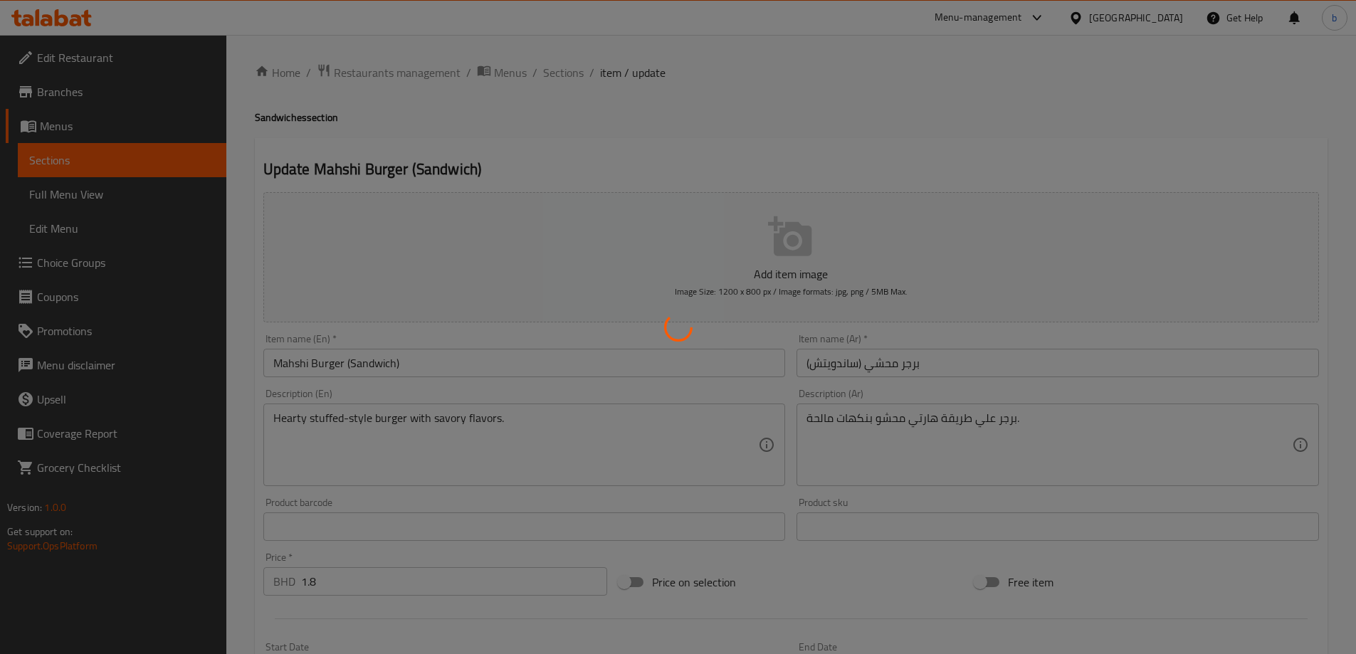
type input "الإضافات"
type input "0"
type input "1"
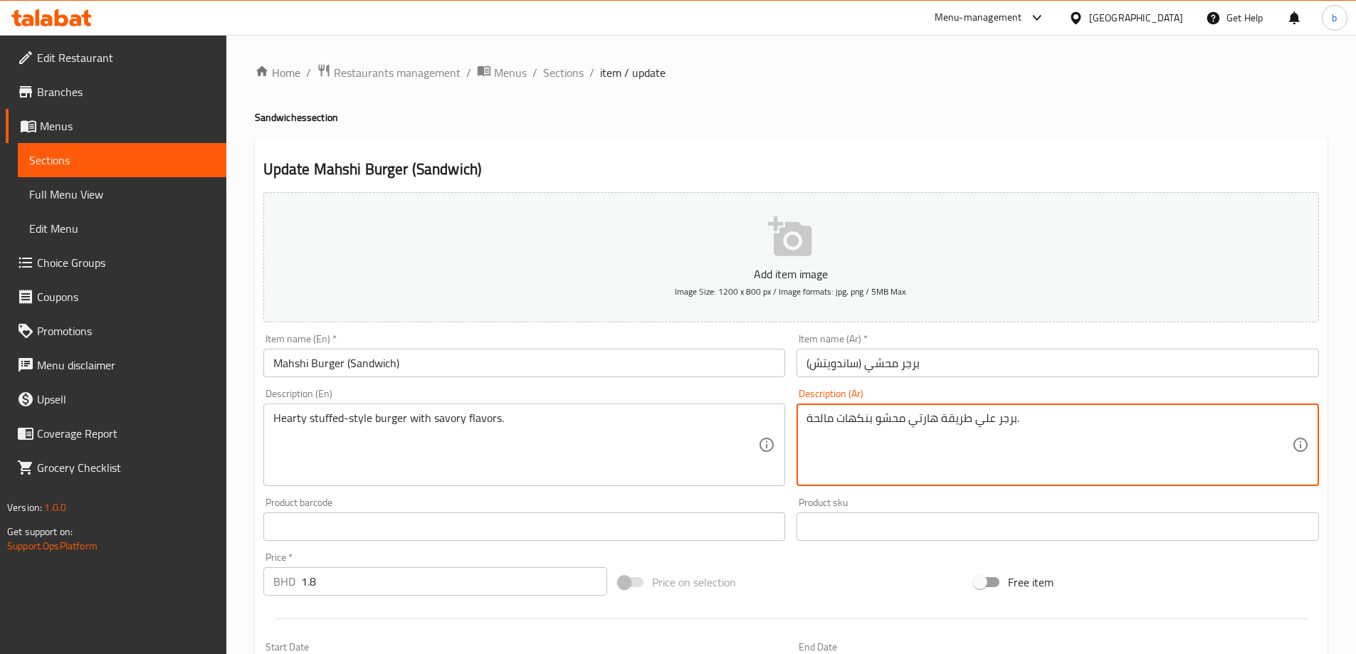
click at [927, 421] on textarea "برجر علي طريقة هارتي محشو بنكهات مالحة." at bounding box center [1050, 446] width 486 height 68
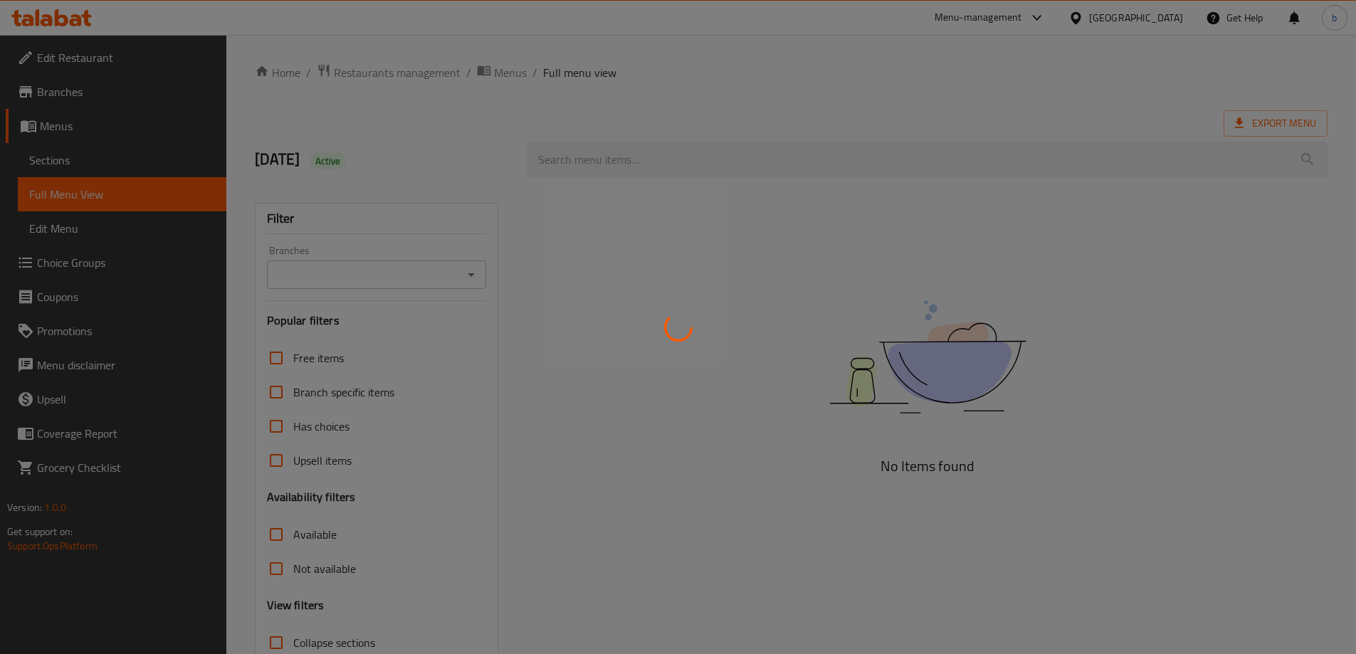
click at [75, 160] on div at bounding box center [678, 327] width 1356 height 654
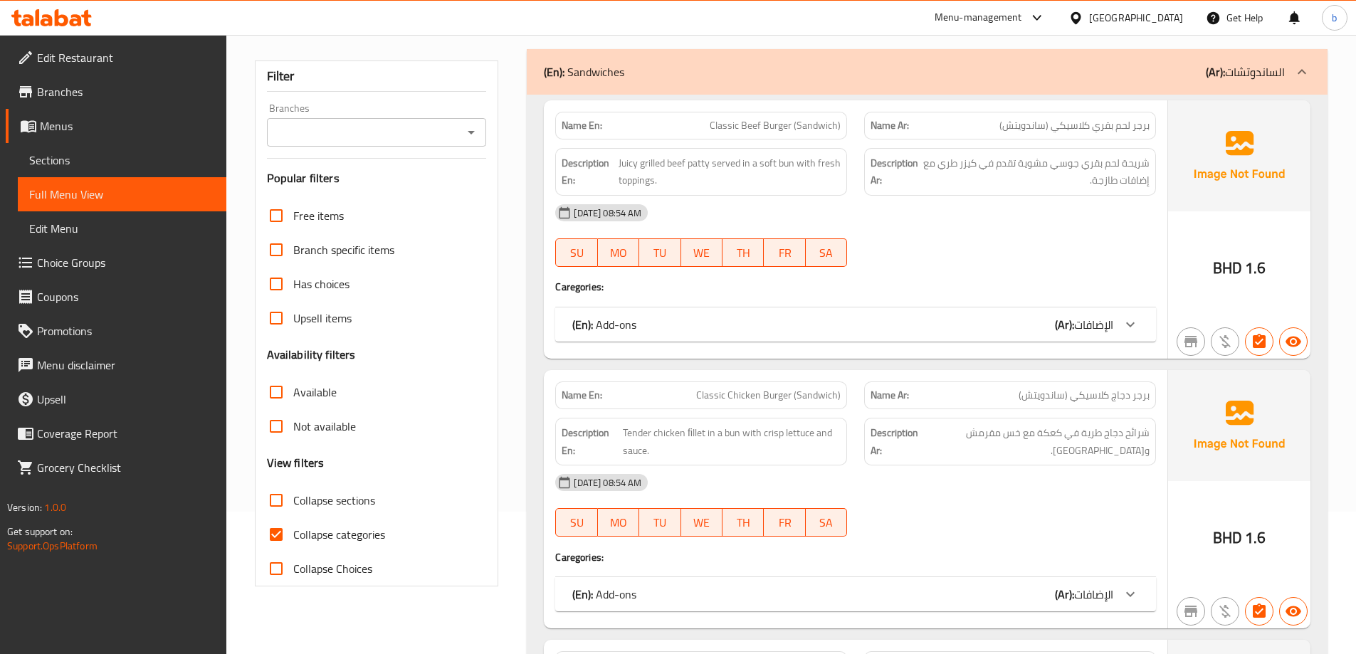
scroll to position [214, 0]
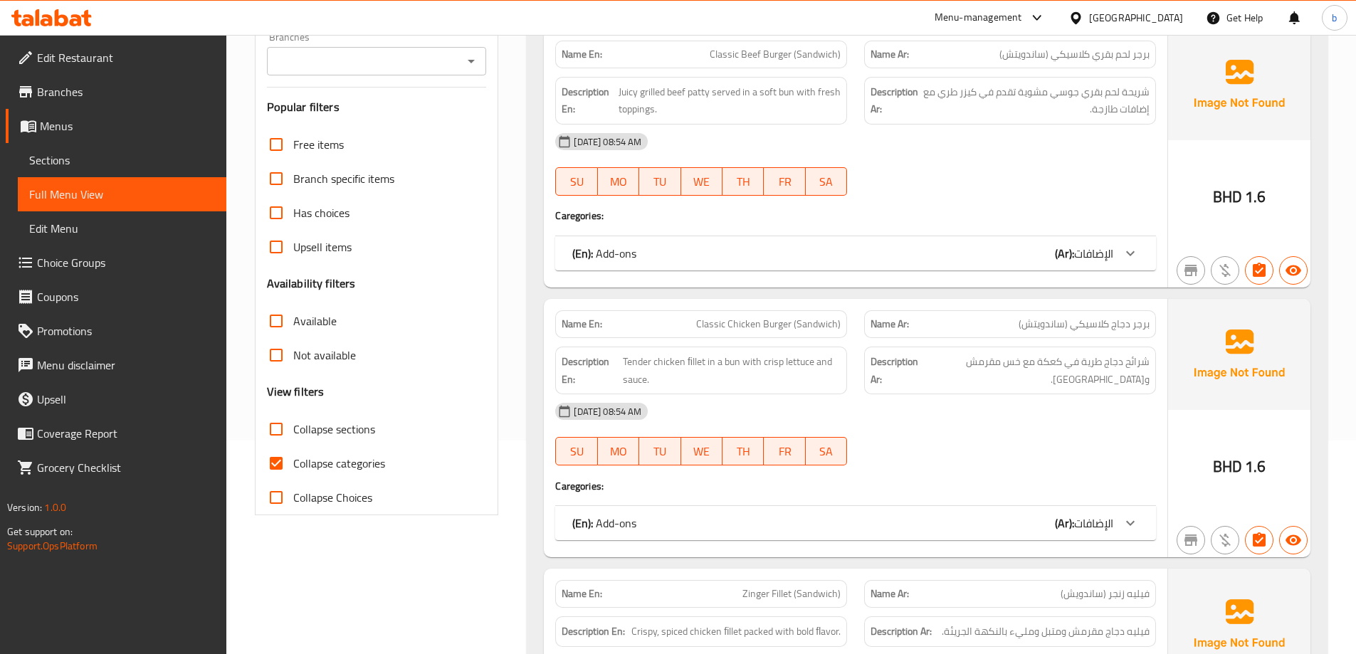
click at [51, 153] on span "Sections" at bounding box center [122, 160] width 186 height 17
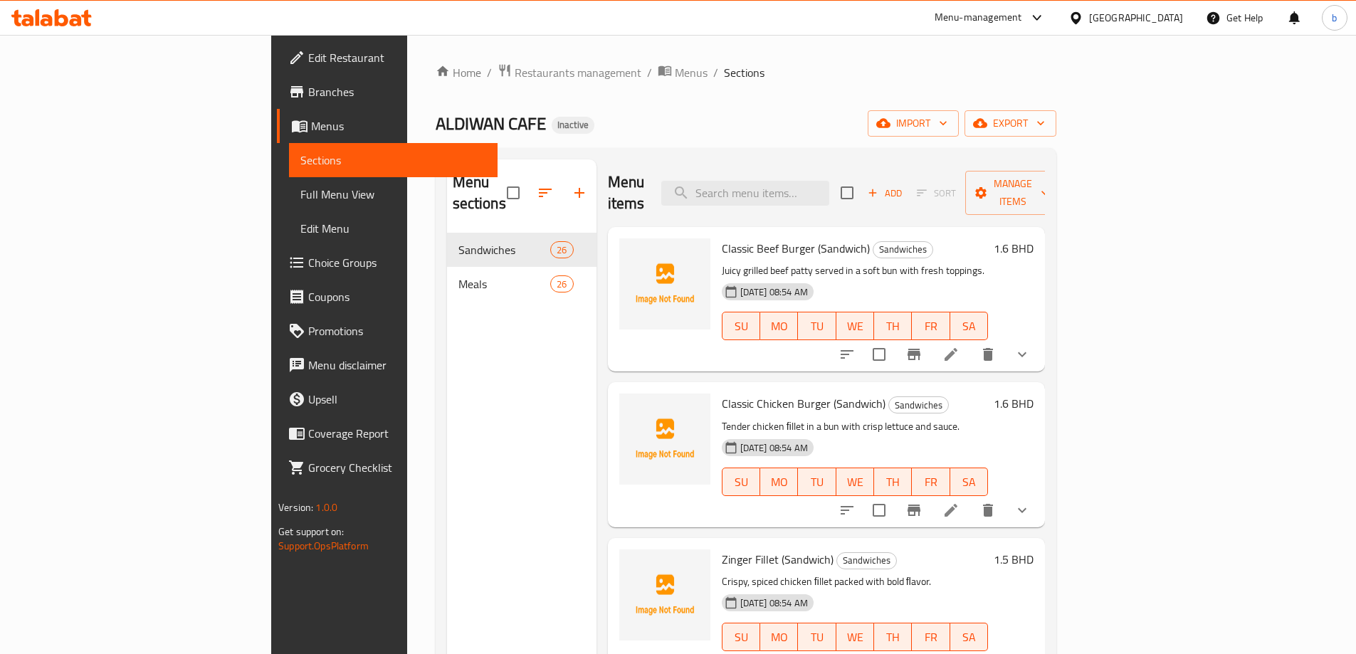
scroll to position [71, 0]
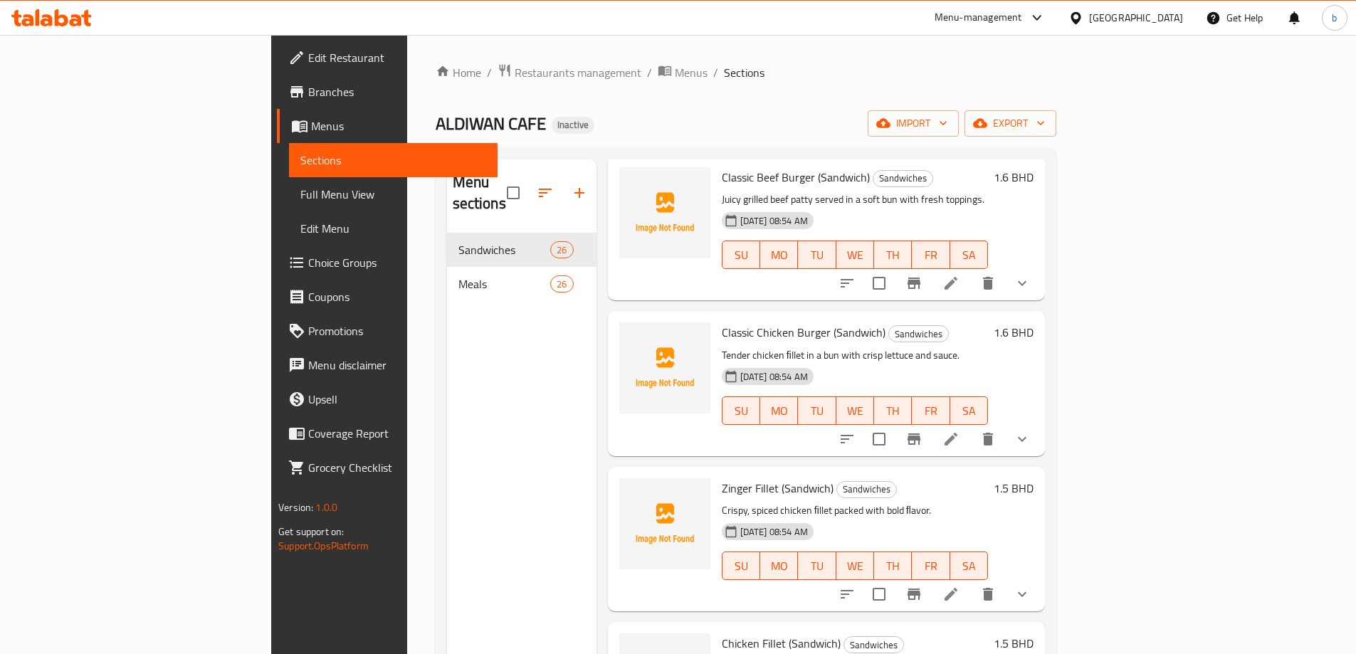
click at [960, 431] on icon at bounding box center [951, 439] width 17 height 17
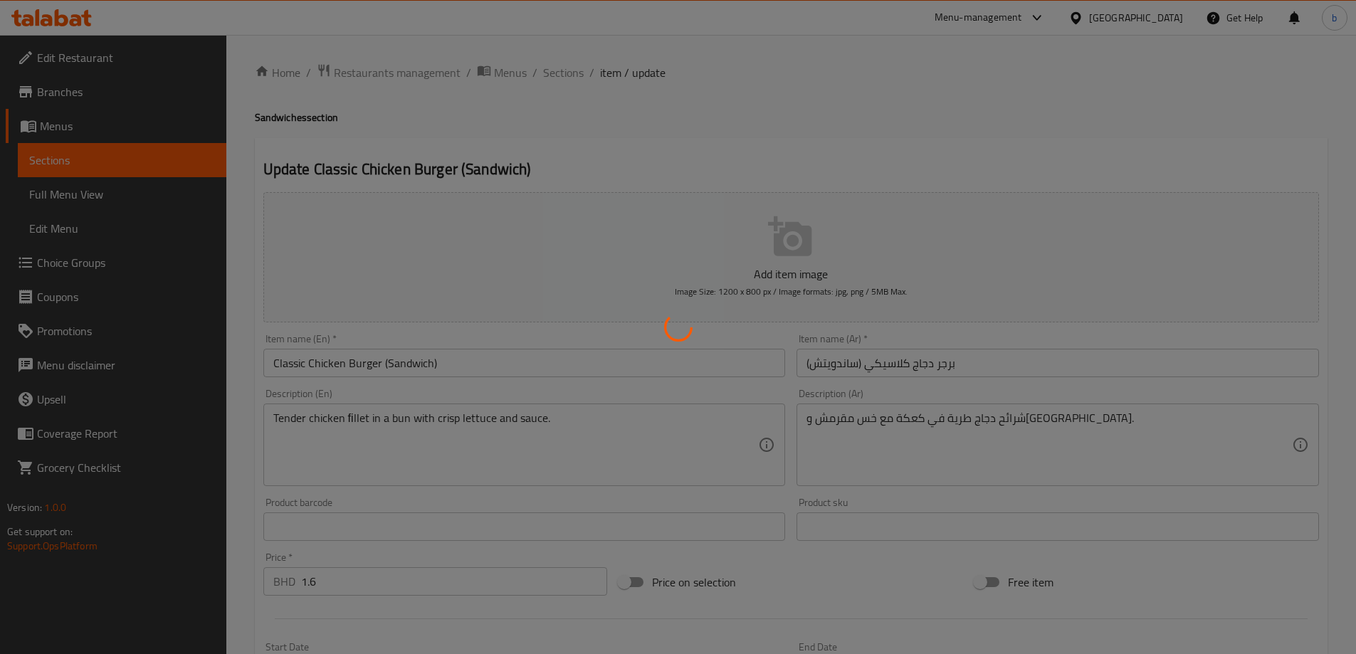
type input "الإضافات"
type input "0"
type input "1"
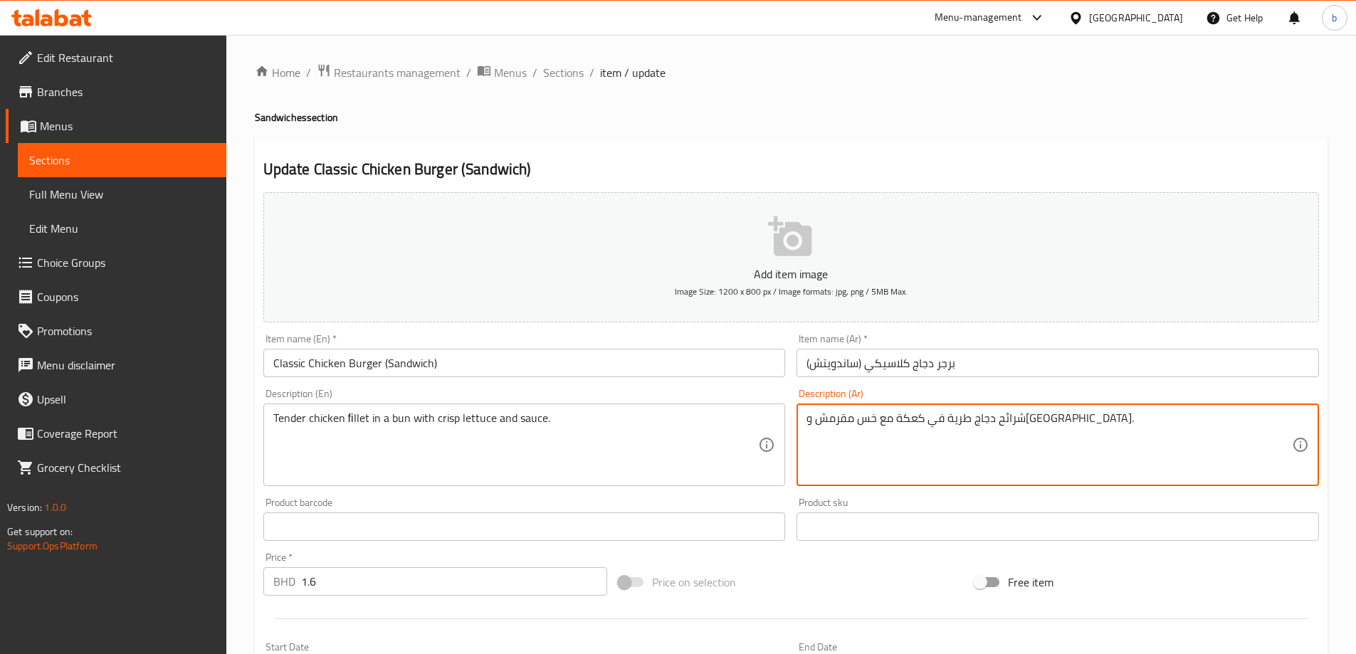
drag, startPoint x: 925, startPoint y: 421, endPoint x: 945, endPoint y: 428, distance: 20.9
click at [1057, 420] on textarea "شرائح دجاج طرية في كيزر مع خس مقرمش وصلصة." at bounding box center [1050, 446] width 486 height 68
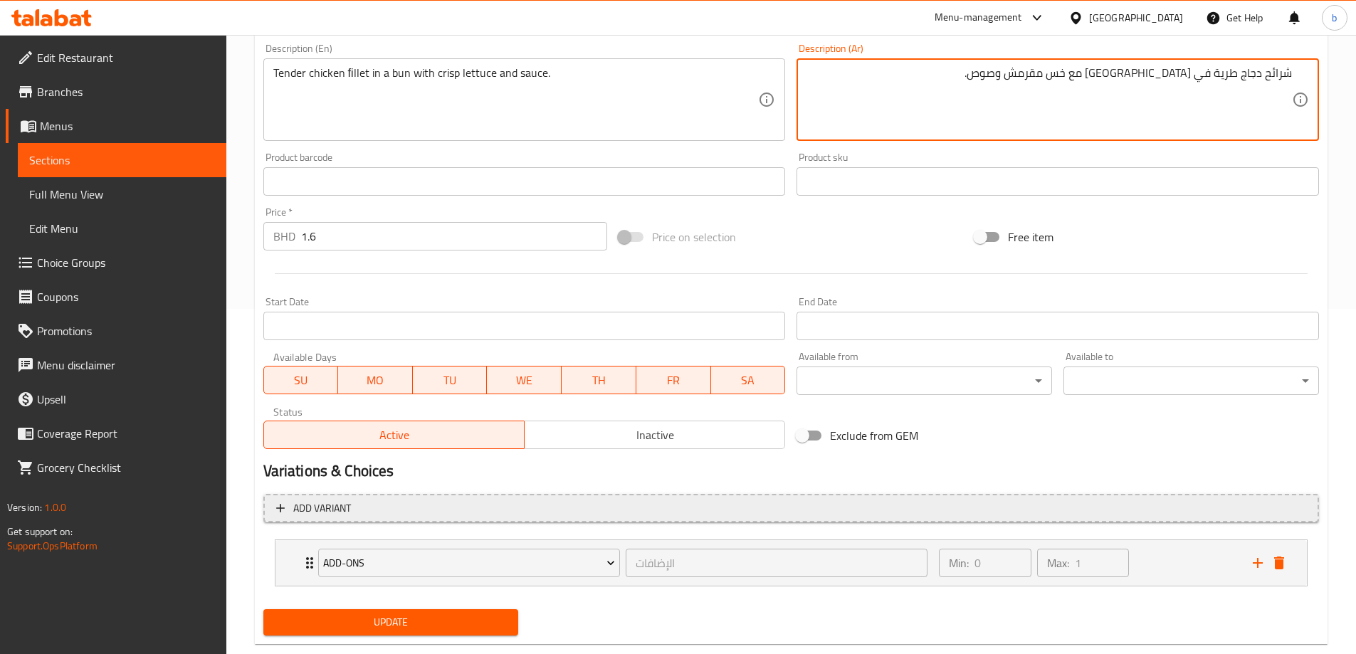
scroll to position [356, 0]
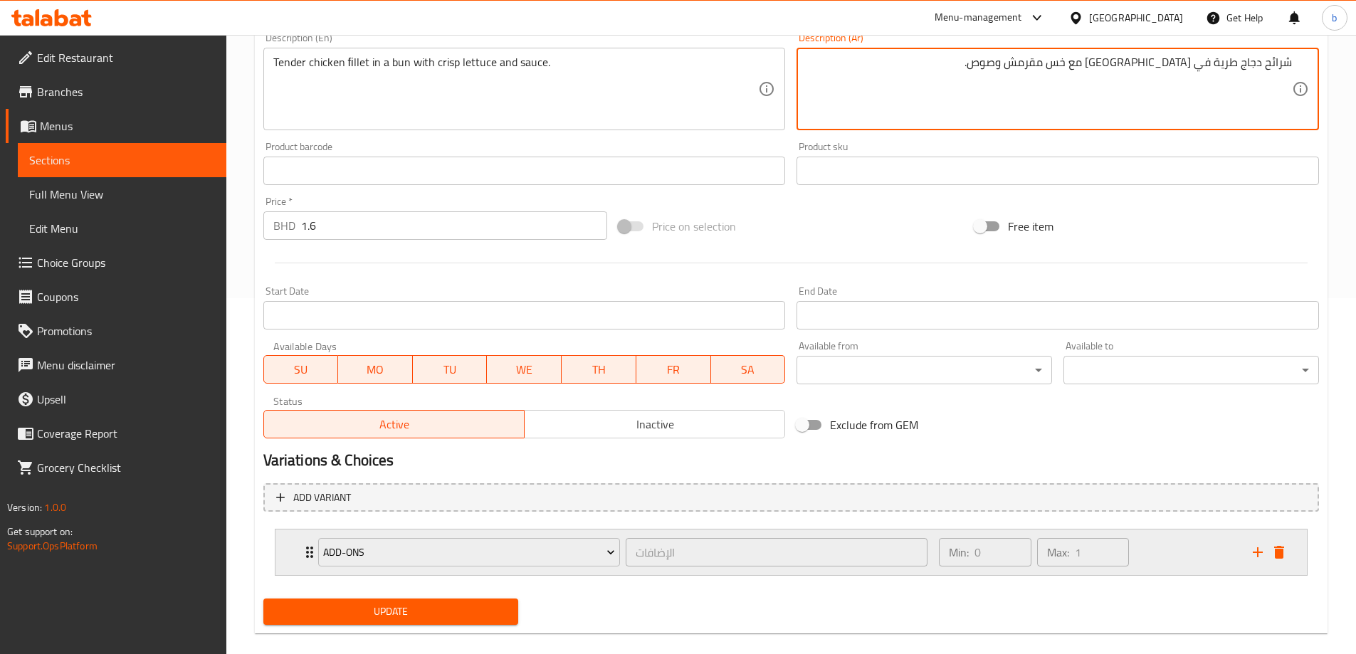
click at [299, 557] on div "Add-ons الإضافات ​ Min: 0 ​ Max: 1 ​" at bounding box center [792, 553] width 1032 height 46
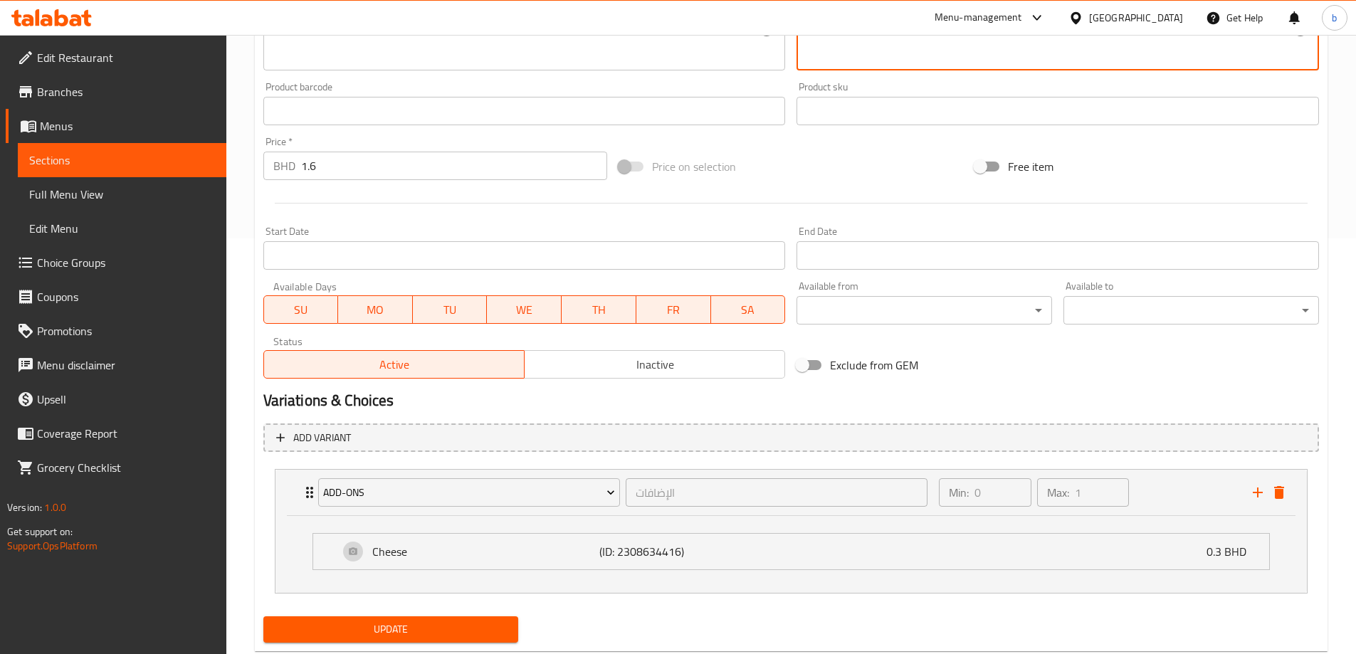
scroll to position [453, 0]
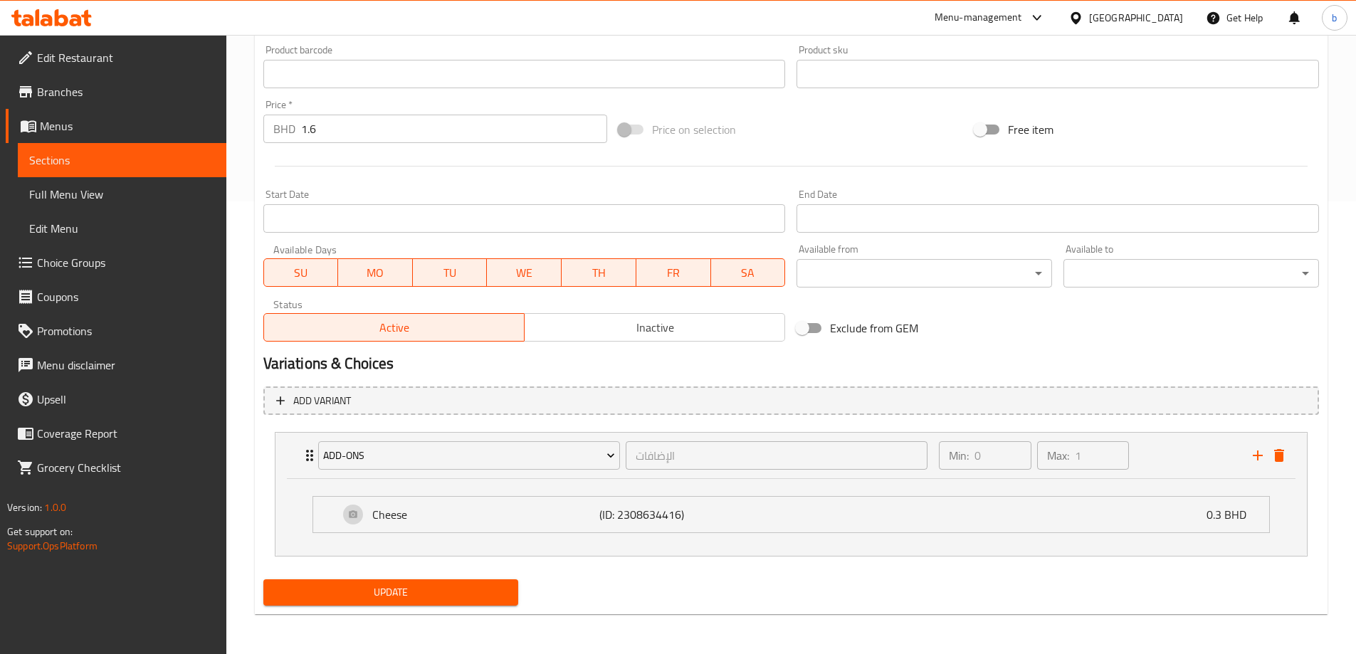
type textarea "شرائح دجاج طرية في [GEOGRAPHIC_DATA] مع خس مقرمش وصوص."
click at [407, 585] on span "Update" at bounding box center [391, 593] width 233 height 18
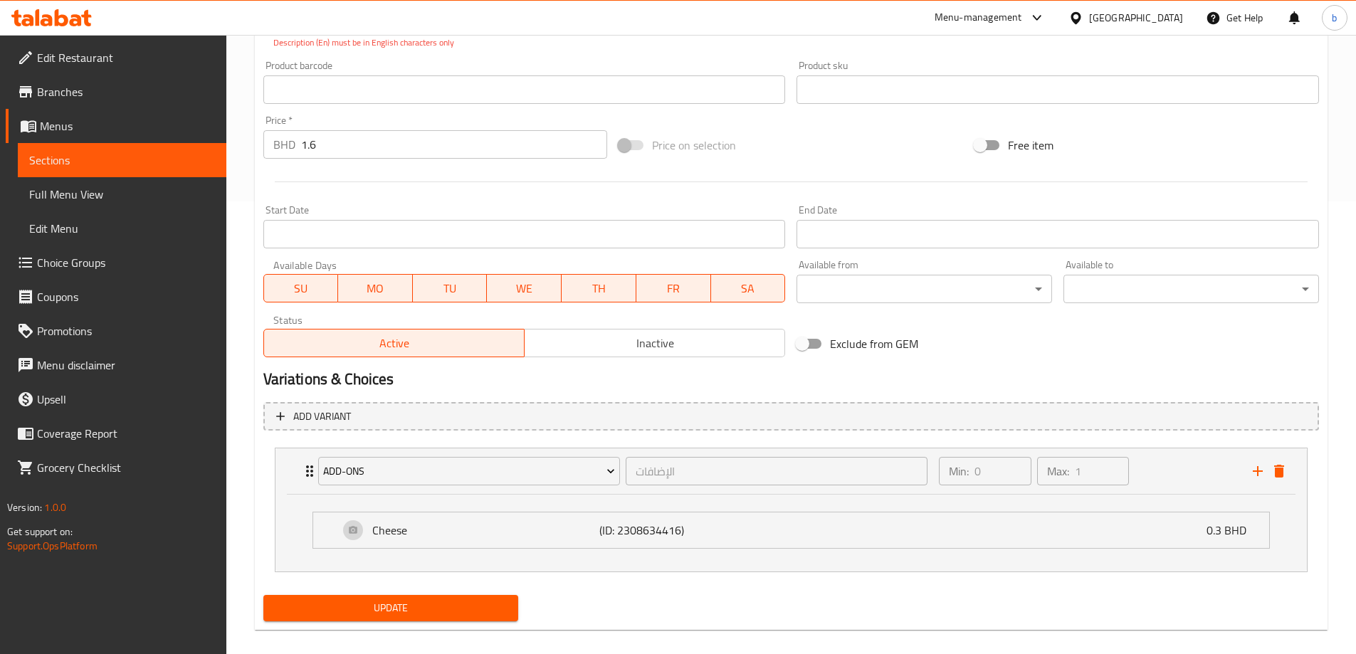
scroll to position [93, 0]
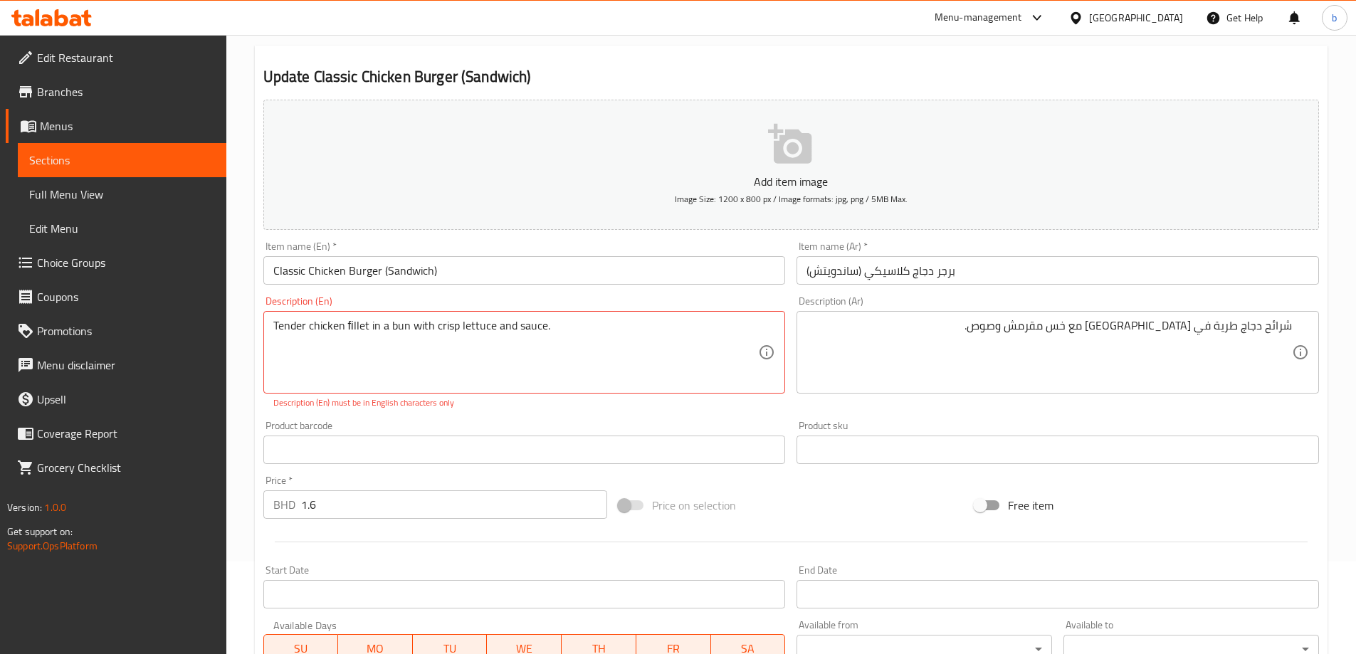
click at [594, 335] on textarea "Tender chicken ﬁllet in a bun with crisp lettuce and sauce." at bounding box center [516, 353] width 486 height 68
click at [595, 357] on textarea "Tender chicken ﬁllet in a bun with crisp lettuce and sauce." at bounding box center [516, 353] width 486 height 68
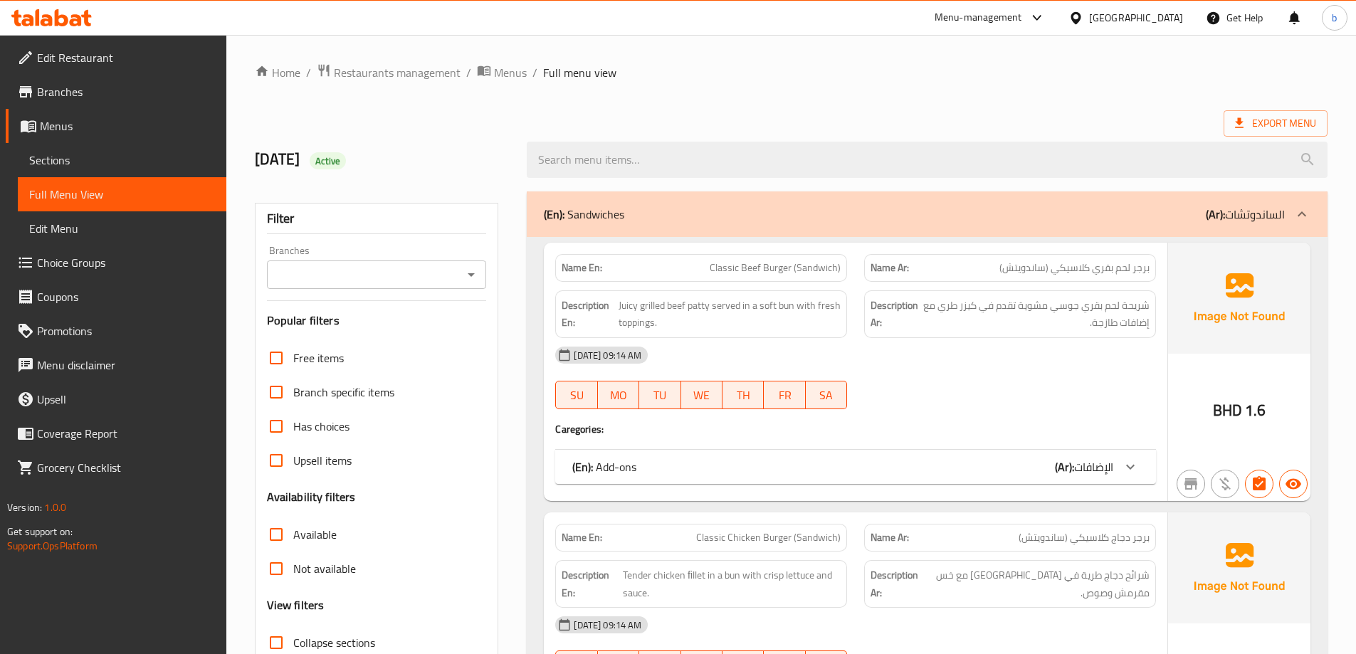
click at [80, 154] on span "Sections" at bounding box center [122, 160] width 186 height 17
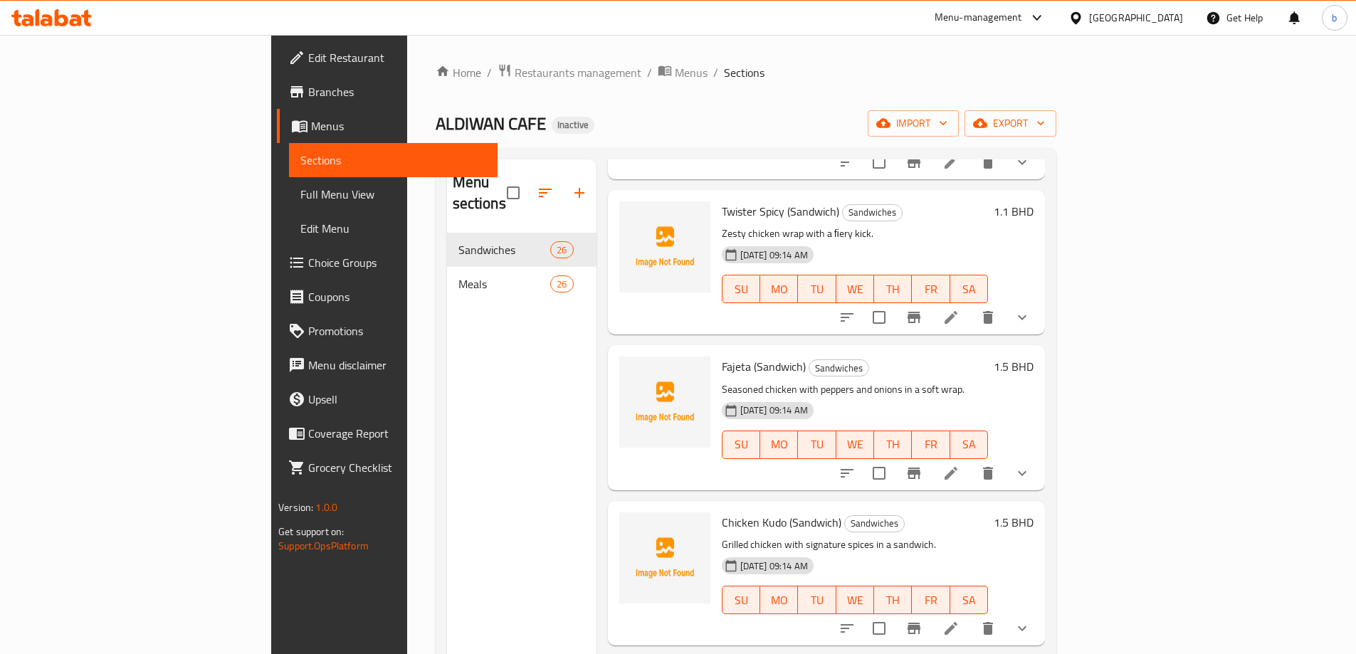
scroll to position [1210, 0]
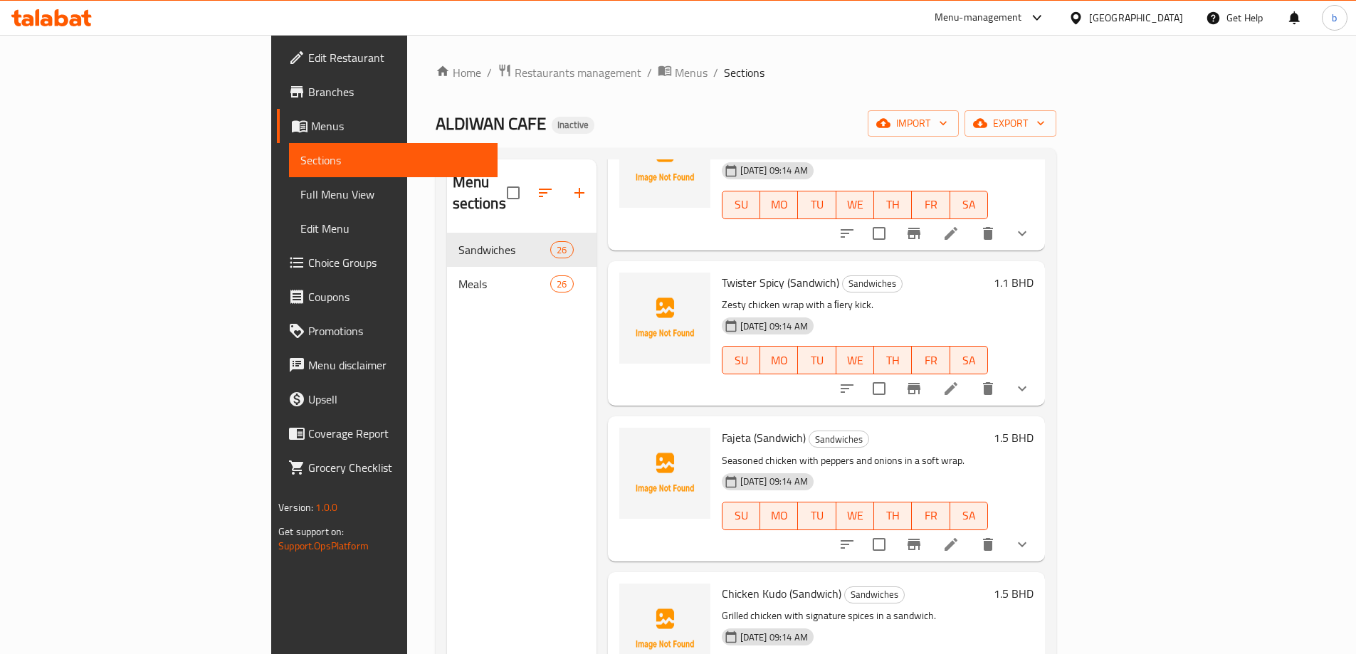
click at [971, 376] on li at bounding box center [951, 389] width 40 height 26
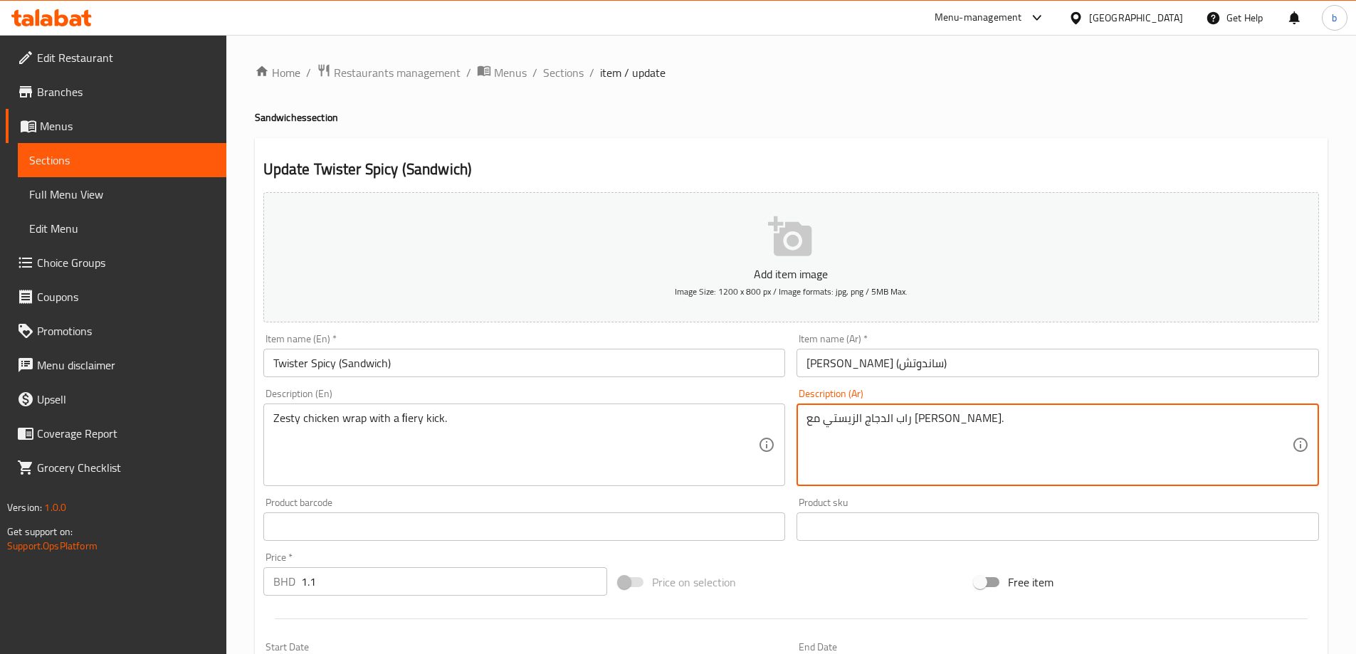
drag, startPoint x: 807, startPoint y: 417, endPoint x: 837, endPoint y: 426, distance: 31.5
click at [834, 419] on textarea "راب الدجاج الزيستي مع فايري." at bounding box center [1050, 446] width 486 height 68
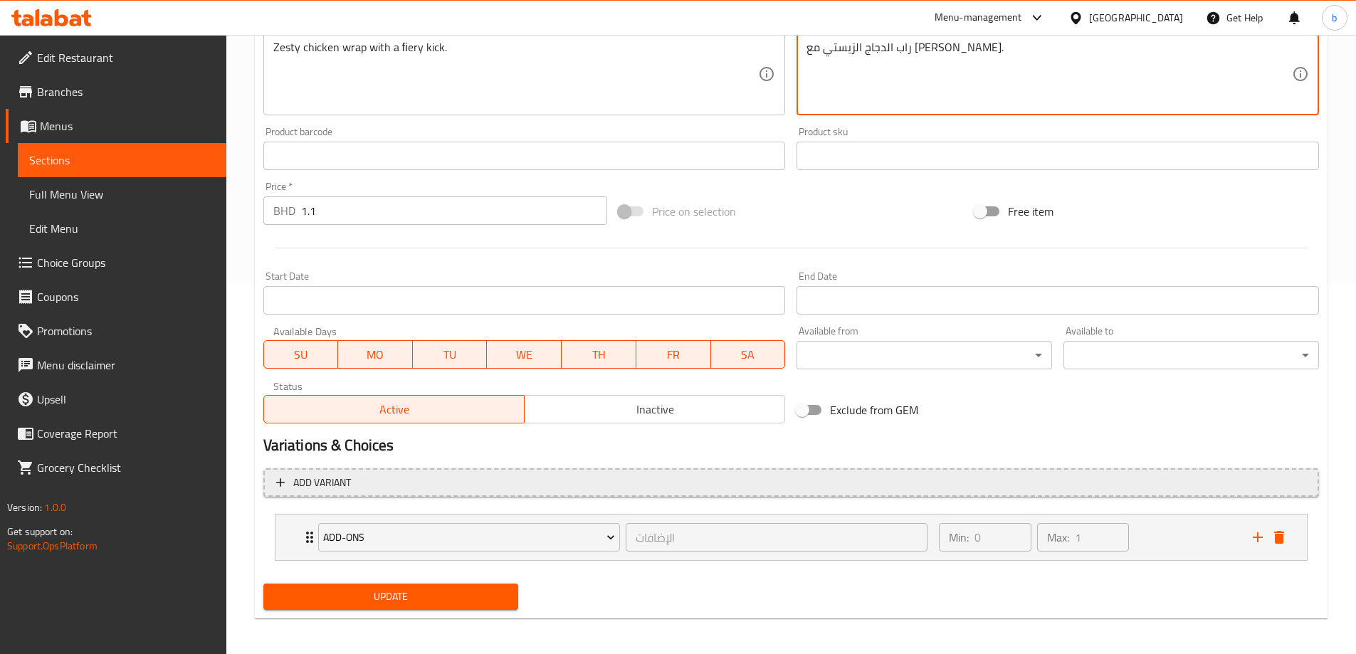
scroll to position [375, 0]
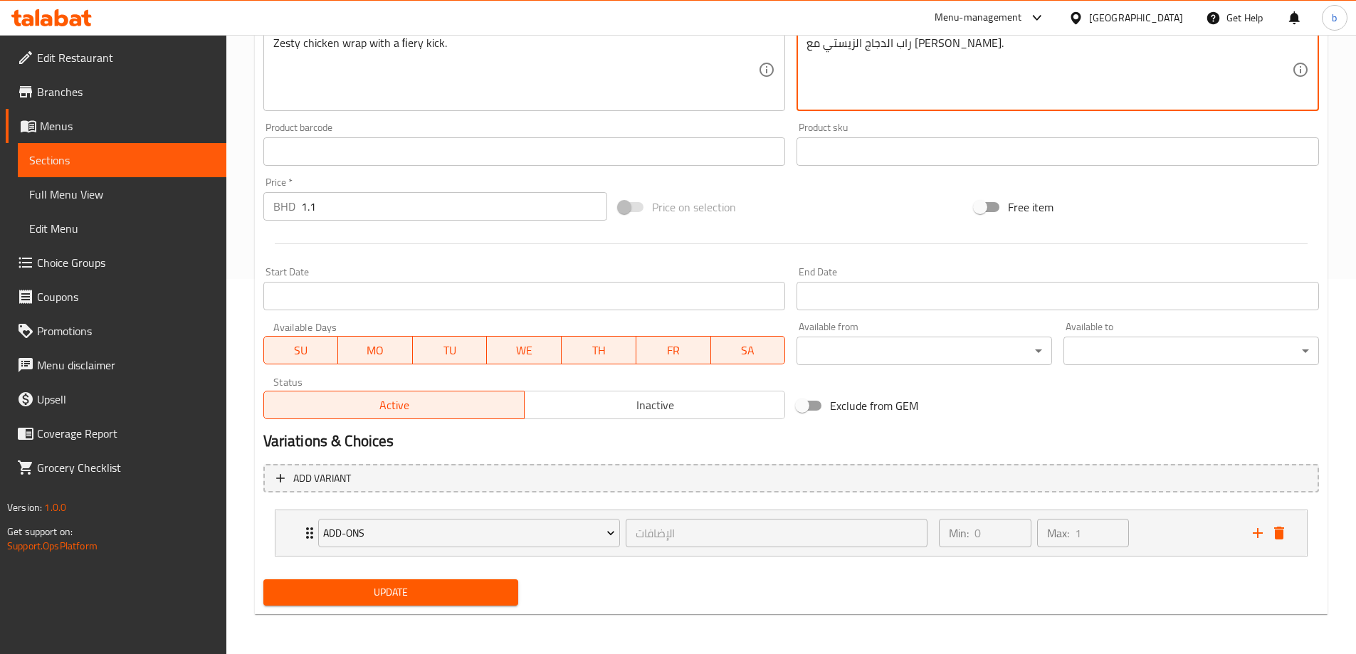
type textarea "راب الدجاج الزيستي مع [PERSON_NAME]."
click at [429, 593] on span "Update" at bounding box center [391, 593] width 233 height 18
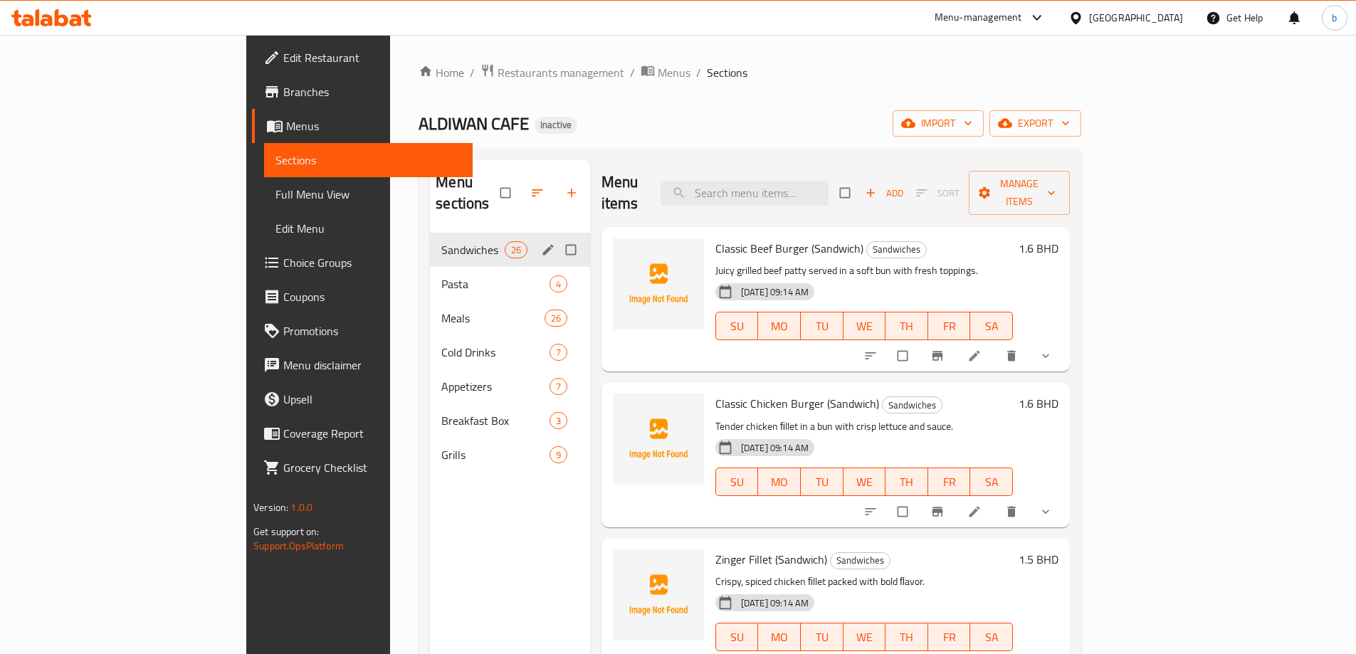
click at [557, 236] on input "Menu sections" at bounding box center [572, 249] width 30 height 27
checkbox input "true"
click at [557, 305] on input "Menu sections" at bounding box center [572, 318] width 30 height 27
checkbox input "true"
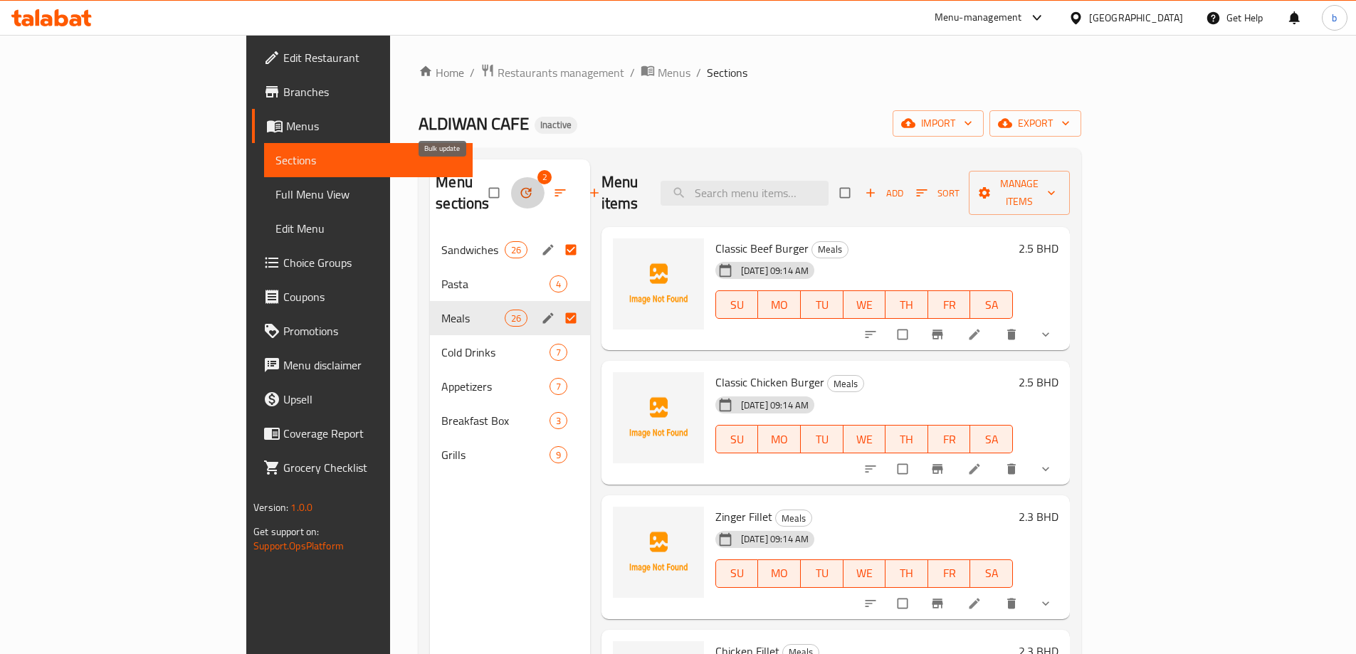
click at [519, 186] on icon "button" at bounding box center [526, 193] width 14 height 14
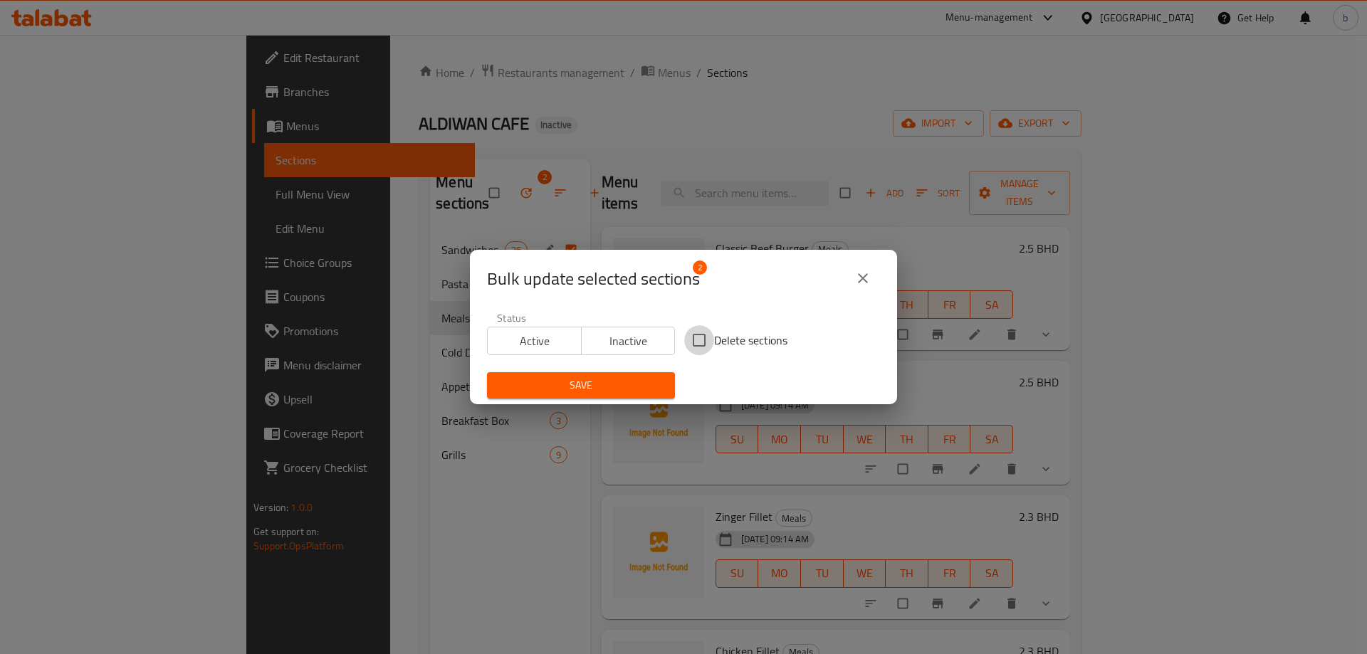
click at [696, 337] on input "Delete sections" at bounding box center [699, 340] width 30 height 30
checkbox input "true"
click at [631, 383] on span "Save" at bounding box center [580, 386] width 165 height 18
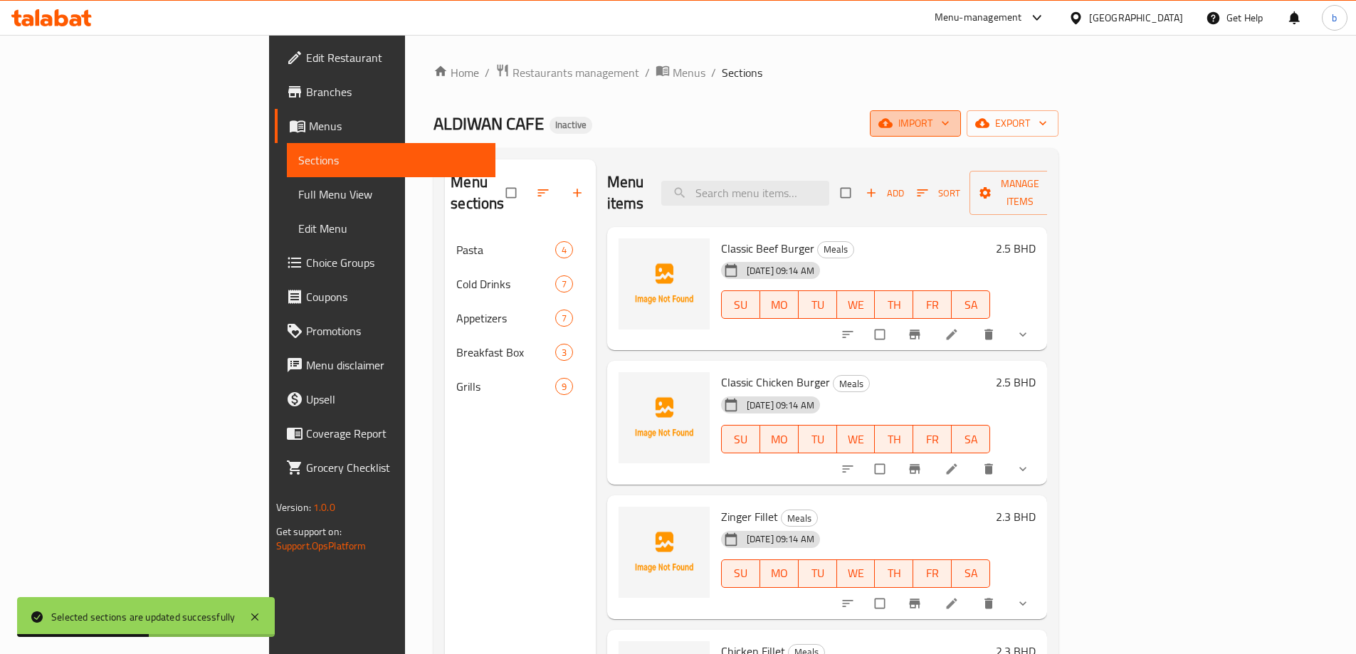
click at [950, 122] on span "import" at bounding box center [915, 124] width 68 height 18
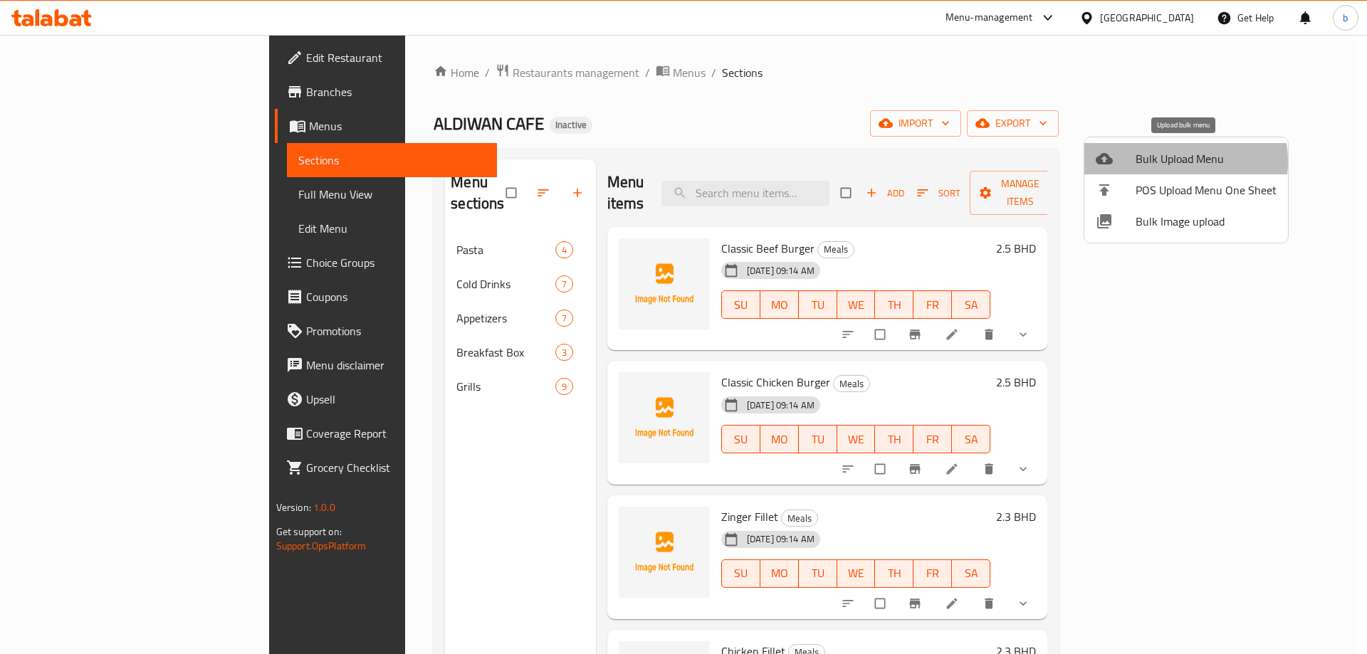
click at [1168, 162] on span "Bulk Upload Menu" at bounding box center [1206, 158] width 141 height 17
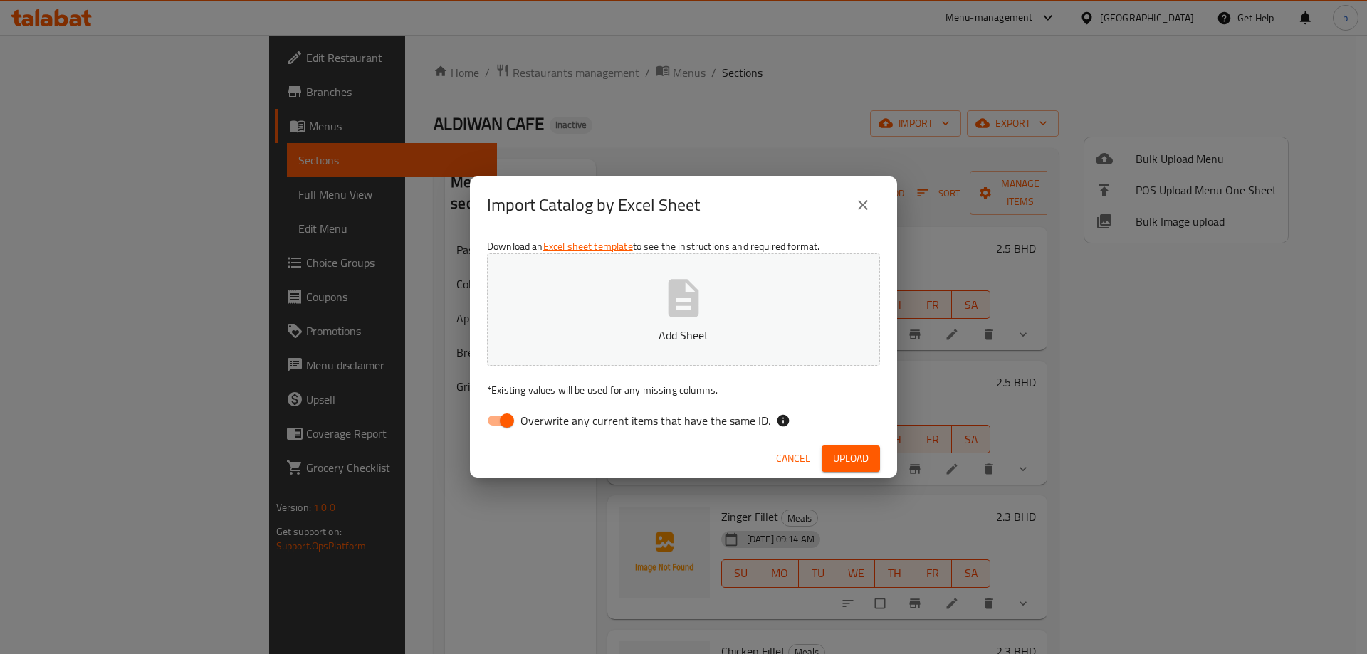
click at [510, 421] on input "Overwrite any current items that have the same ID." at bounding box center [506, 420] width 81 height 27
checkbox input "false"
click at [651, 290] on button "Add Sheet" at bounding box center [683, 309] width 393 height 112
click at [839, 457] on span "Upload" at bounding box center [851, 459] width 36 height 18
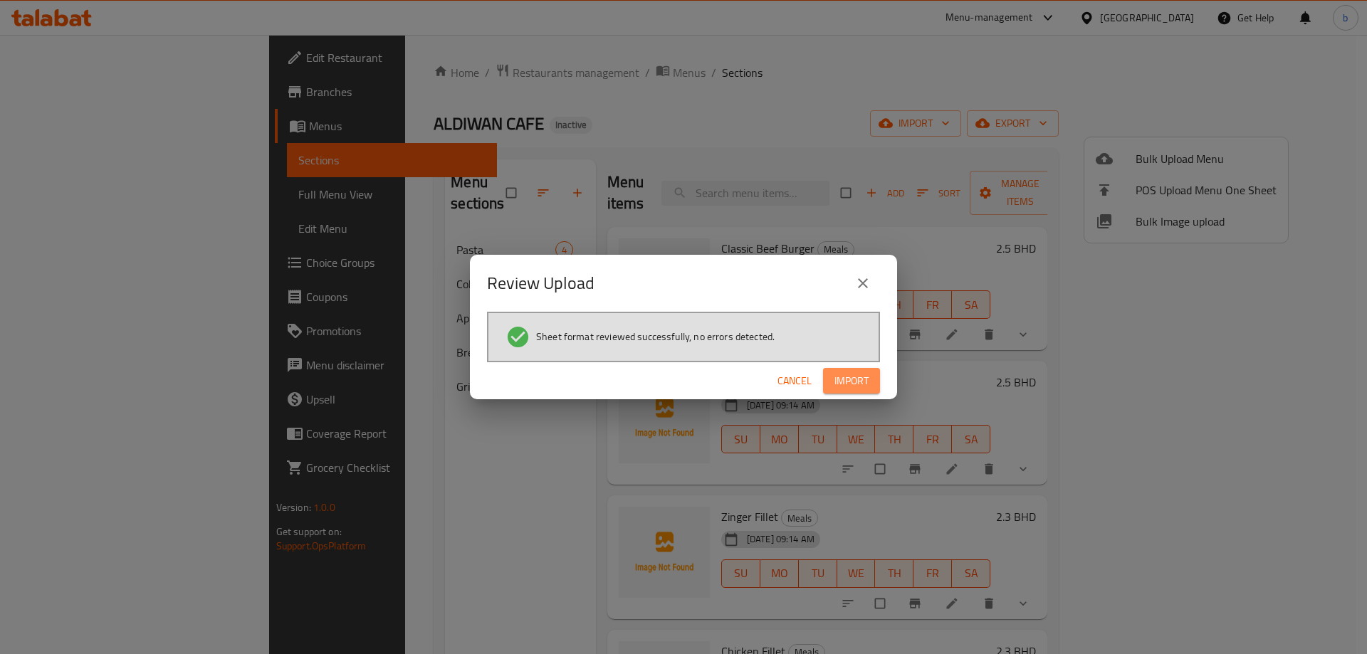
click at [834, 381] on span "Import" at bounding box center [851, 381] width 34 height 18
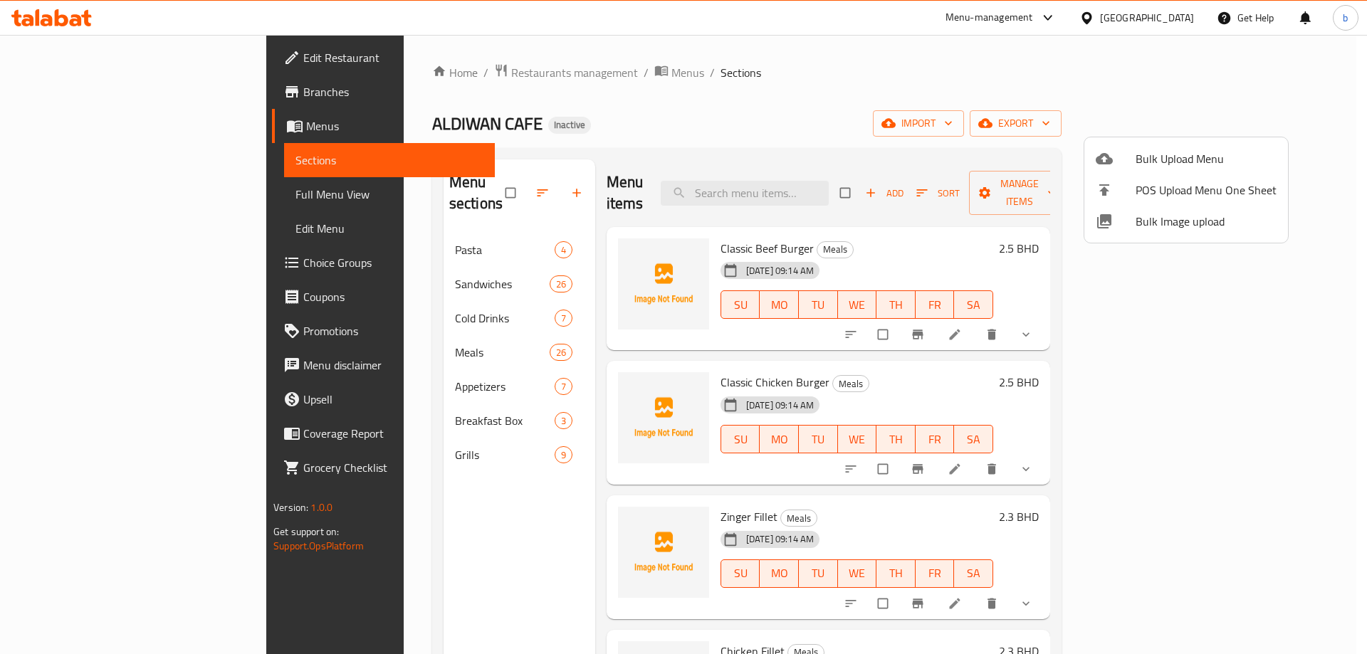
click at [342, 336] on div at bounding box center [683, 327] width 1367 height 654
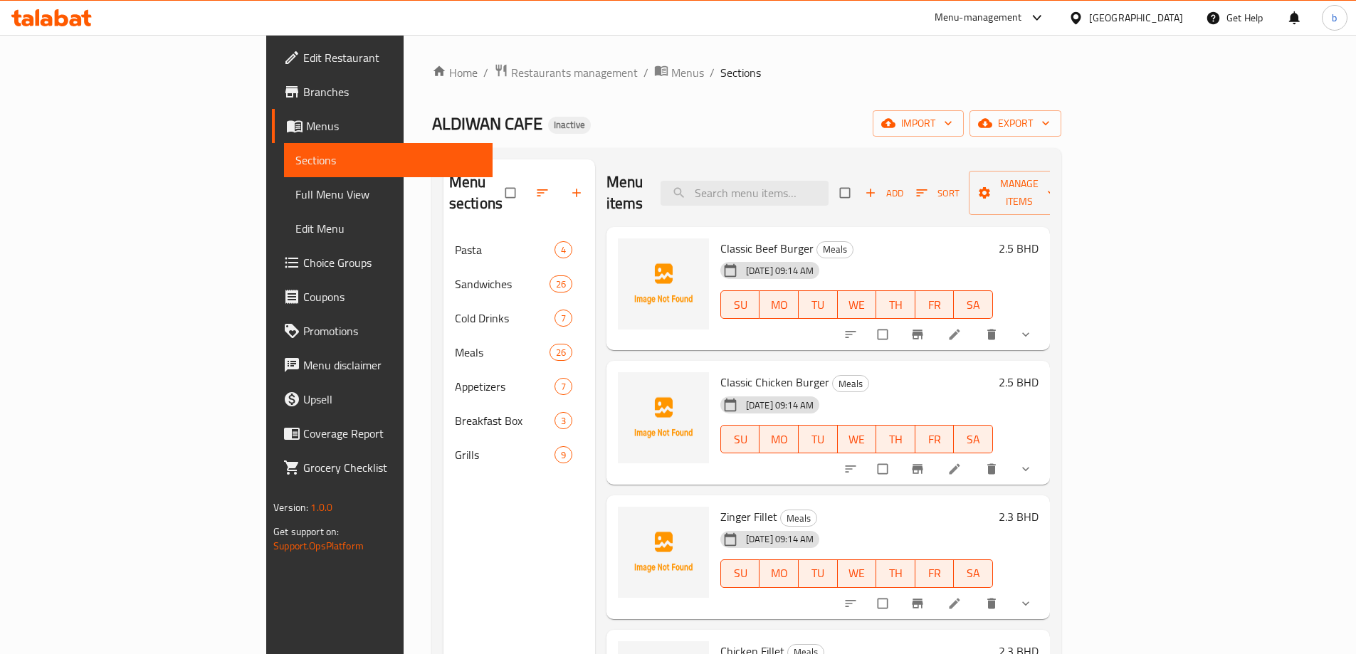
click at [295, 196] on span "Full Menu View" at bounding box center [388, 194] width 186 height 17
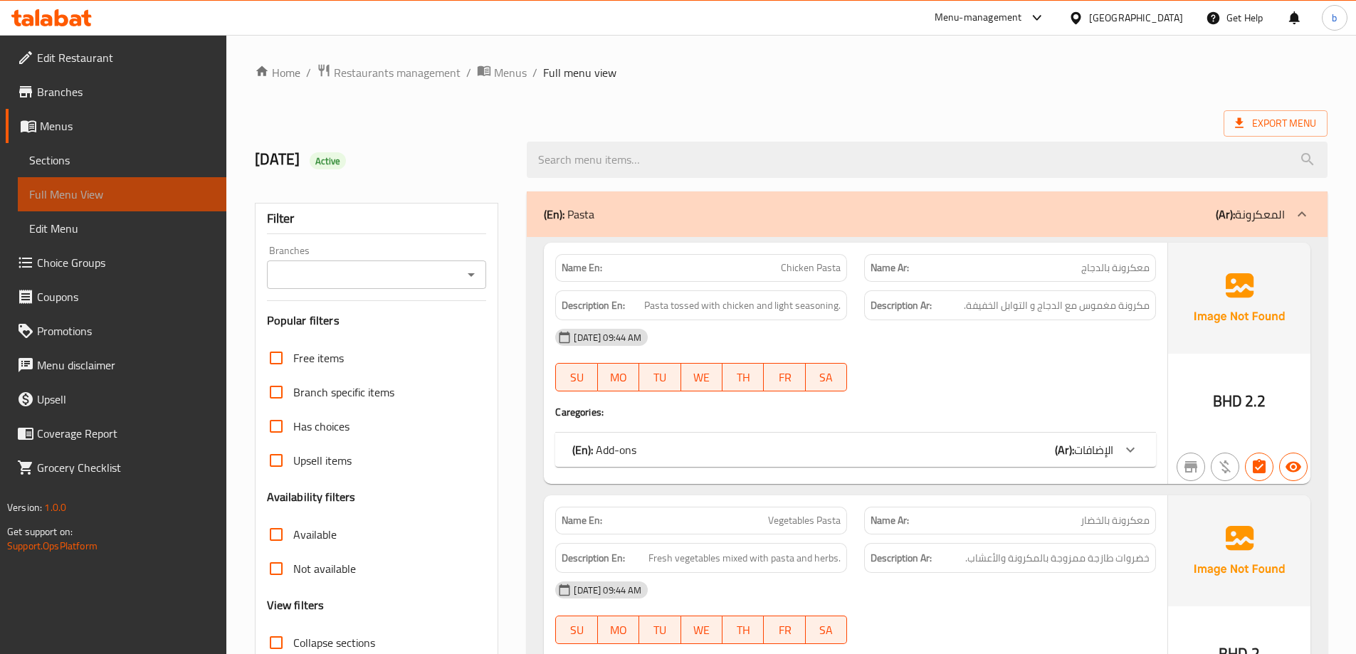
click at [117, 187] on span "Full Menu View" at bounding box center [122, 194] width 186 height 17
click at [1306, 214] on icon at bounding box center [1302, 214] width 17 height 17
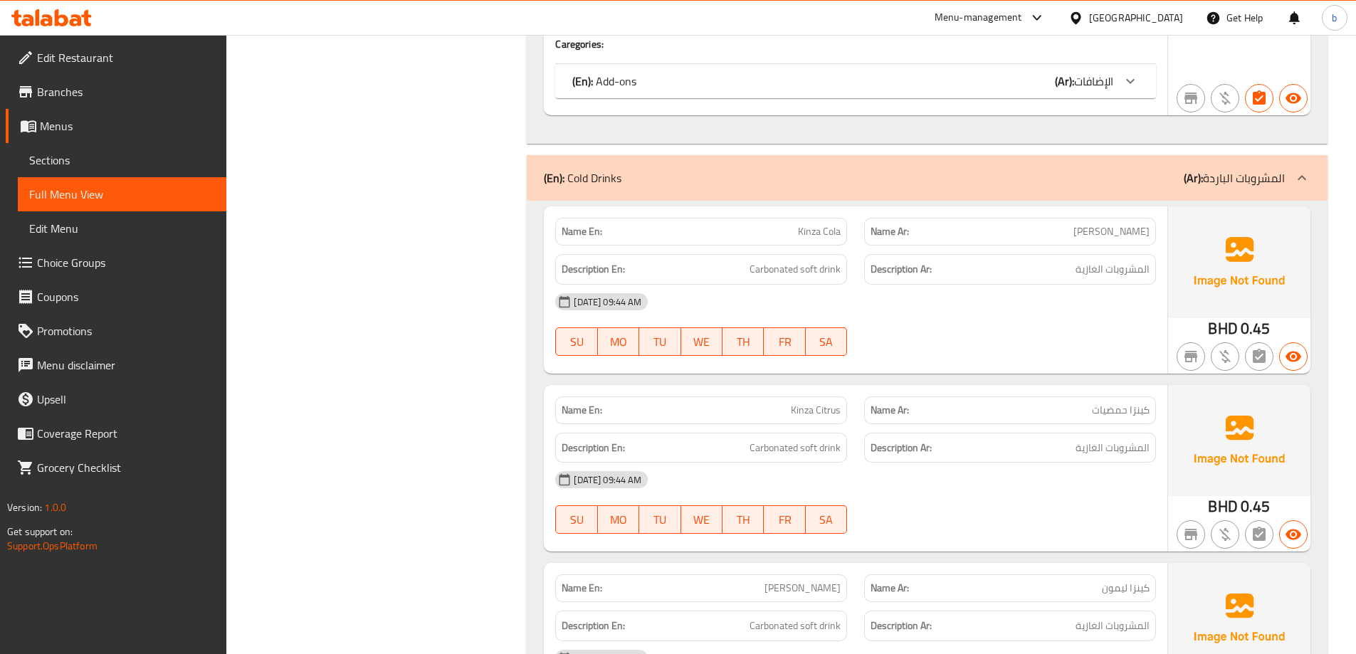
scroll to position [7049, 0]
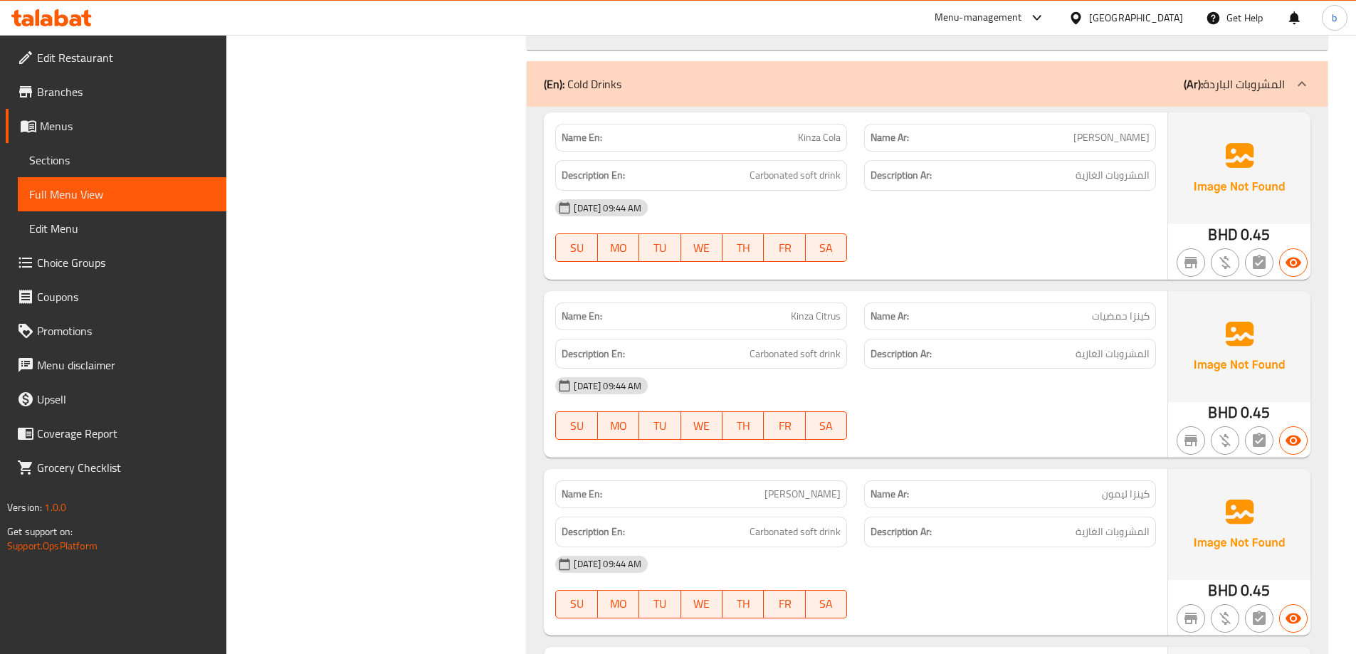
click at [1247, 75] on p "(Ar): المشروبات الباردة" at bounding box center [1234, 83] width 101 height 17
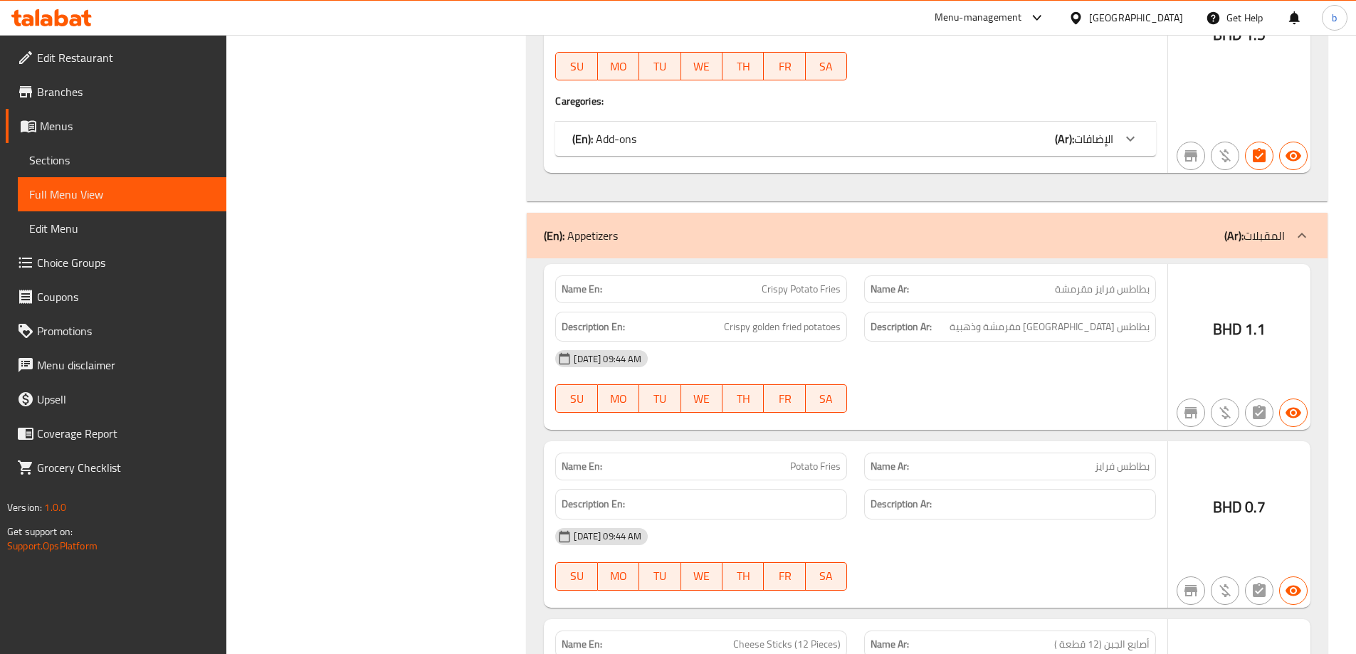
scroll to position [13599, 0]
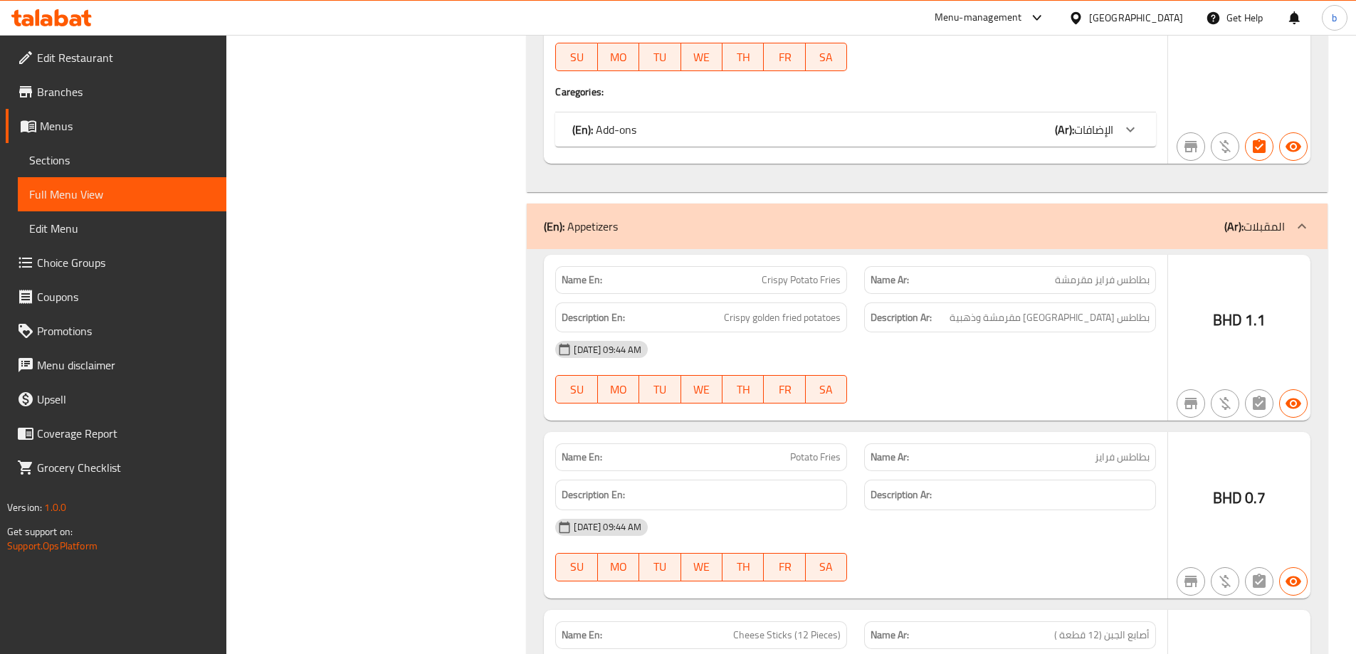
click at [1264, 218] on p "(Ar): المقبلات" at bounding box center [1255, 226] width 61 height 17
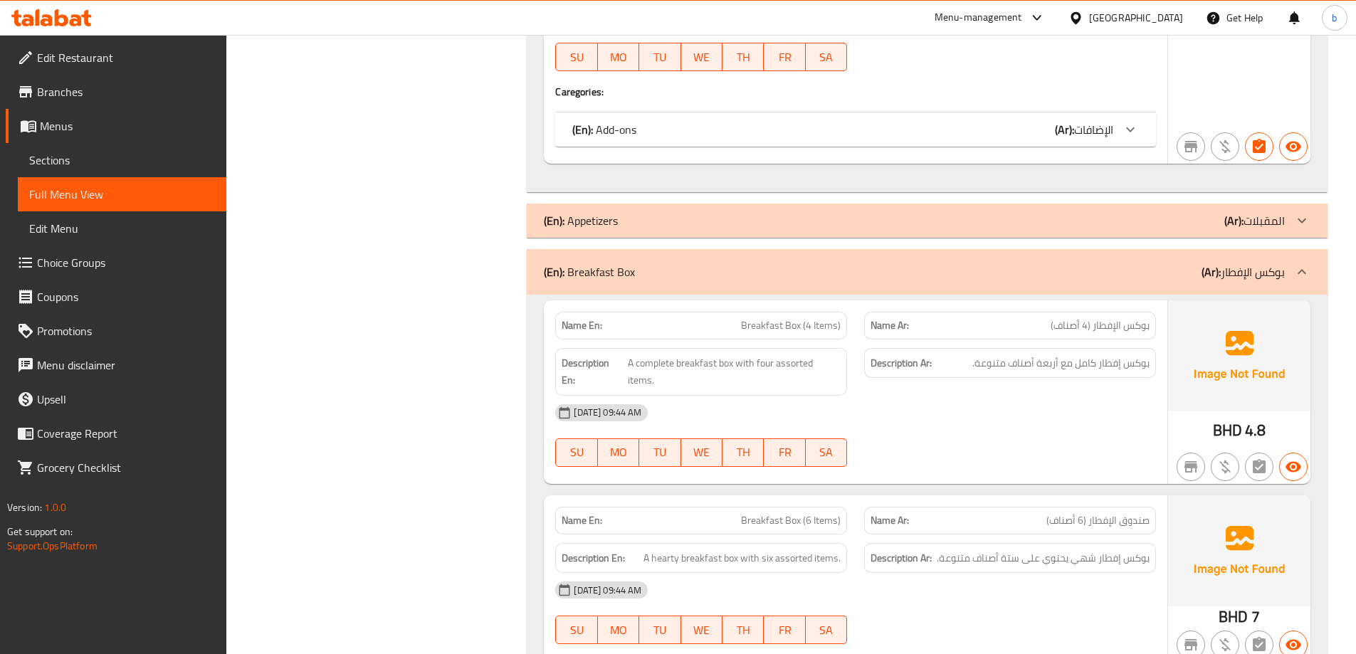
click at [1264, 263] on p "(Ar): بوكس الإفطار" at bounding box center [1243, 271] width 83 height 17
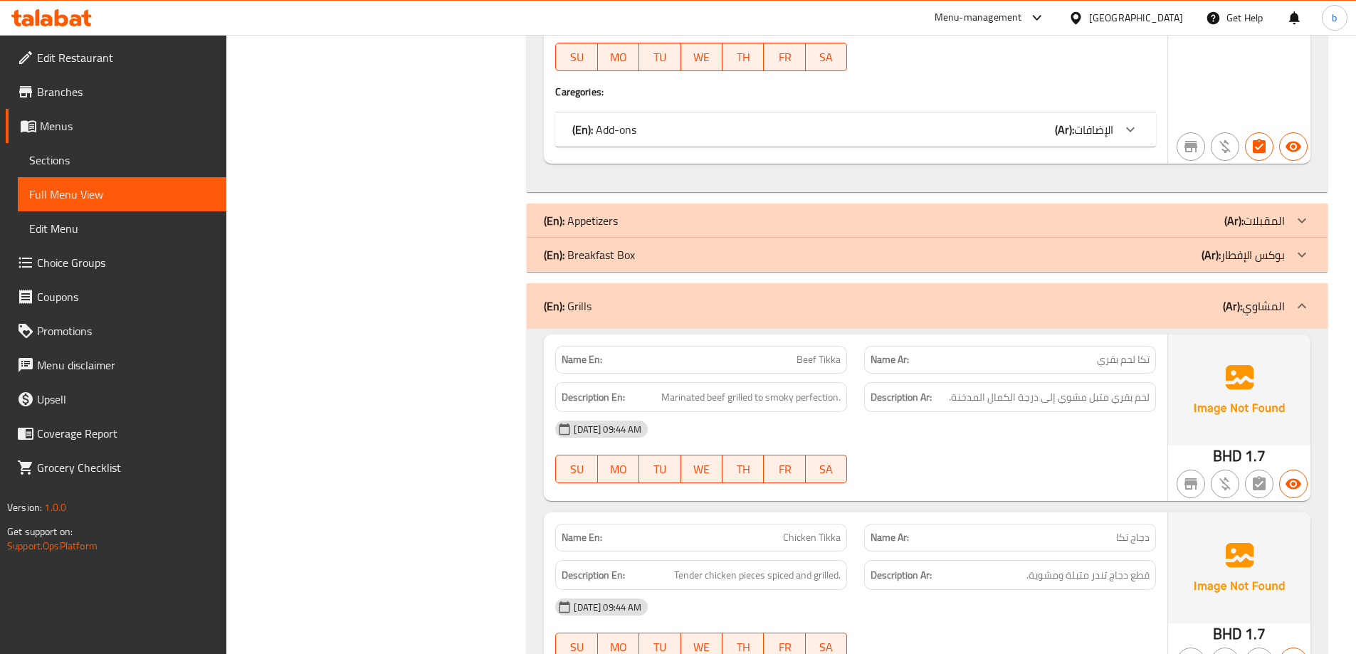
click at [1271, 283] on div "(En): Grills (Ar): المشاوي" at bounding box center [927, 306] width 801 height 46
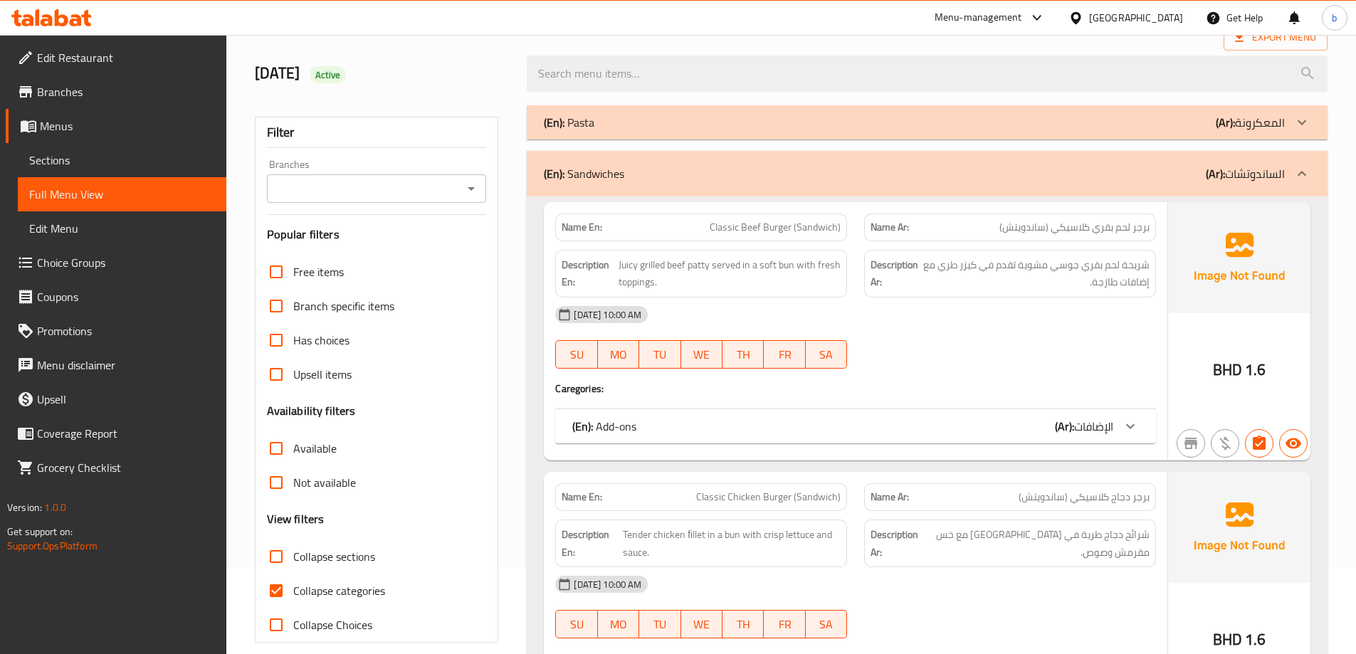
scroll to position [142, 0]
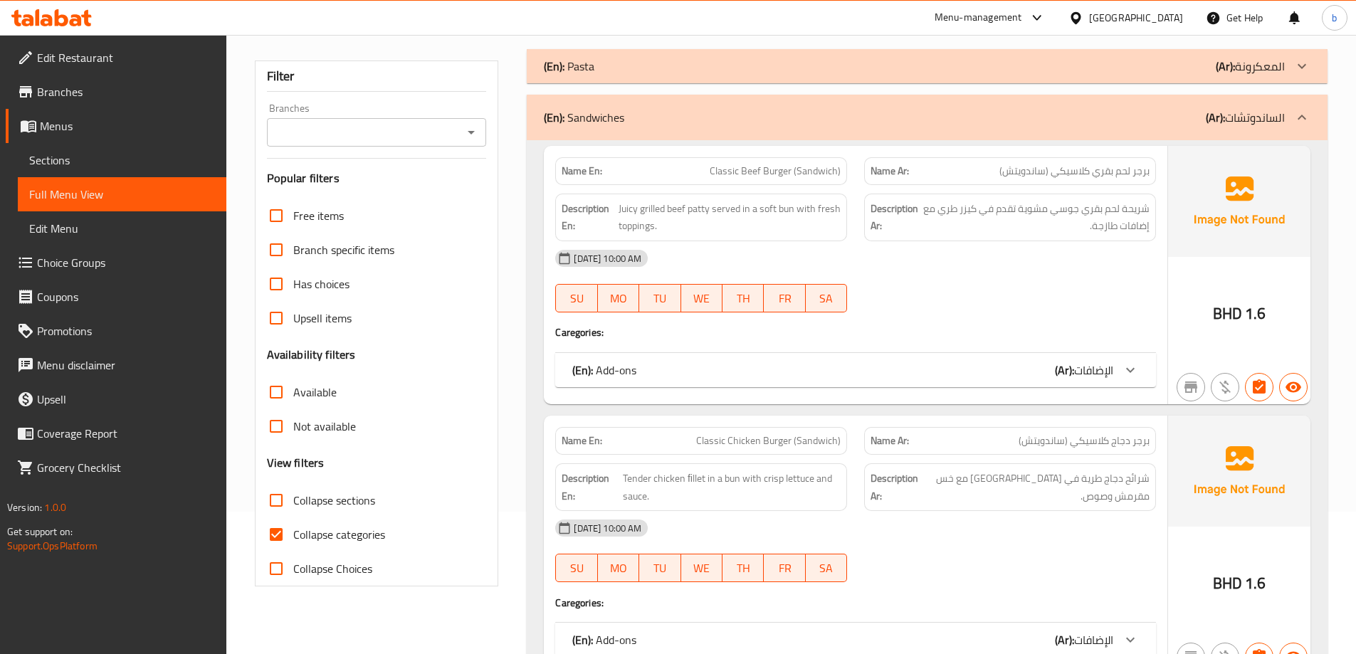
click at [275, 543] on input "Collapse categories" at bounding box center [276, 535] width 34 height 34
checkbox input "false"
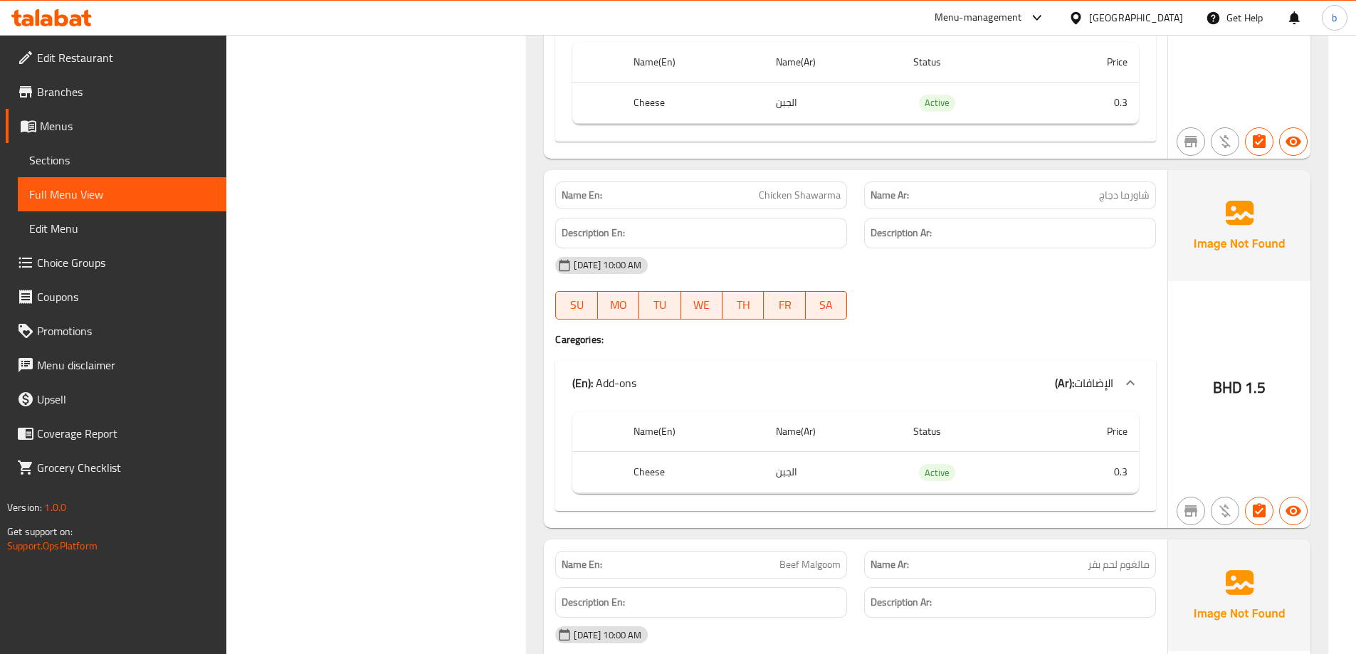
scroll to position [0, 0]
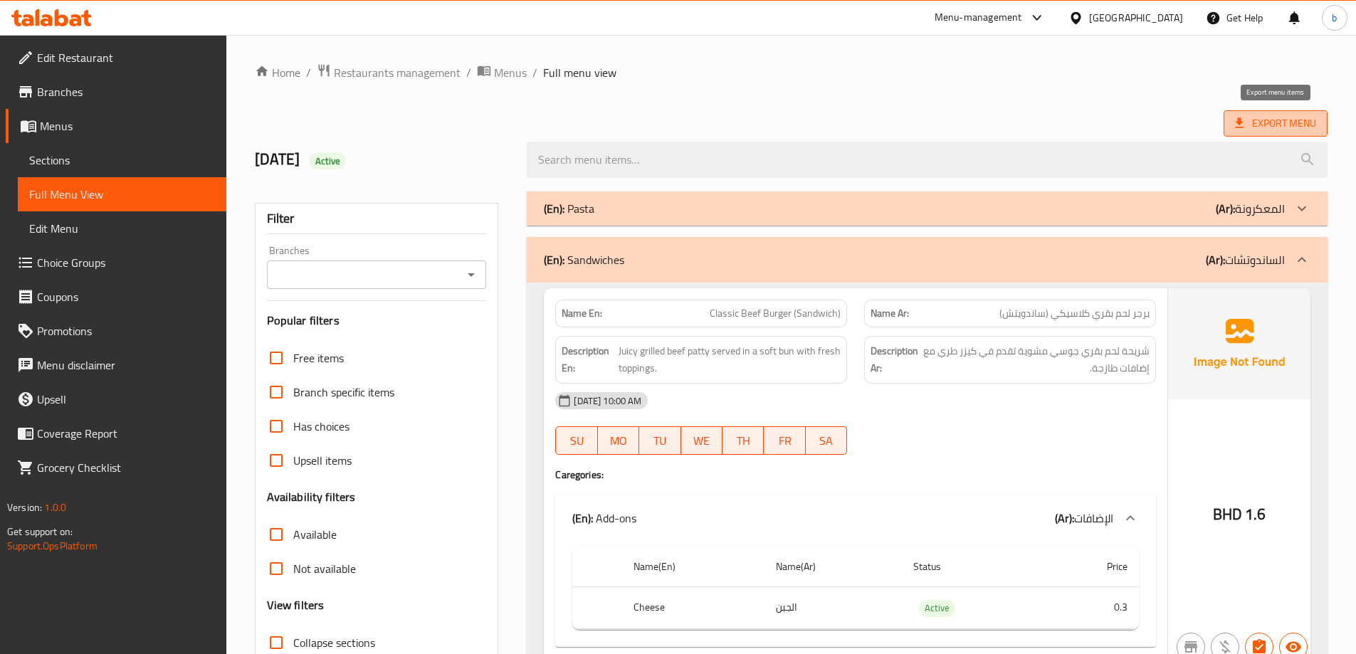
click at [1283, 125] on span "Export Menu" at bounding box center [1275, 124] width 81 height 18
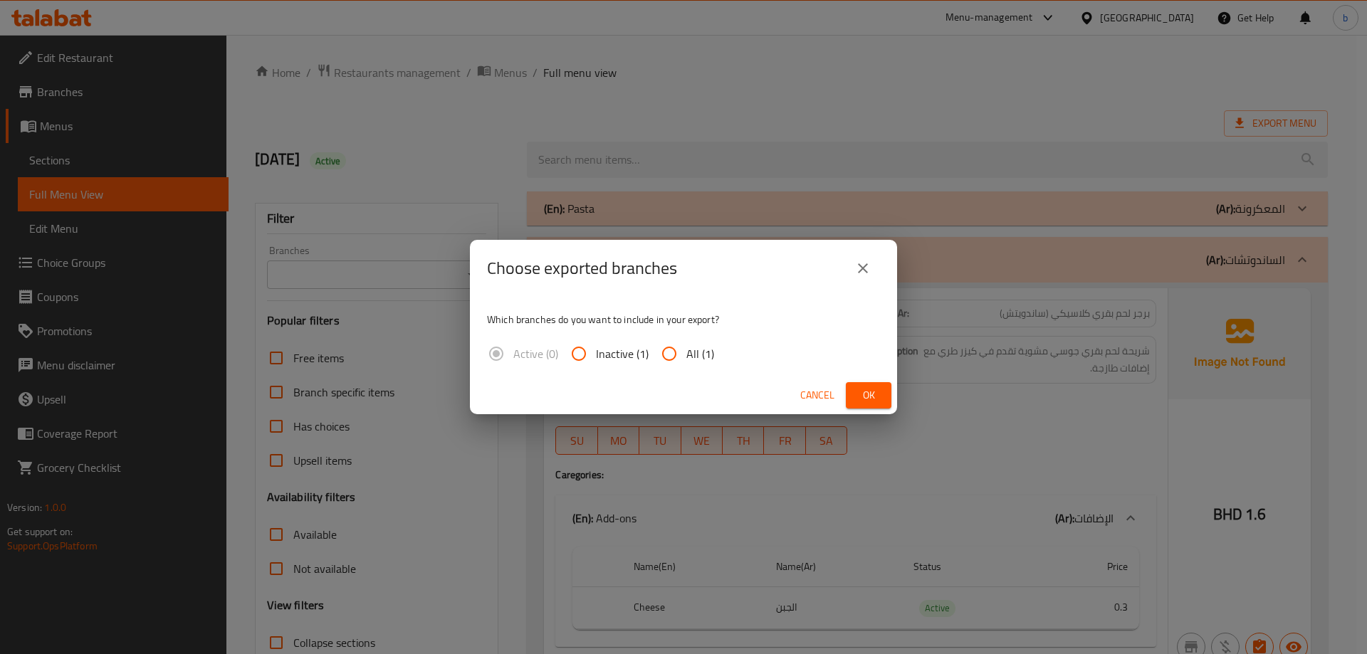
click at [679, 357] on input "All (1)" at bounding box center [669, 354] width 34 height 34
radio input "true"
click at [857, 396] on span "Ok" at bounding box center [868, 396] width 23 height 18
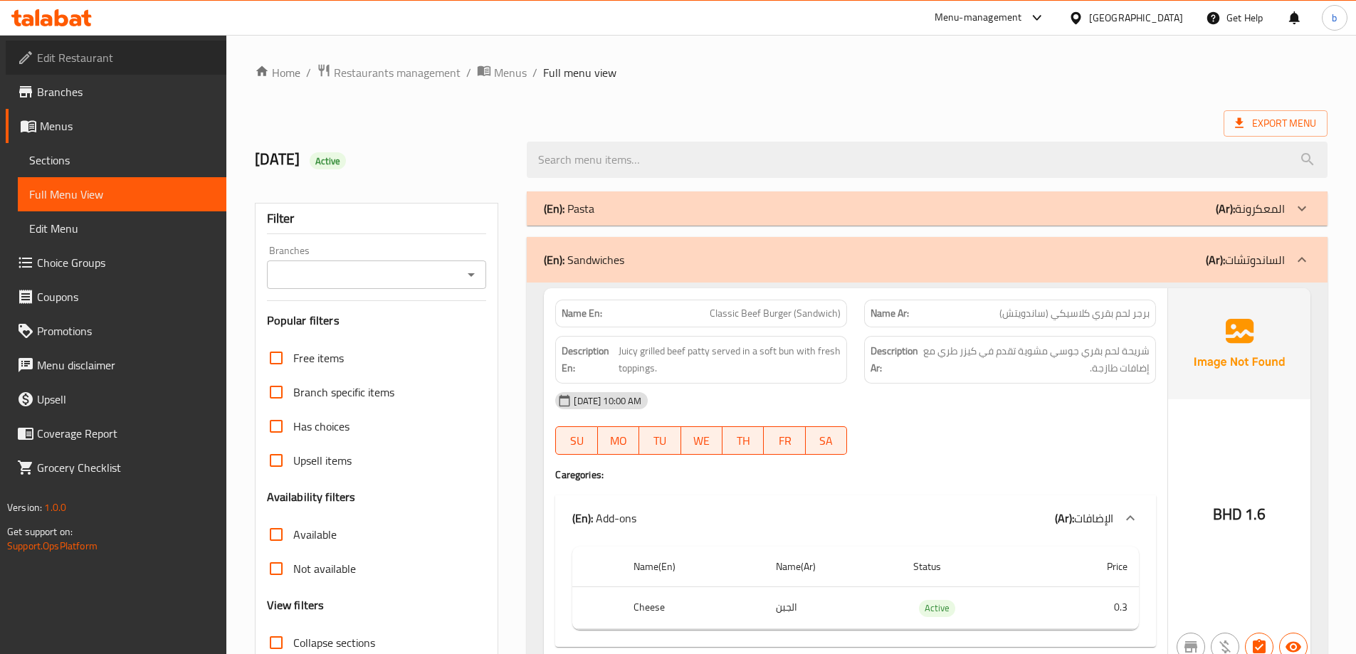
click at [117, 51] on span "Edit Restaurant" at bounding box center [126, 57] width 178 height 17
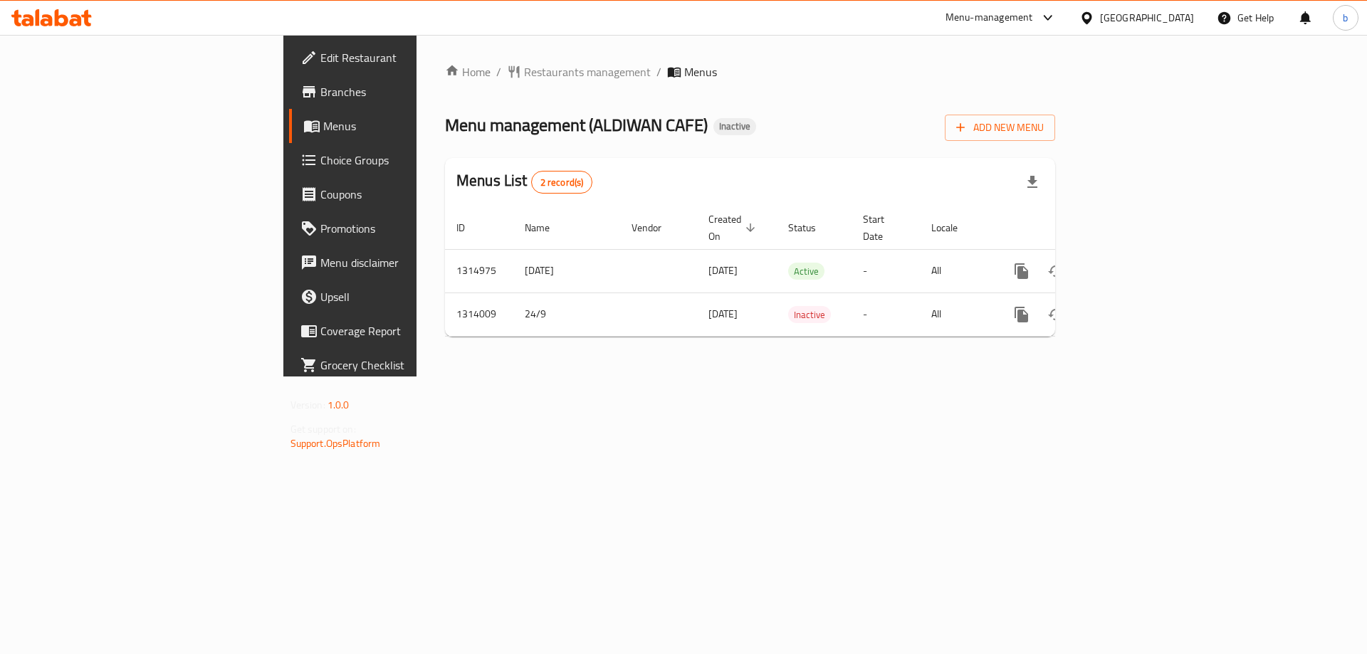
click at [1171, 17] on div "[GEOGRAPHIC_DATA]" at bounding box center [1147, 18] width 94 height 16
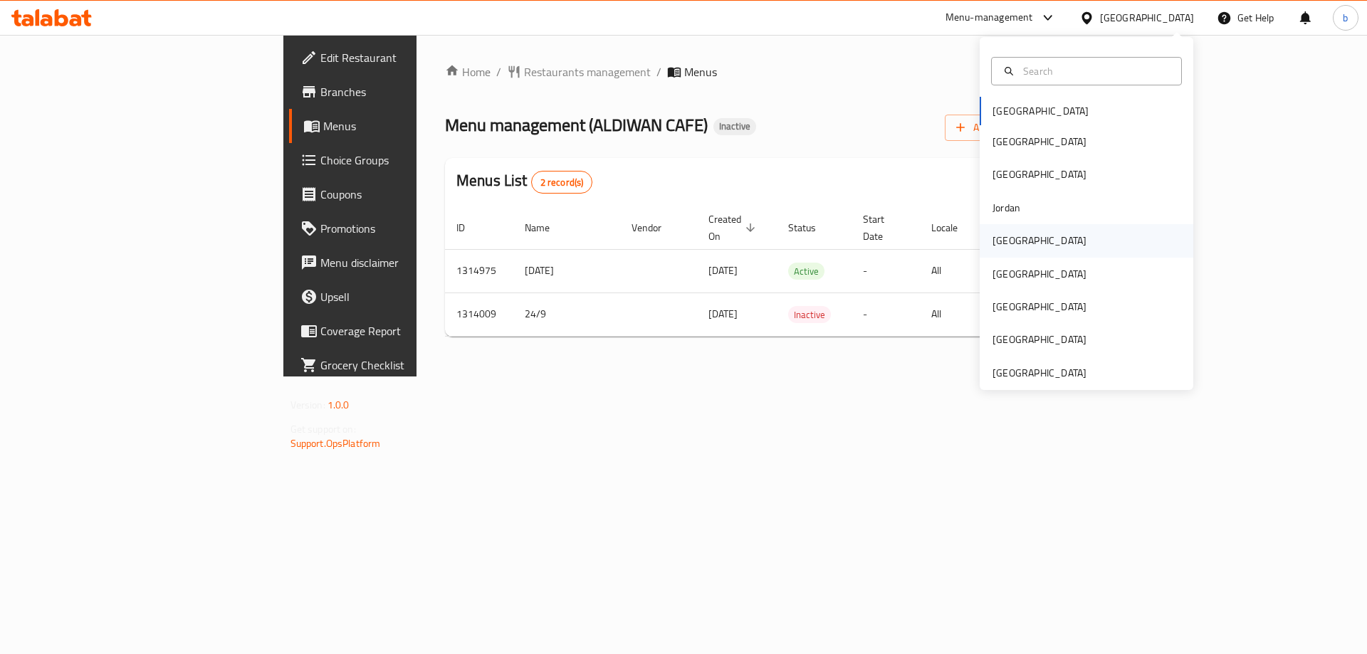
click at [1000, 238] on div "[GEOGRAPHIC_DATA]" at bounding box center [1040, 241] width 94 height 16
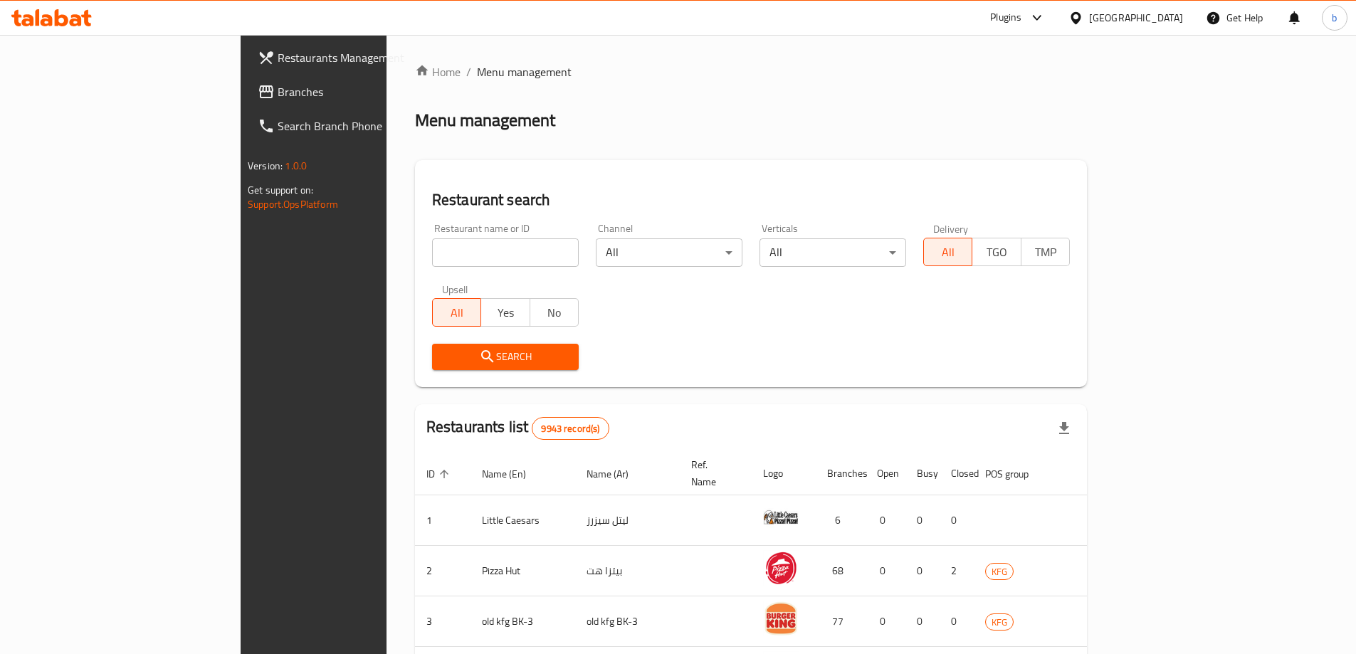
click at [278, 90] on span "Branches" at bounding box center [367, 91] width 178 height 17
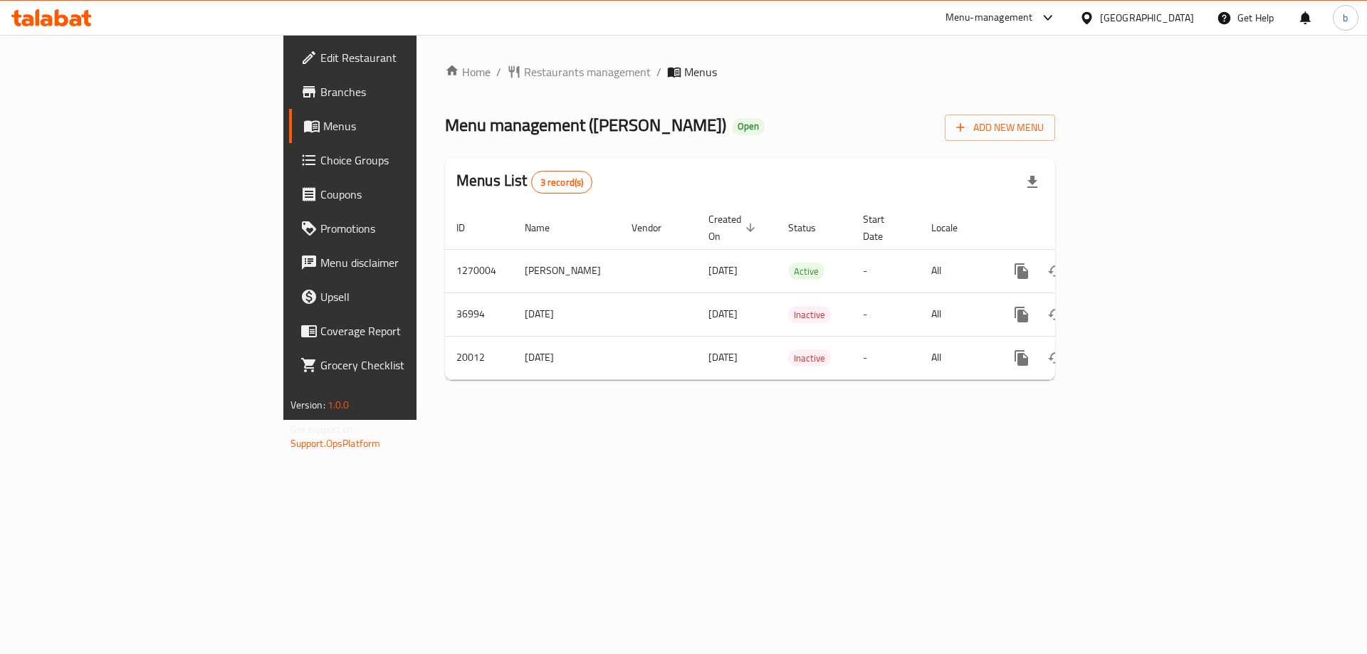
click at [320, 95] on span "Branches" at bounding box center [410, 91] width 180 height 17
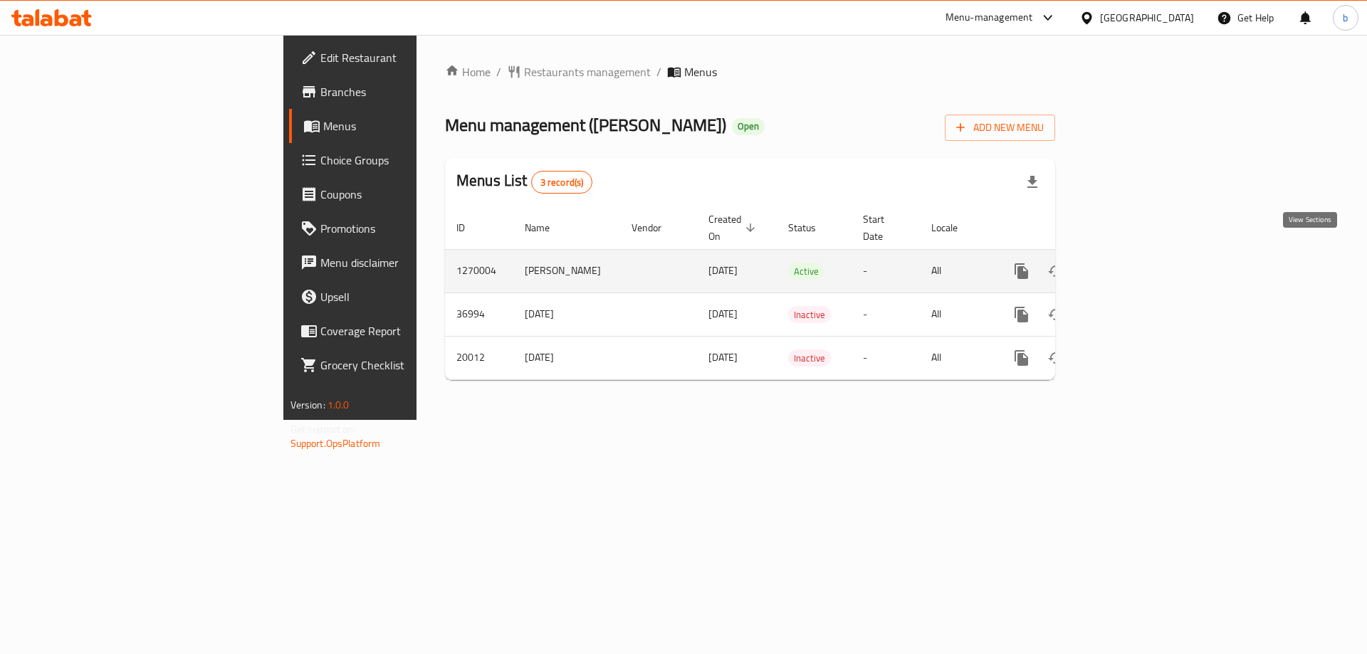
click at [1133, 263] on icon "enhanced table" at bounding box center [1124, 271] width 17 height 17
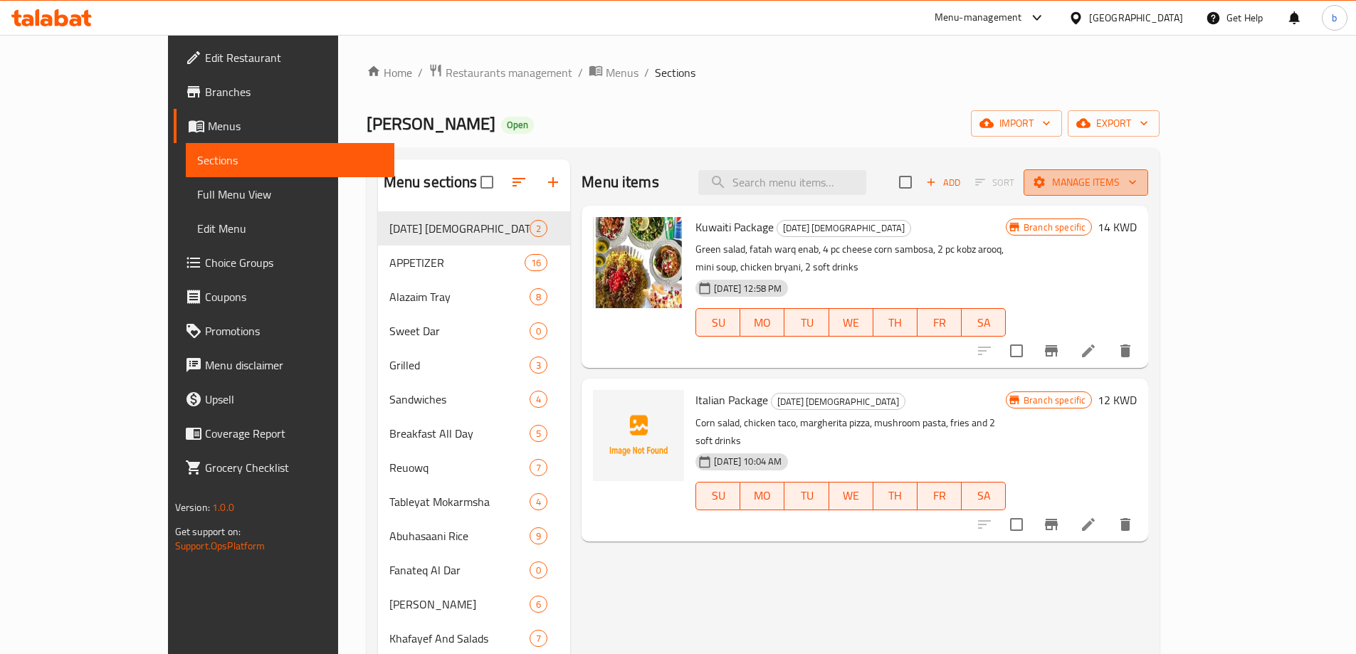
click at [1137, 183] on span "Manage items" at bounding box center [1086, 183] width 102 height 18
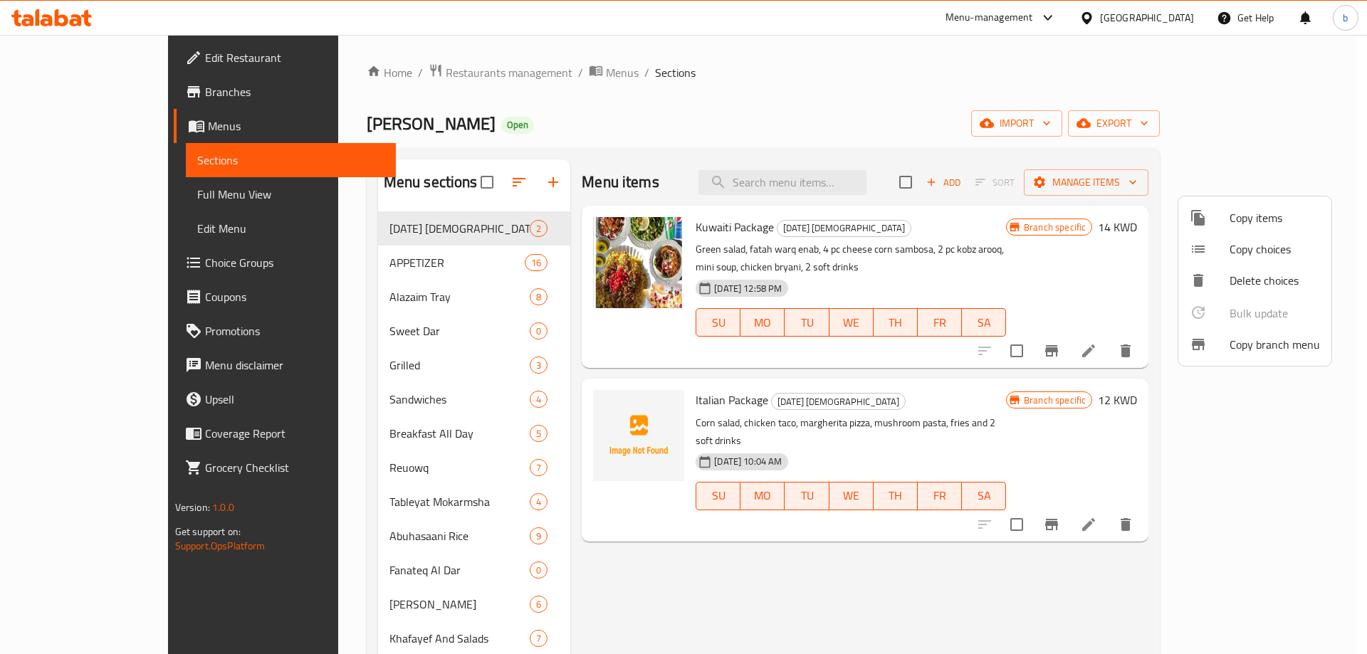
click at [1266, 353] on span "Copy branch menu" at bounding box center [1275, 344] width 90 height 17
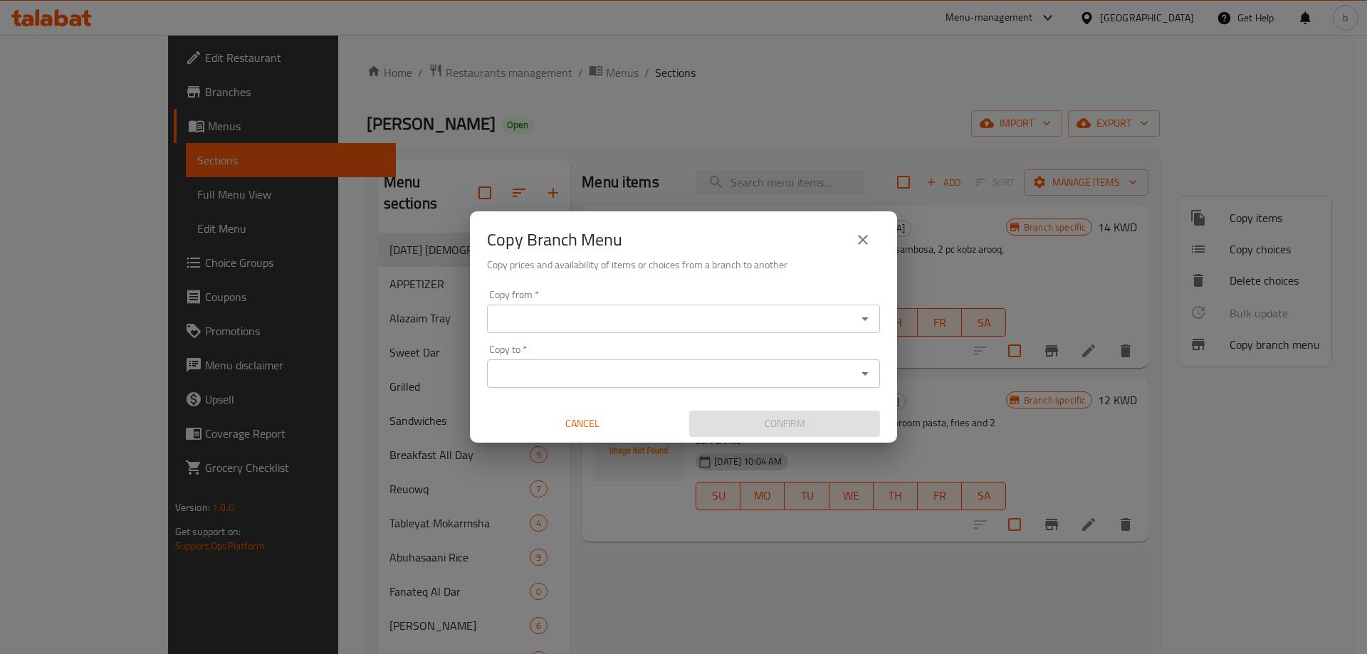
click at [743, 317] on input "Copy from   *" at bounding box center [671, 319] width 361 height 20
click at [590, 313] on input "Copy from   *" at bounding box center [671, 319] width 361 height 20
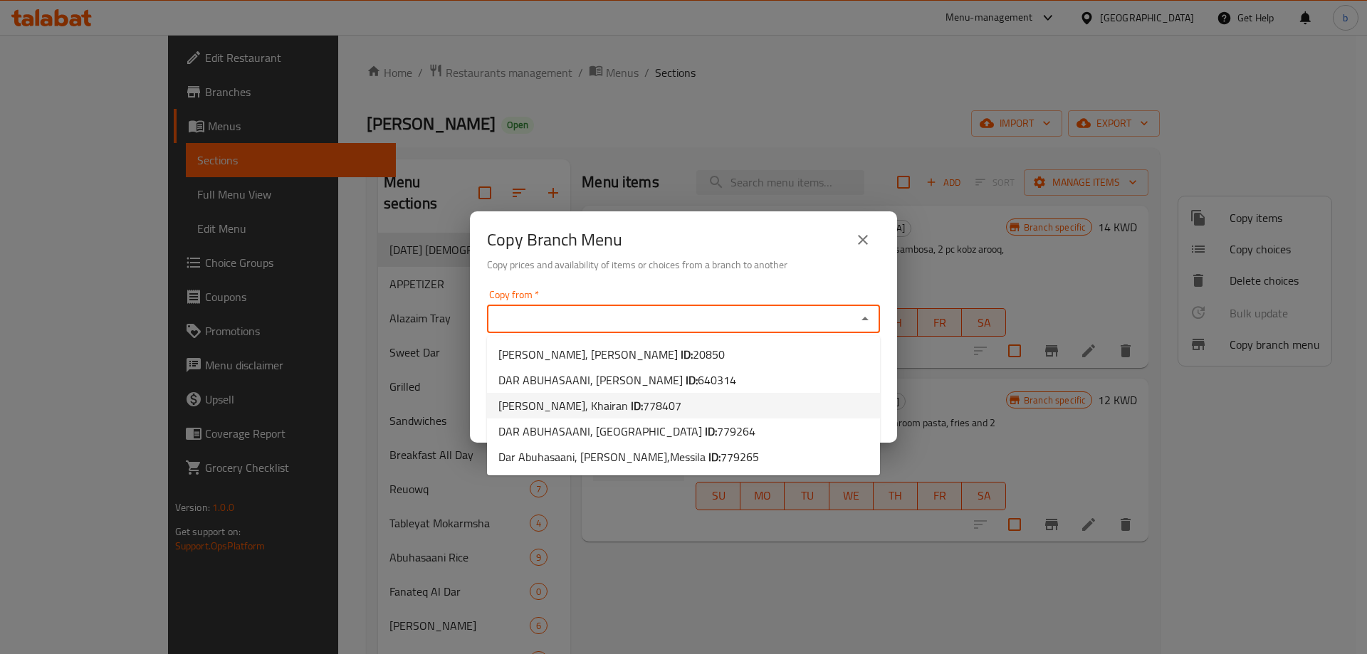
click at [746, 401] on li "[PERSON_NAME], Khairan ID: 778407" at bounding box center [683, 406] width 393 height 26
type input "[PERSON_NAME], Khairan"
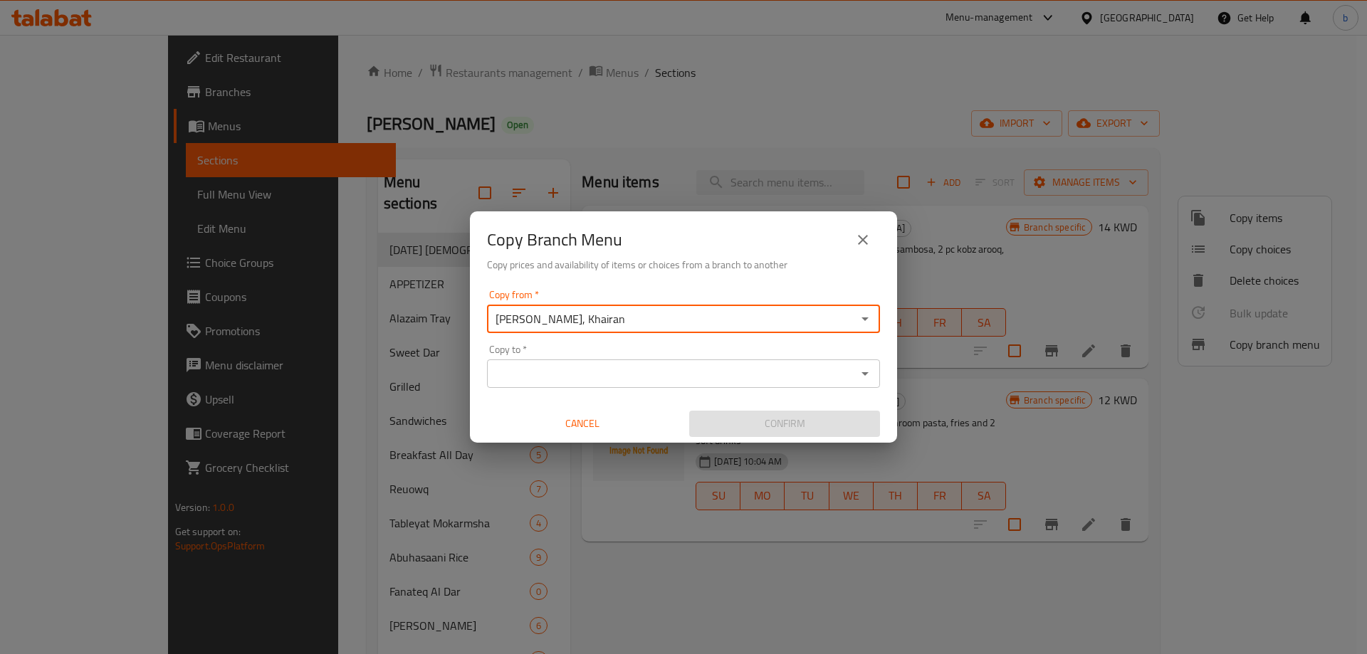
click at [641, 362] on div "Copy to *" at bounding box center [683, 374] width 393 height 28
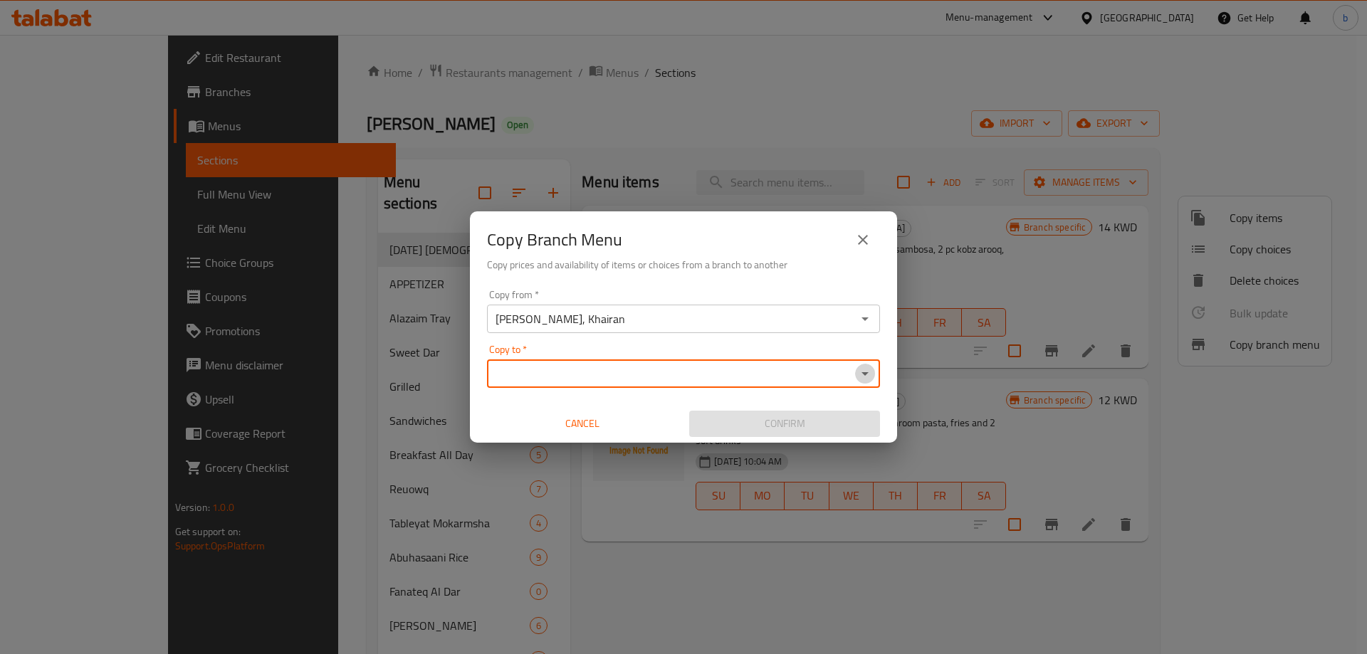
click at [869, 381] on icon "Open" at bounding box center [865, 373] width 17 height 17
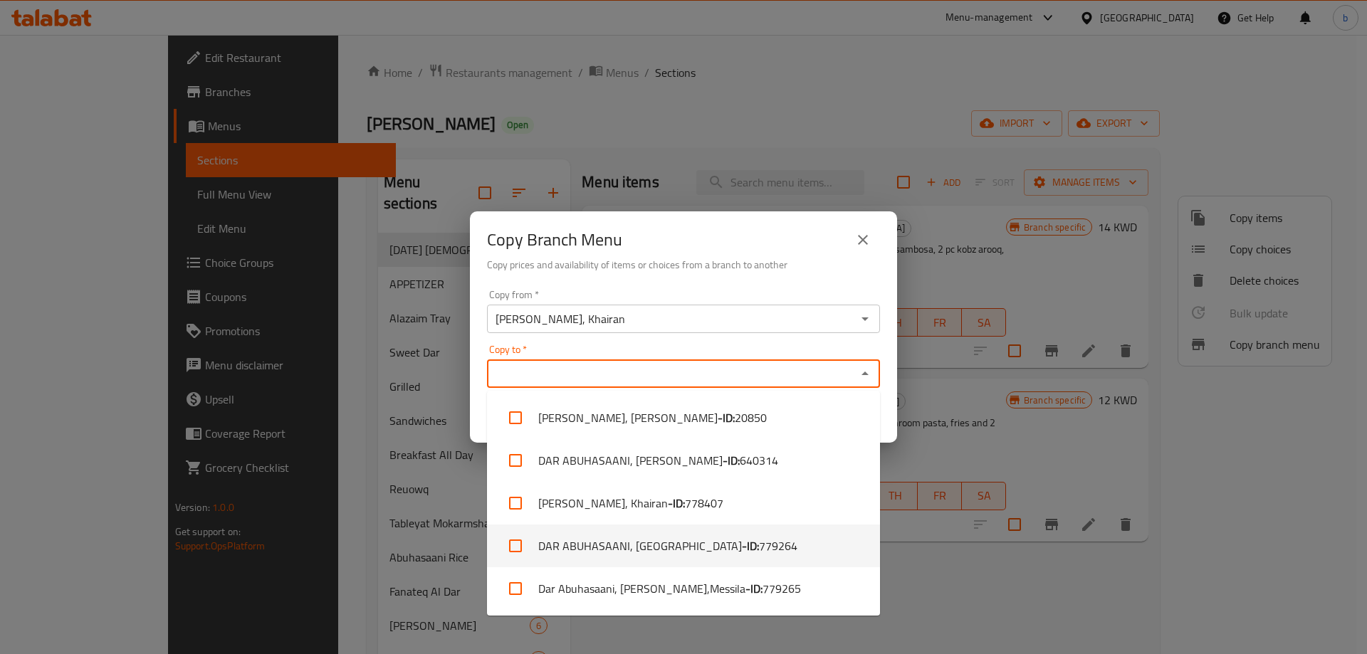
click at [763, 549] on li "DAR ABUHASAANI, [GEOGRAPHIC_DATA] - ID: 779264" at bounding box center [683, 546] width 393 height 43
checkbox input "true"
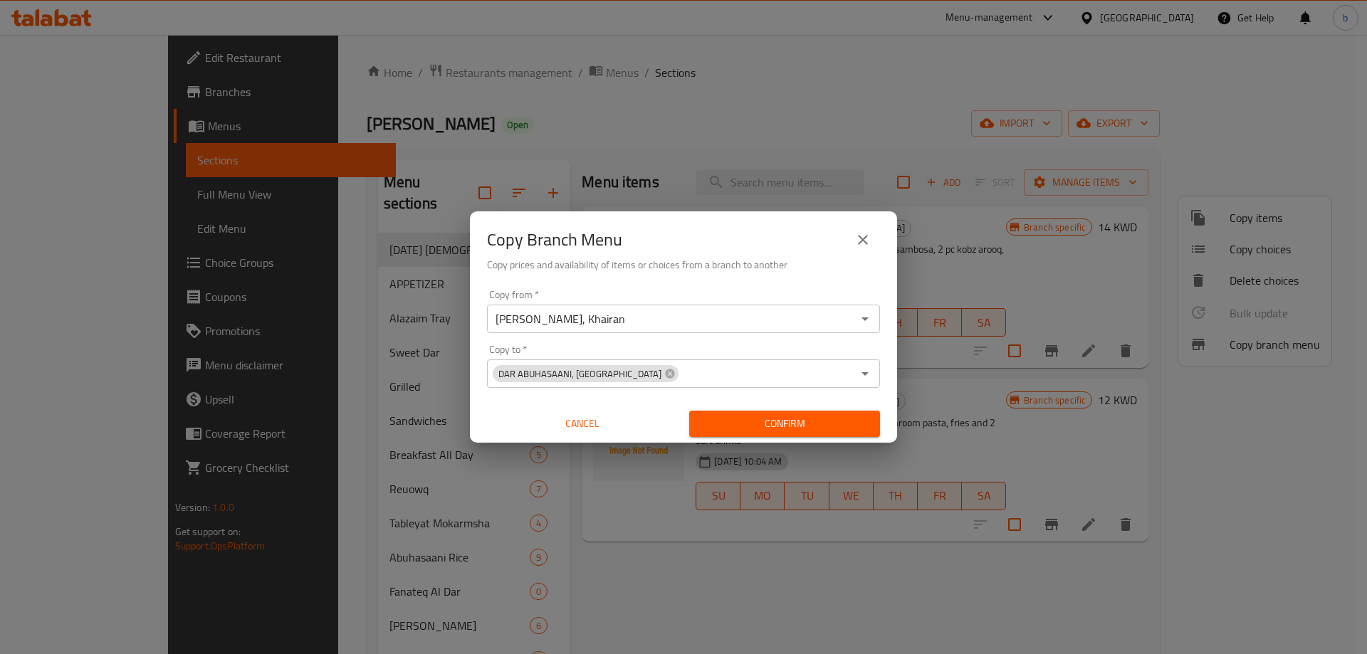
click at [765, 232] on div "Copy Branch Menu" at bounding box center [683, 240] width 393 height 34
click at [822, 426] on span "Confirm" at bounding box center [785, 424] width 168 height 18
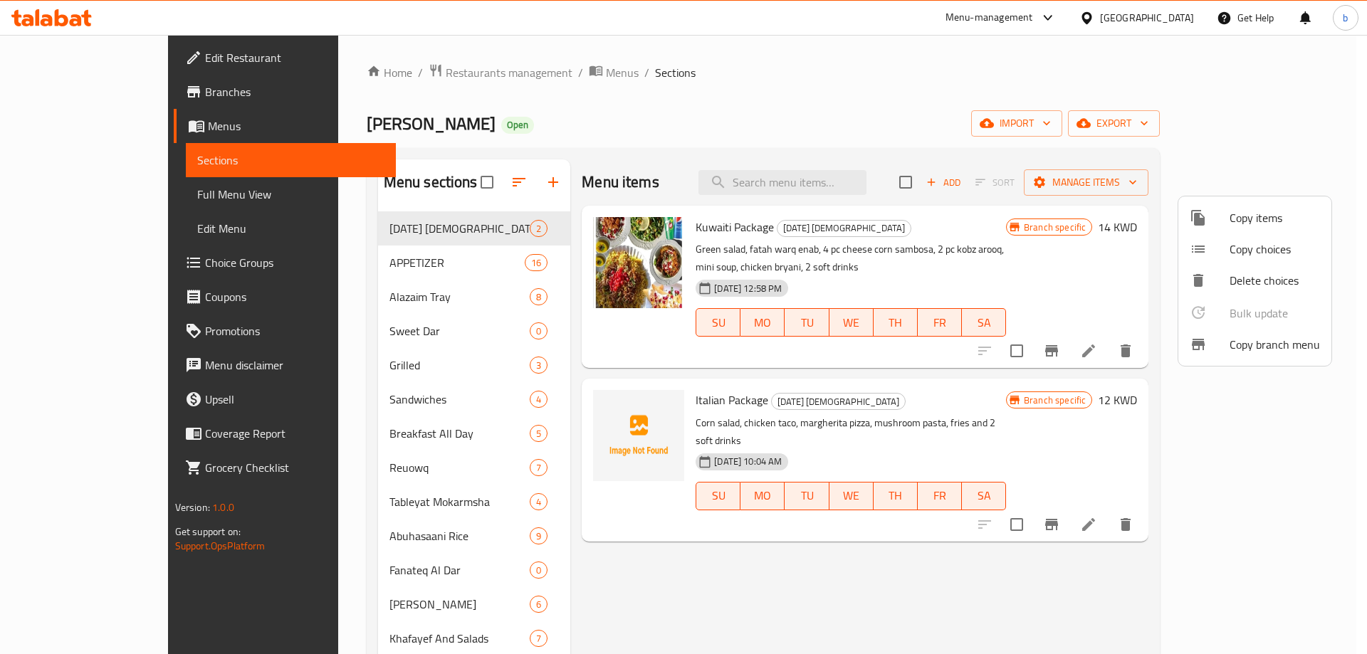
click at [83, 90] on div at bounding box center [683, 327] width 1367 height 654
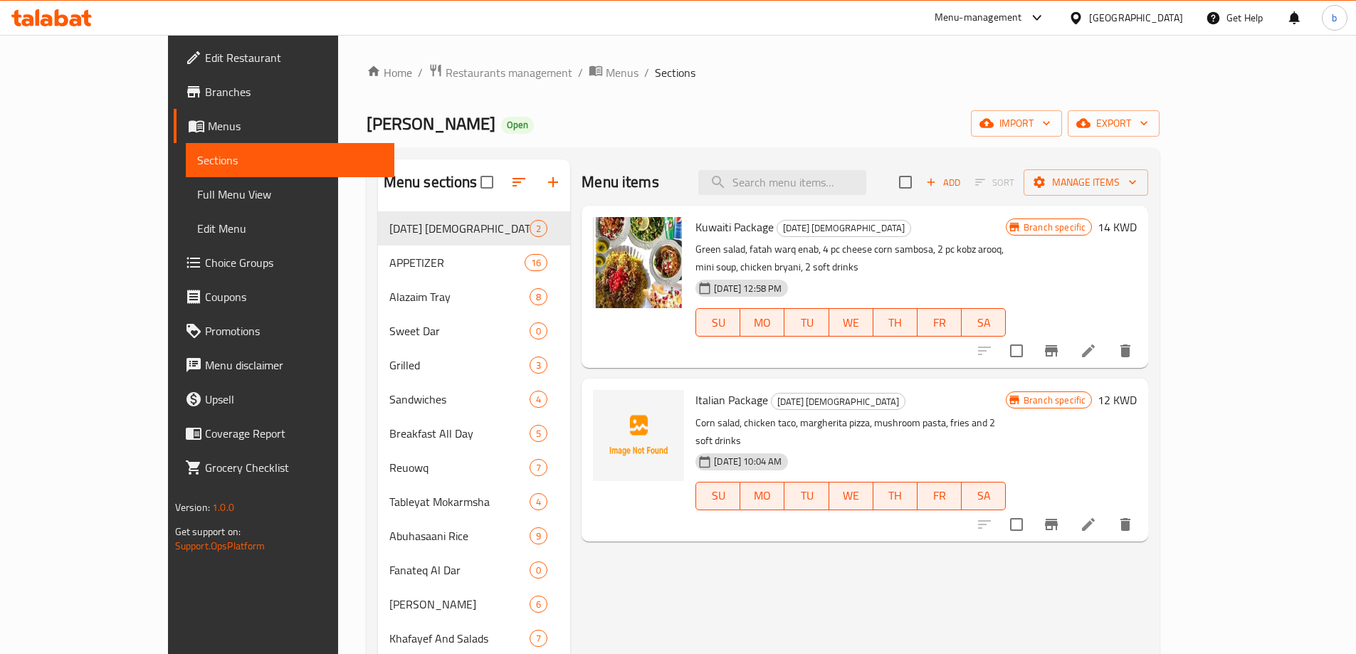
click at [205, 98] on span "Branches" at bounding box center [294, 91] width 178 height 17
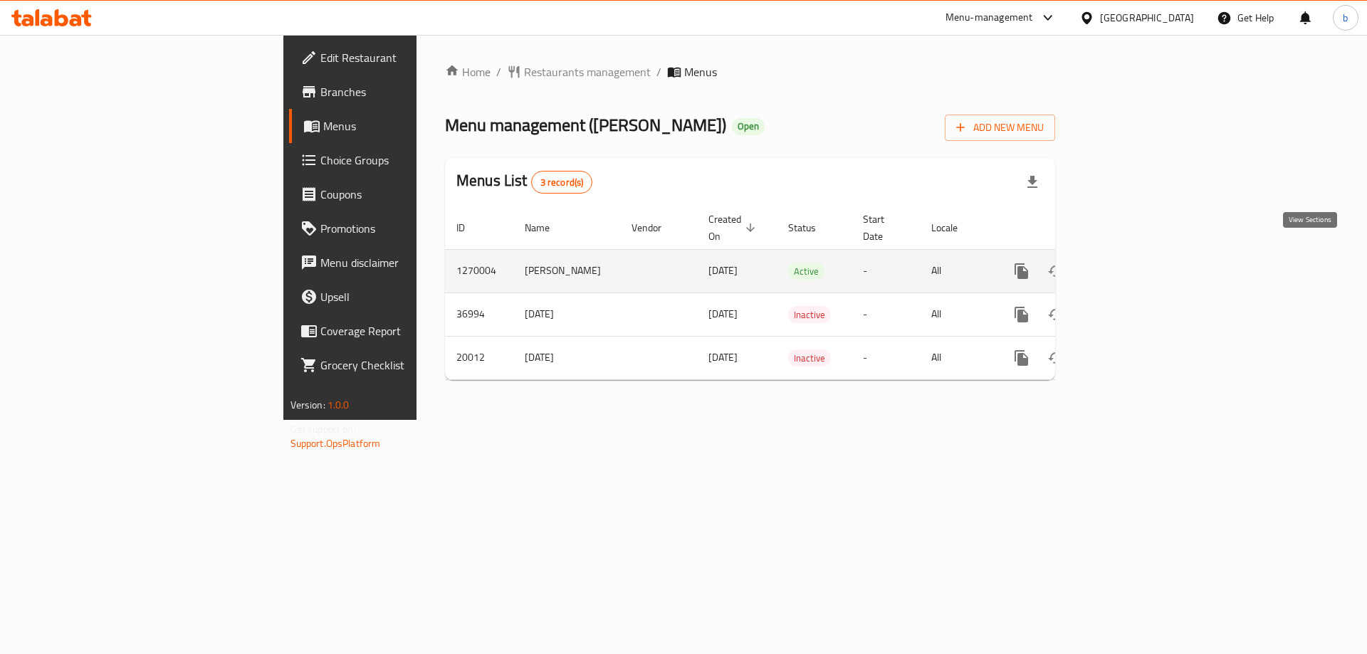
click at [1131, 265] on icon "enhanced table" at bounding box center [1124, 271] width 13 height 13
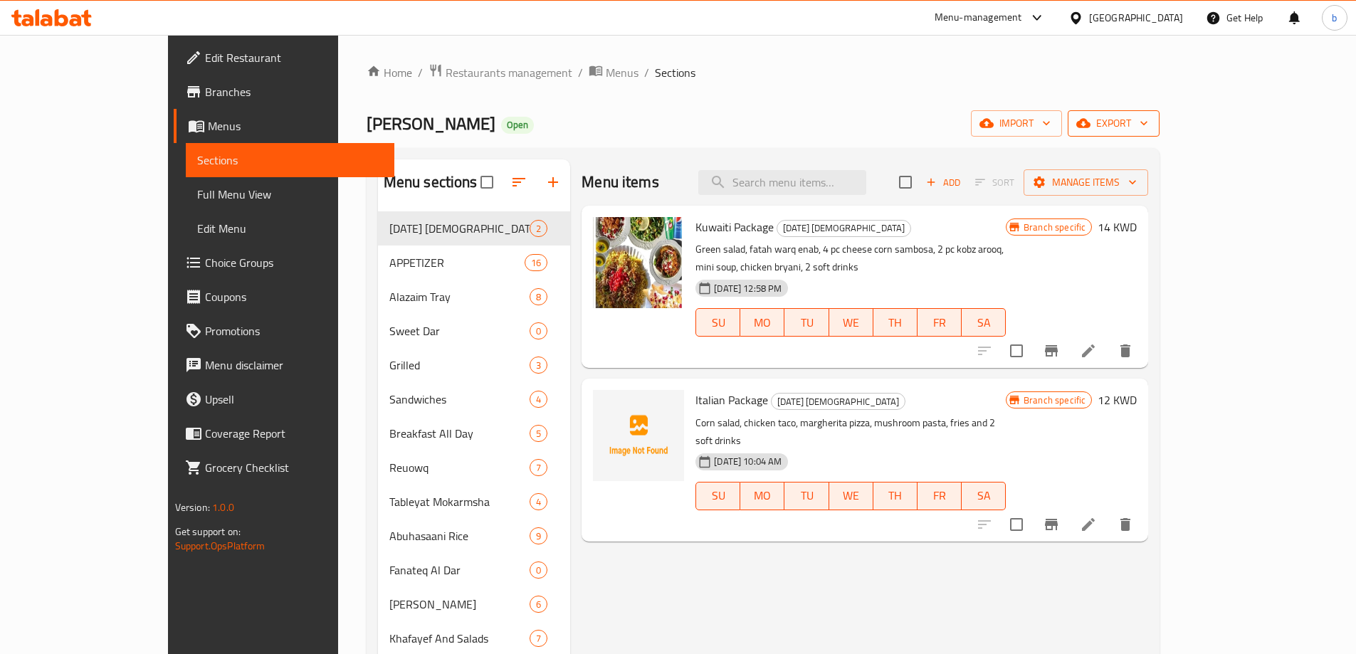
click at [1148, 118] on span "export" at bounding box center [1113, 124] width 69 height 18
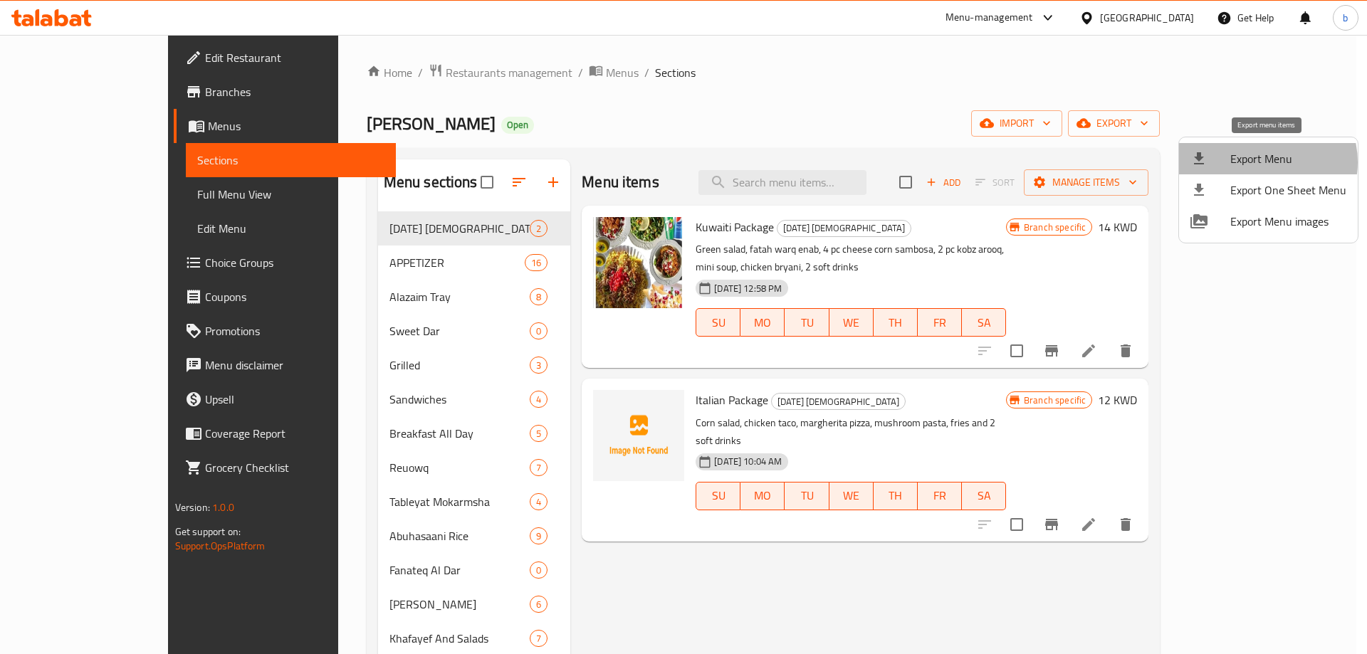
click at [1262, 162] on span "Export Menu" at bounding box center [1288, 158] width 116 height 17
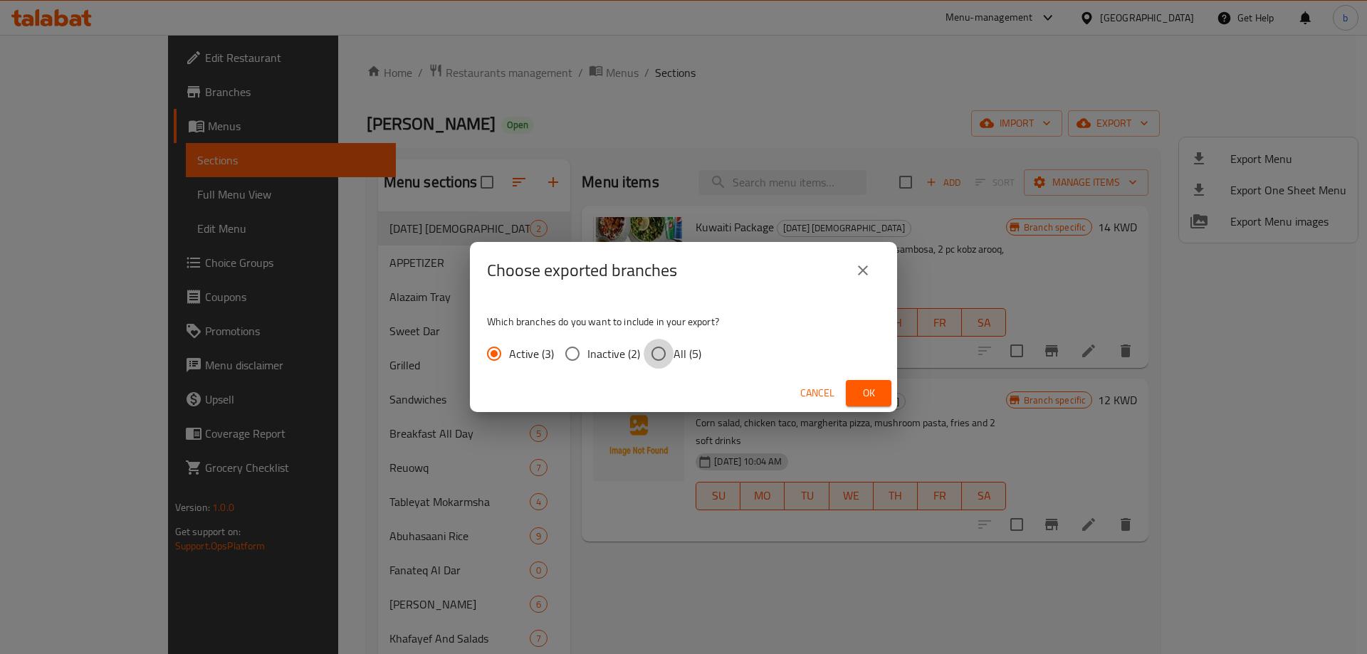
click at [660, 361] on input "All (5)" at bounding box center [659, 354] width 30 height 30
radio input "true"
click at [871, 396] on span "Ok" at bounding box center [868, 393] width 23 height 18
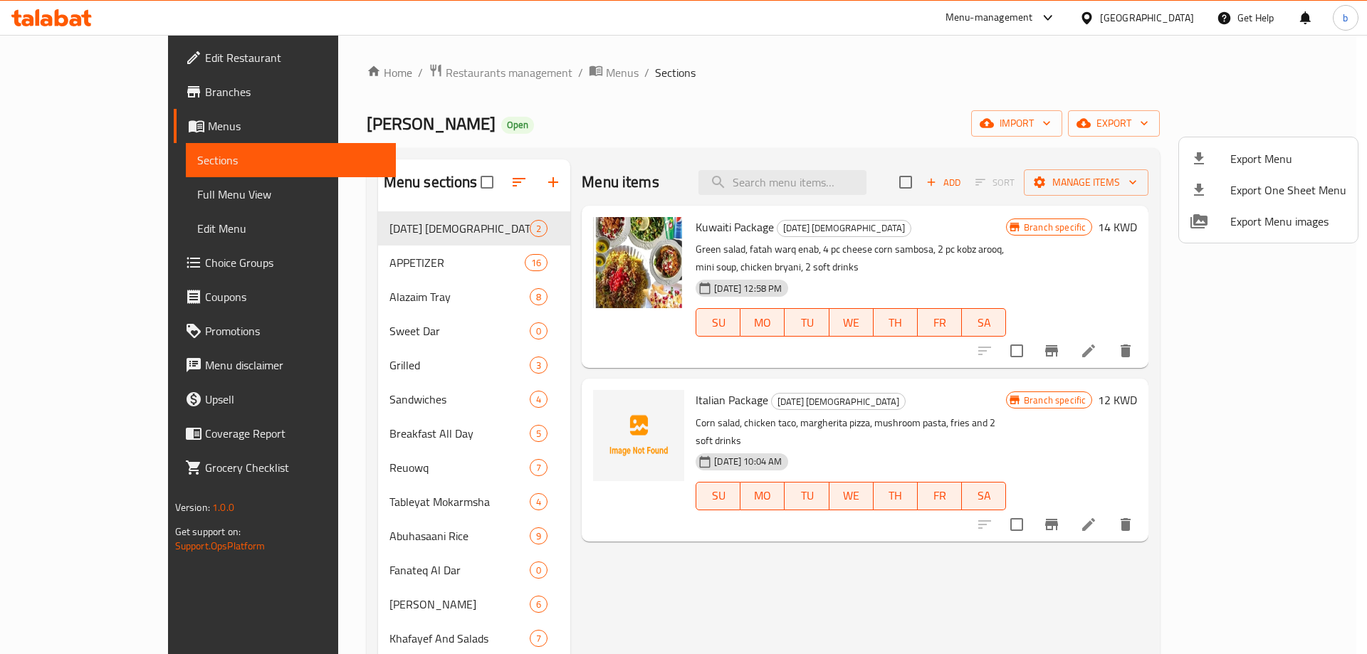
click at [68, 87] on div at bounding box center [683, 327] width 1367 height 654
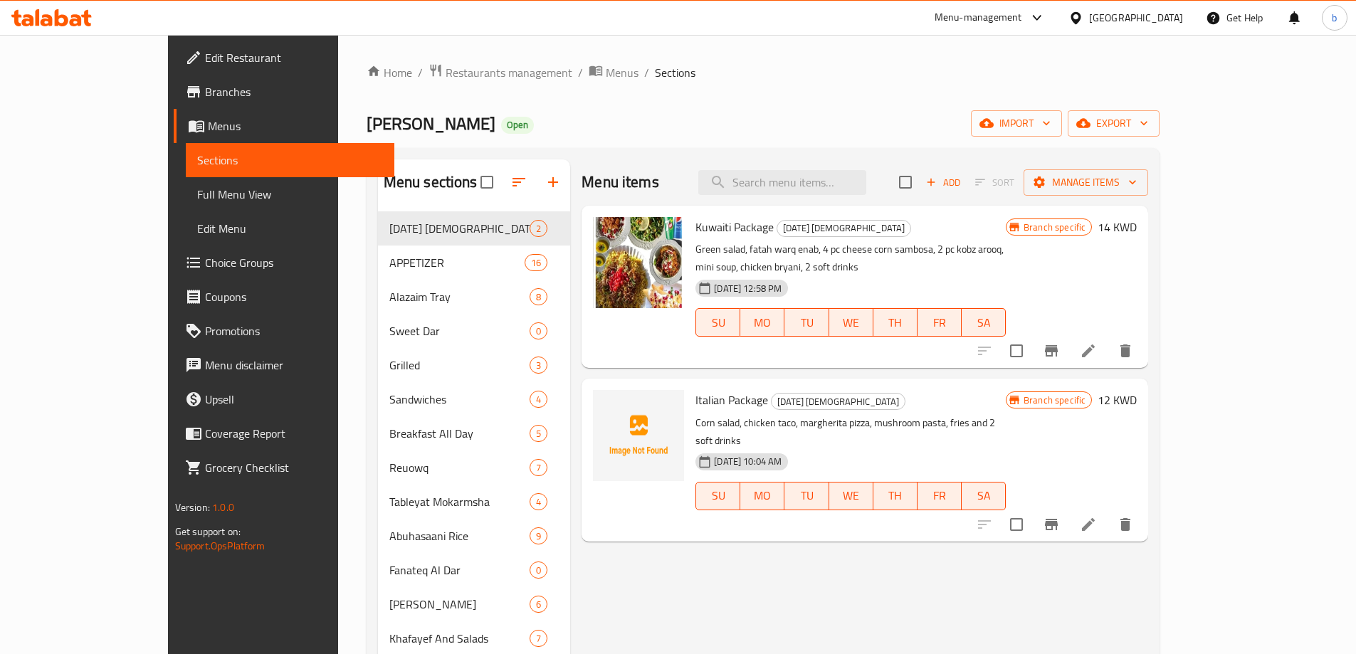
click at [205, 90] on span "Branches" at bounding box center [294, 91] width 178 height 17
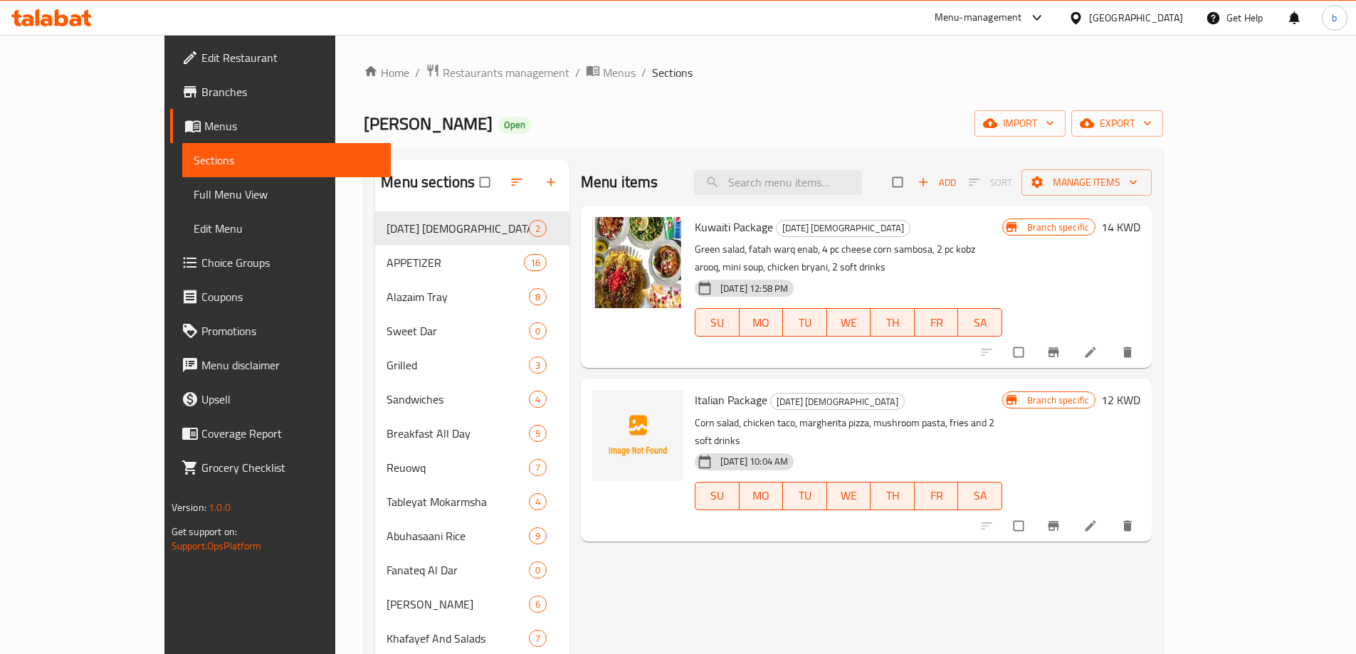
click at [177, 104] on link "Branches" at bounding box center [280, 92] width 221 height 34
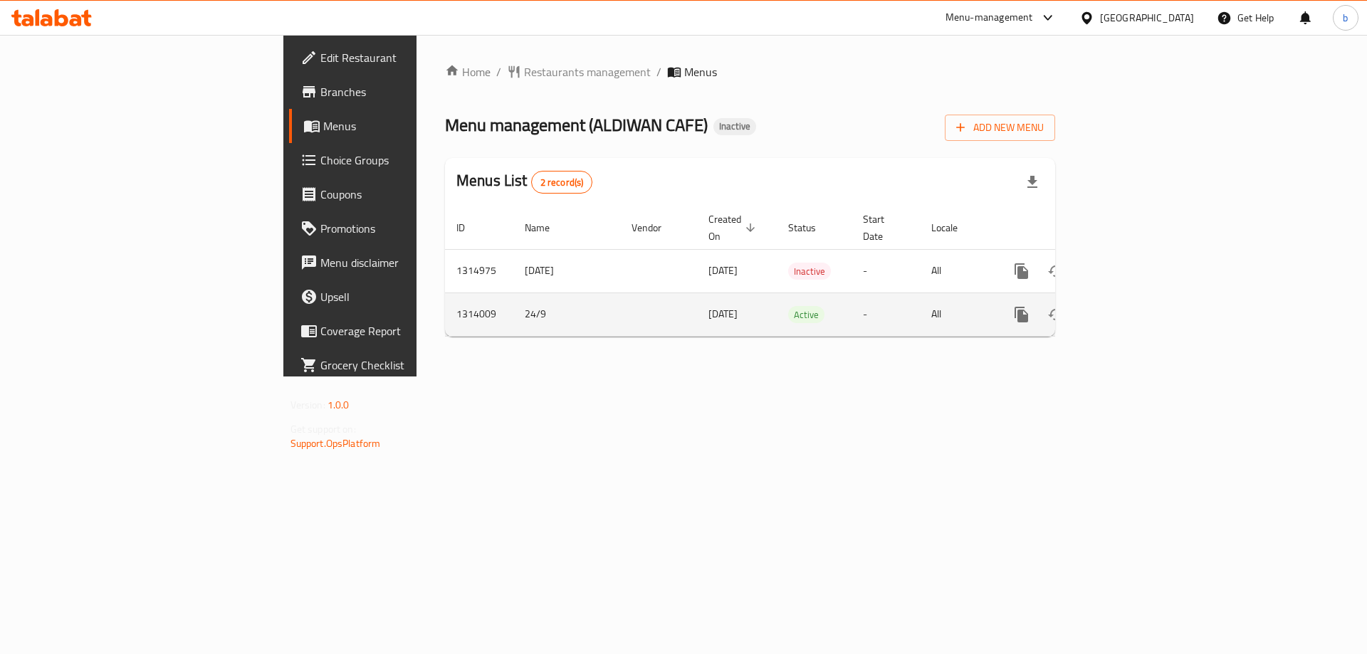
click at [1133, 306] on icon "enhanced table" at bounding box center [1124, 314] width 17 height 17
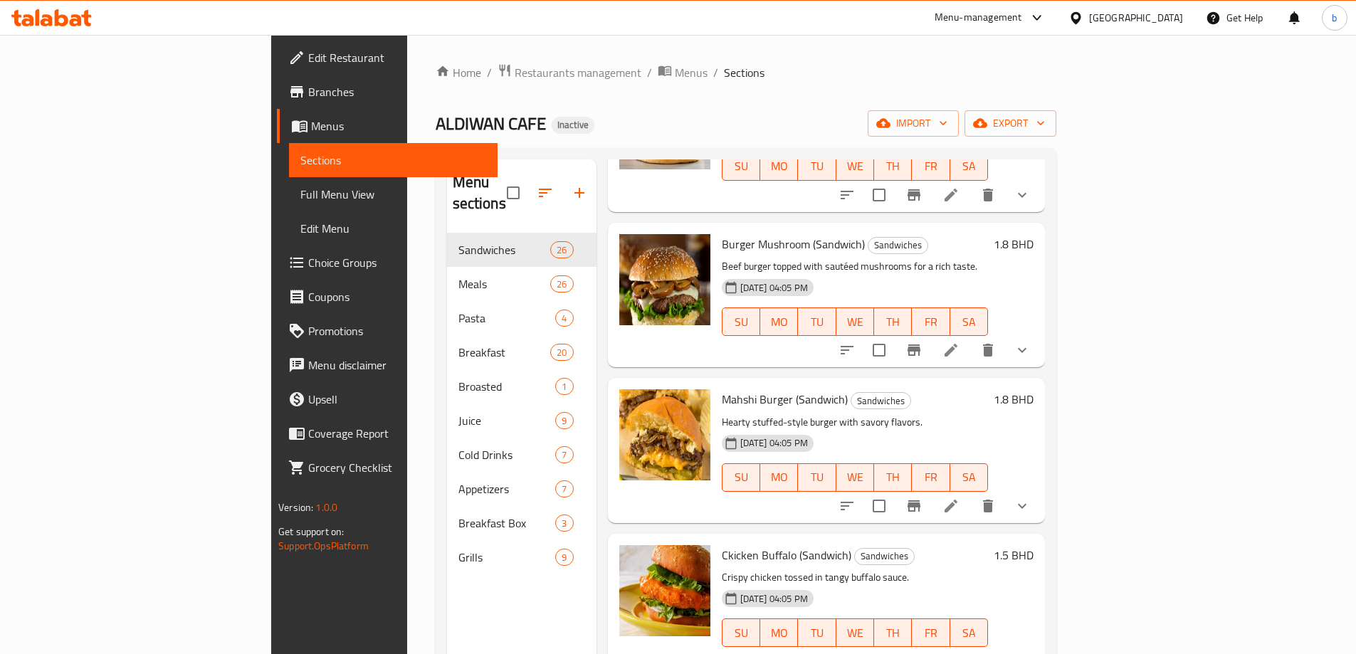
scroll to position [783, 0]
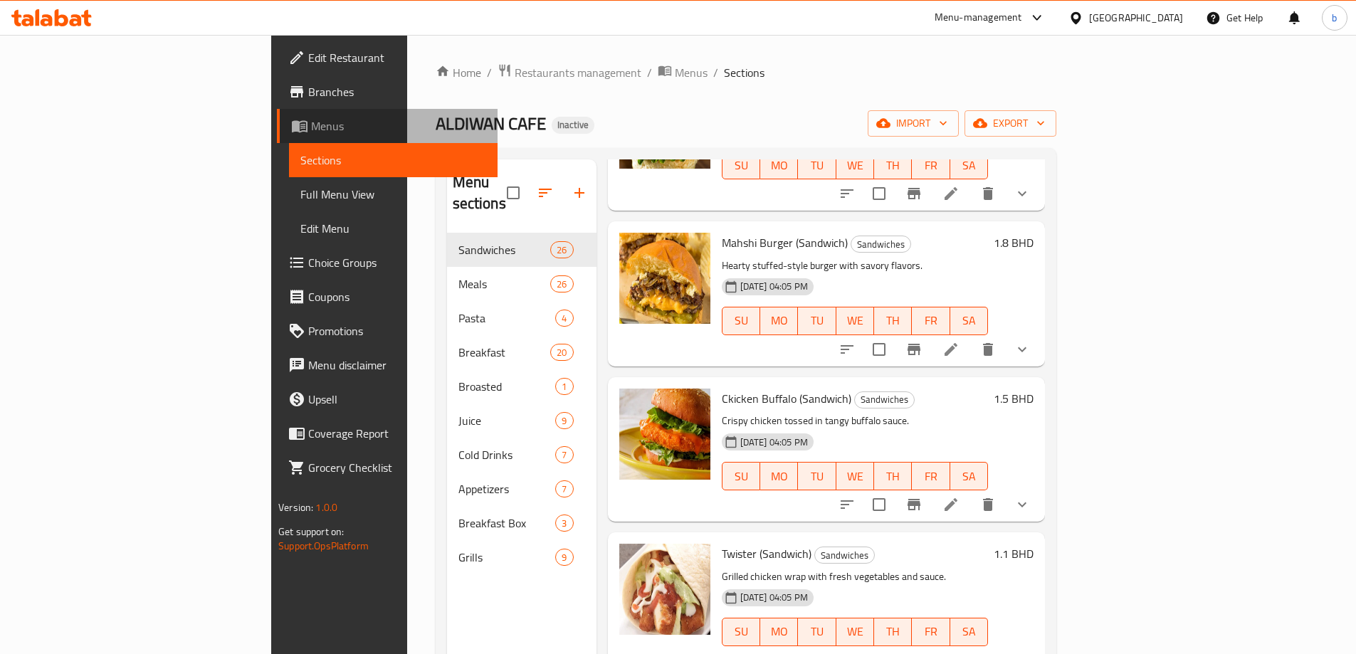
click at [311, 131] on span "Menus" at bounding box center [398, 125] width 175 height 17
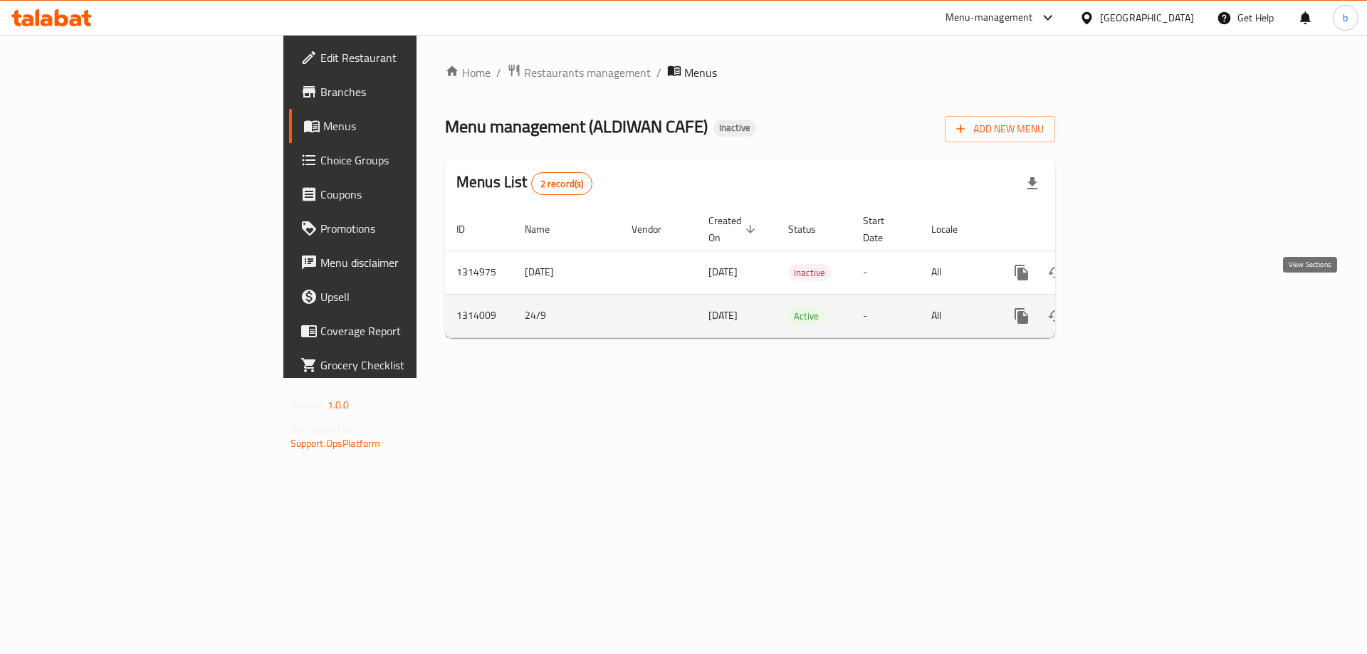
click at [1133, 308] on icon "enhanced table" at bounding box center [1124, 316] width 17 height 17
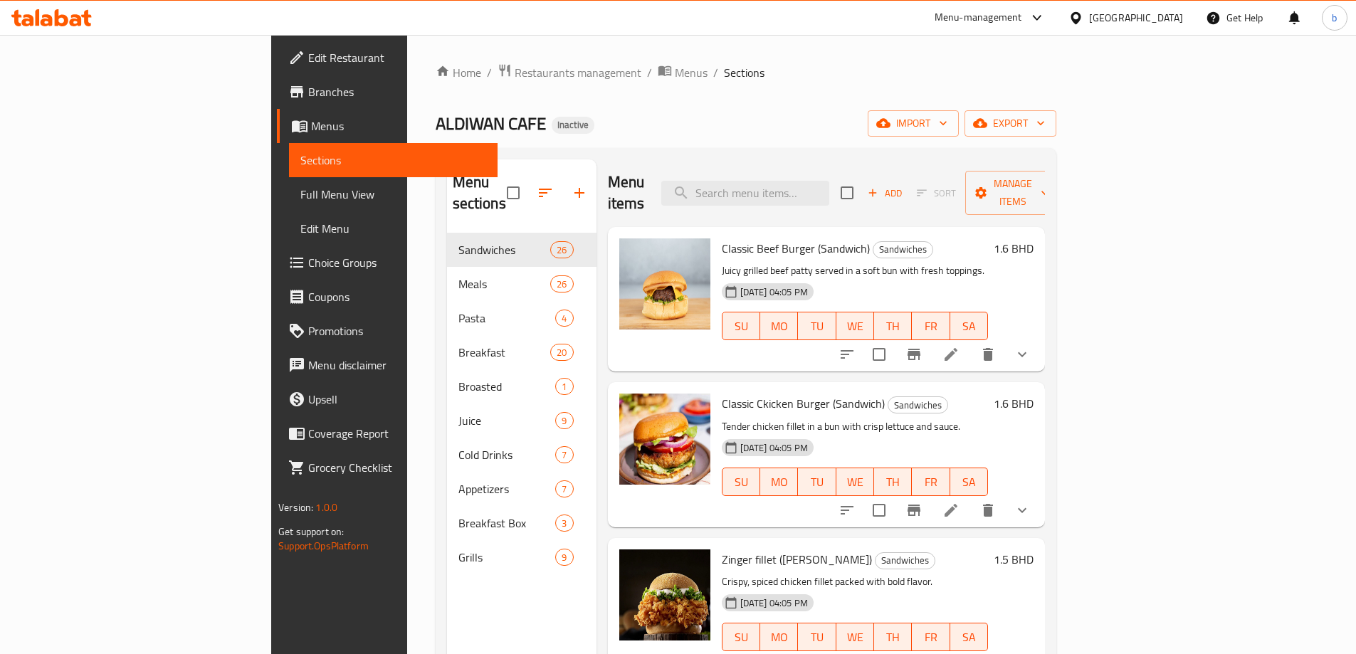
click at [599, 87] on div "Home / Restaurants management / Menus / Sections ALDIWAN CAFE Inactive import e…" at bounding box center [746, 444] width 621 height 762
click at [736, 83] on div "Home / Restaurants management / Menus / Sections ALDIWAN CAFE Inactive import e…" at bounding box center [746, 444] width 621 height 762
